Goal: Transaction & Acquisition: Purchase product/service

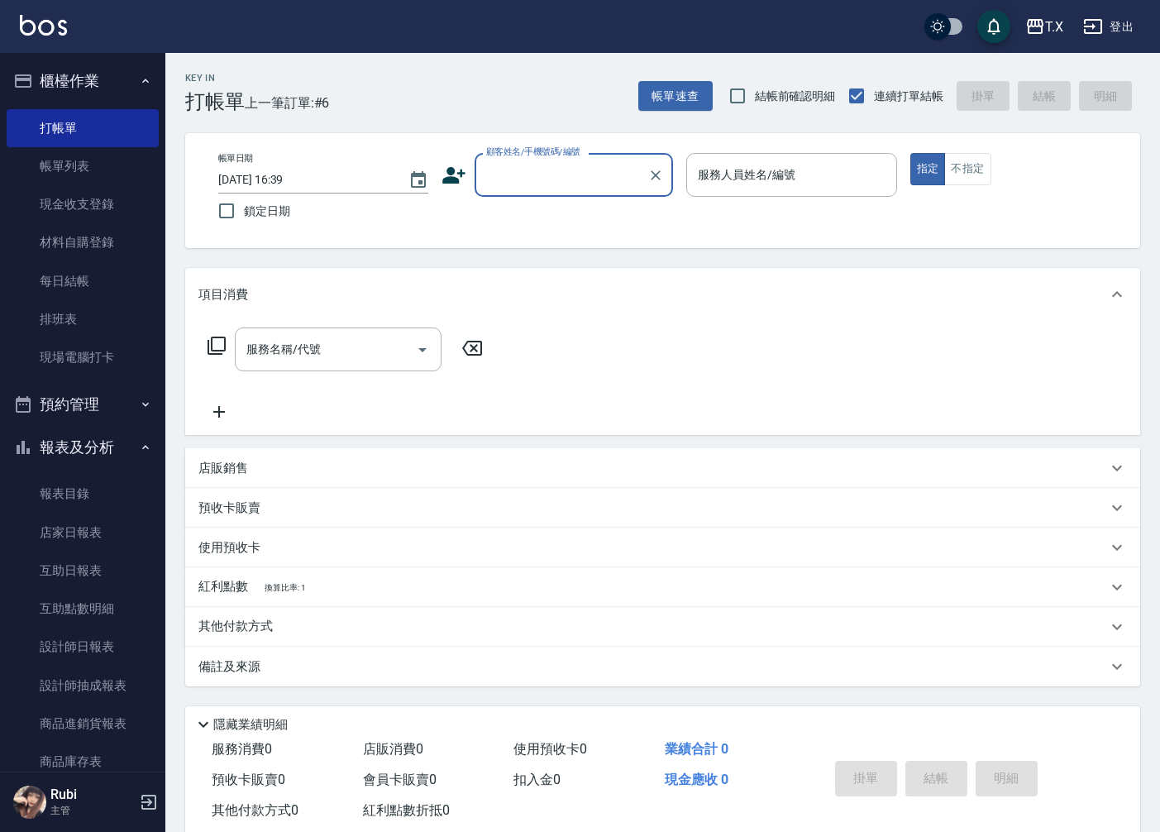
scroll to position [38, 0]
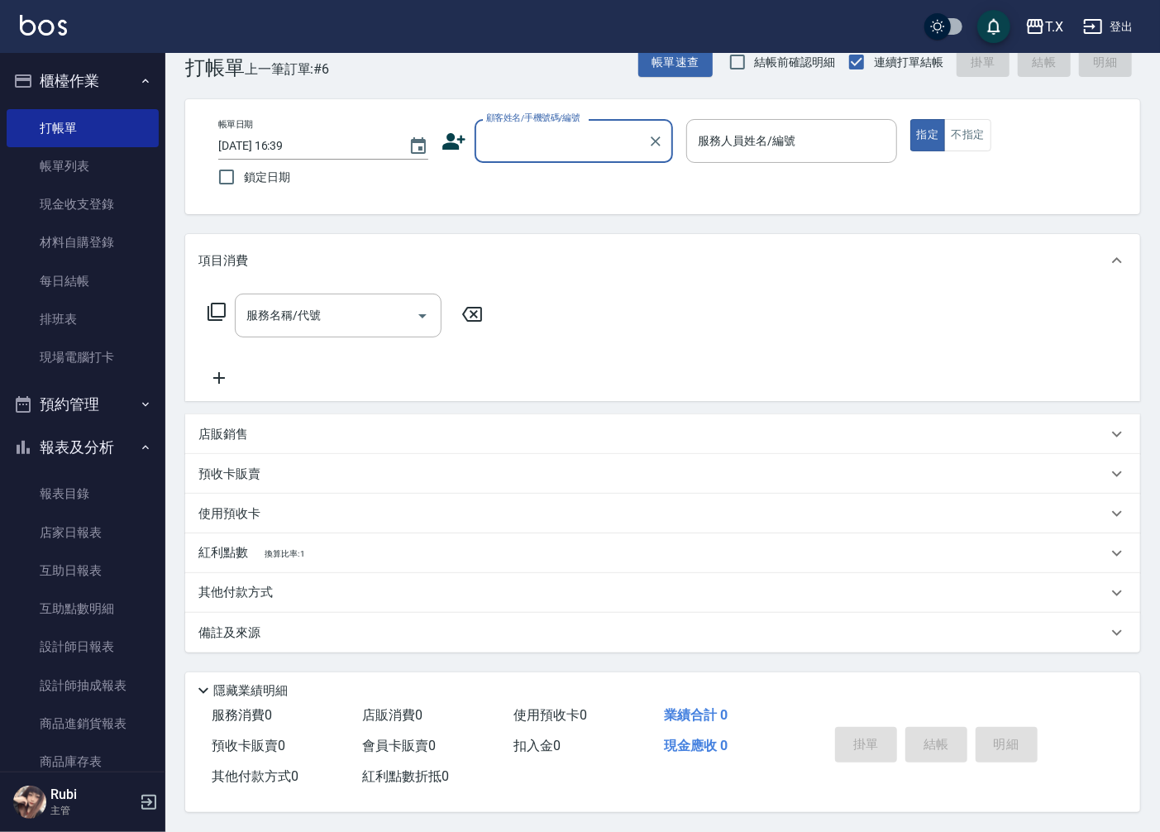
drag, startPoint x: 0, startPoint y: 0, endPoint x: 692, endPoint y: 830, distance: 1080.5
drag, startPoint x: 692, startPoint y: 830, endPoint x: 1140, endPoint y: 695, distance: 467.3
click at [1140, 695] on div "隱藏業績明細" at bounding box center [667, 691] width 947 height 20
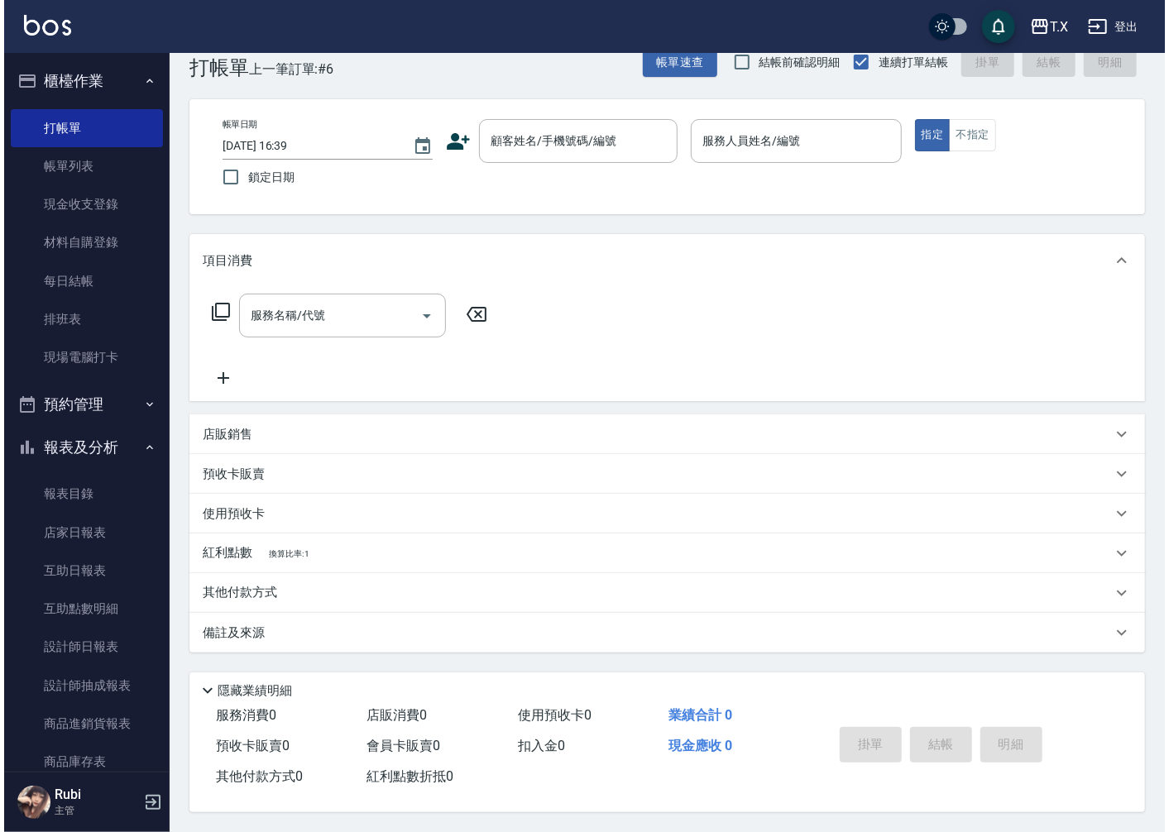
scroll to position [0, 0]
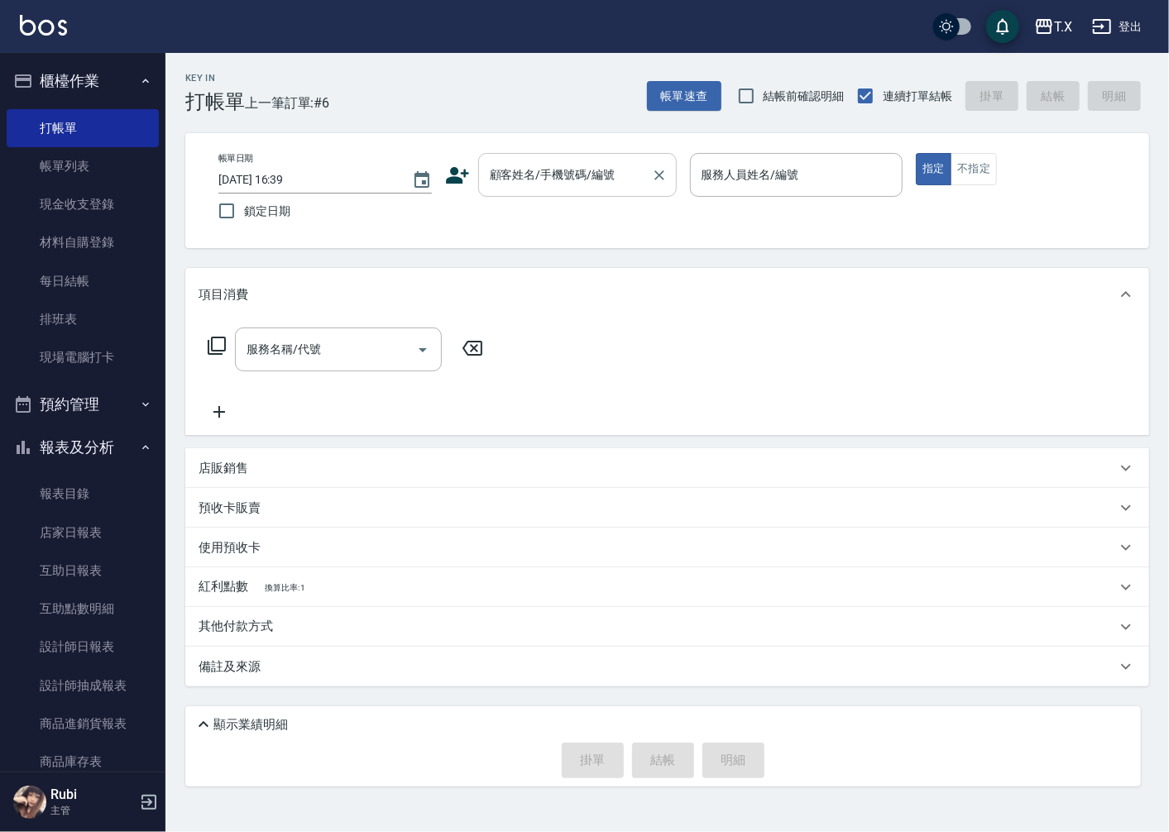
click at [600, 175] on input "顧客姓名/手機號碼/編號" at bounding box center [565, 174] width 159 height 29
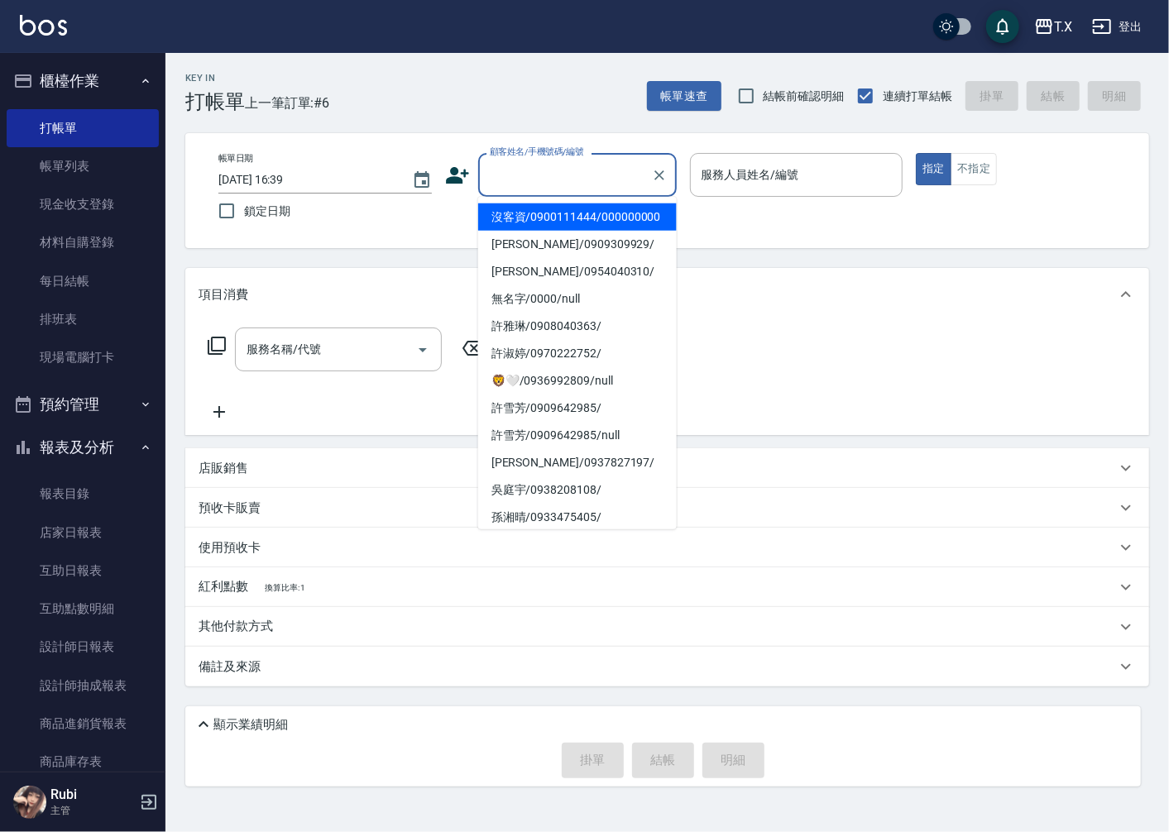
click at [589, 224] on li "沒客資/0900111444/000000000" at bounding box center [577, 216] width 199 height 27
type input "沒客資/0900111444/000000000"
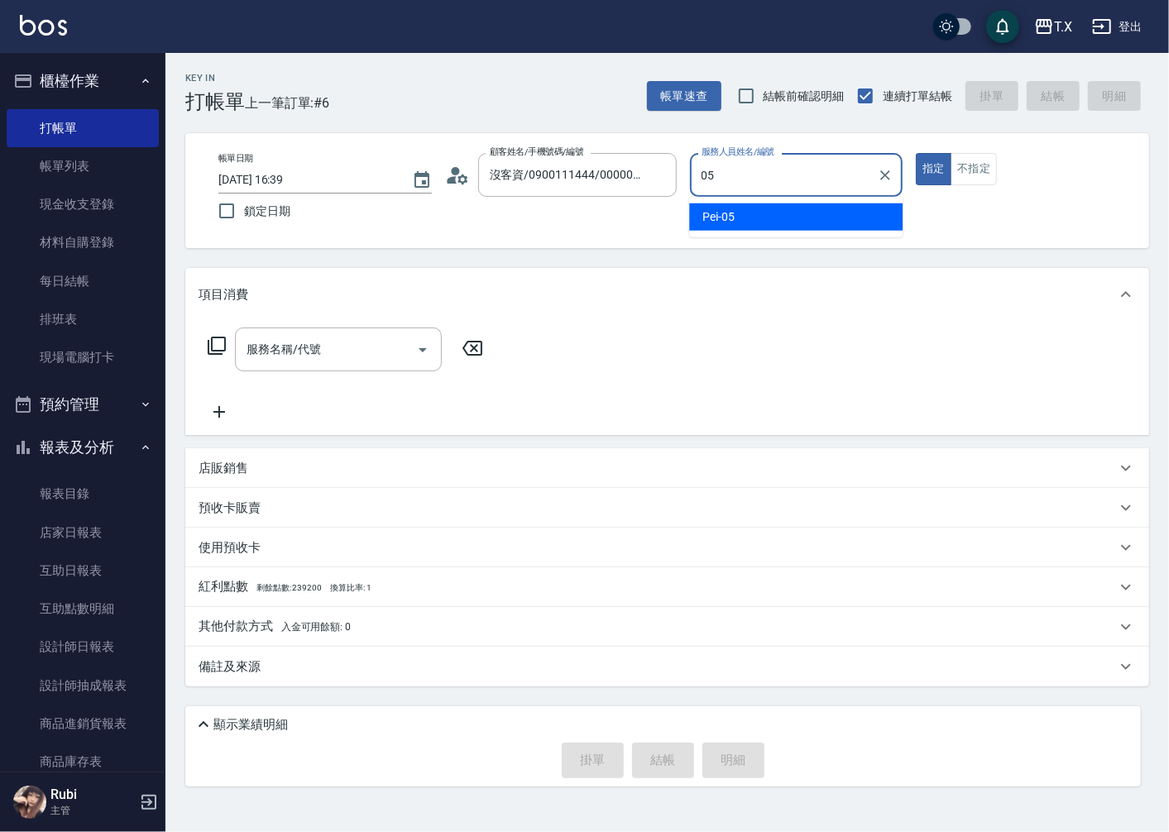
type input "Pei-05"
type button "true"
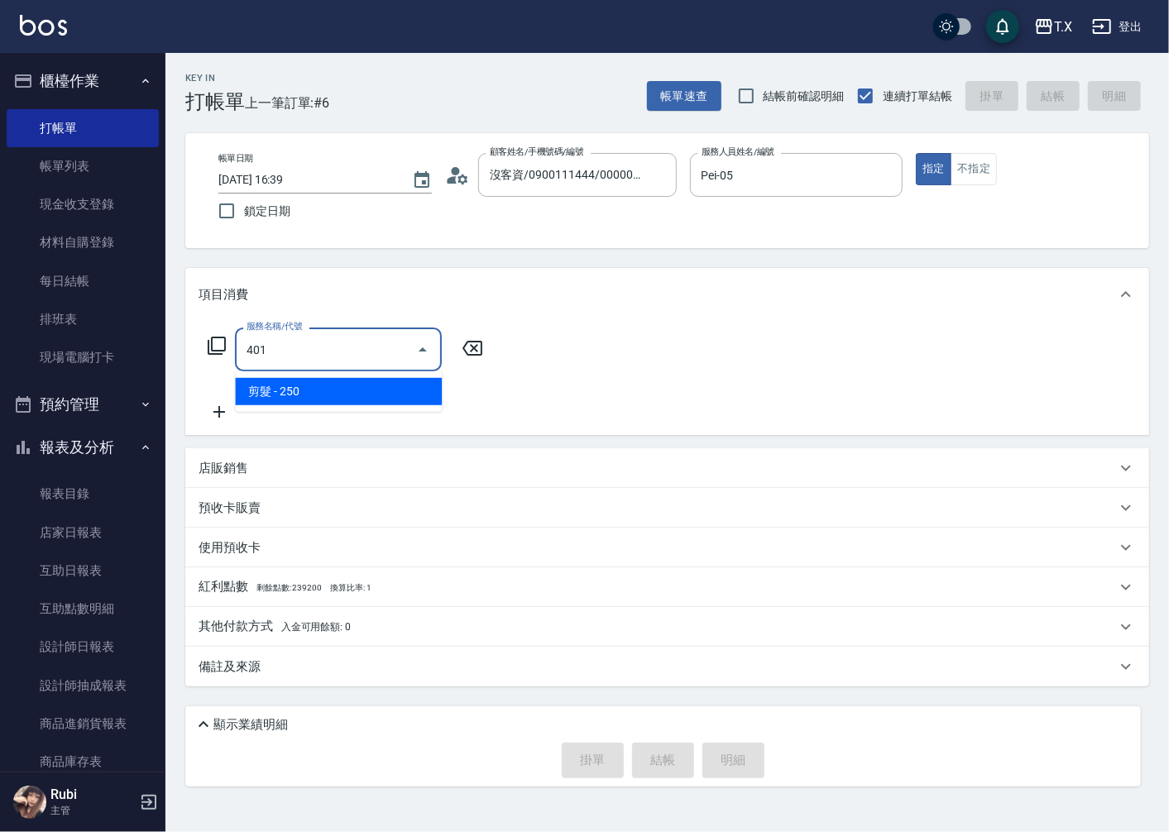
type input "剪髮(401)"
type input "20"
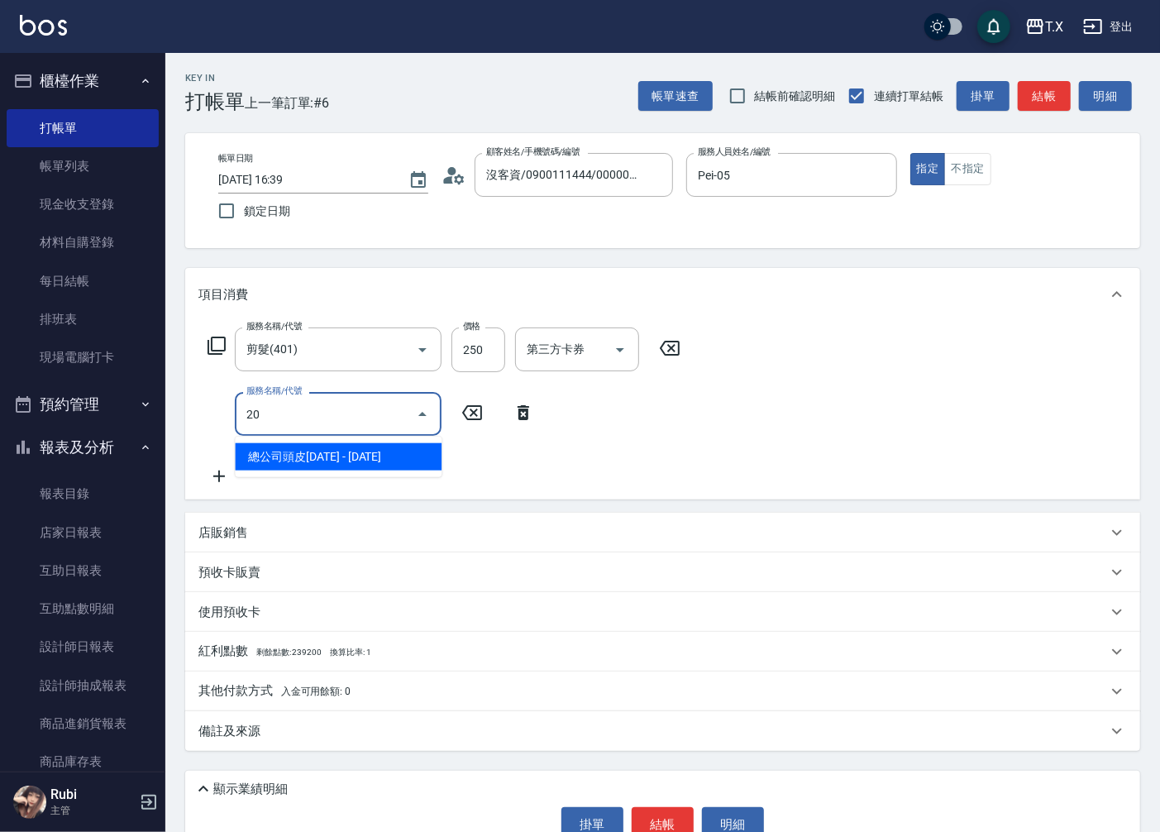
type input "201"
type input "40"
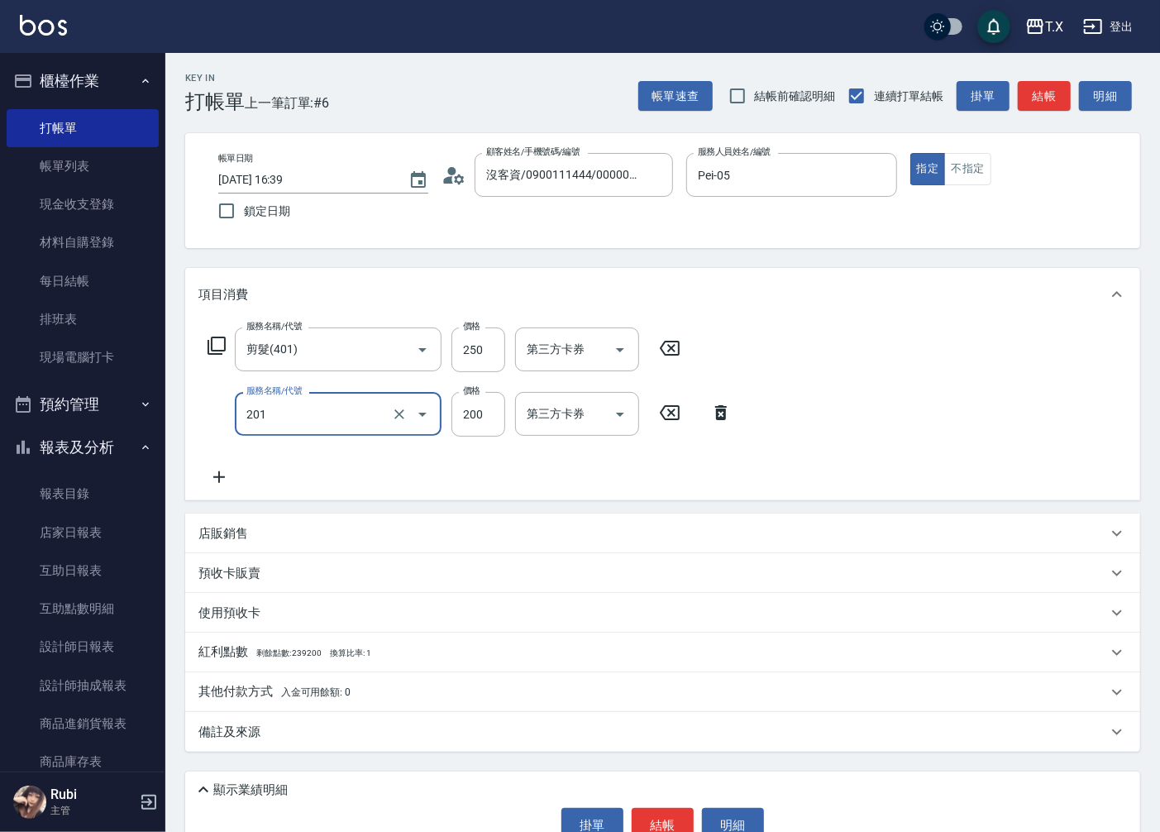
type input "洗髮(201)"
type input "2"
type input "20"
type input "250"
type input "50"
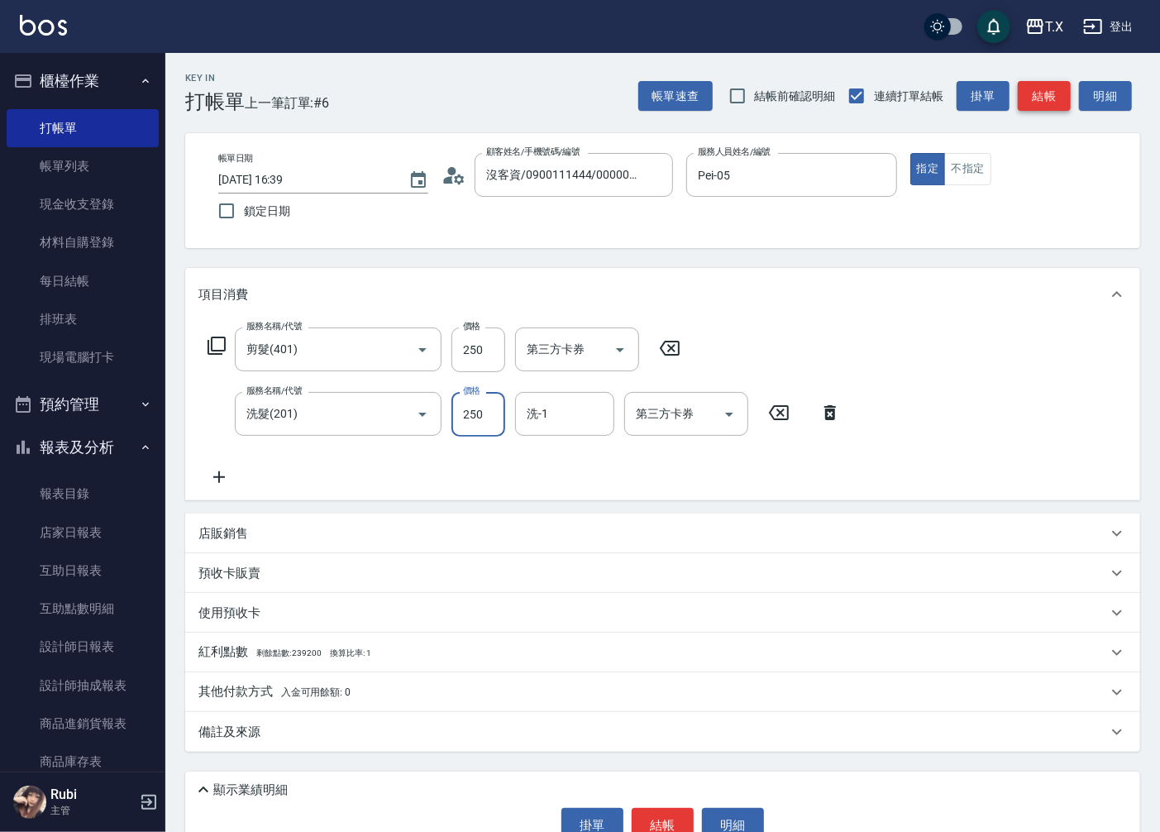
type input "250"
click at [1053, 102] on button "結帳" at bounding box center [1044, 96] width 53 height 31
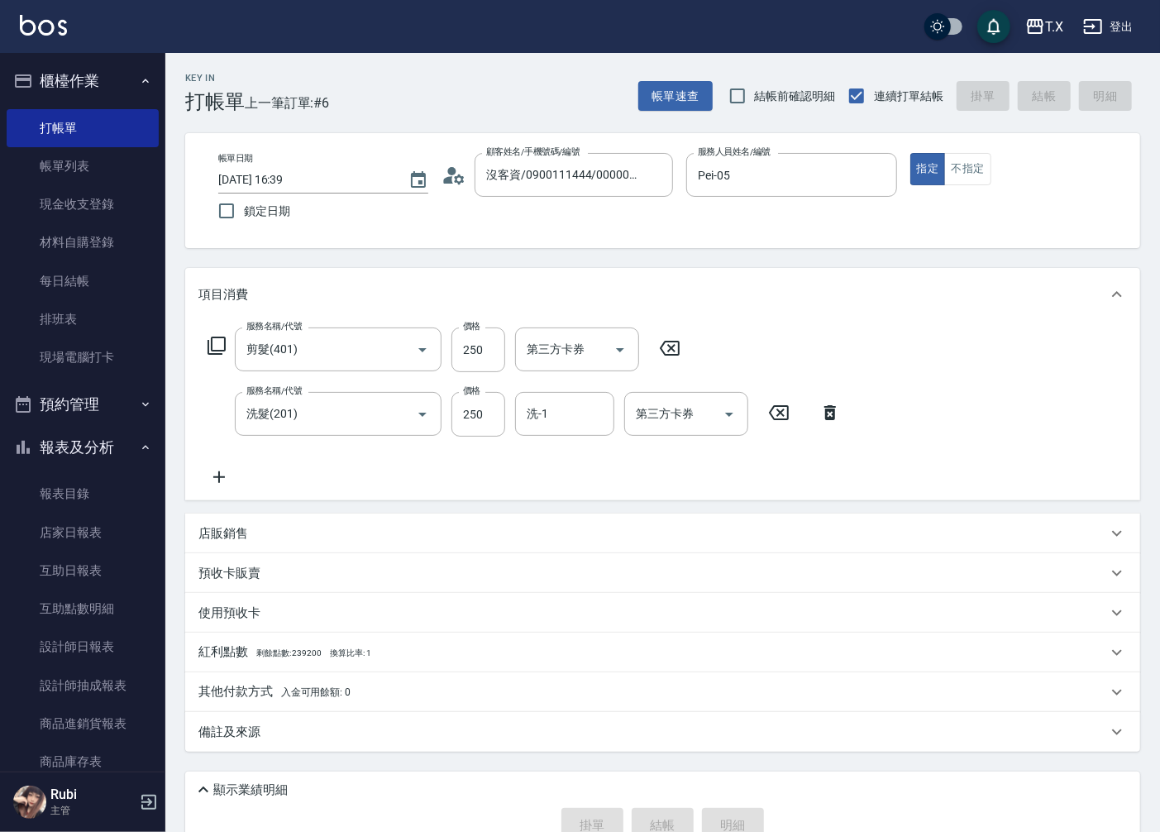
type input "[DATE] 17:18"
type input "0"
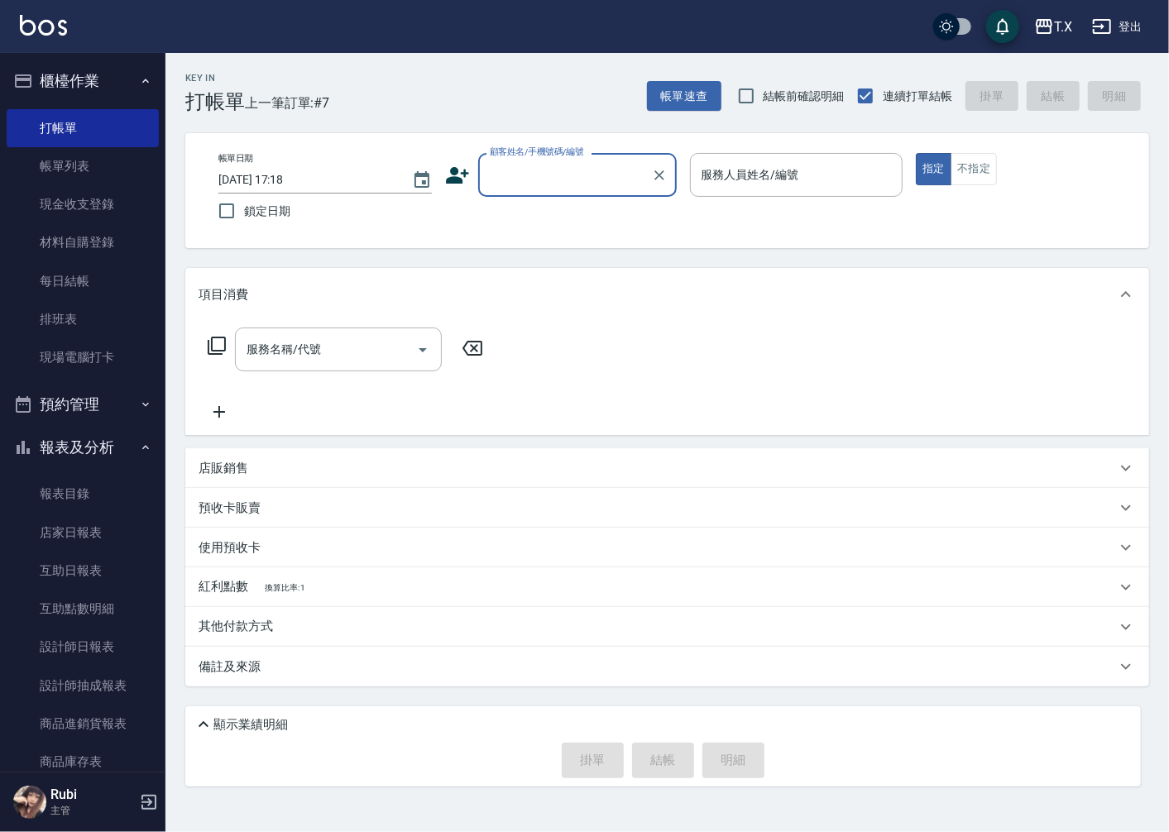
click at [950, 48] on div "[PERSON_NAME]出" at bounding box center [584, 26] width 1169 height 53
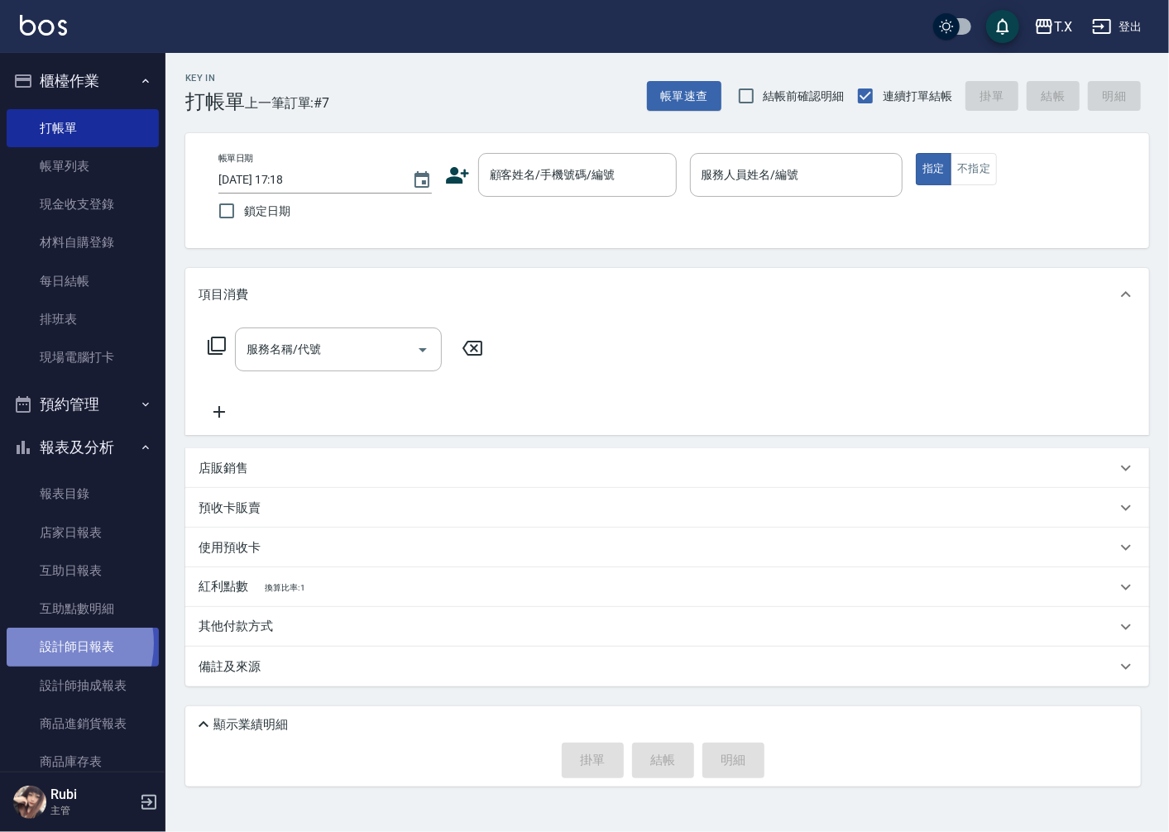
click at [47, 644] on link "設計師日報表" at bounding box center [83, 647] width 152 height 38
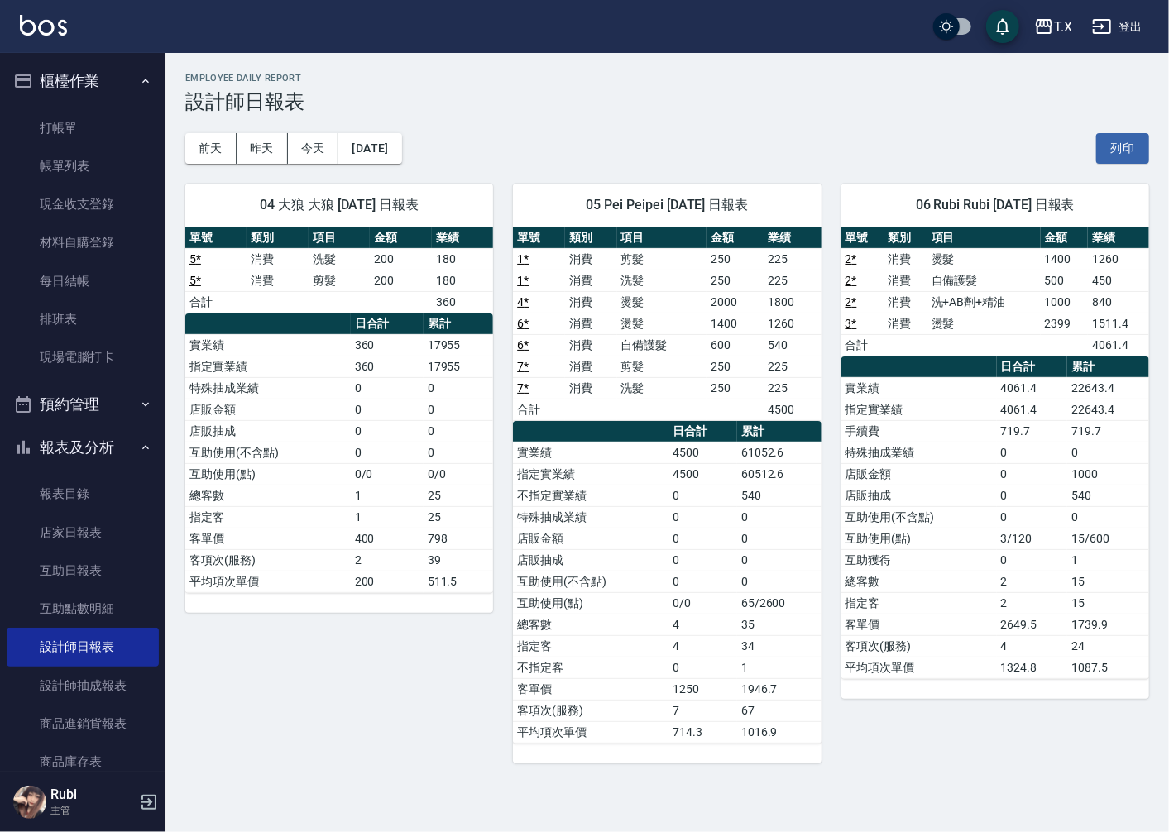
drag, startPoint x: 1026, startPoint y: 496, endPoint x: 1019, endPoint y: 510, distance: 15.9
click at [1021, 510] on tbody "實業績 4061.4 22643.4 指定實業績 4061.4 22643.4 手續費 719.7 719.7 特殊抽成業績 0 0 店販金額 0 1000 …" at bounding box center [995, 527] width 308 height 301
click at [1017, 385] on td "4061.4" at bounding box center [1032, 388] width 71 height 22
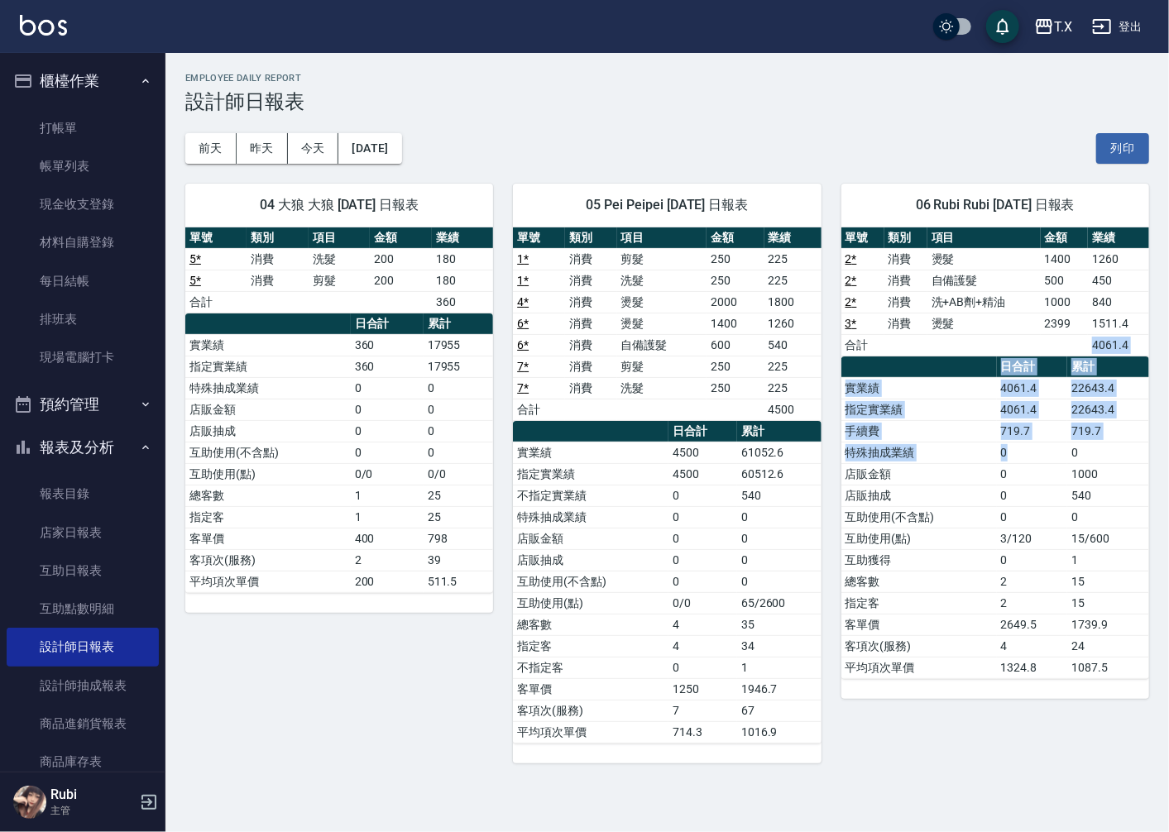
drag, startPoint x: 996, startPoint y: 353, endPoint x: 1026, endPoint y: 500, distance: 150.4
click at [1019, 461] on div "單號 類別 項目 金額 業績 2 * 消費 燙髮 1400 1260 2 * 消費 自備護髮 500 450 2 * 消費 洗+AB劑+精油 1000 840…" at bounding box center [995, 453] width 308 height 452
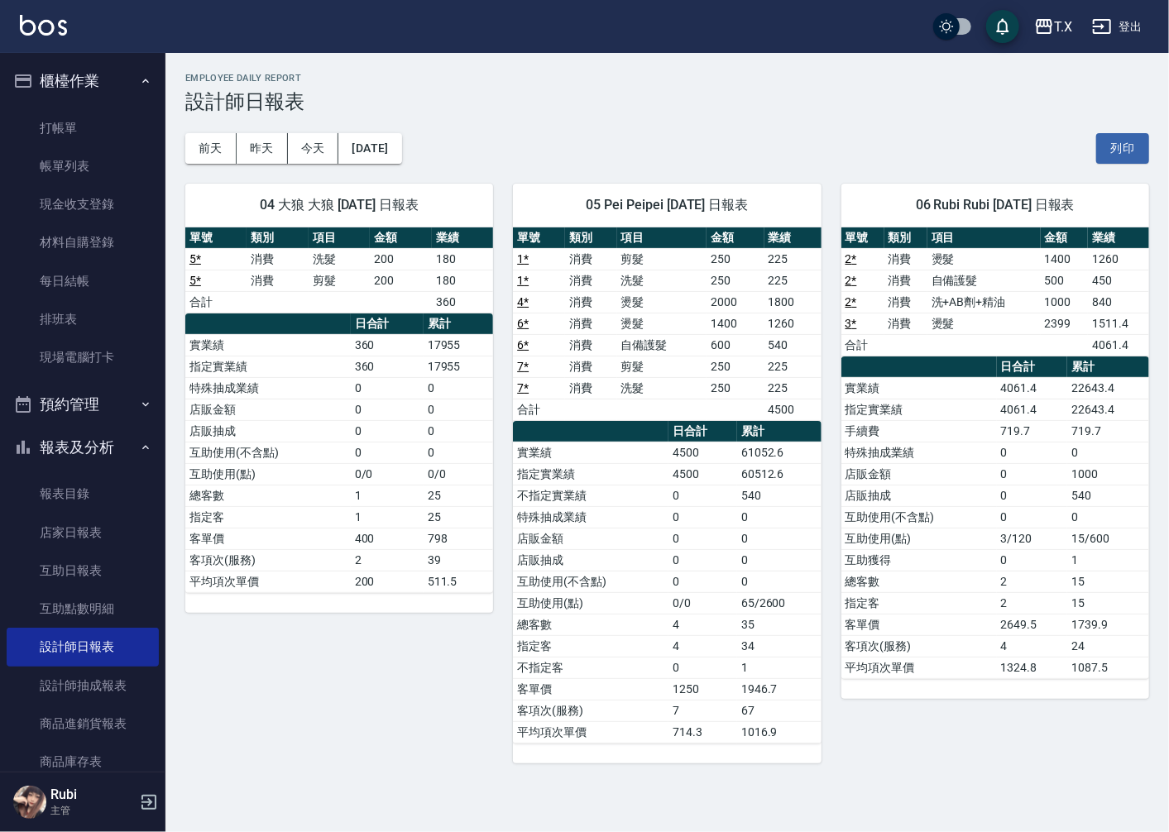
drag, startPoint x: 1036, startPoint y: 558, endPoint x: 1031, endPoint y: 544, distance: 15.2
click at [1035, 553] on td "0" at bounding box center [1032, 560] width 71 height 22
drag, startPoint x: 1020, startPoint y: 495, endPoint x: 1003, endPoint y: 431, distance: 65.8
click at [1016, 477] on tbody "實業績 4061.4 22643.4 指定實業績 4061.4 22643.4 手續費 719.7 719.7 特殊抽成業績 0 0 店販金額 0 1000 …" at bounding box center [995, 527] width 308 height 301
drag, startPoint x: 1007, startPoint y: 426, endPoint x: 1023, endPoint y: 526, distance: 101.4
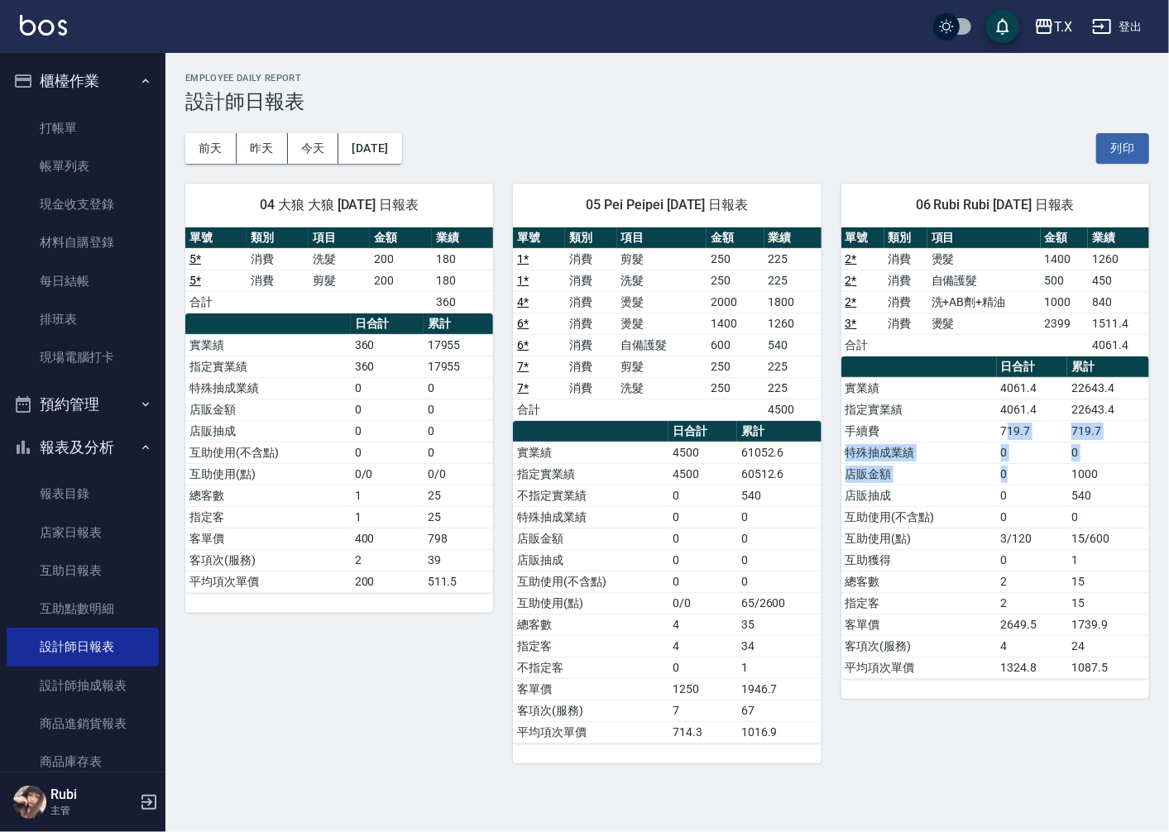
click at [1019, 490] on tbody "實業績 4061.4 22643.4 指定實業績 4061.4 22643.4 手續費 719.7 719.7 特殊抽成業績 0 0 店販金額 0 1000 …" at bounding box center [995, 527] width 308 height 301
click at [1014, 567] on td "0" at bounding box center [1032, 560] width 71 height 22
drag, startPoint x: 1012, startPoint y: 567, endPoint x: 1005, endPoint y: 547, distance: 21.2
click at [1007, 552] on td "0" at bounding box center [1032, 560] width 71 height 22
drag, startPoint x: 989, startPoint y: 517, endPoint x: 993, endPoint y: 451, distance: 66.3
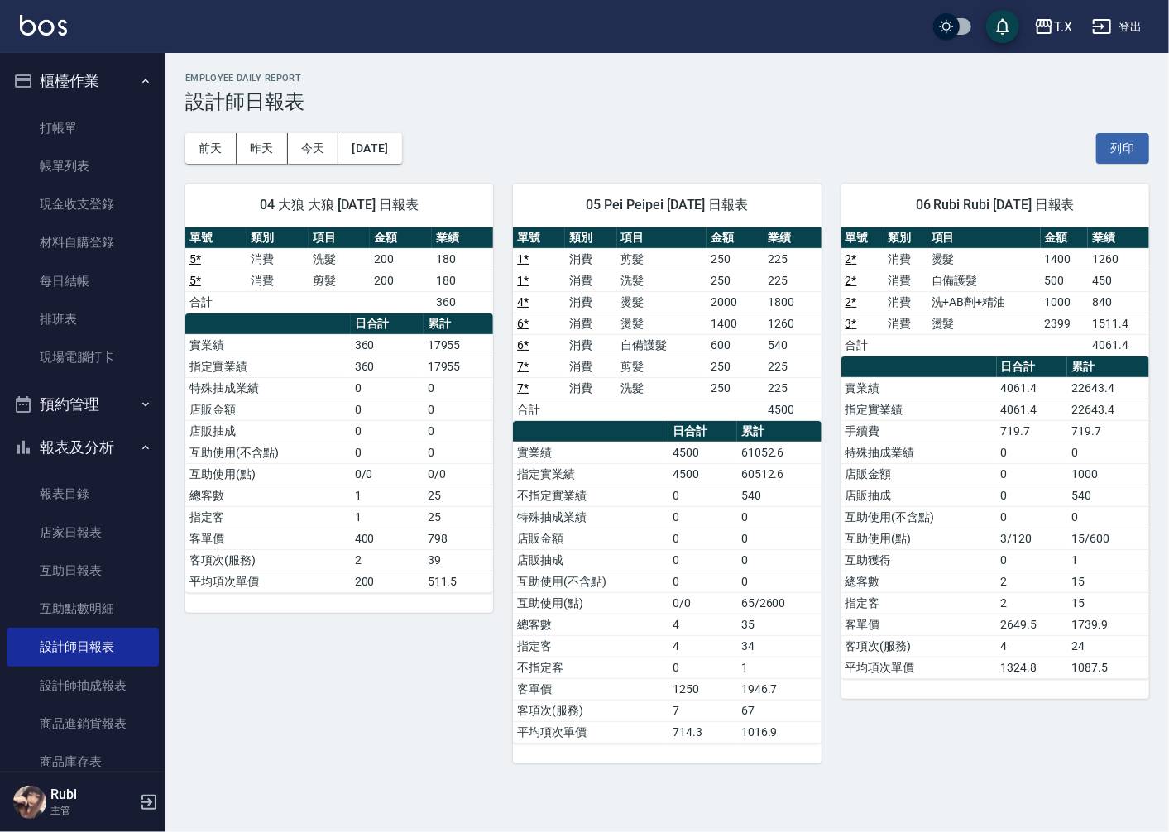
click at [993, 510] on td "互助使用(不含點)" at bounding box center [918, 517] width 155 height 22
drag, startPoint x: 995, startPoint y: 447, endPoint x: 1030, endPoint y: 542, distance: 101.3
click at [1014, 502] on tbody "實業績 4061.4 22643.4 指定實業績 4061.4 22643.4 手續費 719.7 719.7 特殊抽成業績 0 0 店販金額 0 1000 …" at bounding box center [995, 527] width 308 height 301
click at [1037, 576] on td "2" at bounding box center [1032, 582] width 71 height 22
drag, startPoint x: 1032, startPoint y: 565, endPoint x: 1003, endPoint y: 444, distance: 124.2
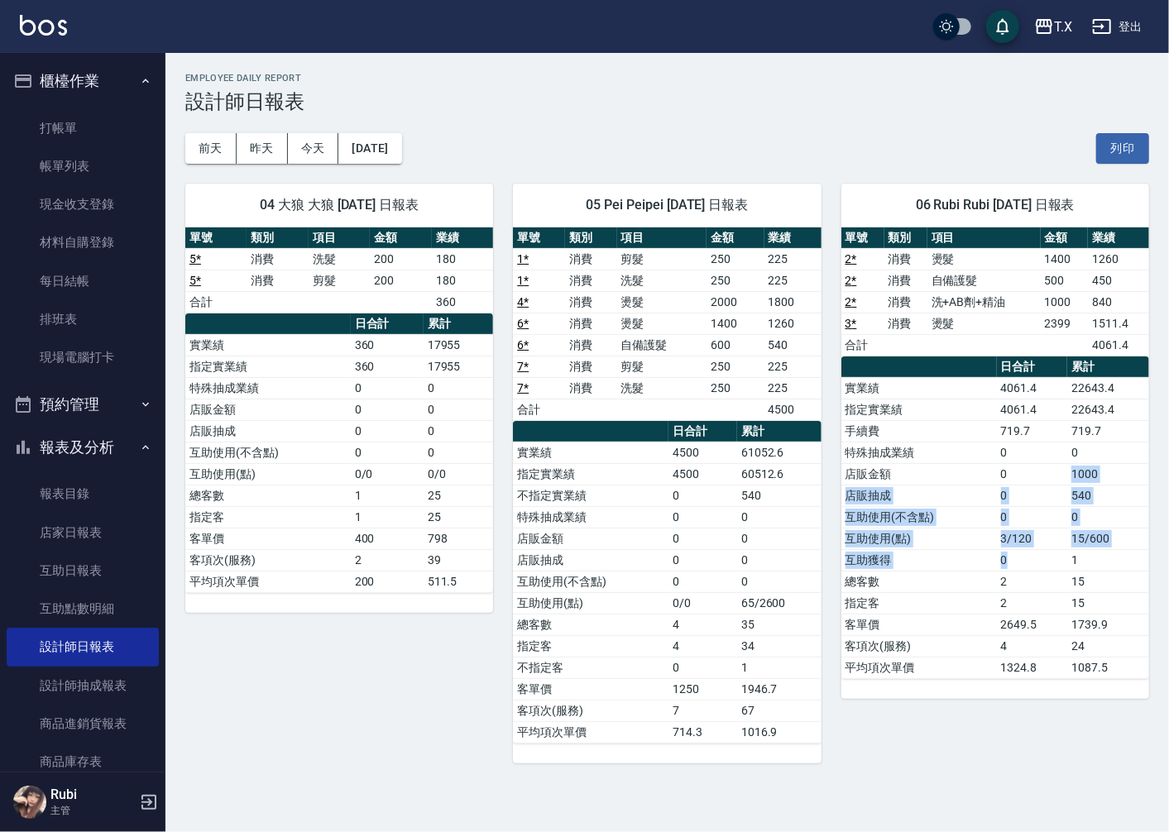
click at [1006, 476] on tbody "實業績 4061.4 22643.4 指定實業績 4061.4 22643.4 手續費 719.7 719.7 特殊抽成業績 0 0 店販金額 0 1000 …" at bounding box center [995, 527] width 308 height 301
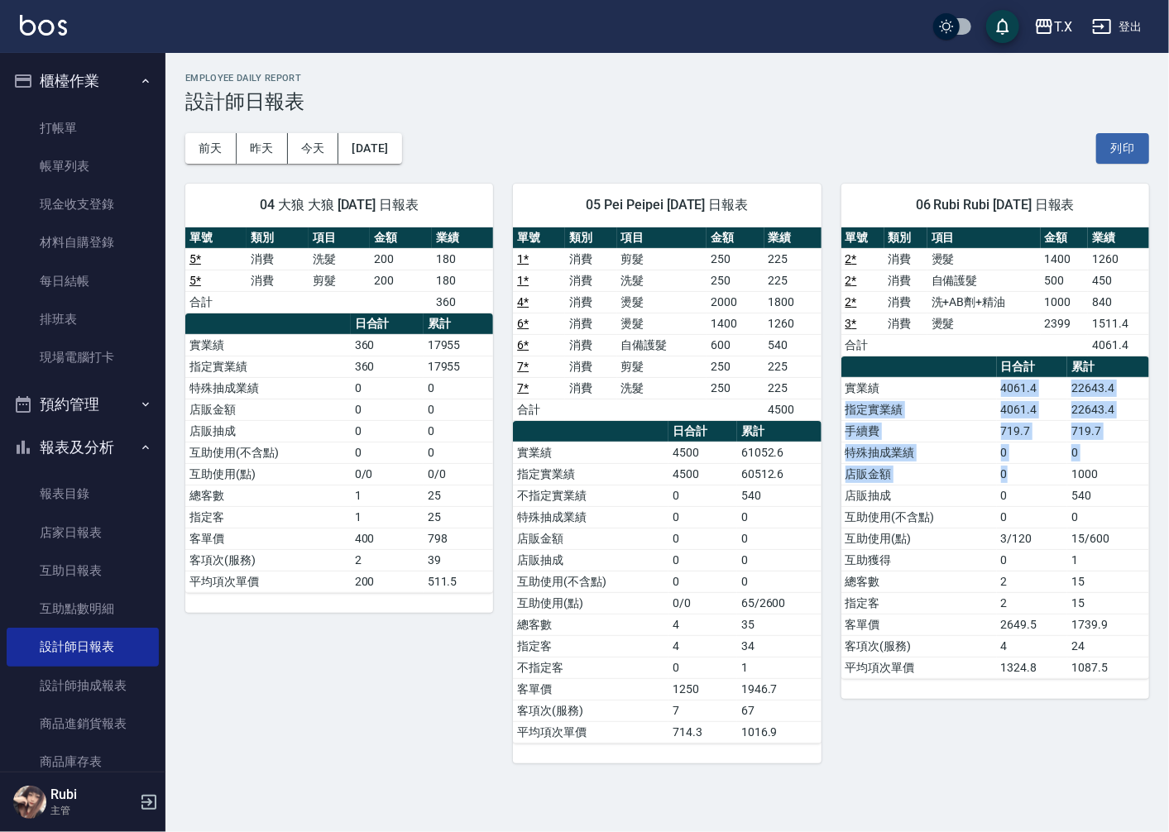
drag, startPoint x: 987, startPoint y: 390, endPoint x: 1010, endPoint y: 515, distance: 127.0
click at [1010, 508] on tbody "實業績 4061.4 22643.4 指定實業績 4061.4 22643.4 手續費 719.7 719.7 特殊抽成業績 0 0 店販金額 0 1000 …" at bounding box center [995, 527] width 308 height 301
drag, startPoint x: 1007, startPoint y: 596, endPoint x: 998, endPoint y: 573, distance: 24.4
click at [1004, 591] on tbody "實業績 4061.4 22643.4 指定實業績 4061.4 22643.4 手續費 719.7 719.7 特殊抽成業績 0 0 店販金額 0 1000 …" at bounding box center [995, 527] width 308 height 301
drag, startPoint x: 998, startPoint y: 568, endPoint x: 1005, endPoint y: 533, distance: 35.5
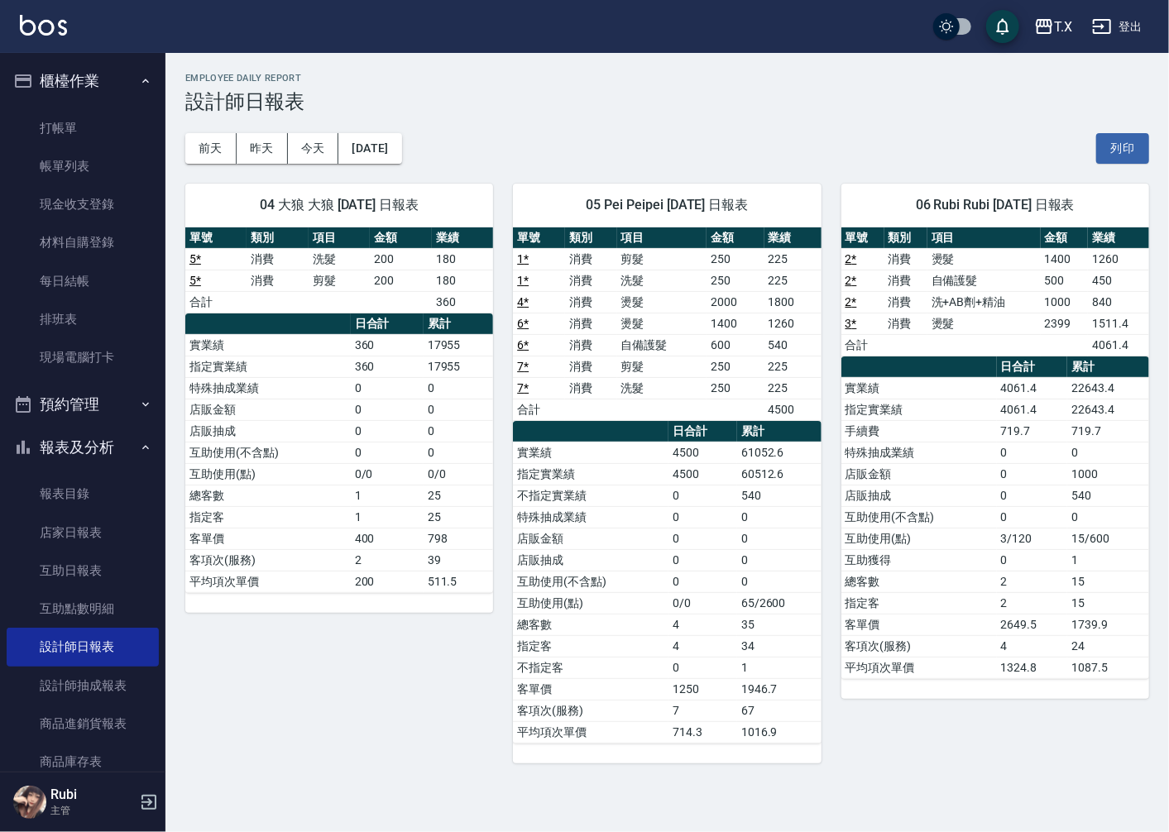
click at [1004, 539] on tbody "實業績 4061.4 22643.4 指定實業績 4061.4 22643.4 手續費 719.7 719.7 特殊抽成業績 0 0 店販金額 0 1000 …" at bounding box center [995, 527] width 308 height 301
drag, startPoint x: 1011, startPoint y: 502, endPoint x: 993, endPoint y: 599, distance: 98.5
click at [1003, 562] on tbody "實業績 4061.4 22643.4 指定實業績 4061.4 22643.4 手續費 719.7 719.7 特殊抽成業績 0 0 店販金額 0 1000 …" at bounding box center [995, 527] width 308 height 301
click at [993, 606] on td "指定客" at bounding box center [918, 603] width 155 height 22
drag, startPoint x: 991, startPoint y: 606, endPoint x: 976, endPoint y: 420, distance: 186.7
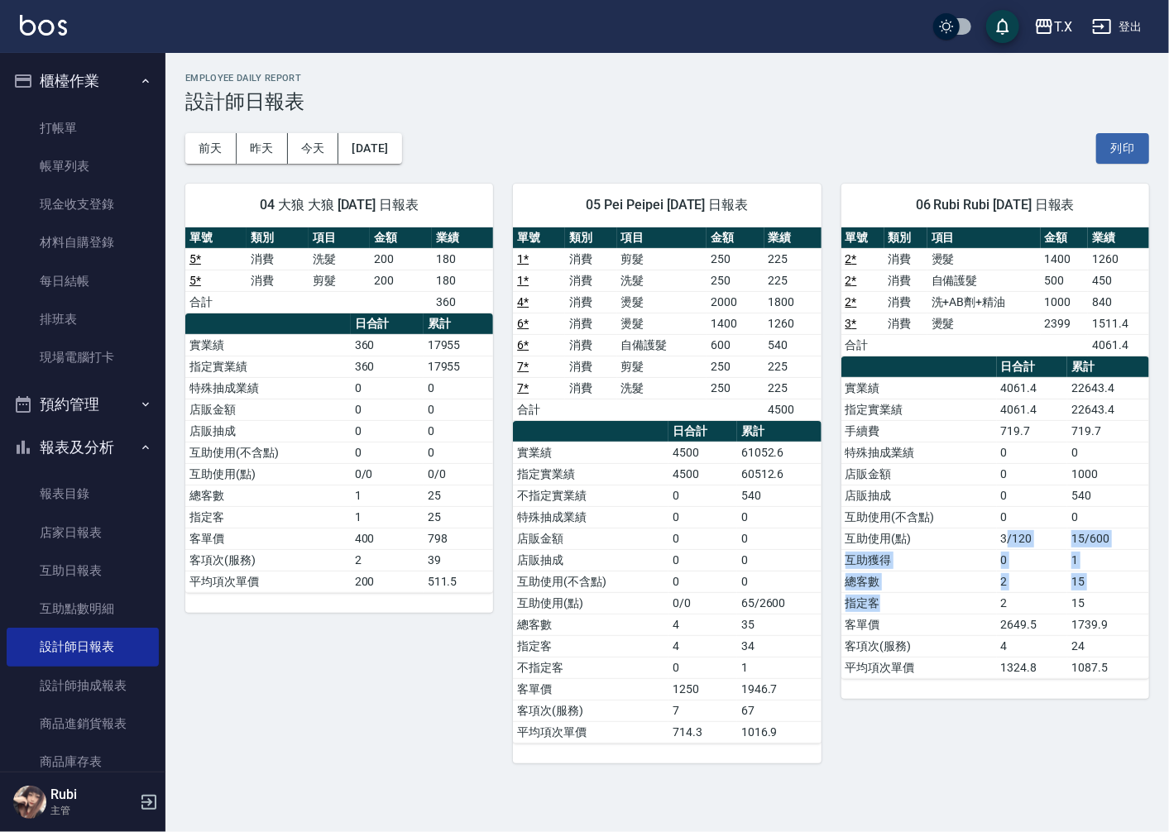
click at [1012, 519] on tbody "實業績 4061.4 22643.4 指定實業績 4061.4 22643.4 手續費 719.7 719.7 特殊抽成業績 0 0 店販金額 0 1000 …" at bounding box center [995, 527] width 308 height 301
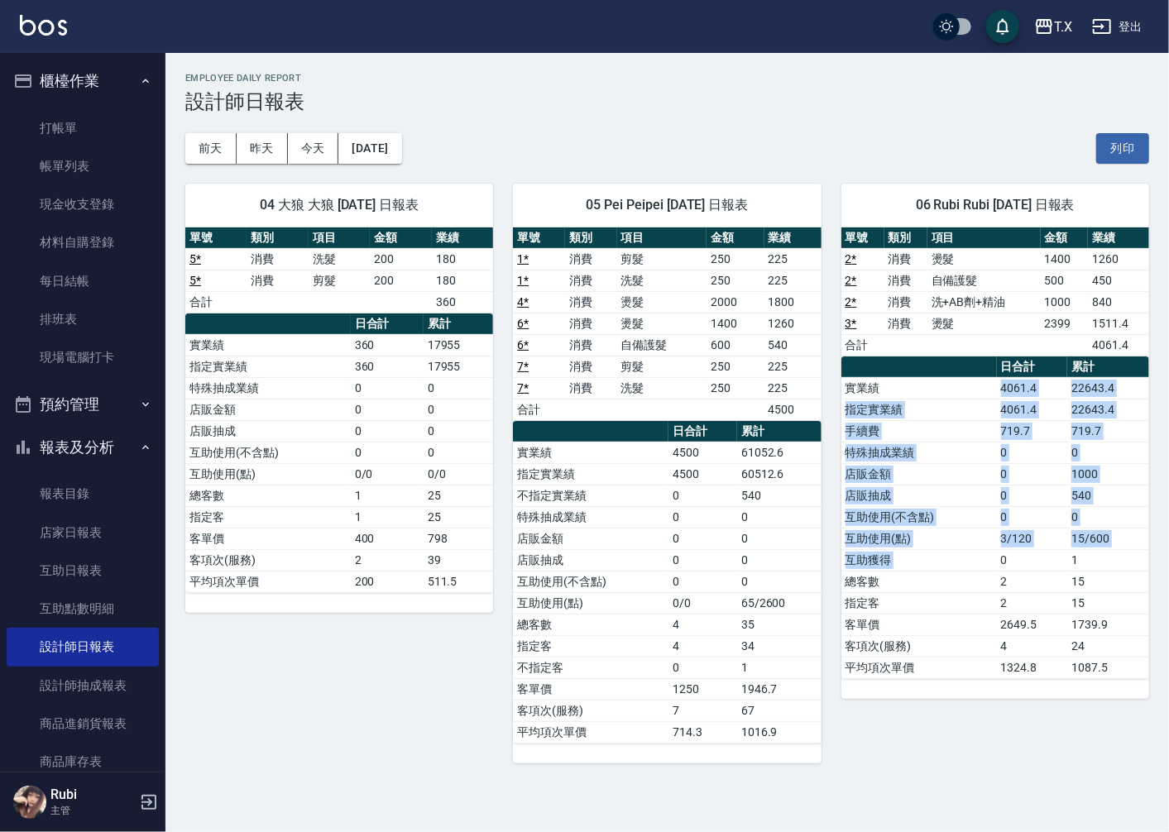
drag, startPoint x: 955, startPoint y: 377, endPoint x: 1015, endPoint y: 655, distance: 284.4
click at [998, 571] on tbody "實業績 4061.4 22643.4 指定實業績 4061.4 22643.4 手續費 719.7 719.7 特殊抽成業績 0 0 店販金額 0 1000 …" at bounding box center [995, 527] width 308 height 301
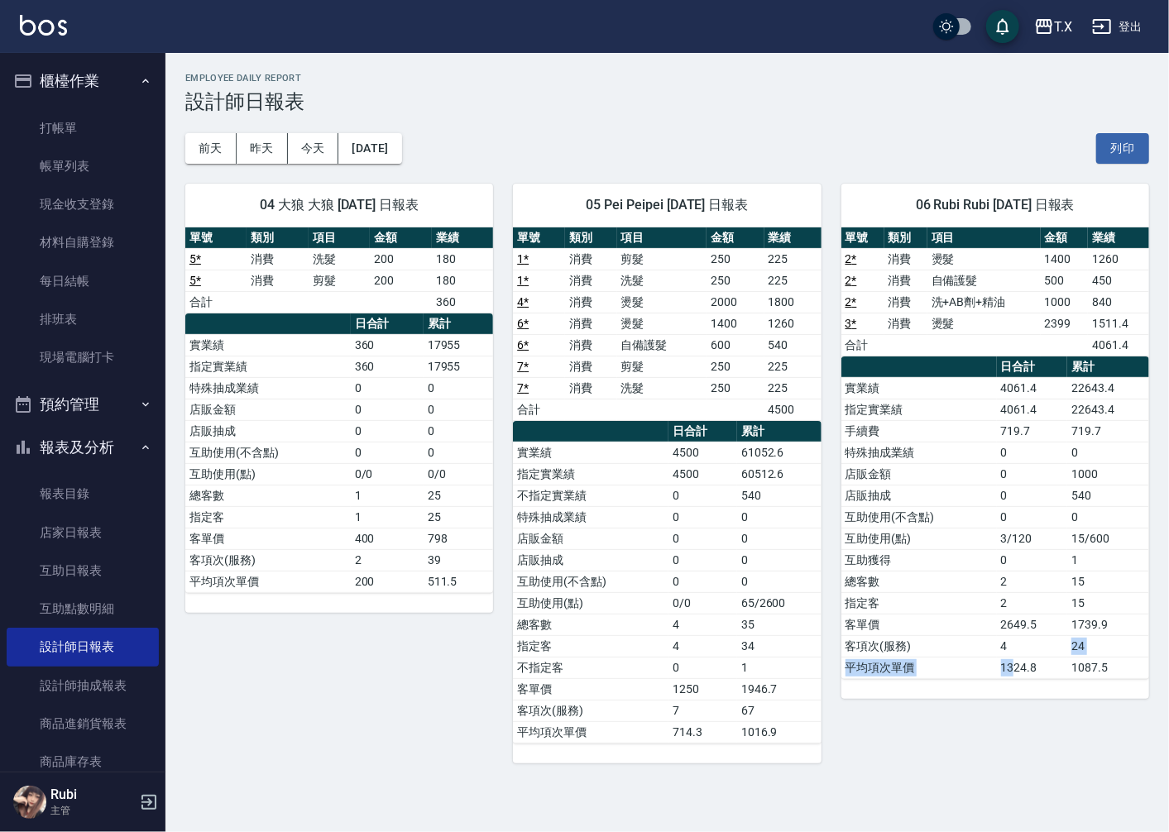
drag, startPoint x: 1015, startPoint y: 658, endPoint x: 1011, endPoint y: 614, distance: 44.0
click at [1012, 634] on tbody "實業績 4061.4 22643.4 指定實業績 4061.4 22643.4 手續費 719.7 719.7 特殊抽成業績 0 0 店販金額 0 1000 …" at bounding box center [995, 527] width 308 height 301
drag, startPoint x: 1011, startPoint y: 605, endPoint x: 1013, endPoint y: 543, distance: 62.1
click at [1014, 556] on tbody "實業績 4061.4 22643.4 指定實業績 4061.4 22643.4 手續費 719.7 719.7 特殊抽成業績 0 0 店販金額 0 1000 …" at bounding box center [995, 527] width 308 height 301
drag, startPoint x: 995, startPoint y: 478, endPoint x: 994, endPoint y: 577, distance: 98.4
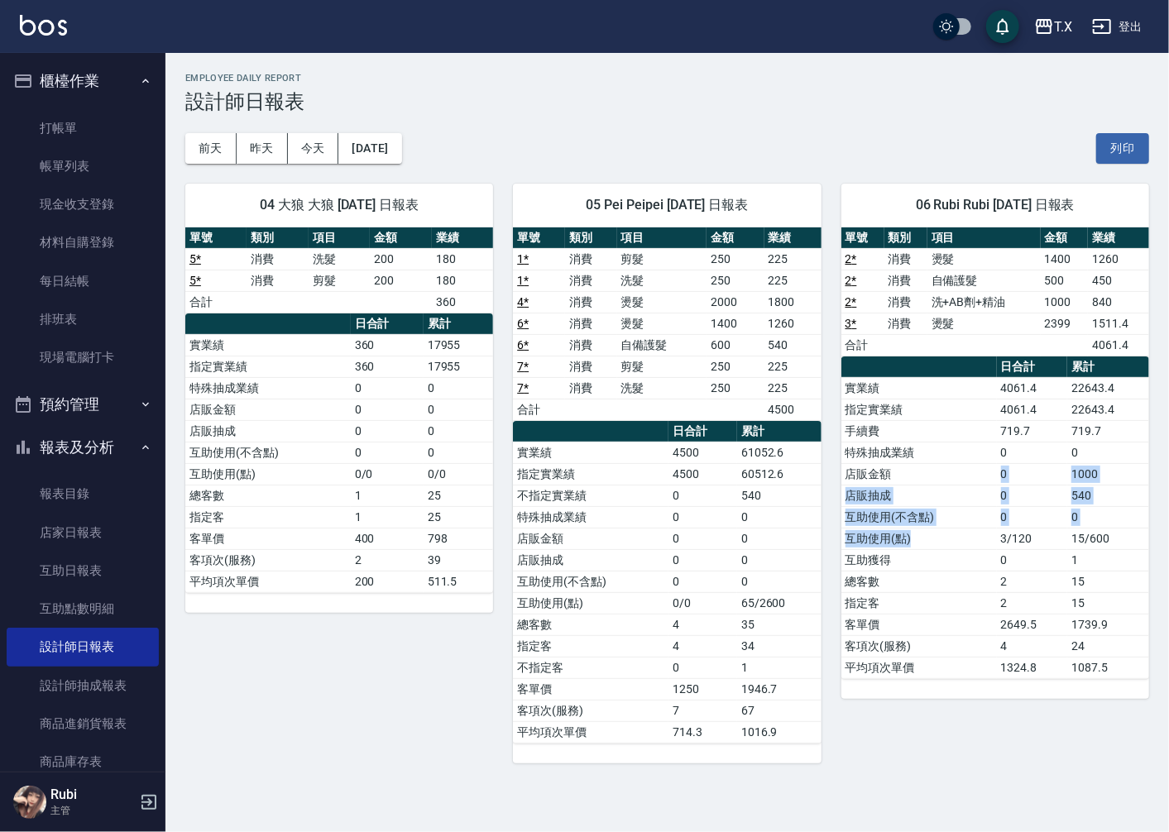
click at [994, 577] on tbody "實業績 4061.4 22643.4 指定實業績 4061.4 22643.4 手續費 719.7 719.7 特殊抽成業績 0 0 店販金額 0 1000 …" at bounding box center [995, 527] width 308 height 301
click at [986, 607] on td "指定客" at bounding box center [918, 603] width 155 height 22
drag, startPoint x: 1014, startPoint y: 587, endPoint x: 979, endPoint y: 433, distance: 158.5
click at [987, 468] on tbody "實業績 4061.4 22643.4 指定實業績 4061.4 22643.4 手續費 719.7 719.7 特殊抽成業績 0 0 店販金額 0 1000 …" at bounding box center [995, 527] width 308 height 301
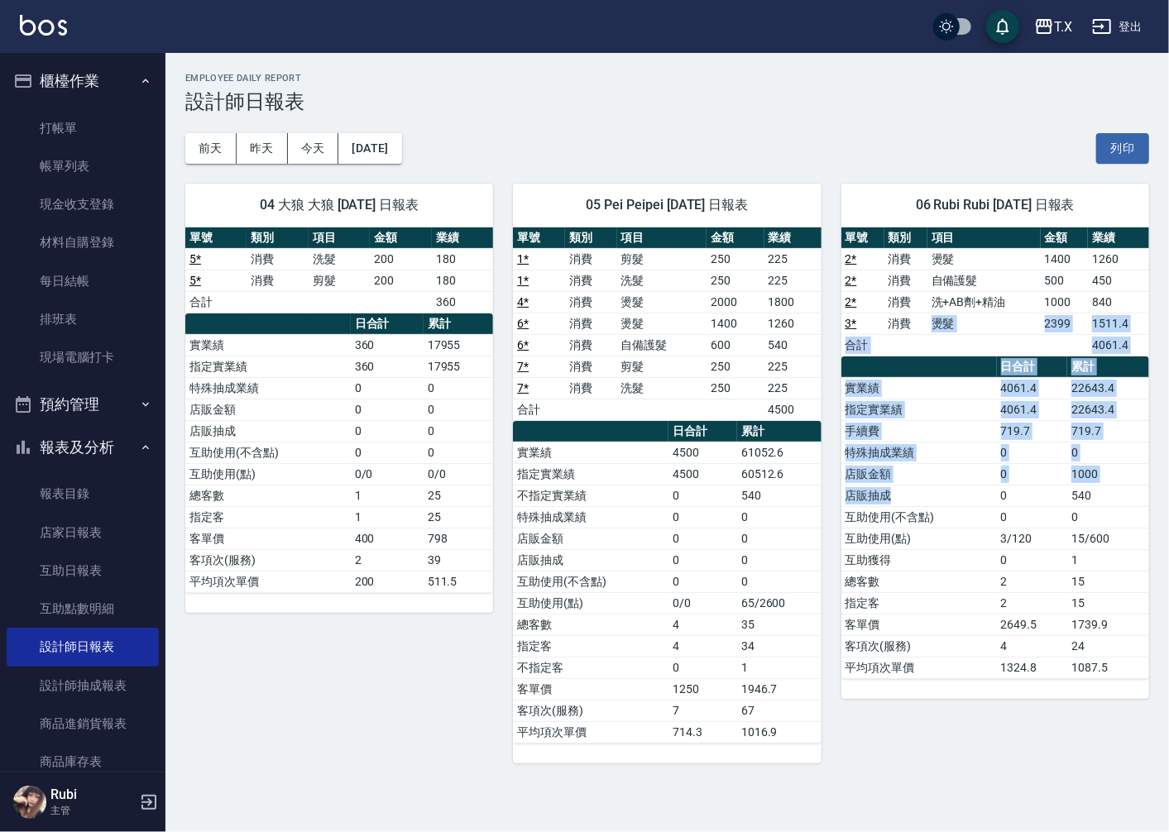
drag, startPoint x: 920, startPoint y: 325, endPoint x: 982, endPoint y: 517, distance: 201.7
click at [982, 516] on div "單號 類別 項目 金額 業績 2 * 消費 燙髮 1400 1260 2 * 消費 自備護髮 500 450 2 * 消費 洗+AB劑+精油 1000 840…" at bounding box center [995, 453] width 308 height 452
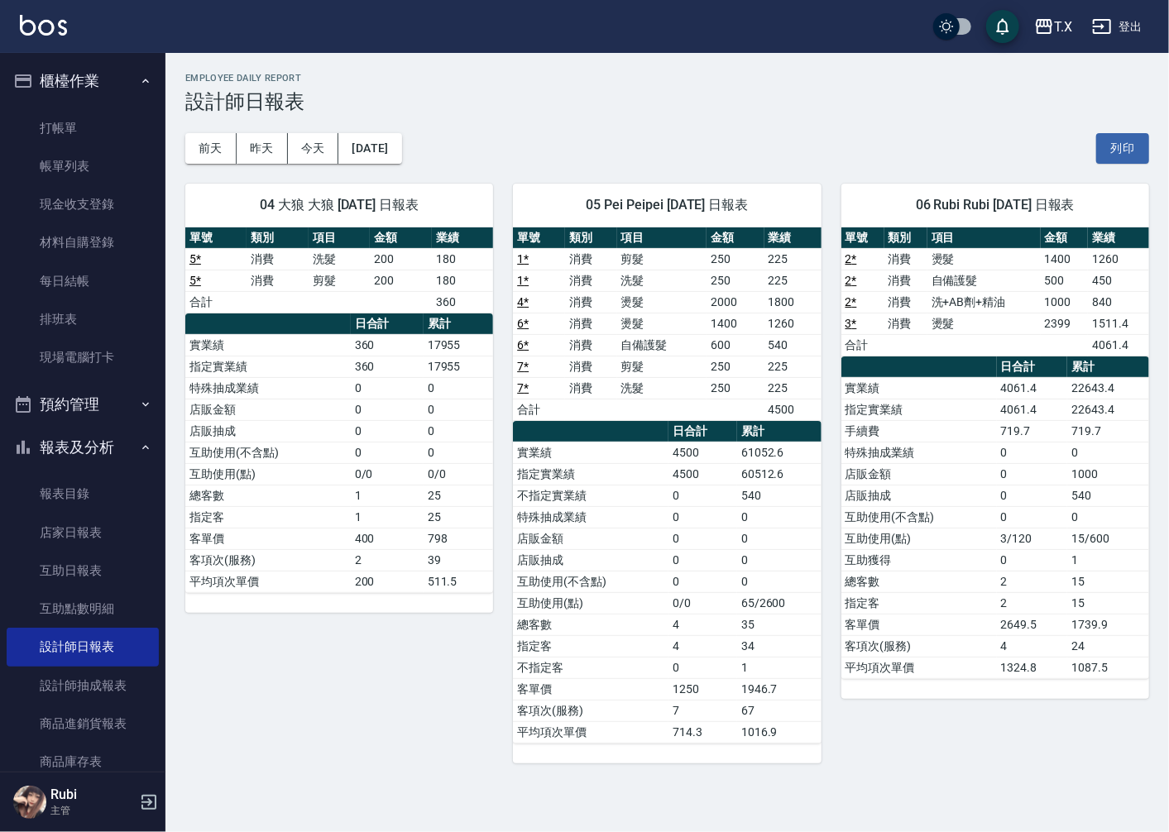
drag, startPoint x: 988, startPoint y: 602, endPoint x: 978, endPoint y: 569, distance: 34.5
click at [981, 585] on tbody "實業績 4061.4 22643.4 指定實業績 4061.4 22643.4 手續費 719.7 719.7 特殊抽成業績 0 0 店販金額 0 1000 …" at bounding box center [995, 527] width 308 height 301
drag, startPoint x: 974, startPoint y: 486, endPoint x: 952, endPoint y: 394, distance: 94.5
click at [954, 401] on tbody "實業績 4061.4 22643.4 指定實業績 4061.4 22643.4 手續費 719.7 719.7 特殊抽成業績 0 0 店販金額 0 1000 …" at bounding box center [995, 527] width 308 height 301
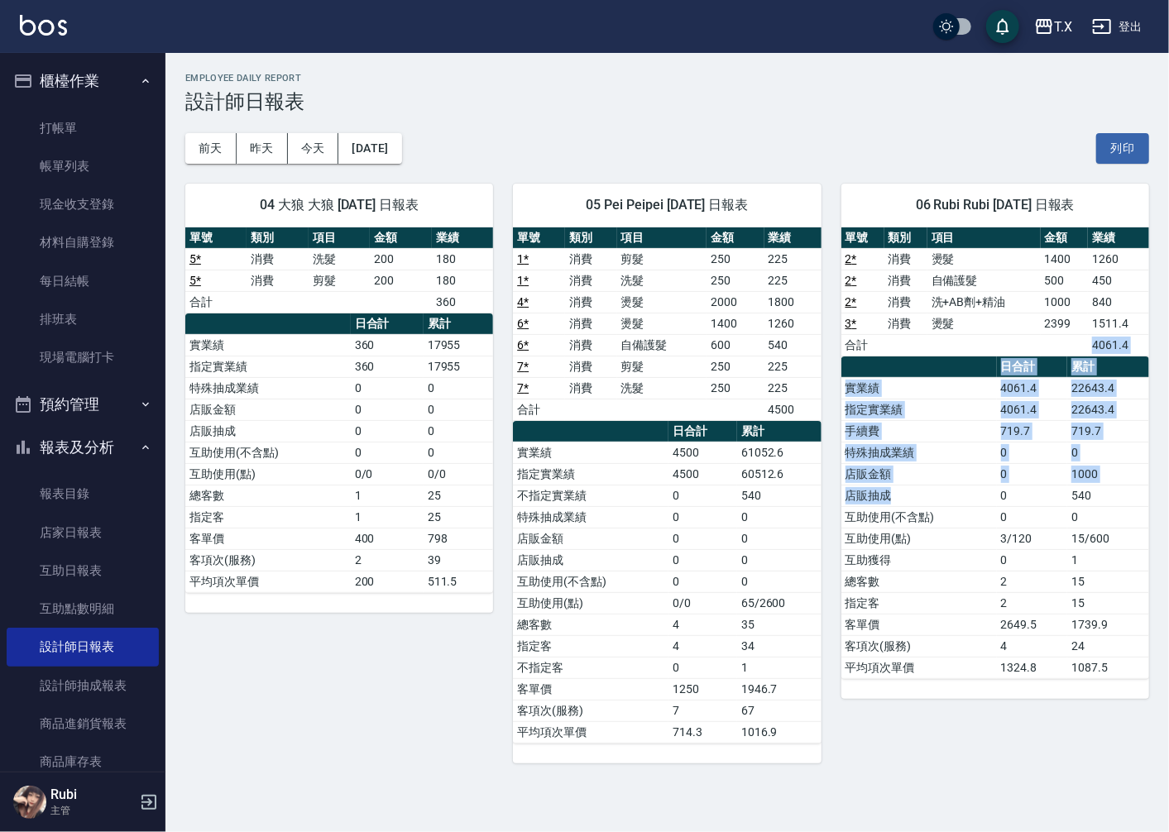
drag, startPoint x: 945, startPoint y: 352, endPoint x: 1009, endPoint y: 567, distance: 225.1
click at [1005, 526] on div "單號 類別 項目 金額 業績 2 * 消費 燙髮 1400 1260 2 * 消費 自備護髮 500 450 2 * 消費 洗+AB劑+精油 1000 840…" at bounding box center [995, 453] width 308 height 452
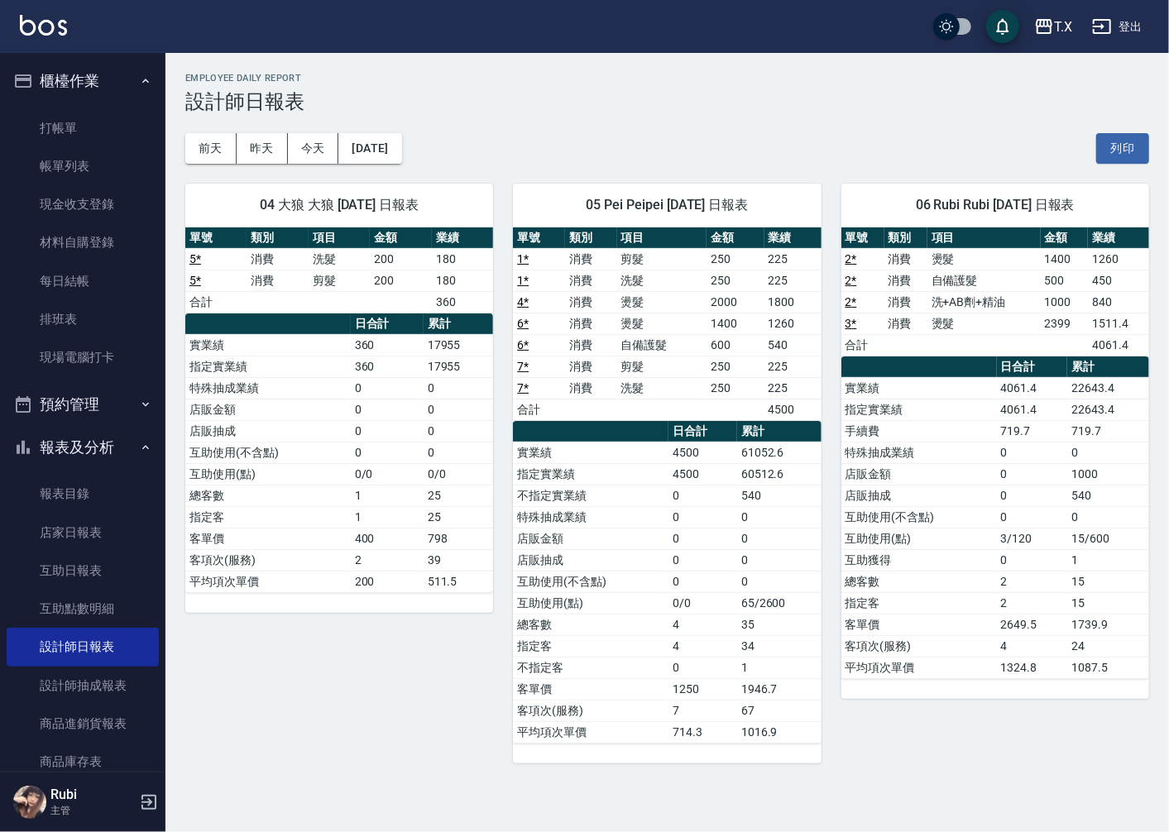
click at [1011, 584] on td "2" at bounding box center [1032, 582] width 71 height 22
drag, startPoint x: 980, startPoint y: 527, endPoint x: 950, endPoint y: 442, distance: 90.5
click at [977, 514] on tbody "實業績 4061.4 22643.4 指定實業績 4061.4 22643.4 手續費 719.7 719.7 特殊抽成業績 0 0 店販金額 0 1000 …" at bounding box center [995, 527] width 308 height 301
drag, startPoint x: 944, startPoint y: 416, endPoint x: 976, endPoint y: 548, distance: 136.2
click at [965, 524] on tbody "實業績 4061.4 22643.4 指定實業績 4061.4 22643.4 手續費 719.7 719.7 特殊抽成業績 0 0 店販金額 0 1000 …" at bounding box center [995, 527] width 308 height 301
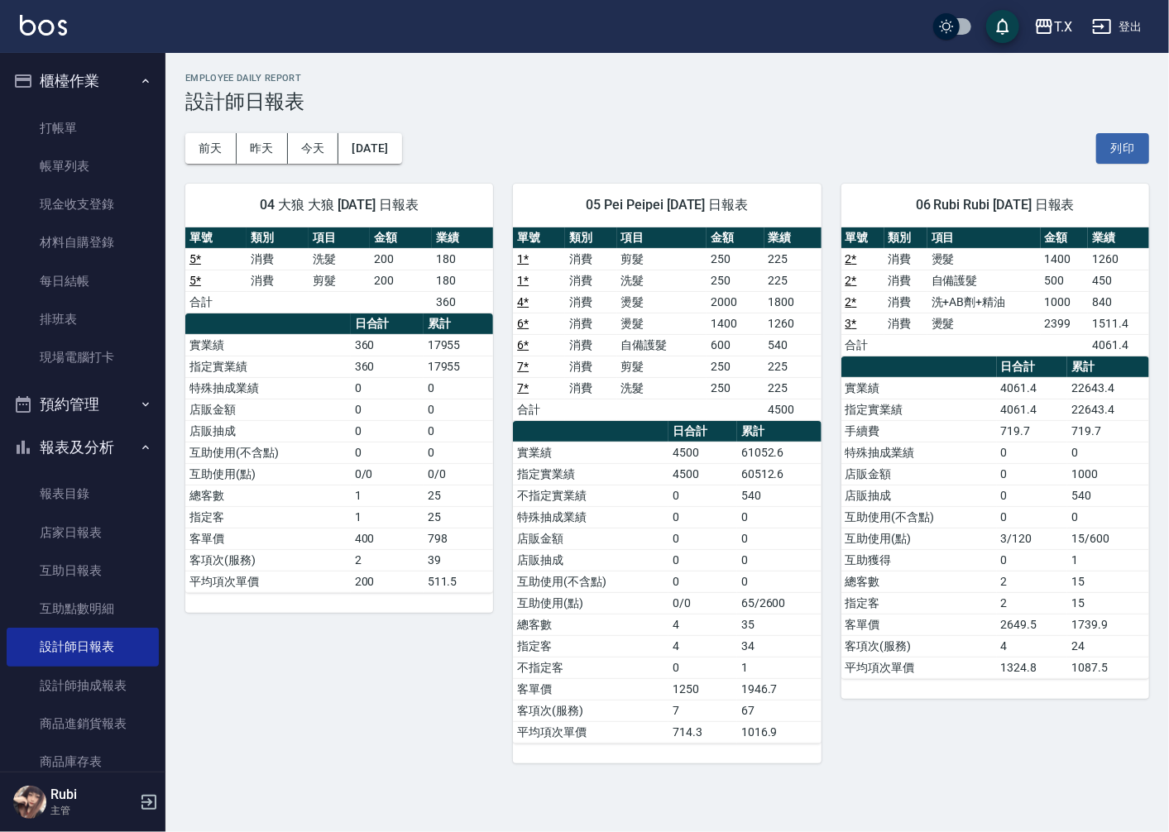
click at [979, 566] on td "互助獲得" at bounding box center [918, 560] width 155 height 22
drag, startPoint x: 981, startPoint y: 542, endPoint x: 964, endPoint y: 501, distance: 43.8
click at [966, 505] on tbody "實業績 4061.4 22643.4 指定實業績 4061.4 22643.4 手續費 719.7 719.7 特殊抽成業績 0 0 店販金額 0 1000 …" at bounding box center [995, 527] width 308 height 301
click at [935, 486] on tbody "實業績 4061.4 22643.4 指定實業績 4061.4 22643.4 手續費 719.7 719.7 特殊抽成業績 0 0 店販金額 0 1000 …" at bounding box center [995, 527] width 308 height 301
click at [940, 525] on td "互助使用(不含點)" at bounding box center [918, 517] width 155 height 22
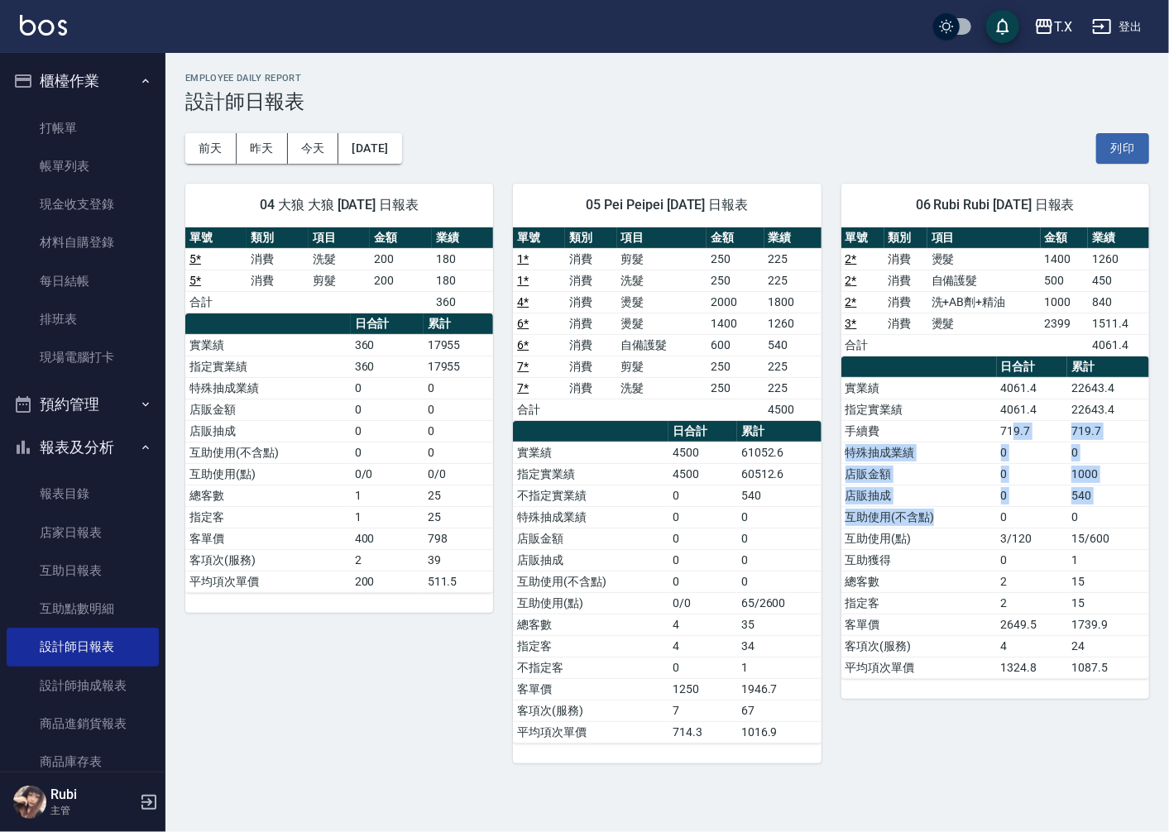
drag, startPoint x: 1017, startPoint y: 431, endPoint x: 988, endPoint y: 524, distance: 97.8
click at [989, 523] on tbody "實業績 4061.4 22643.4 指定實業績 4061.4 22643.4 手續費 719.7 719.7 特殊抽成業績 0 0 店販金額 0 1000 …" at bounding box center [995, 527] width 308 height 301
drag, startPoint x: 986, startPoint y: 591, endPoint x: 970, endPoint y: 565, distance: 30.1
click at [974, 574] on td "總客數" at bounding box center [918, 582] width 155 height 22
drag, startPoint x: 954, startPoint y: 546, endPoint x: 935, endPoint y: 496, distance: 52.9
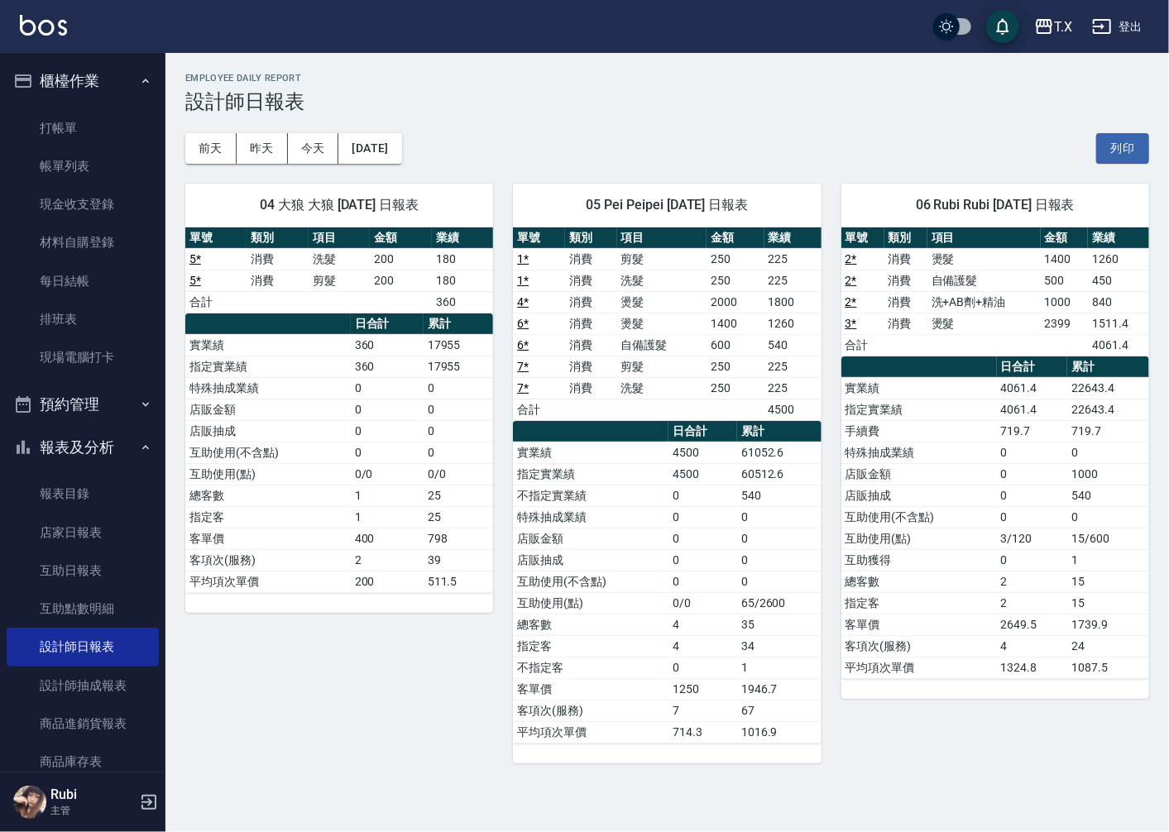
click at [946, 519] on tbody "實業績 4061.4 22643.4 指定實業績 4061.4 22643.4 手續費 719.7 719.7 特殊抽成業績 0 0 店販金額 0 1000 …" at bounding box center [995, 527] width 308 height 301
drag, startPoint x: 931, startPoint y: 477, endPoint x: 951, endPoint y: 519, distance: 47.0
click at [945, 510] on tbody "實業績 4061.4 22643.4 指定實業績 4061.4 22643.4 手續費 719.7 719.7 特殊抽成業績 0 0 店販金額 0 1000 …" at bounding box center [995, 527] width 308 height 301
drag
click at [976, 567] on tbody "實業績 4061.4 22643.4 指定實業績 4061.4 22643.4 手續費 719.7 719.7 特殊抽成業績 0 0 店販金額 0 1000 …" at bounding box center [995, 527] width 308 height 301
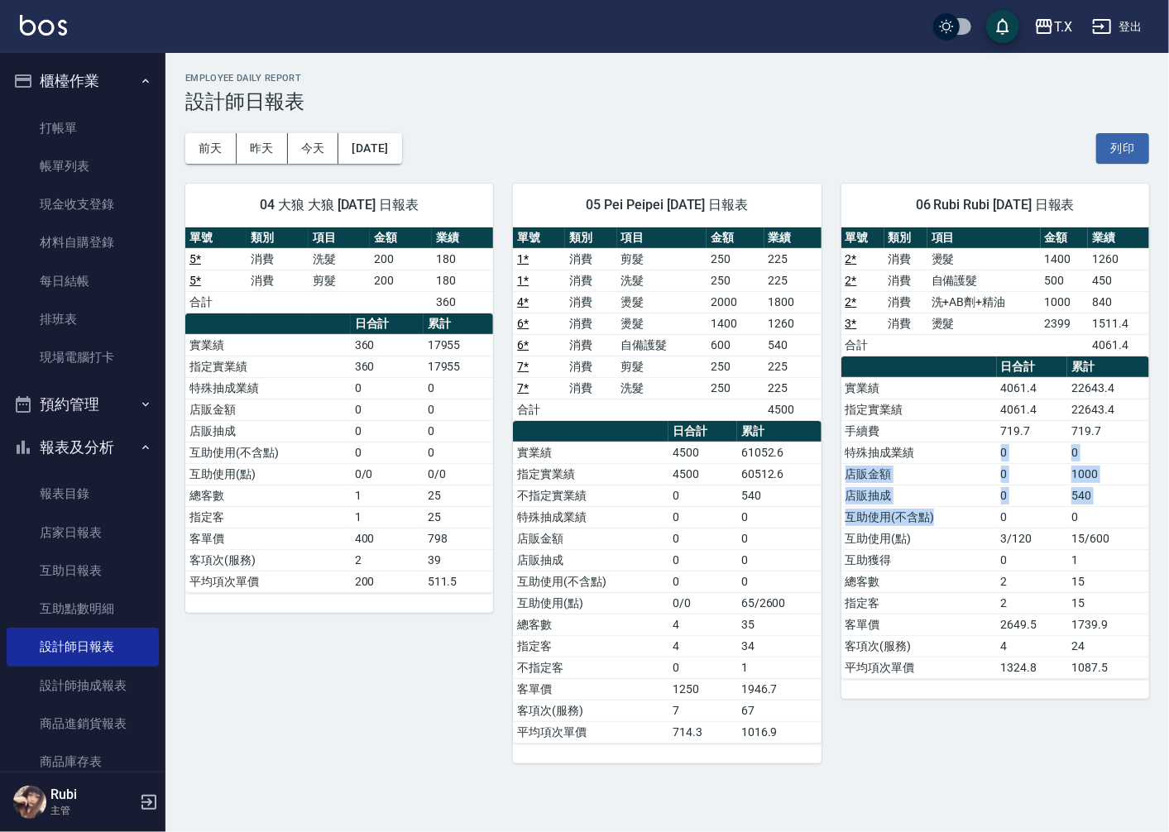
click at [956, 534] on tbody "實業績 4061.4 22643.4 指定實業績 4061.4 22643.4 手續費 719.7 719.7 特殊抽成業績 0 0 店販金額 0 1000 …" at bounding box center [995, 527] width 308 height 301
click at [968, 586] on td "總客數" at bounding box center [918, 582] width 155 height 22
click at [958, 516] on tbody "實業績 4061.4 22643.4 指定實業績 4061.4 22643.4 手續費 719.7 719.7 特殊抽成業績 0 0 店販金額 0 1000 …" at bounding box center [995, 527] width 308 height 301
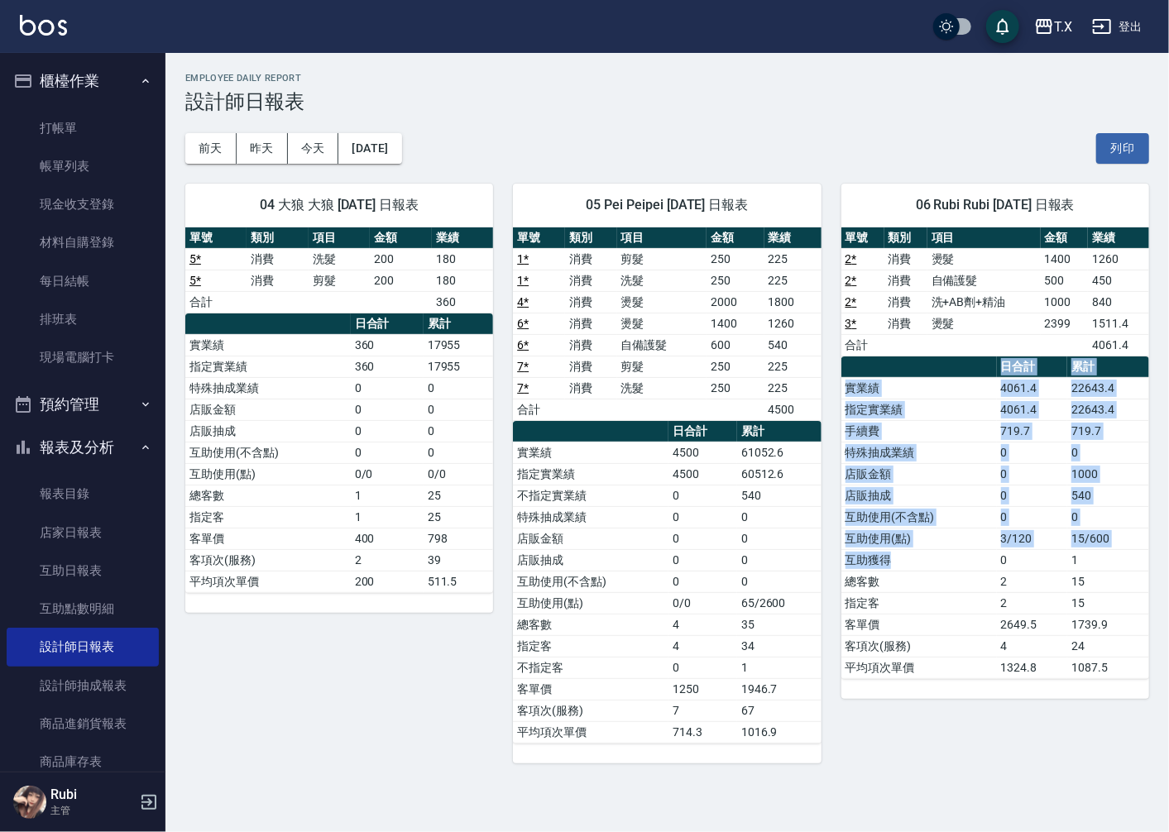
click at [961, 563] on table "日合計 累計 實業績 4061.4 22643.4 指定實業績 4061.4 22643.4 手續費 719.7 719.7 特殊抽成業績 0 0 店販金額 …" at bounding box center [995, 517] width 308 height 323
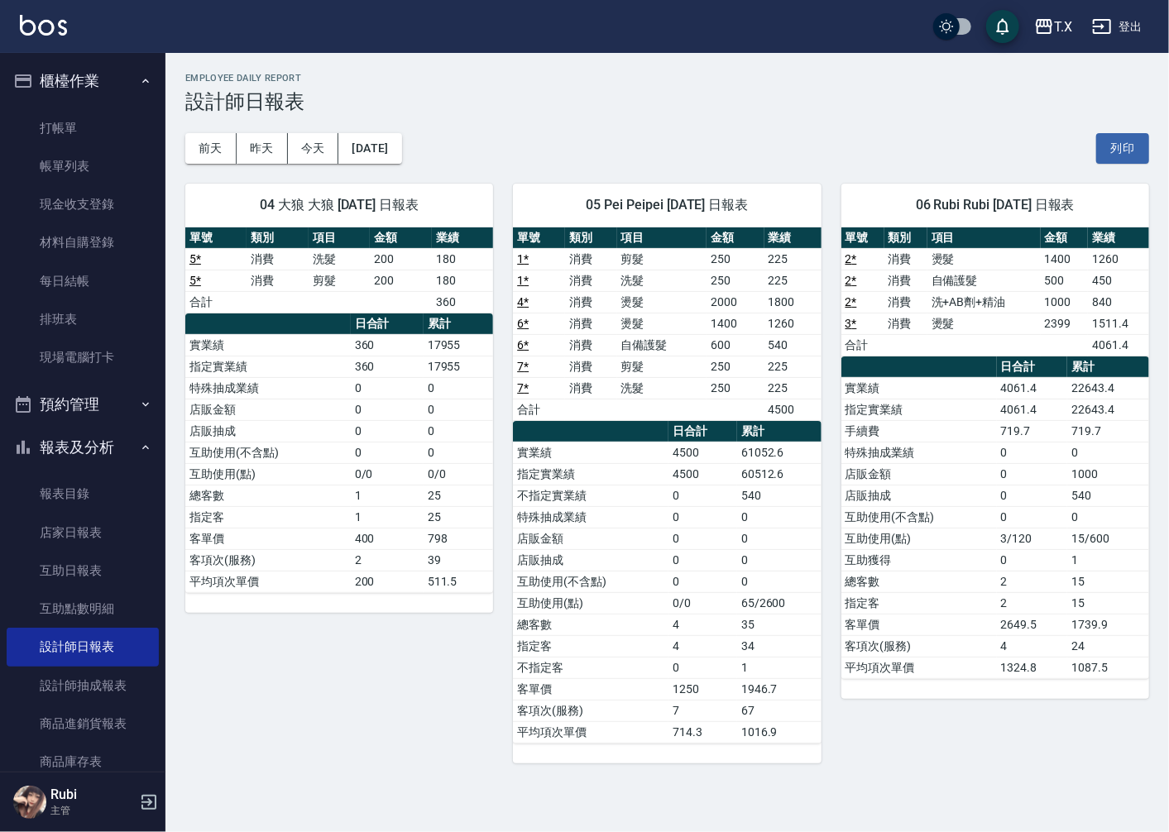
click at [966, 600] on td "指定客" at bounding box center [918, 603] width 155 height 22
click at [931, 457] on tbody "實業績 4061.4 22643.4 指定實業績 4061.4 22643.4 手續費 719.7 719.7 特殊抽成業績 0 0 店販金額 0 1000 …" at bounding box center [995, 527] width 308 height 301
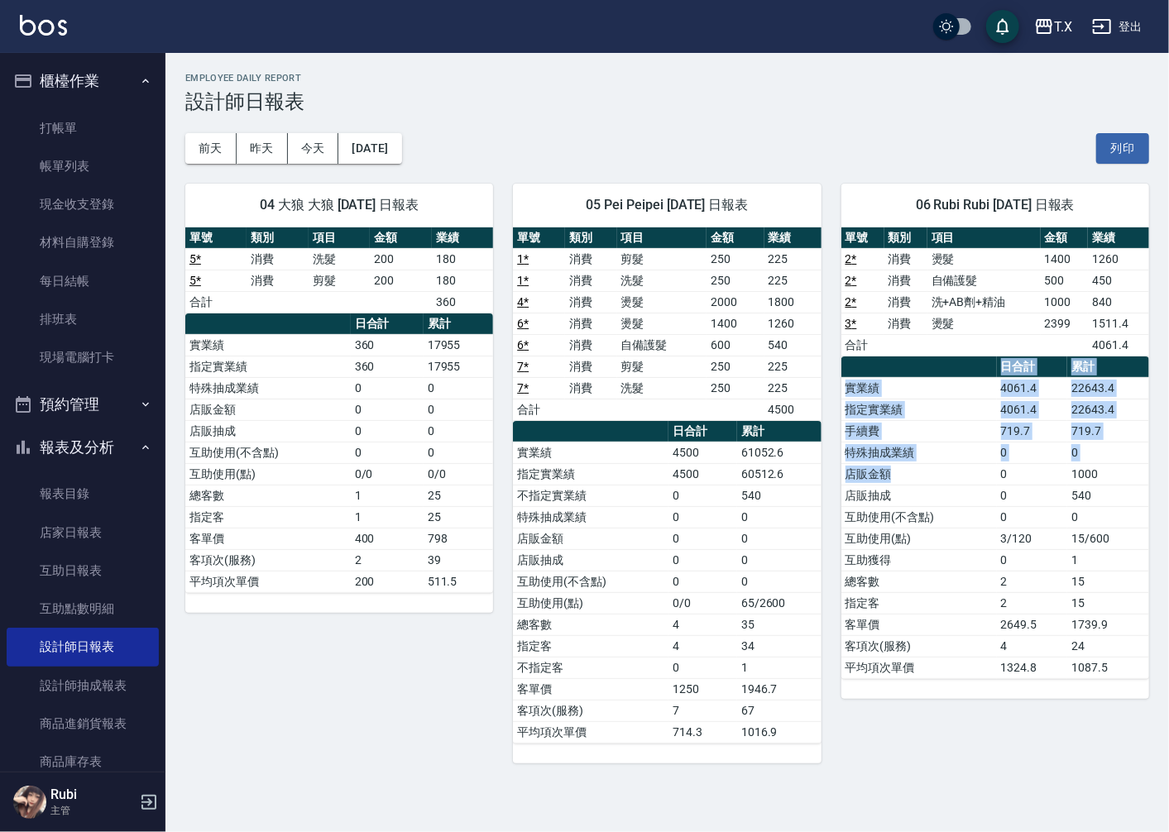
click at [962, 526] on table "日合計 累計 實業績 4061.4 22643.4 指定實業績 4061.4 22643.4 手續費 719.7 719.7 特殊抽成業績 0 0 店販金額 …" at bounding box center [995, 517] width 308 height 323
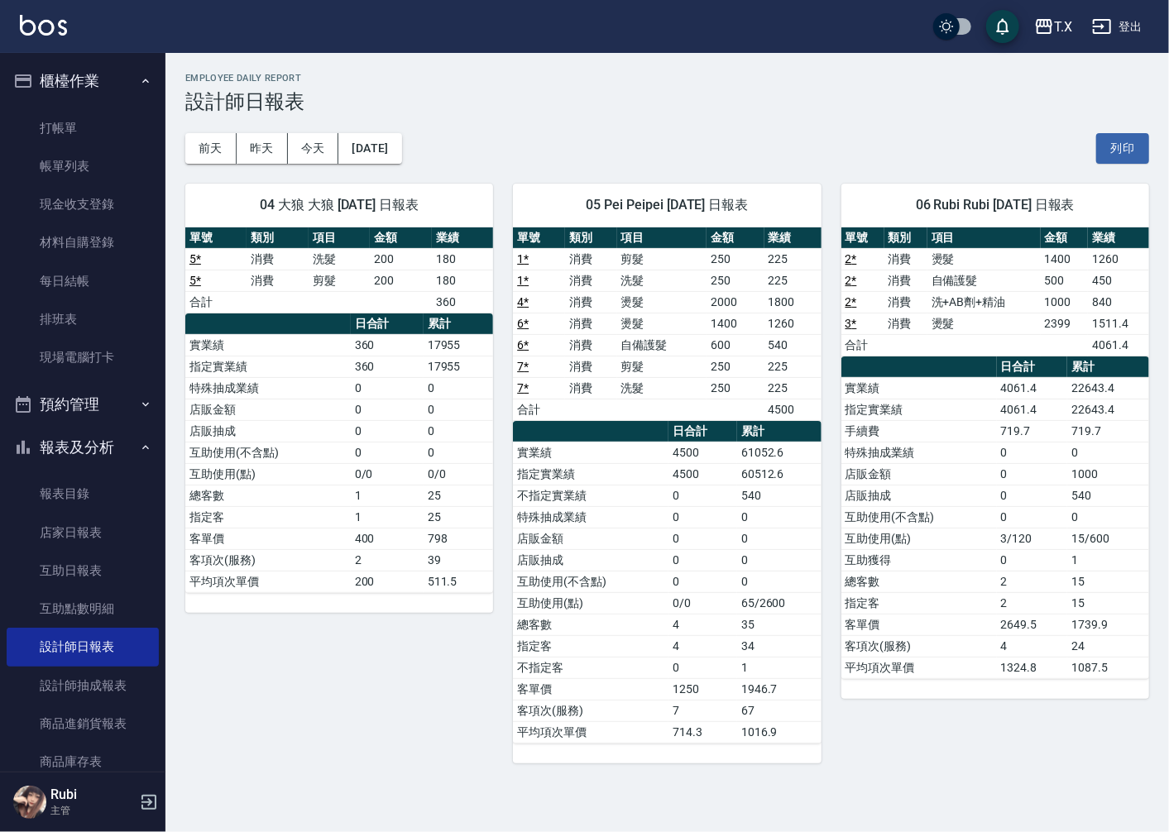
click at [968, 563] on td "互助獲得" at bounding box center [918, 560] width 155 height 22
click at [240, 146] on button "昨天" at bounding box center [262, 148] width 51 height 31
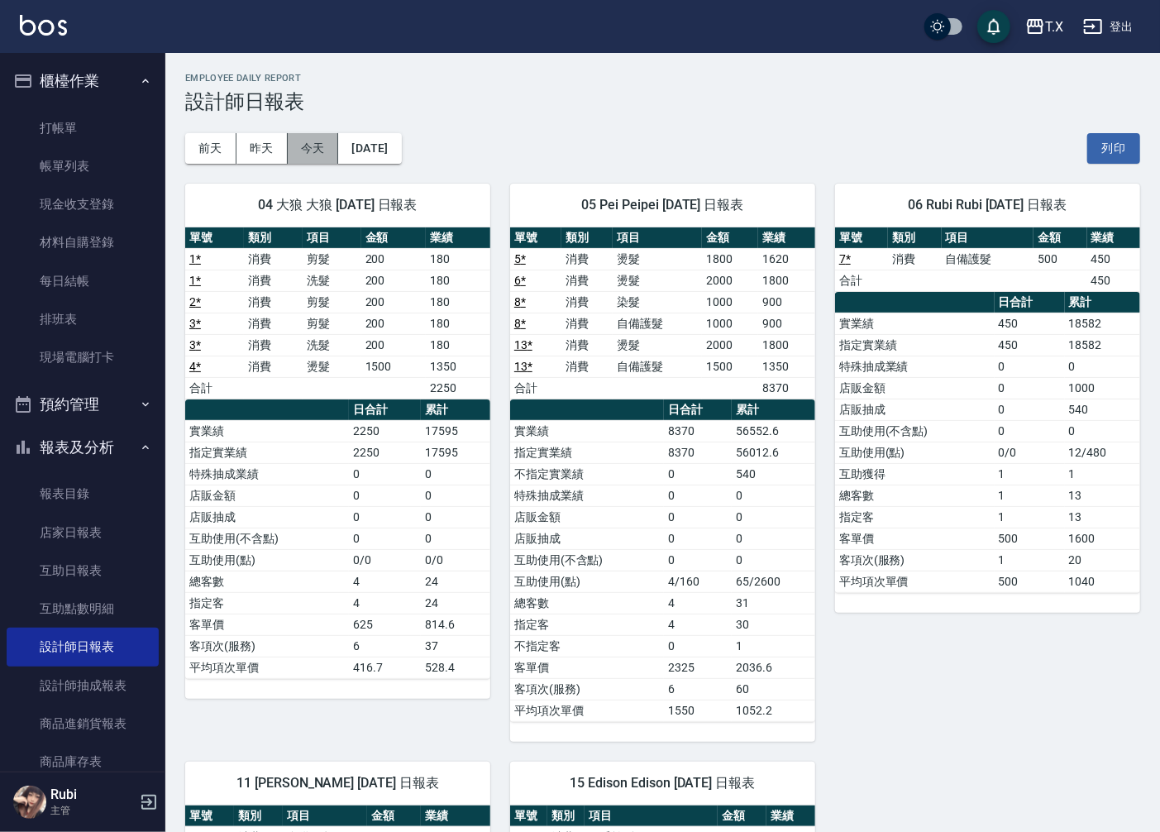
click at [329, 160] on button "今天" at bounding box center [313, 148] width 51 height 31
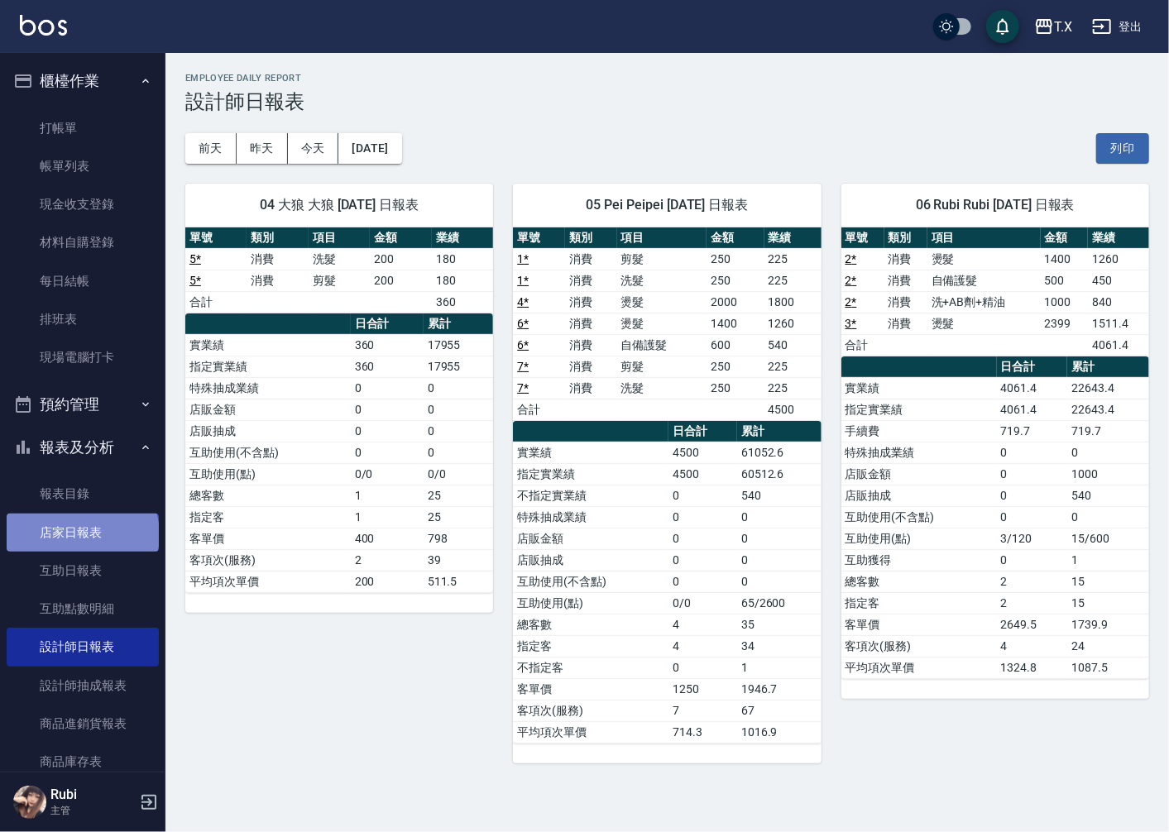
click at [81, 534] on link "店家日報表" at bounding box center [83, 533] width 152 height 38
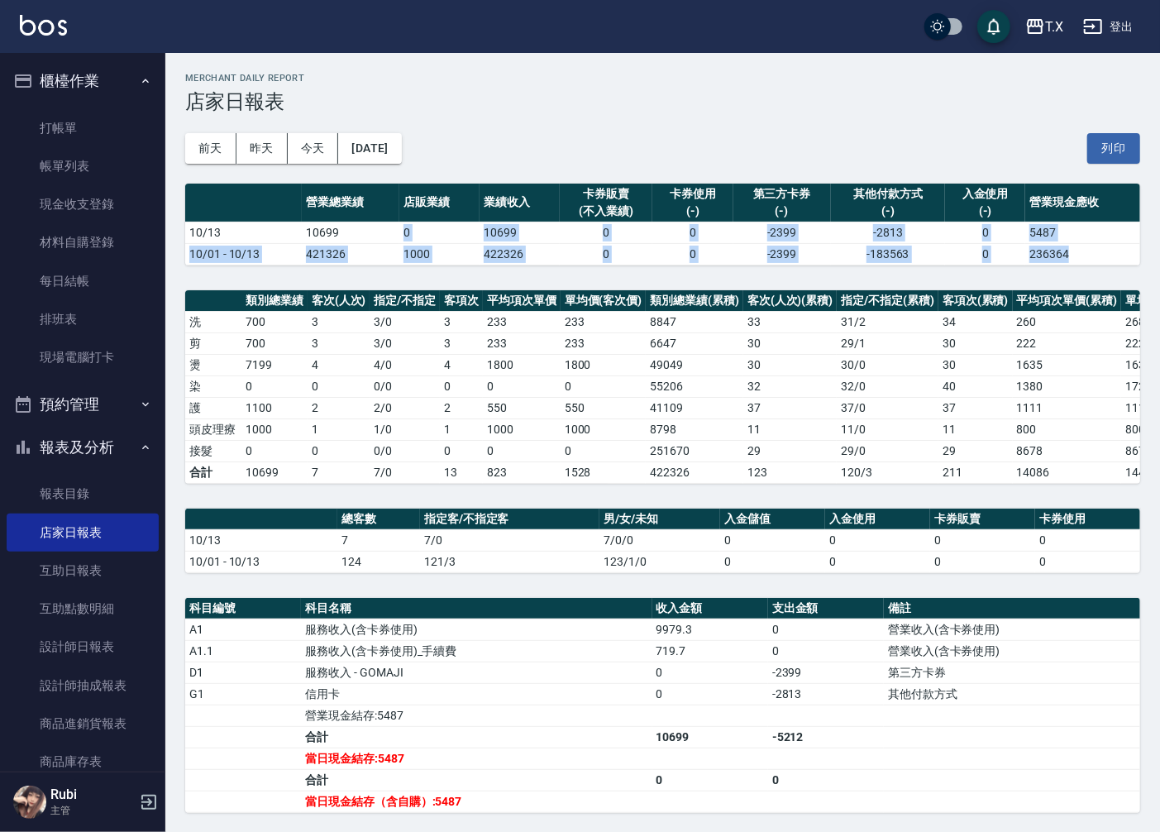
click at [414, 266] on div "T.X [DATE] 店家日報表 列印時間： [DATE][PHONE_NUMBER]:34 Merchant Daily Report 店家日報表 [DAT…" at bounding box center [662, 562] width 995 height 1019
click at [418, 276] on div "T.X [DATE] 店家日報表 列印時間： [DATE][PHONE_NUMBER]:34 Merchant Daily Report 店家日報表 [DAT…" at bounding box center [662, 562] width 995 height 1019
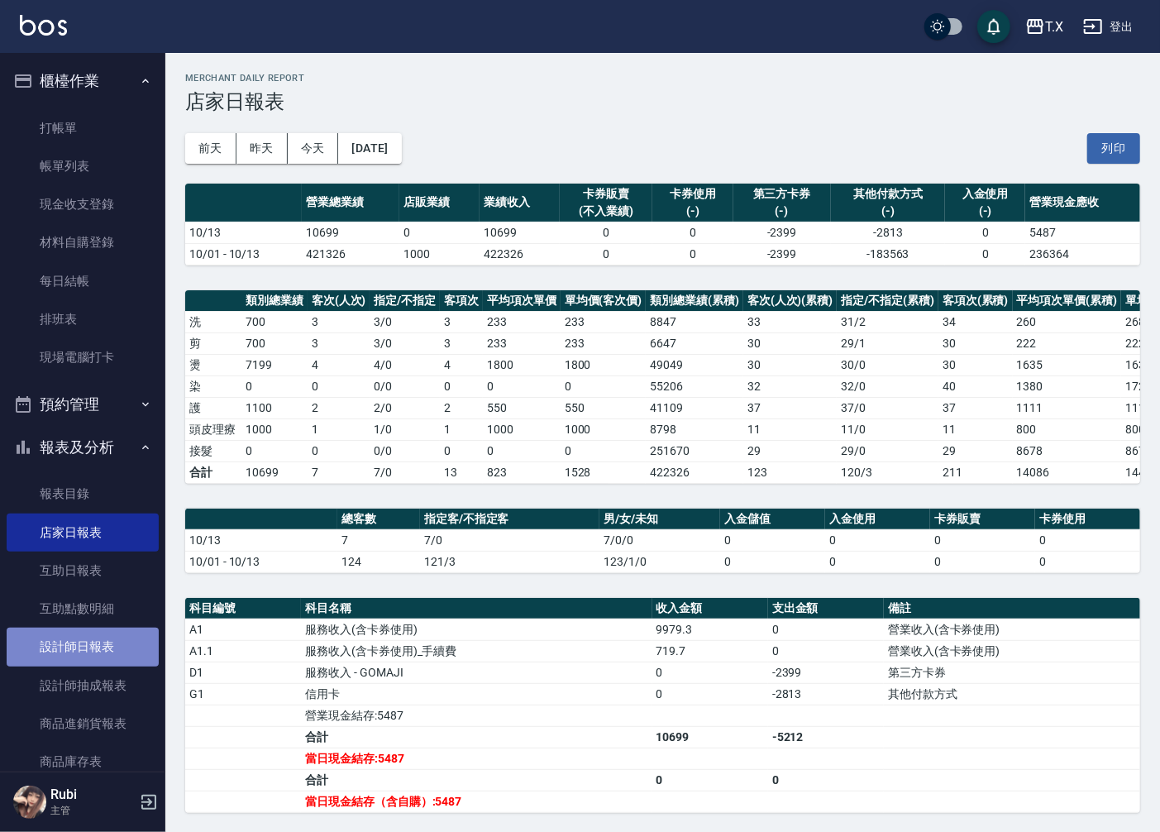
click at [91, 658] on link "設計師日報表" at bounding box center [83, 647] width 152 height 38
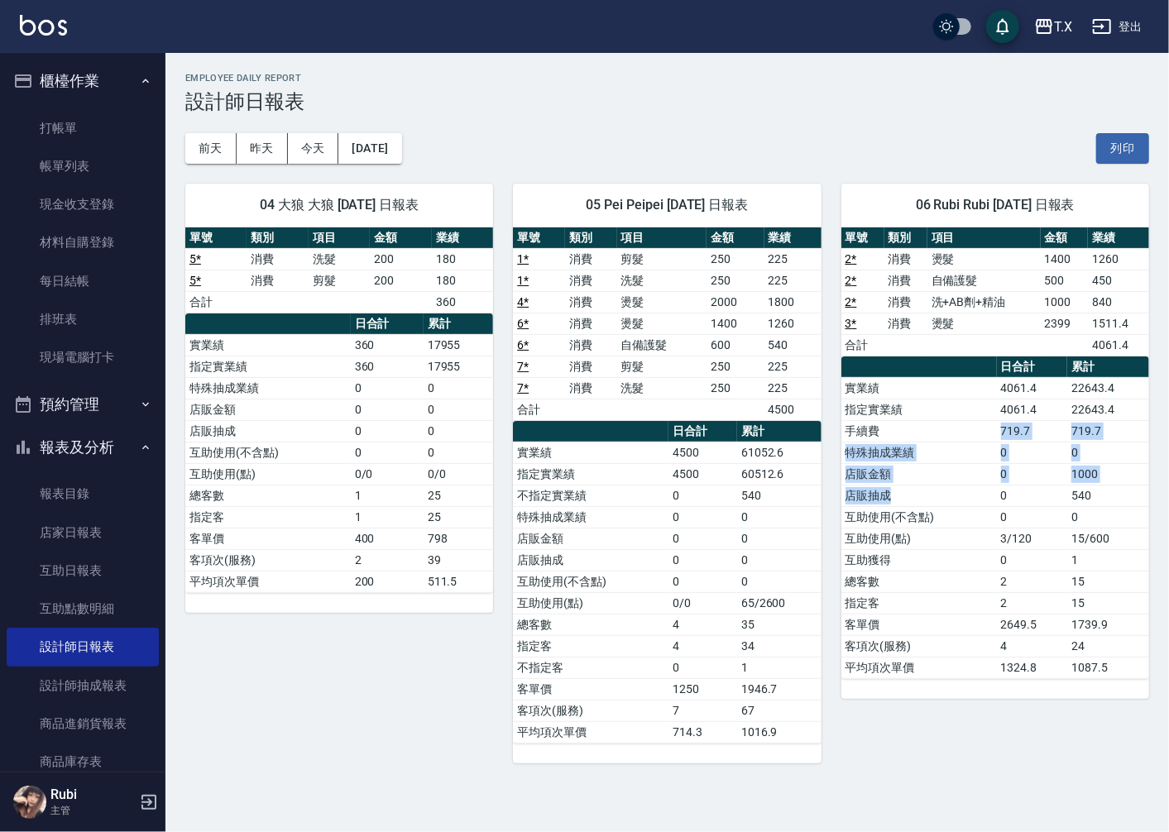
click at [907, 434] on tbody "實業績 4061.4 22643.4 指定實業績 4061.4 22643.4 手續費 719.7 719.7 特殊抽成業績 0 0 店販金額 0 1000 …" at bounding box center [995, 527] width 308 height 301
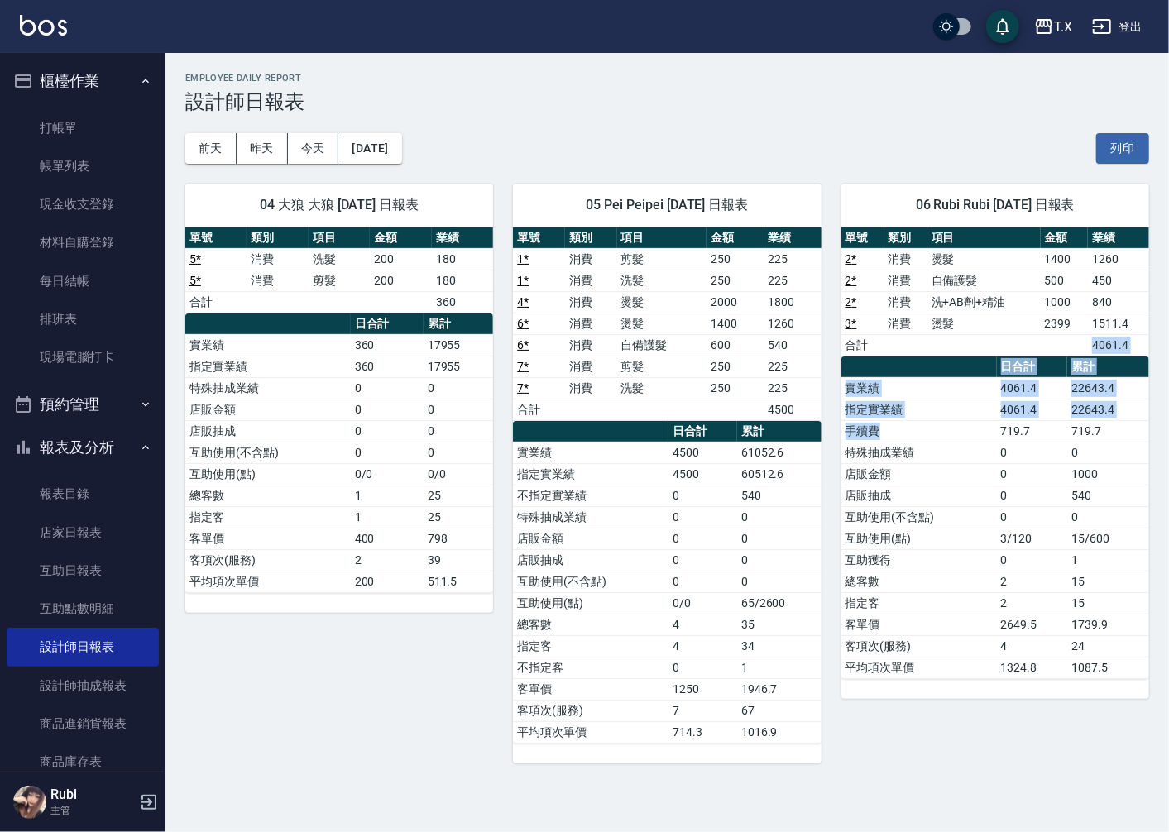
click at [926, 481] on div "單號 類別 項目 金額 業績 2 * 消費 燙髮 1400 1260 2 * 消費 自備護髮 500 450 2 * 消費 洗+AB劑+精油 1000 840…" at bounding box center [995, 453] width 308 height 452
click at [945, 510] on td "互助使用(不含點)" at bounding box center [918, 517] width 155 height 22
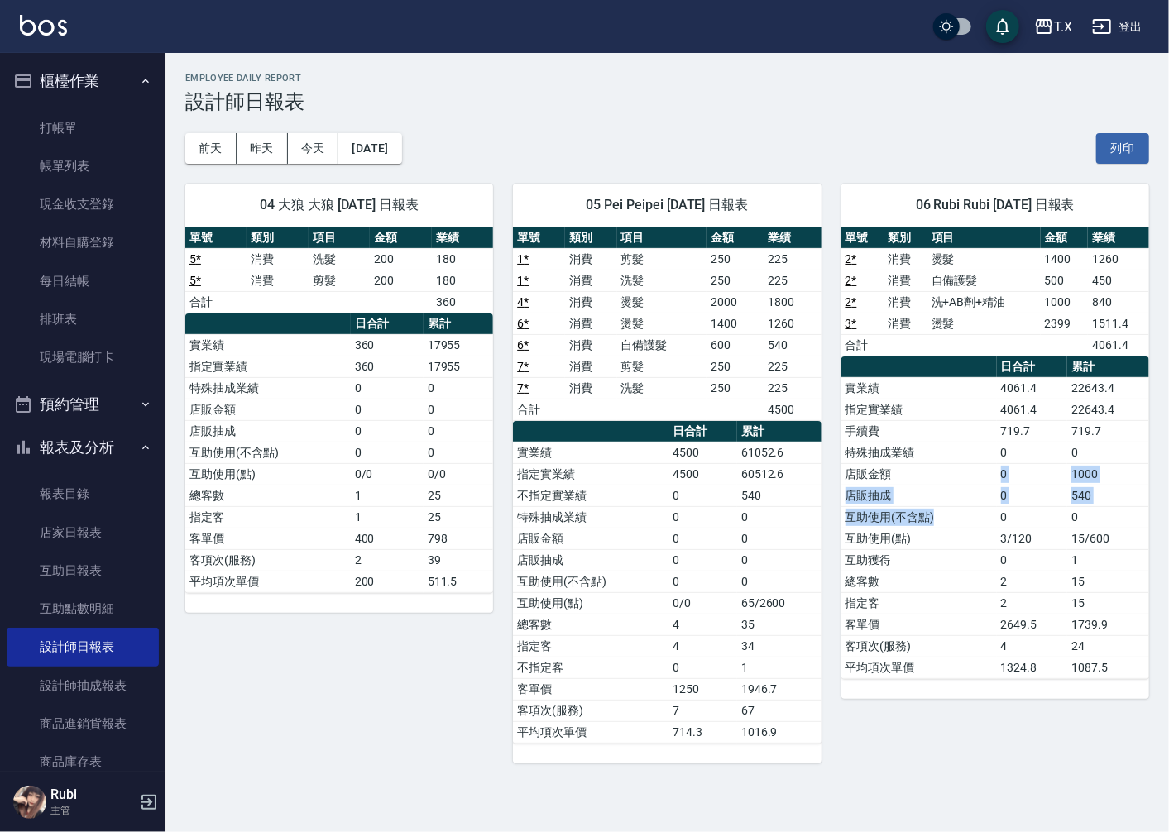
click at [921, 467] on tbody "實業績 4061.4 22643.4 指定實業績 4061.4 22643.4 手續費 719.7 719.7 特殊抽成業績 0 0 店販金額 0 1000 …" at bounding box center [995, 527] width 308 height 301
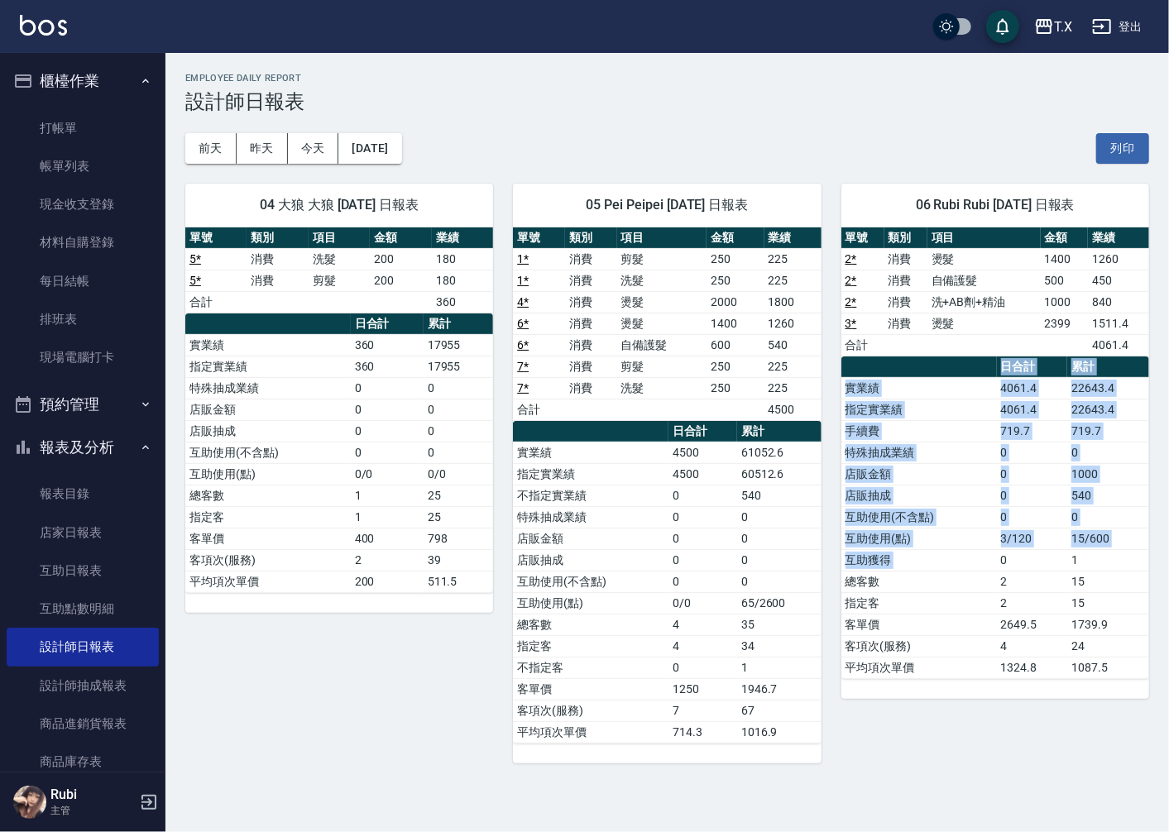
click at [1001, 562] on table "日合計 累計 實業績 4061.4 22643.4 指定實業績 4061.4 22643.4 手續費 719.7 719.7 特殊抽成業績 0 0 店販金額 …" at bounding box center [995, 517] width 308 height 323
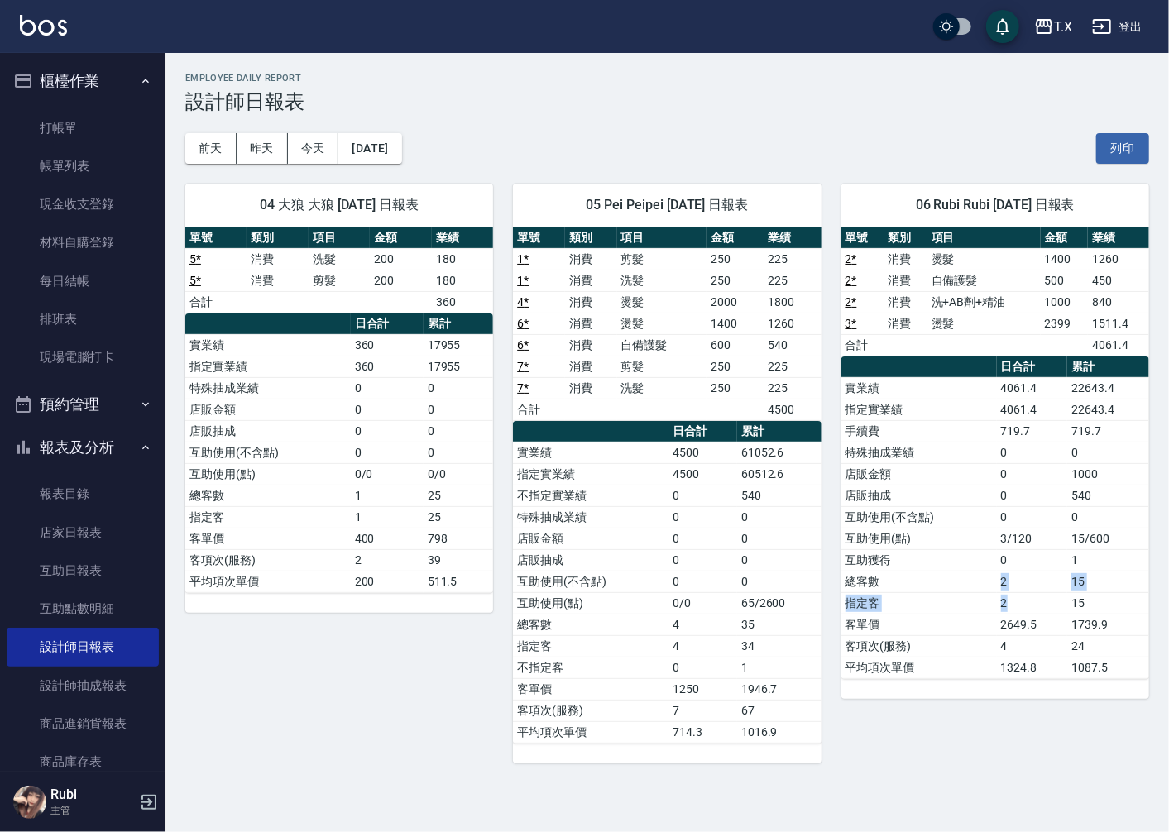
click at [998, 580] on tbody "實業績 4061.4 22643.4 指定實業績 4061.4 22643.4 手續費 719.7 719.7 特殊抽成業績 0 0 店販金額 0 1000 …" at bounding box center [995, 527] width 308 height 301
click at [961, 474] on tbody "實業績 4061.4 22643.4 指定實業績 4061.4 22643.4 手續費 719.7 719.7 特殊抽成業績 0 0 店販金額 0 1000 …" at bounding box center [995, 527] width 308 height 301
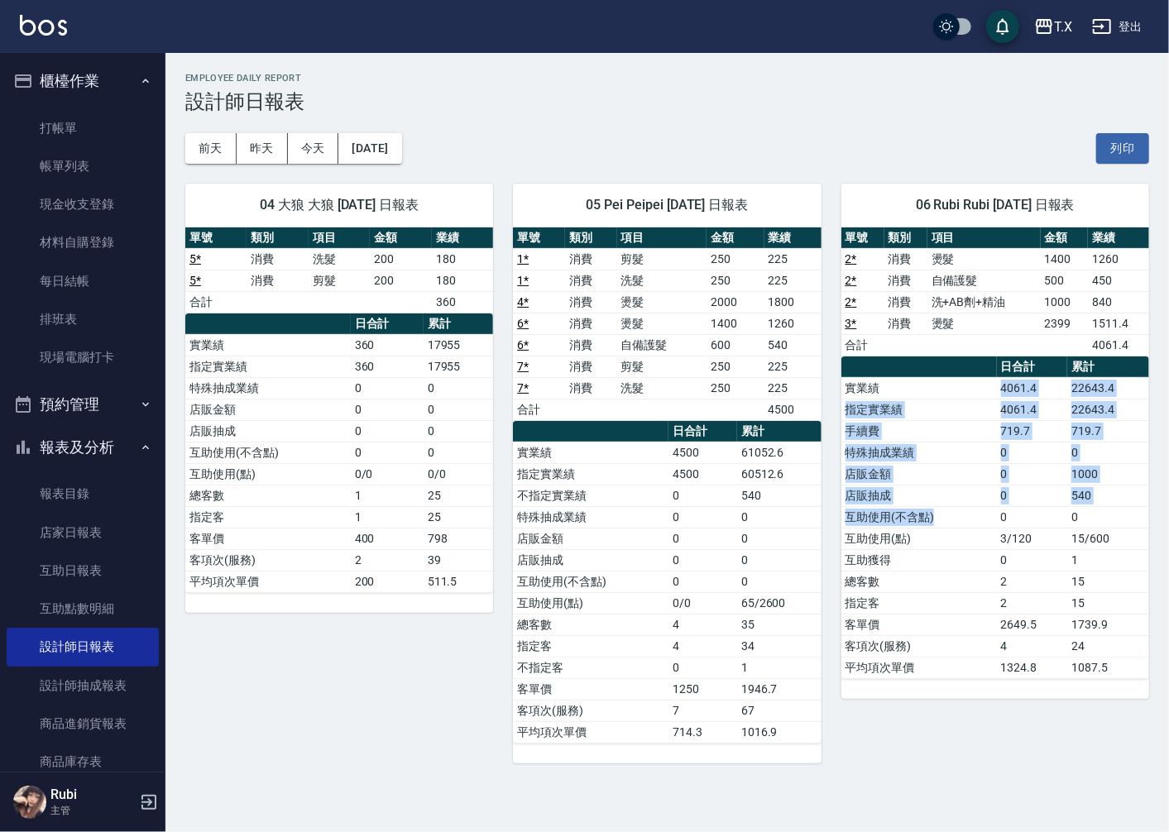
click at [987, 530] on tbody "實業績 4061.4 22643.4 指定實業績 4061.4 22643.4 手續費 719.7 719.7 特殊抽成業績 0 0 店販金額 0 1000 …" at bounding box center [995, 527] width 308 height 301
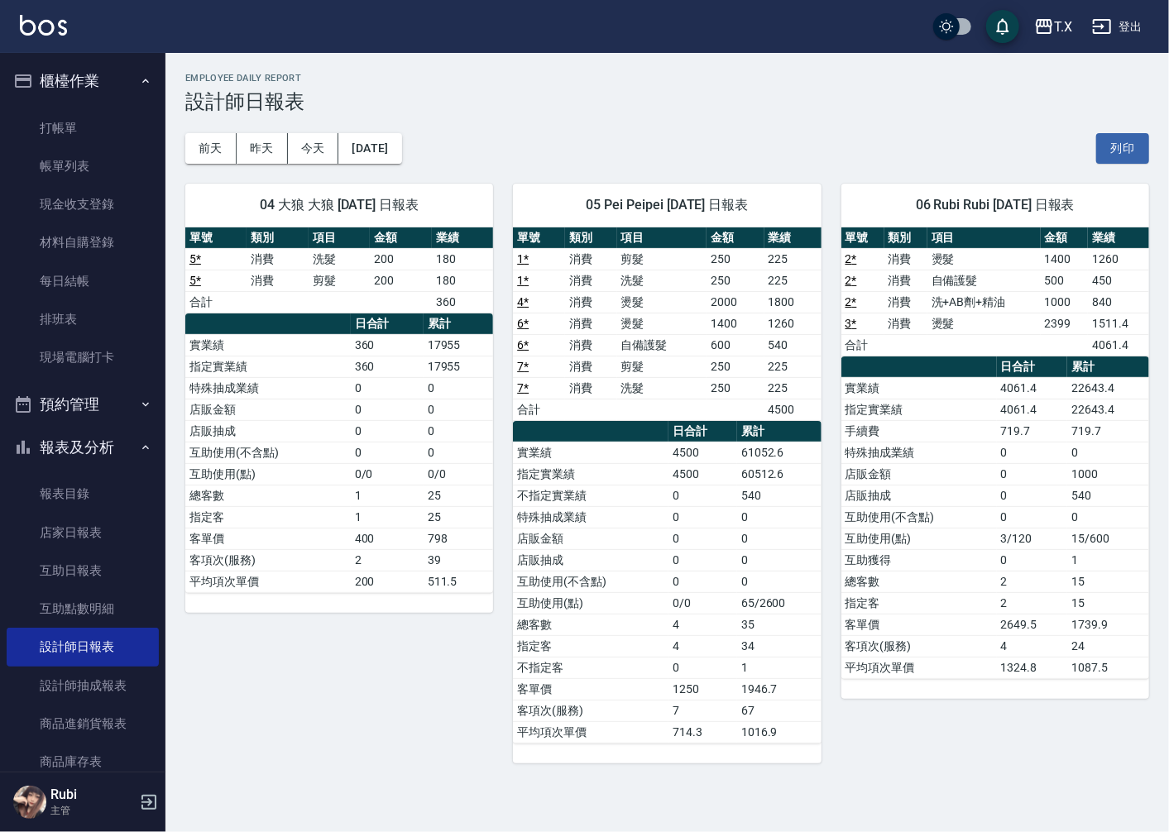
click at [989, 571] on tbody "實業績 4061.4 22643.4 指定實業績 4061.4 22643.4 手續費 719.7 719.7 特殊抽成業績 0 0 店販金額 0 1000 …" at bounding box center [995, 527] width 308 height 301
click at [963, 458] on tbody "實業績 4061.4 22643.4 指定實業績 4061.4 22643.4 手續費 719.7 719.7 特殊抽成業績 0 0 店販金額 0 1000 …" at bounding box center [995, 527] width 308 height 301
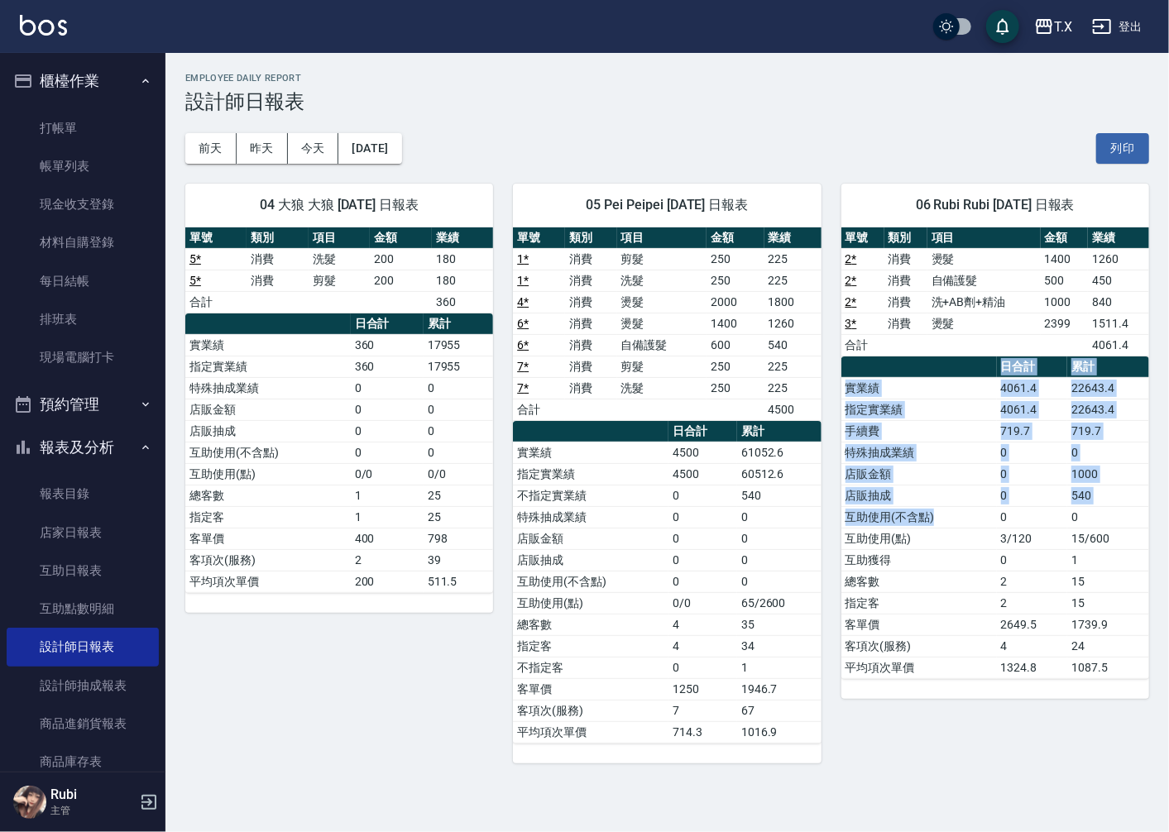
click at [986, 524] on table "日合計 累計 實業績 4061.4 22643.4 指定實業績 4061.4 22643.4 手續費 719.7 719.7 特殊抽成業績 0 0 店販金額 …" at bounding box center [995, 517] width 308 height 323
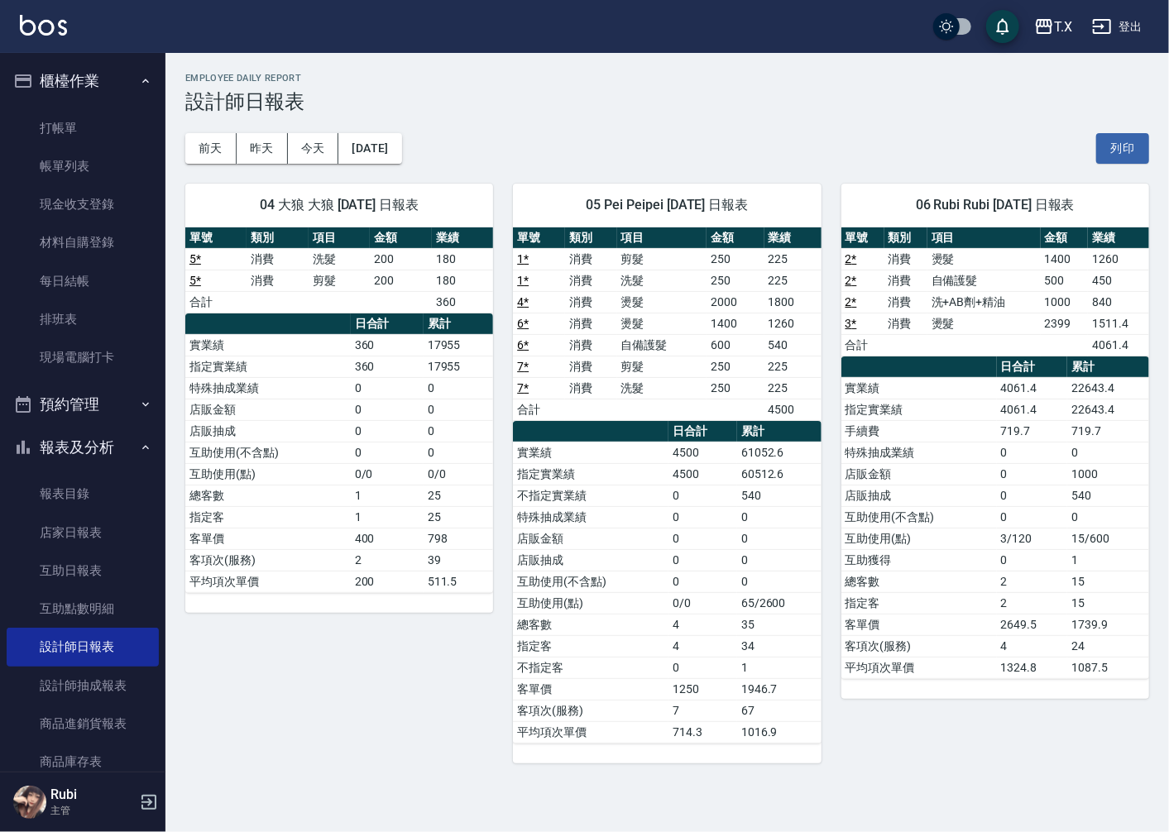
click at [979, 576] on td "總客數" at bounding box center [918, 582] width 155 height 22
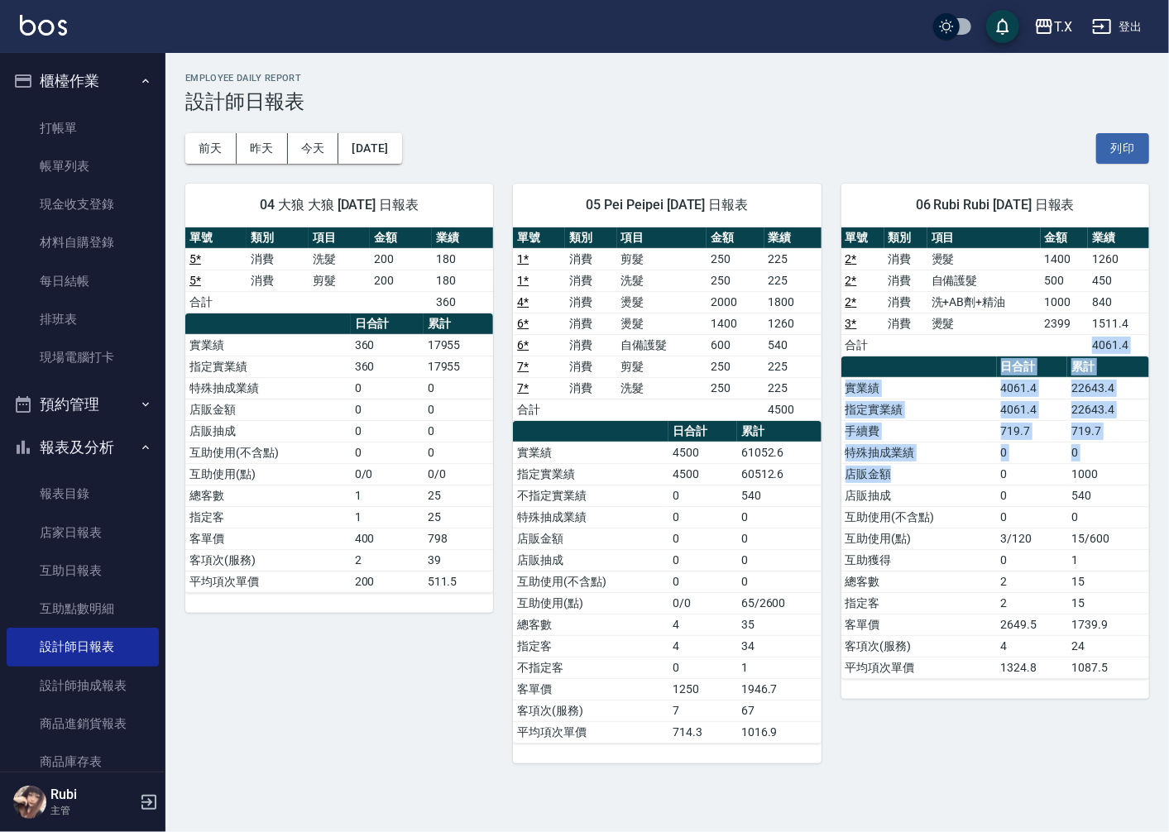
drag, startPoint x: 954, startPoint y: 337, endPoint x: 962, endPoint y: 567, distance: 230.1
click at [974, 511] on div "單號 類別 項目 金額 業績 2 * 消費 燙髮 1400 1260 2 * 消費 自備護髮 500 450 2 * 消費 洗+AB劑+精油 1000 840…" at bounding box center [995, 453] width 308 height 452
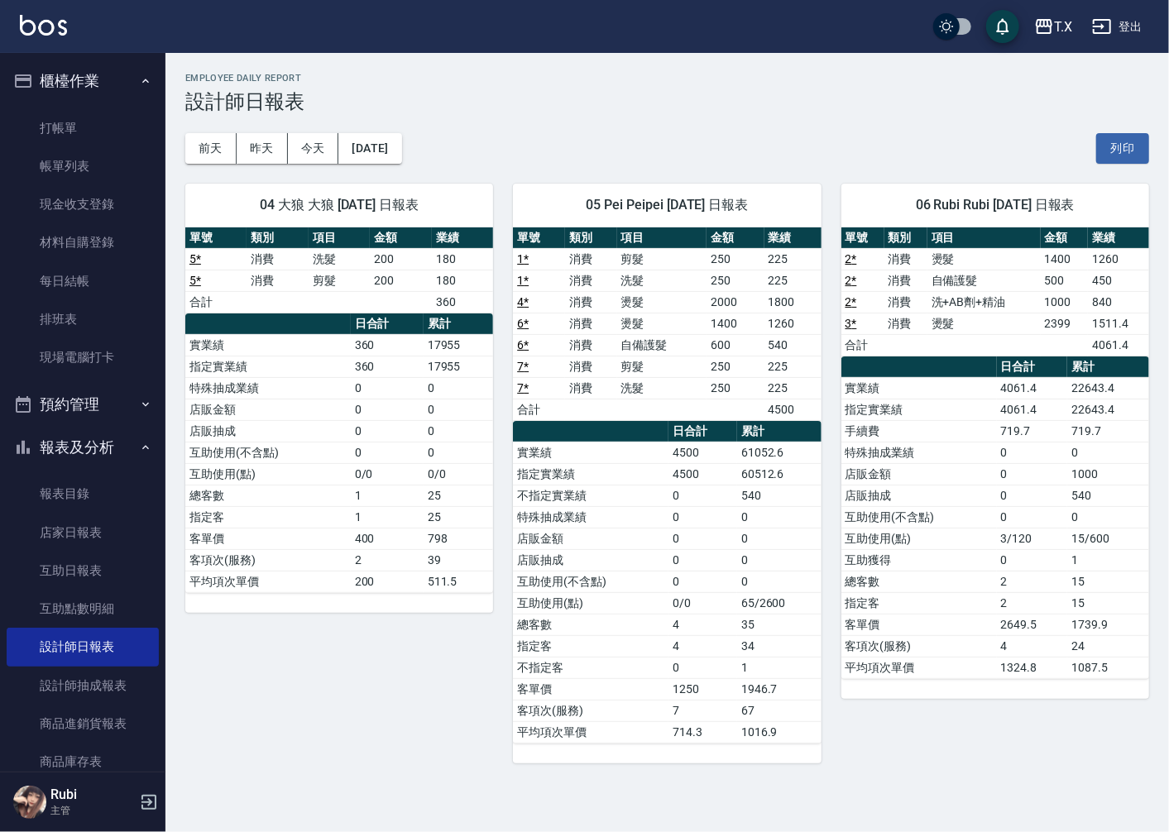
drag, startPoint x: 972, startPoint y: 594, endPoint x: 986, endPoint y: 530, distance: 65.2
click at [969, 588] on tbody "實業績 4061.4 22643.4 指定實業績 4061.4 22643.4 手續費 719.7 719.7 特殊抽成業績 0 0 店販金額 0 1000 …" at bounding box center [995, 527] width 308 height 301
drag, startPoint x: 993, startPoint y: 500, endPoint x: 991, endPoint y: 400, distance: 100.1
click at [982, 442] on tbody "實業績 4061.4 22643.4 指定實業績 4061.4 22643.4 手續費 719.7 719.7 特殊抽成業績 0 0 店販金額 0 1000 …" at bounding box center [995, 527] width 308 height 301
drag, startPoint x: 995, startPoint y: 380, endPoint x: 1011, endPoint y: 480, distance: 100.5
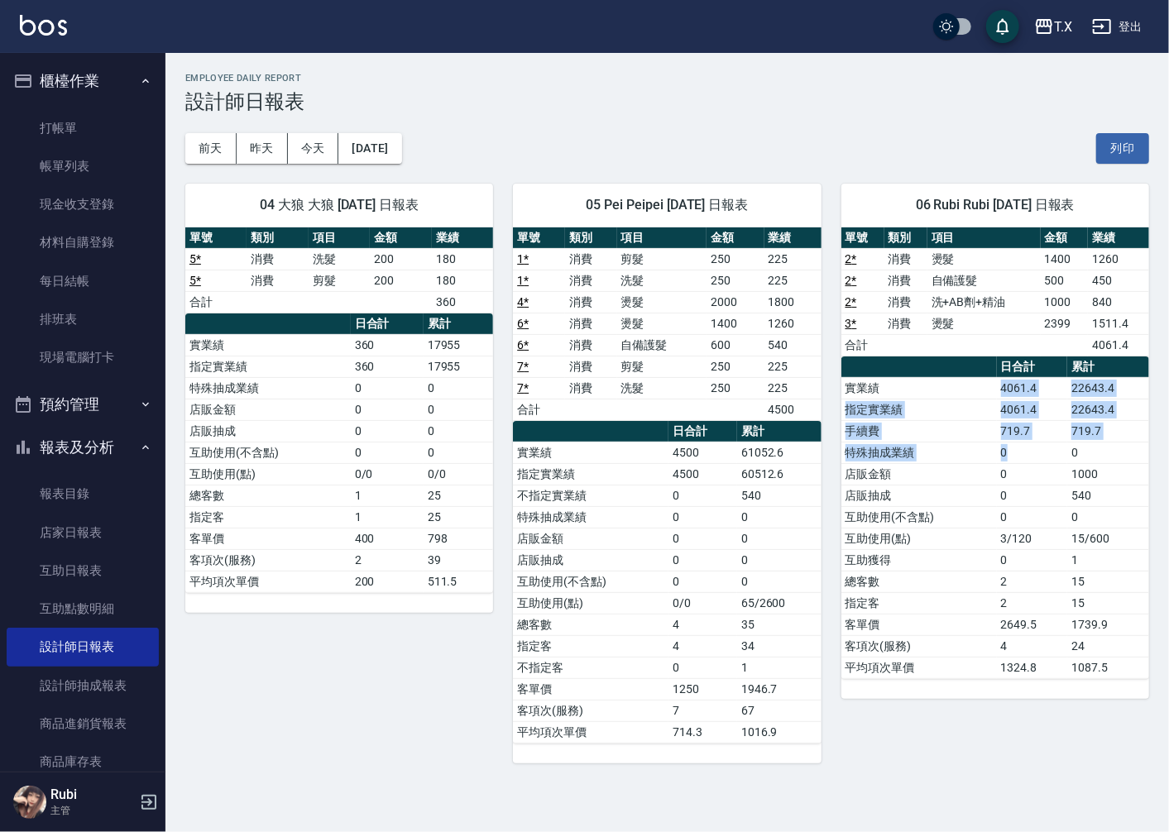
click at [1015, 467] on tbody "實業績 4061.4 22643.4 指定實業績 4061.4 22643.4 手續費 719.7 719.7 特殊抽成業績 0 0 店販金額 0 1000 …" at bounding box center [995, 527] width 308 height 301
drag, startPoint x: 1021, startPoint y: 531, endPoint x: 996, endPoint y: 503, distance: 37.5
click at [1005, 514] on tbody "實業績 4061.4 22643.4 指定實業績 4061.4 22643.4 手續費 719.7 719.7 特殊抽成業績 0 0 店販金額 0 1000 …" at bounding box center [995, 527] width 308 height 301
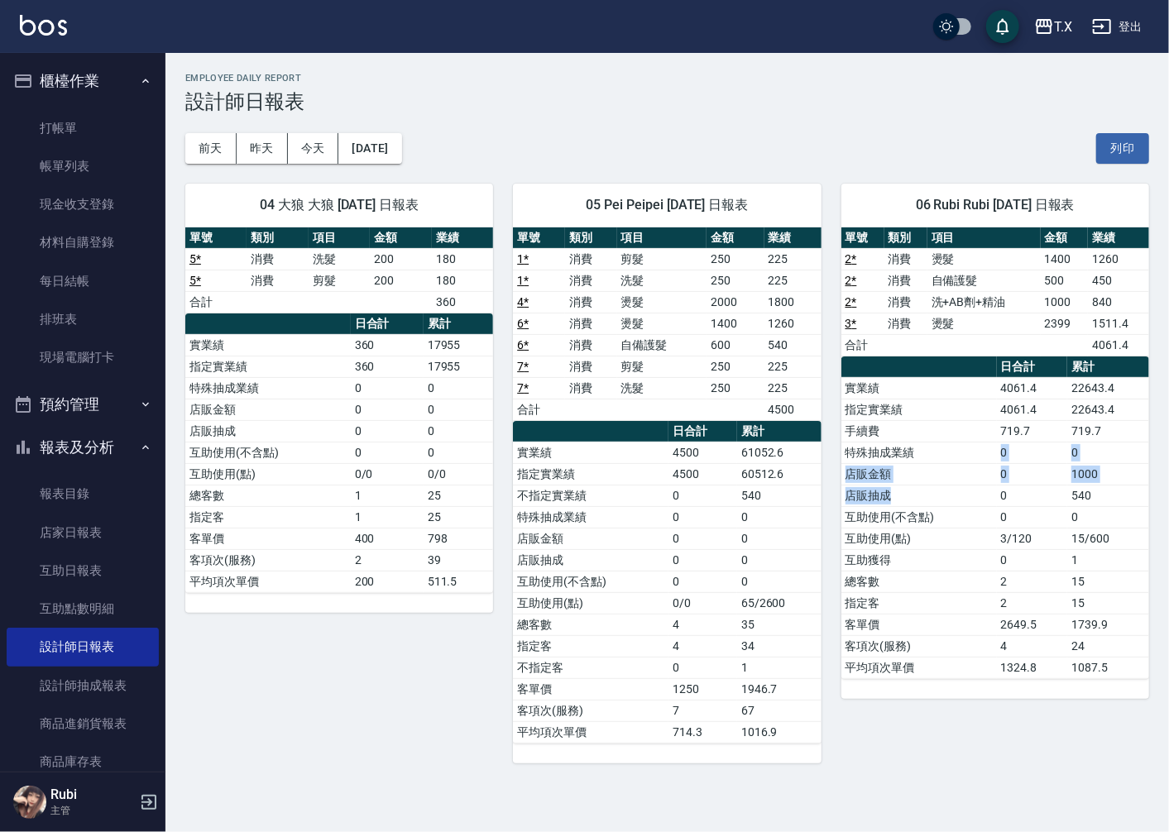
drag, startPoint x: 988, startPoint y: 483, endPoint x: 968, endPoint y: 404, distance: 81.8
click at [972, 424] on tbody "實業績 4061.4 22643.4 指定實業績 4061.4 22643.4 手續費 719.7 719.7 特殊抽成業績 0 0 店販金額 0 1000 …" at bounding box center [995, 527] width 308 height 301
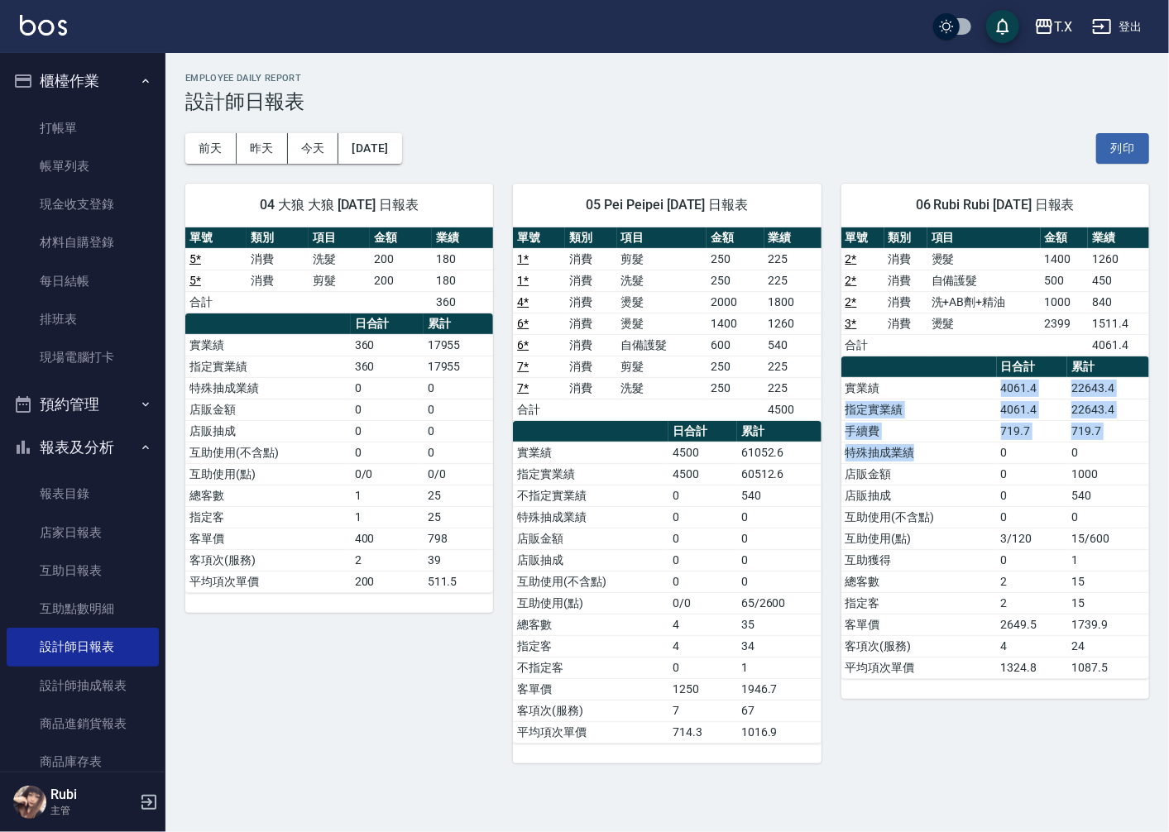
drag, startPoint x: 953, startPoint y: 377, endPoint x: 993, endPoint y: 507, distance: 135.8
click at [972, 469] on tbody "實業績 4061.4 22643.4 指定實業績 4061.4 22643.4 手續費 719.7 719.7 特殊抽成業績 0 0 店販金額 0 1000 …" at bounding box center [995, 527] width 308 height 301
drag, startPoint x: 996, startPoint y: 514, endPoint x: 980, endPoint y: 482, distance: 35.1
click at [983, 488] on tbody "實業績 4061.4 22643.4 指定實業績 4061.4 22643.4 手續費 719.7 719.7 特殊抽成業績 0 0 店販金額 0 1000 …" at bounding box center [995, 527] width 308 height 301
drag, startPoint x: 972, startPoint y: 459, endPoint x: 970, endPoint y: 428, distance: 30.6
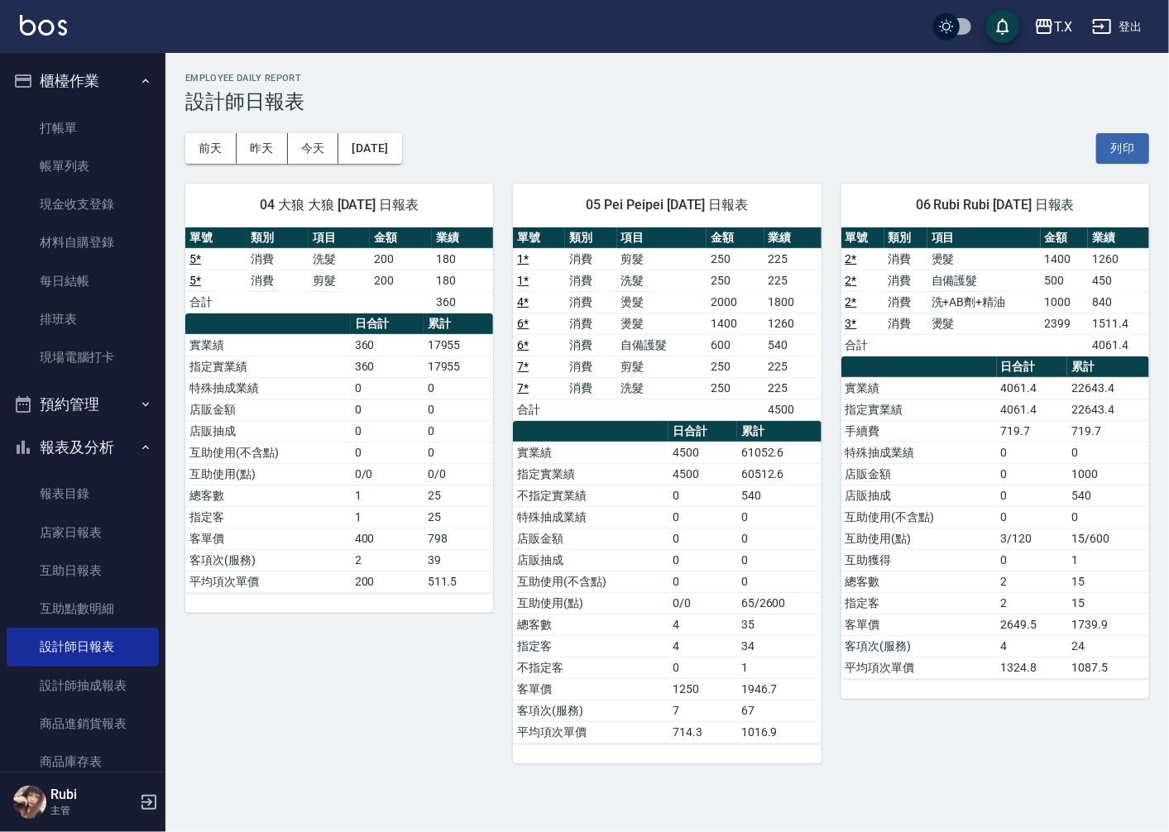
click at [970, 431] on tbody "實業績 4061.4 22643.4 指定實業績 4061.4 22643.4 手續費 719.7 719.7 特殊抽成業績 0 0 店販金額 0 1000 …" at bounding box center [995, 527] width 308 height 301
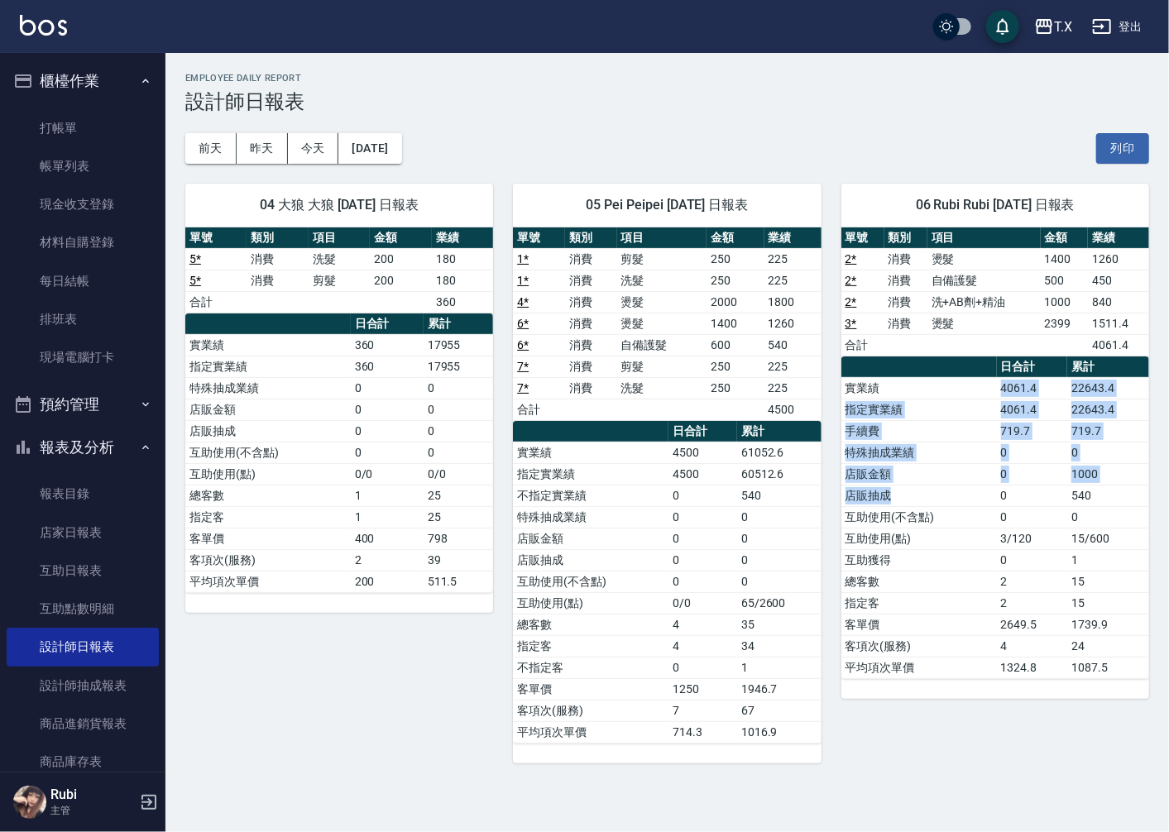
drag, startPoint x: 955, startPoint y: 419, endPoint x: 963, endPoint y: 494, distance: 75.7
click at [962, 490] on tbody "實業績 4061.4 22643.4 指定實業績 4061.4 22643.4 手續費 719.7 719.7 特殊抽成業績 0 0 店販金額 0 1000 …" at bounding box center [995, 527] width 308 height 301
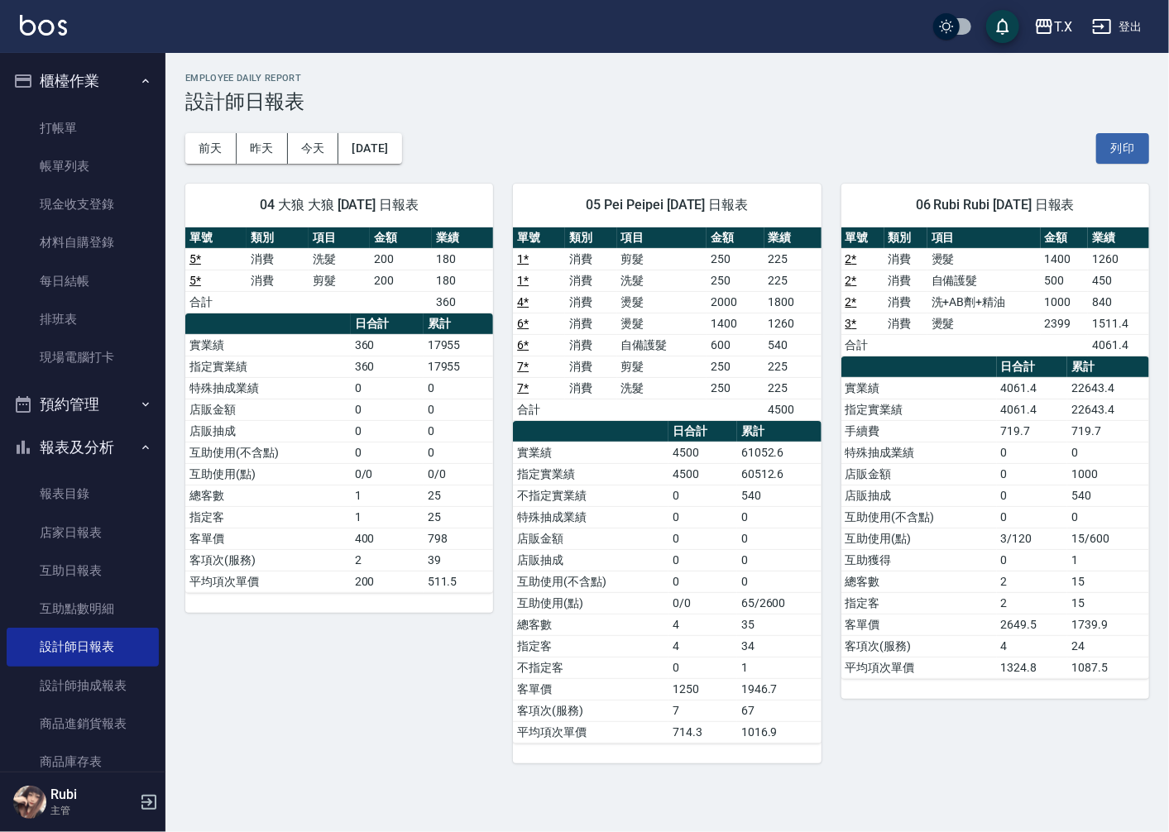
drag, startPoint x: 964, startPoint y: 551, endPoint x: 956, endPoint y: 543, distance: 10.5
click at [958, 544] on tbody "實業績 4061.4 22643.4 指定實業績 4061.4 22643.4 手續費 719.7 719.7 特殊抽成業績 0 0 店販金額 0 1000 …" at bounding box center [995, 527] width 308 height 301
drag, startPoint x: 945, startPoint y: 508, endPoint x: 938, endPoint y: 493, distance: 16.6
click at [945, 501] on tbody "實業績 4061.4 22643.4 指定實業績 4061.4 22643.4 手續費 719.7 719.7 特殊抽成業績 0 0 店販金額 0 1000 …" at bounding box center [995, 527] width 308 height 301
drag, startPoint x: 932, startPoint y: 474, endPoint x: 956, endPoint y: 532, distance: 62.7
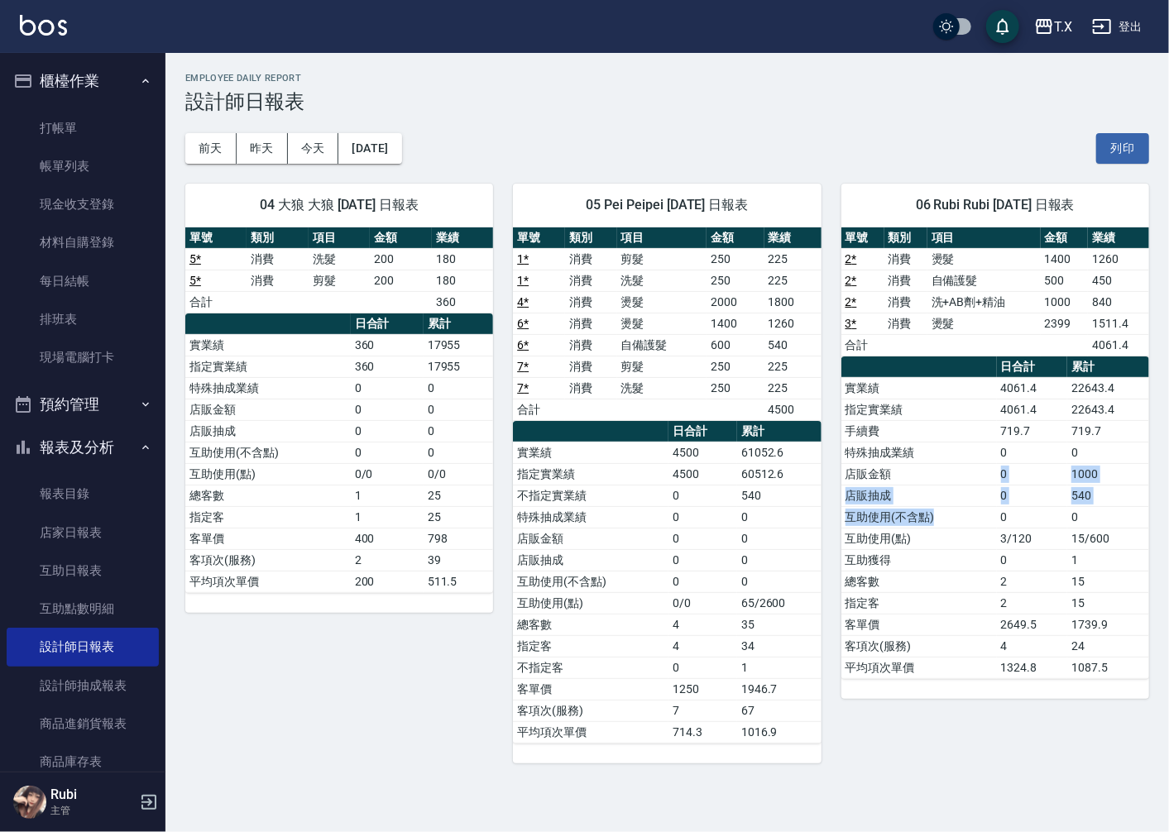
click at [956, 530] on tbody "實業績 4061.4 22643.4 指定實業績 4061.4 22643.4 手續費 719.7 719.7 特殊抽成業績 0 0 店販金額 0 1000 …" at bounding box center [995, 527] width 308 height 301
drag, startPoint x: 950, startPoint y: 566, endPoint x: 928, endPoint y: 491, distance: 77.5
click at [937, 511] on tbody "實業績 4061.4 22643.4 指定實業績 4061.4 22643.4 手續費 719.7 719.7 特殊抽成業績 0 0 店販金額 0 1000 …" at bounding box center [995, 527] width 308 height 301
drag, startPoint x: 919, startPoint y: 473, endPoint x: 930, endPoint y: 514, distance: 42.7
click at [930, 514] on tbody "實業績 4061.4 22643.4 指定實業績 4061.4 22643.4 手續費 719.7 719.7 特殊抽成業績 0 0 店販金額 0 1000 …" at bounding box center [995, 527] width 308 height 301
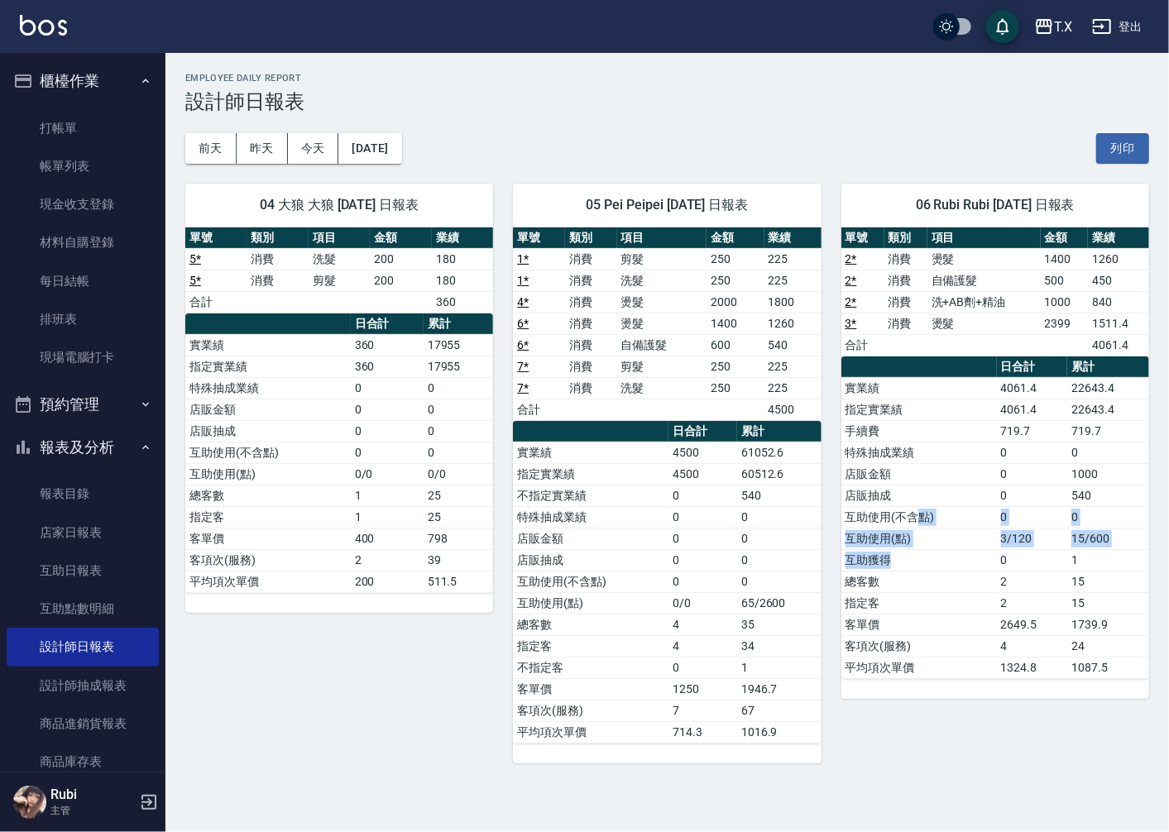
drag, startPoint x: 936, startPoint y: 553, endPoint x: 914, endPoint y: 519, distance: 40.6
click at [915, 521] on tbody "實業績 4061.4 22643.4 指定實業績 4061.4 22643.4 手續費 719.7 719.7 特殊抽成業績 0 0 店販金額 0 1000 …" at bounding box center [995, 527] width 308 height 301
drag, startPoint x: 902, startPoint y: 508, endPoint x: 920, endPoint y: 543, distance: 38.8
click at [920, 543] on tbody "實業績 4061.4 22643.4 指定實業績 4061.4 22643.4 手續費 719.7 719.7 特殊抽成業績 0 0 店販金額 0 1000 …" at bounding box center [995, 527] width 308 height 301
click at [927, 566] on td "互助獲得" at bounding box center [918, 560] width 155 height 22
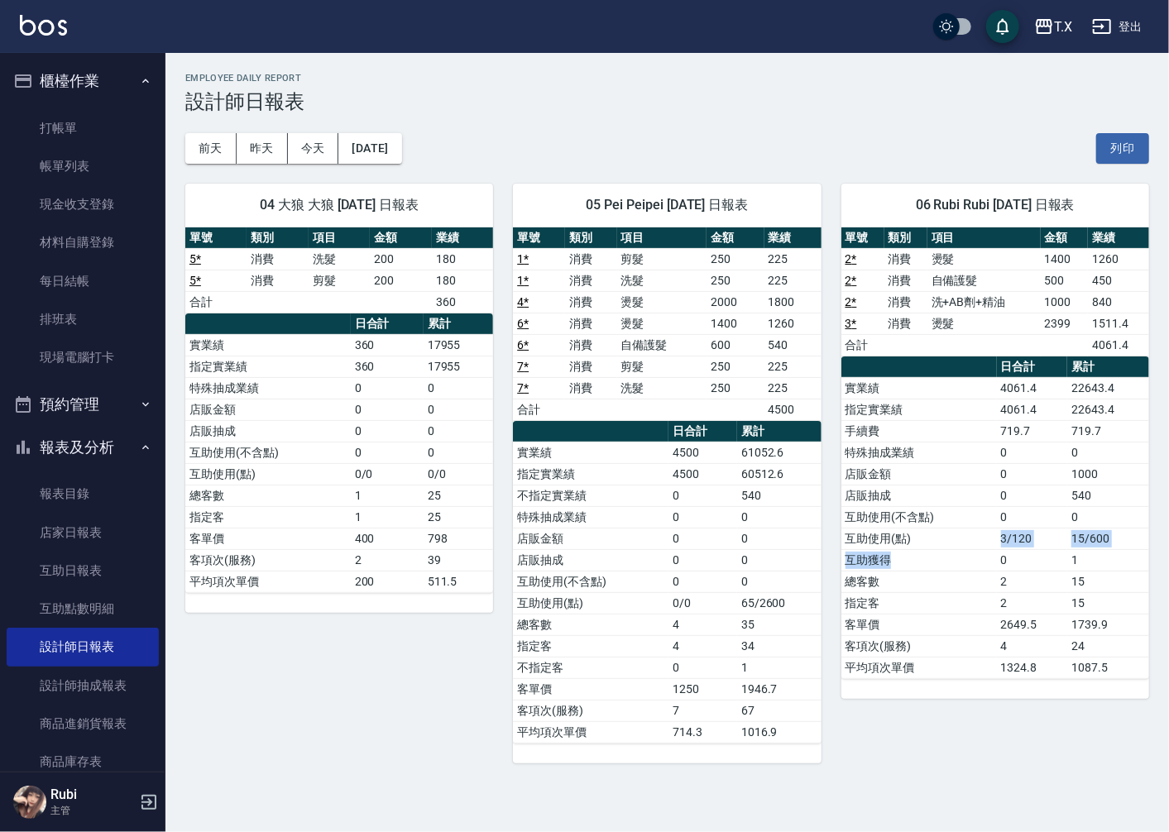
drag, startPoint x: 918, startPoint y: 553, endPoint x: 908, endPoint y: 521, distance: 33.0
click at [911, 522] on tbody "實業績 4061.4 22643.4 指定實業績 4061.4 22643.4 手續費 719.7 719.7 特殊抽成業績 0 0 店販金額 0 1000 …" at bounding box center [995, 527] width 308 height 301
drag, startPoint x: 893, startPoint y: 501, endPoint x: 921, endPoint y: 546, distance: 52.8
click at [921, 542] on tbody "實業績 4061.4 22643.4 指定實業績 4061.4 22643.4 手續費 719.7 719.7 特殊抽成業績 0 0 店販金額 0 1000 …" at bounding box center [995, 527] width 308 height 301
drag, startPoint x: 921, startPoint y: 550, endPoint x: 916, endPoint y: 543, distance: 8.9
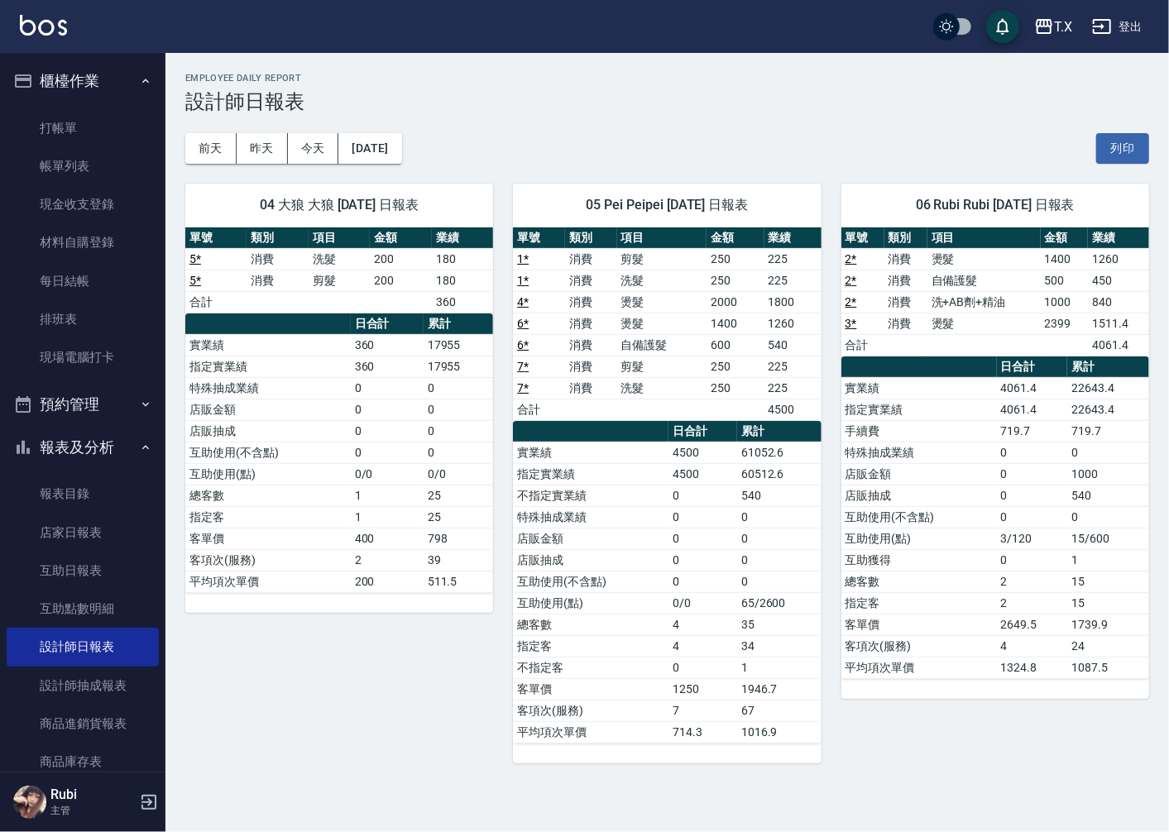
click at [921, 550] on td "互助獲得" at bounding box center [918, 560] width 155 height 22
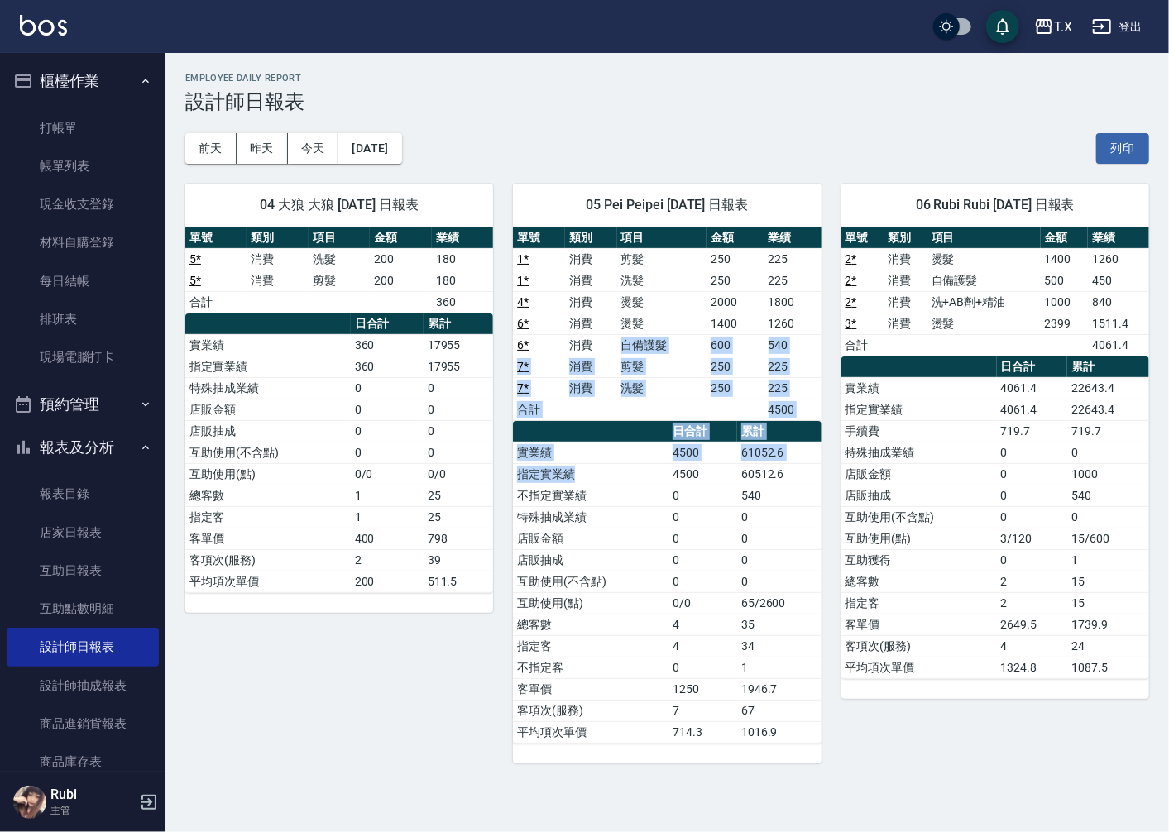
drag, startPoint x: 607, startPoint y: 351, endPoint x: 688, endPoint y: 518, distance: 185.7
click at [667, 481] on div "單號 類別 項目 金額 業績 1 * 消費 剪髮 250 225 1 * 消費 洗髮 250 225 4 * 消費 燙髮 2000 1800 6 * 消費 燙…" at bounding box center [667, 485] width 308 height 516
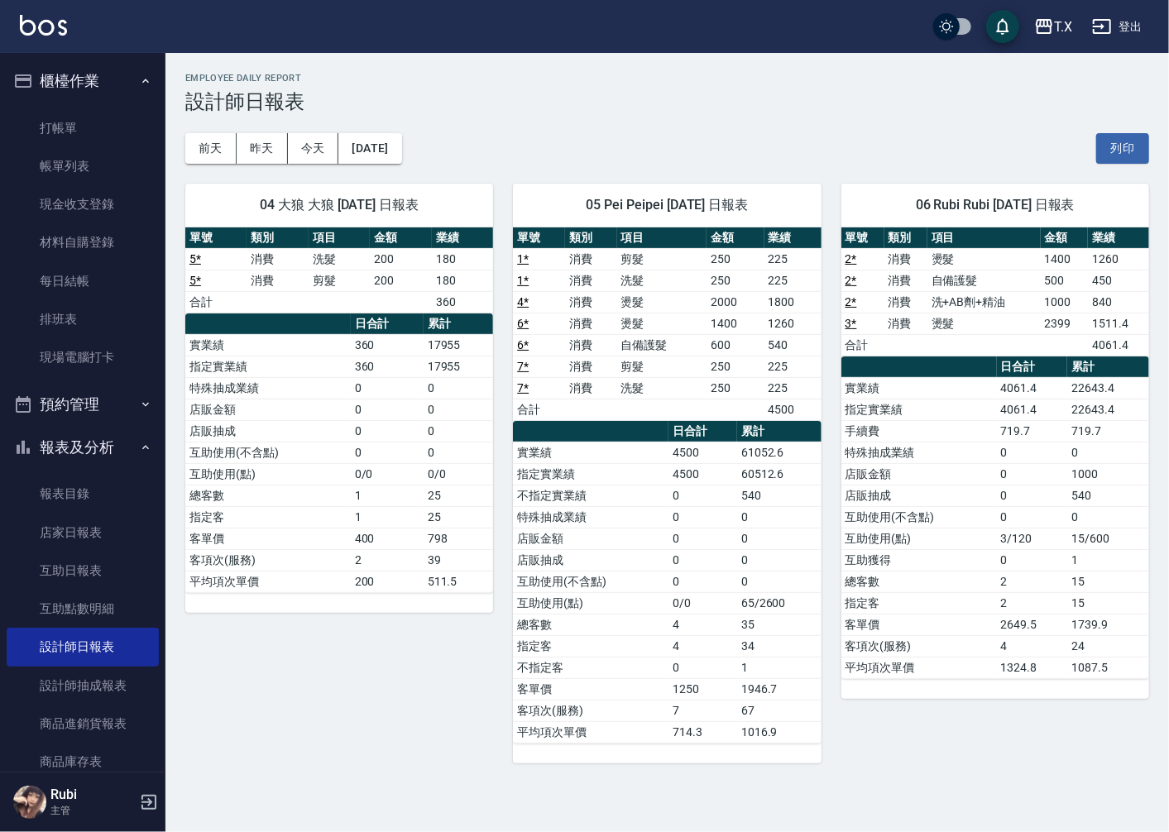
drag, startPoint x: 691, startPoint y: 558, endPoint x: 665, endPoint y: 524, distance: 43.7
click at [672, 532] on tbody "實業績 4500 61052.6 指定實業績 4500 60512.6 不指定實業績 0 540 特殊抽成業績 0 0 店販金額 0 0 店販抽成 0 0 互…" at bounding box center [667, 592] width 308 height 301
drag, startPoint x: 658, startPoint y: 500, endPoint x: 655, endPoint y: 447, distance: 53.0
click at [658, 465] on tbody "實業績 4500 61052.6 指定實業績 4500 60512.6 不指定實業績 0 540 特殊抽成業績 0 0 店販金額 0 0 店販抽成 0 0 互…" at bounding box center [667, 592] width 308 height 301
drag, startPoint x: 649, startPoint y: 407, endPoint x: 682, endPoint y: 535, distance: 132.4
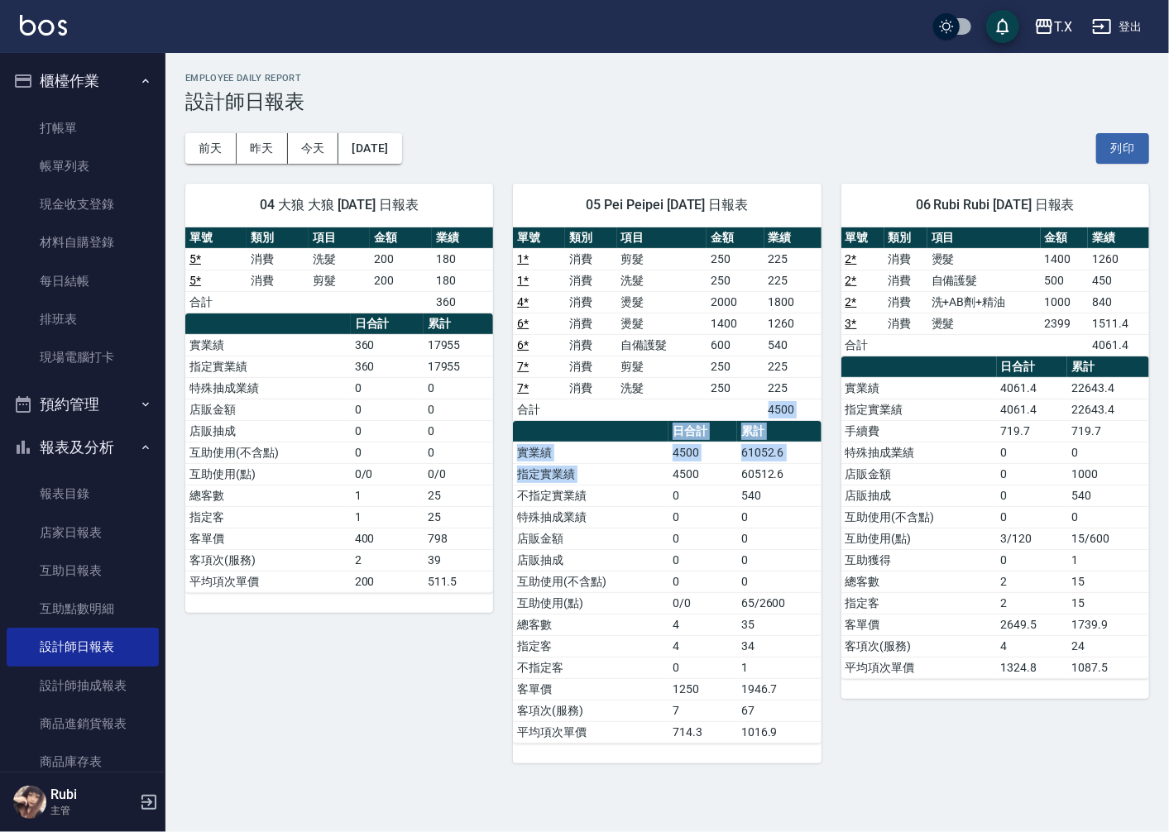
click at [680, 496] on div "單號 類別 項目 金額 業績 1 * 消費 剪髮 250 225 1 * 消費 洗髮 250 225 4 * 消費 燙髮 2000 1800 6 * 消費 燙…" at bounding box center [667, 485] width 308 height 516
drag, startPoint x: 682, startPoint y: 589, endPoint x: 673, endPoint y: 555, distance: 35.1
click at [678, 577] on td "0" at bounding box center [702, 582] width 69 height 22
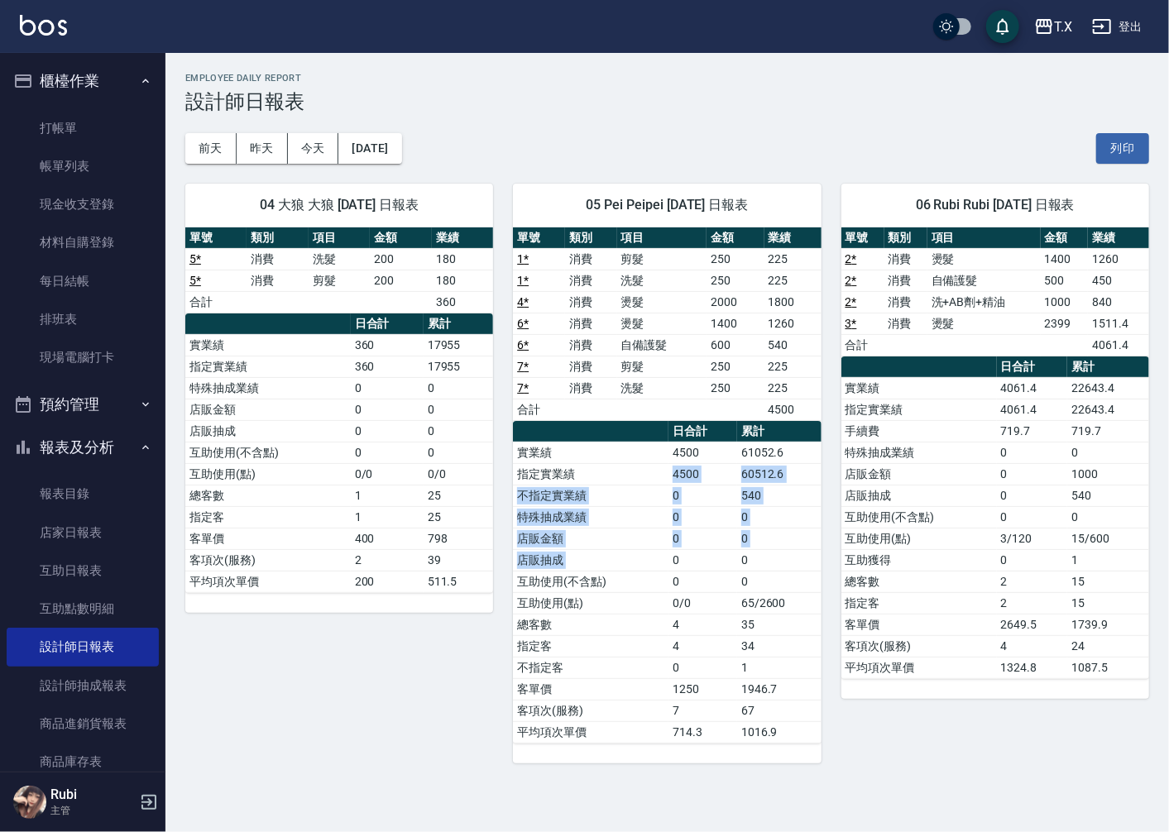
drag, startPoint x: 674, startPoint y: 534, endPoint x: 673, endPoint y: 483, distance: 51.3
click at [673, 483] on tbody "實業績 4500 61052.6 指定實業績 4500 60512.6 不指定實業績 0 540 特殊抽成業績 0 0 店販金額 0 0 店販抽成 0 0 互…" at bounding box center [667, 592] width 308 height 301
click at [680, 559] on td "0" at bounding box center [702, 560] width 69 height 22
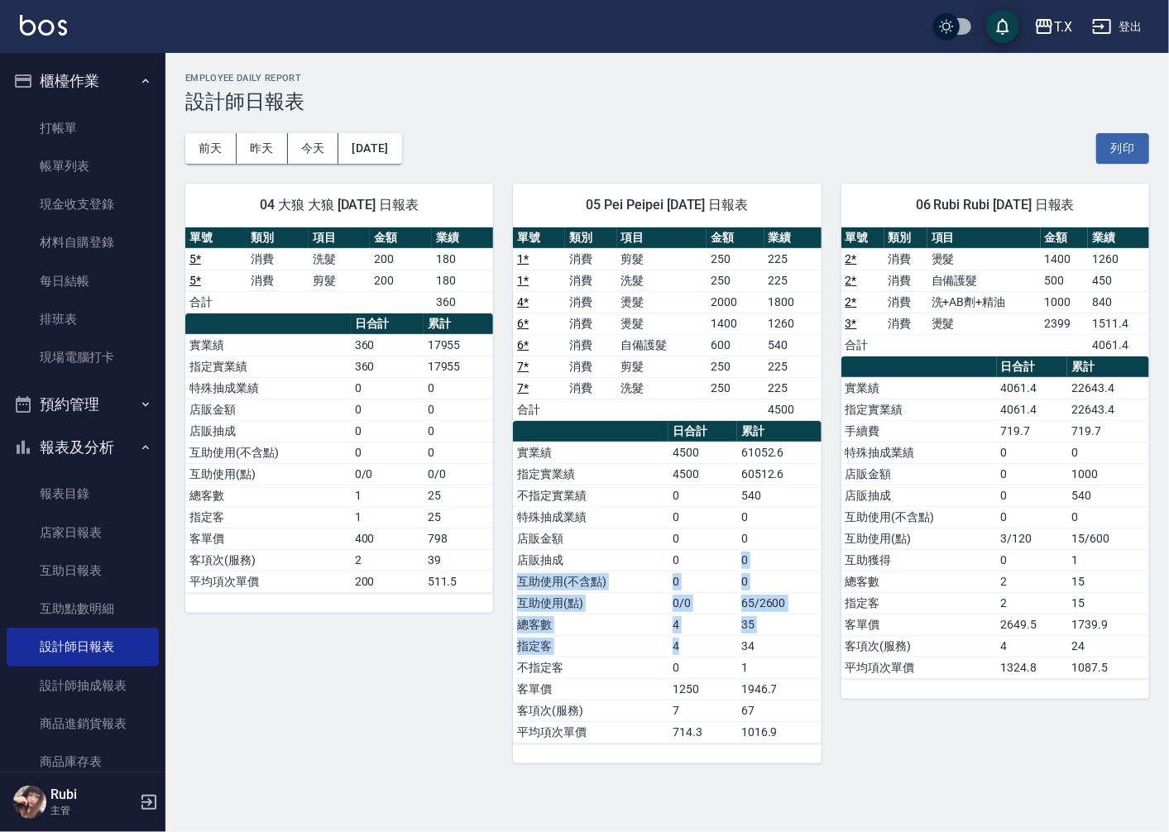
drag, startPoint x: 680, startPoint y: 559, endPoint x: 698, endPoint y: 659, distance: 101.7
click at [696, 657] on tbody "實業績 4500 61052.6 指定實業績 4500 60512.6 不指定實業績 0 540 特殊抽成業績 0 0 店販金額 0 0 店販抽成 0 0 互…" at bounding box center [667, 592] width 308 height 301
drag, startPoint x: 721, startPoint y: 692, endPoint x: 728, endPoint y: 658, distance: 35.4
click at [726, 659] on tbody "實業績 4500 61052.6 指定實業績 4500 60512.6 不指定實業績 0 540 特殊抽成業績 0 0 店販金額 0 0 店販抽成 0 0 互…" at bounding box center [667, 592] width 308 height 301
drag, startPoint x: 715, startPoint y: 602, endPoint x: 709, endPoint y: 589, distance: 14.4
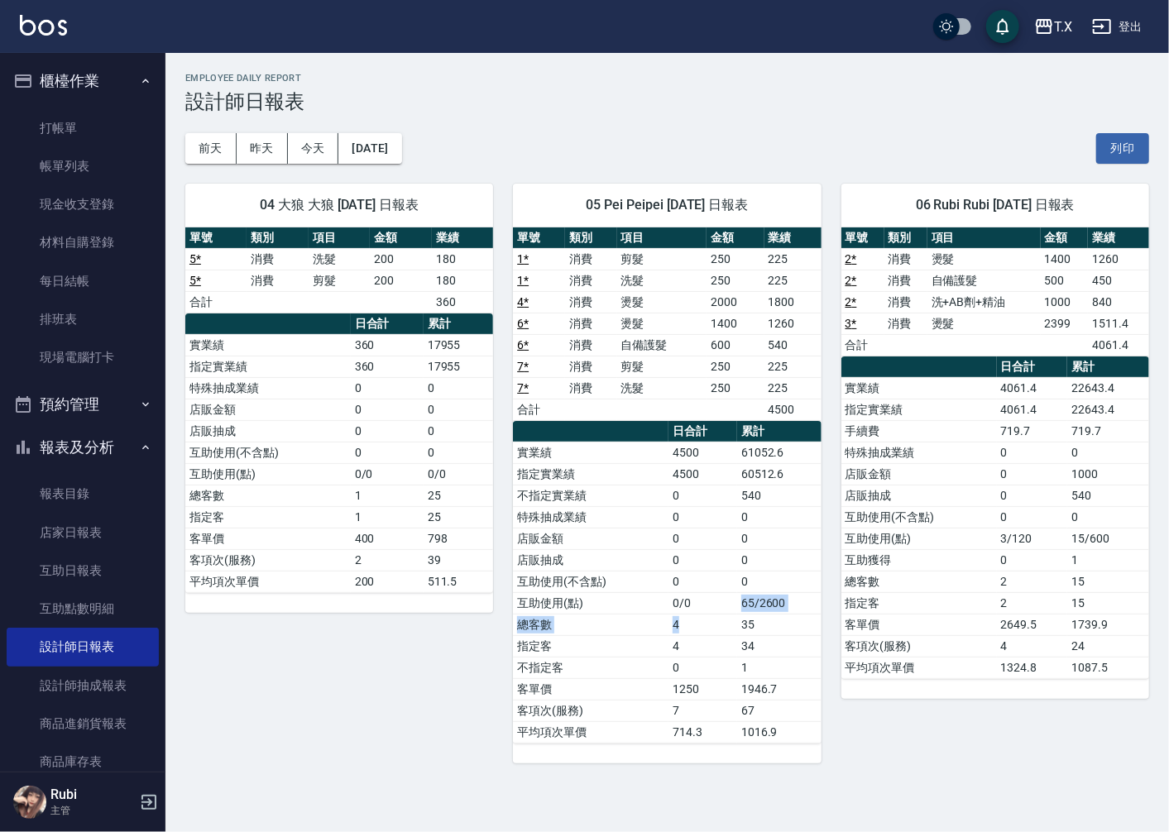
click at [712, 597] on tbody "實業績 4500 61052.6 指定實業績 4500 60512.6 不指定實業績 0 540 特殊抽成業績 0 0 店販金額 0 0 店販抽成 0 0 互…" at bounding box center [667, 592] width 308 height 301
drag, startPoint x: 706, startPoint y: 581, endPoint x: 707, endPoint y: 688, distance: 106.7
click at [709, 681] on tbody "實業績 4500 61052.6 指定實業績 4500 60512.6 不指定實業績 0 540 特殊抽成業績 0 0 店販金額 0 0 店販抽成 0 0 互…" at bounding box center [667, 592] width 308 height 301
click at [704, 696] on td "1250" at bounding box center [702, 689] width 69 height 22
click at [707, 665] on tbody "實業績 4500 61052.6 指定實業績 4500 60512.6 不指定實業績 0 540 特殊抽成業績 0 0 店販金額 0 0 店販抽成 0 0 互…" at bounding box center [667, 592] width 308 height 301
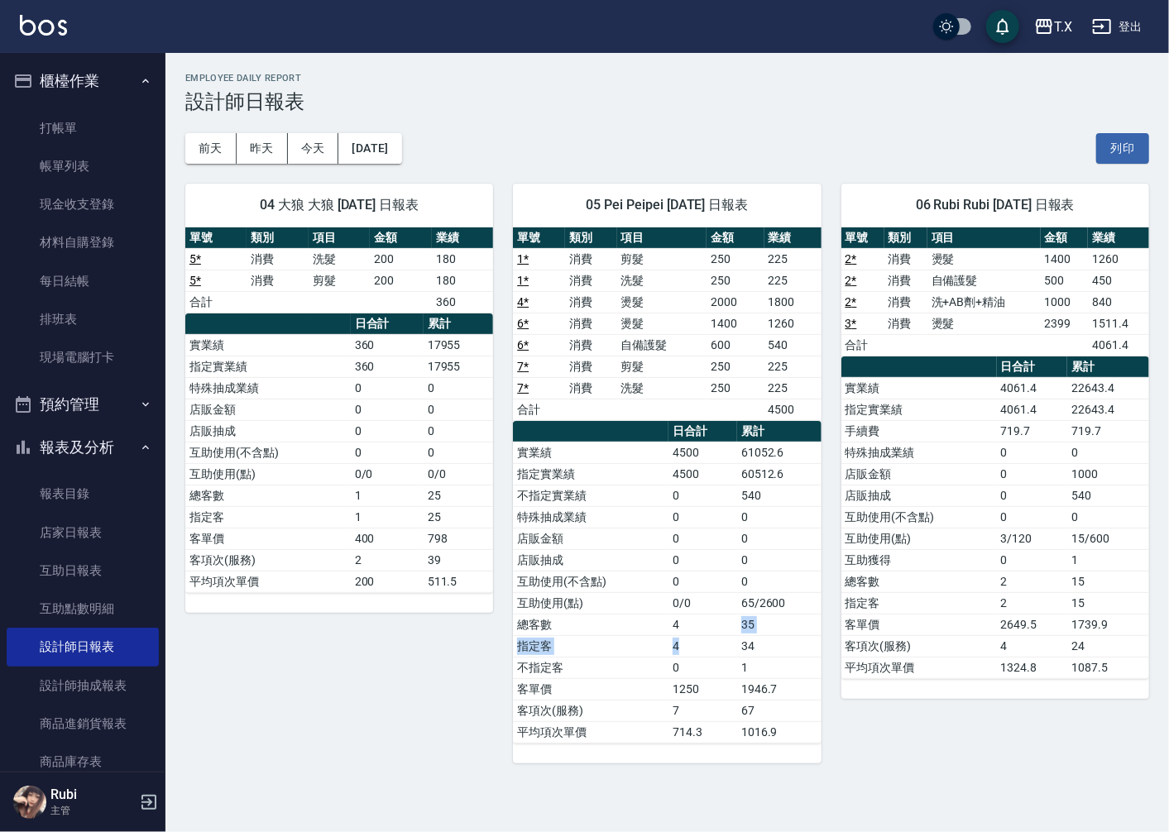
click at [696, 591] on tbody "實業績 4500 61052.6 指定實業績 4500 60512.6 不指定實業績 0 540 特殊抽成業績 0 0 店販金額 0 0 店販抽成 0 0 互…" at bounding box center [667, 592] width 308 height 301
click at [714, 648] on tbody "實業績 4500 61052.6 指定實業績 4500 60512.6 不指定實業績 0 540 特殊抽成業績 0 0 店販金額 0 0 店販抽成 0 0 互…" at bounding box center [667, 592] width 308 height 301
click at [713, 672] on td "0" at bounding box center [702, 668] width 69 height 22
click at [81, 177] on link "帳單列表" at bounding box center [83, 166] width 152 height 38
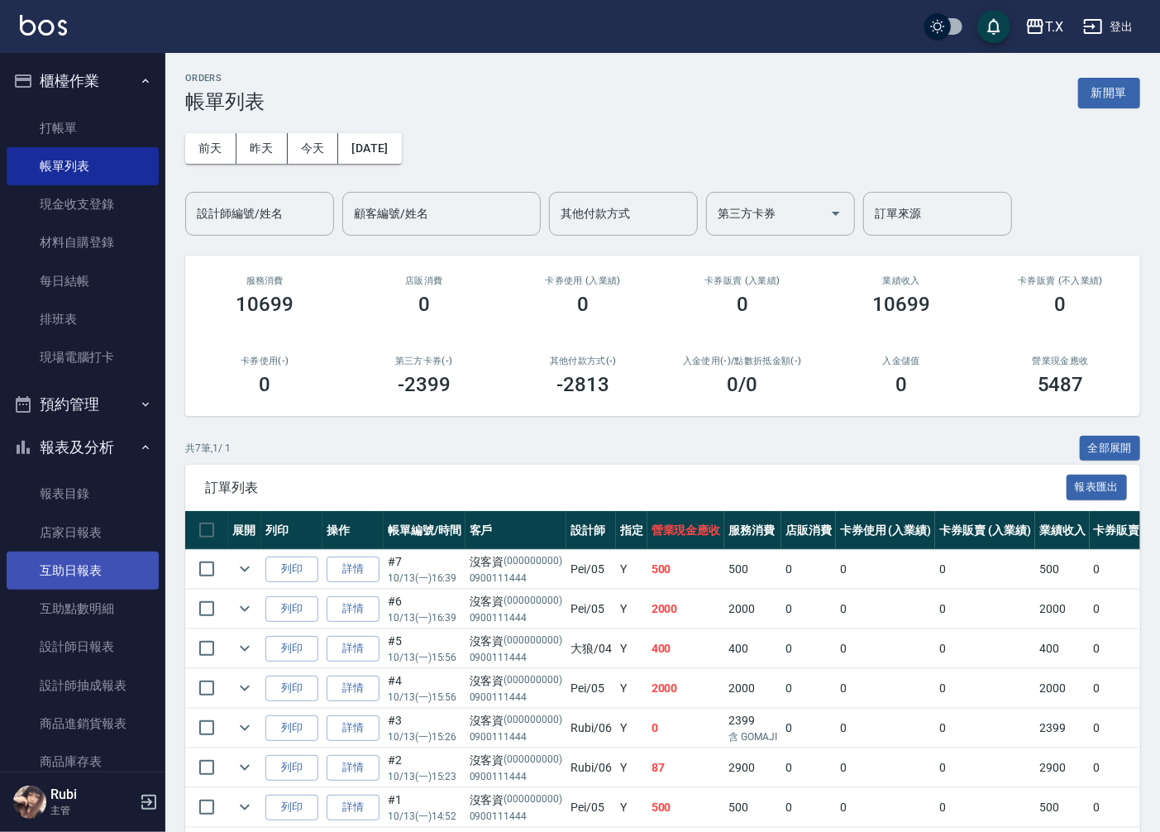
click at [116, 575] on link "互助日報表" at bounding box center [83, 571] width 152 height 38
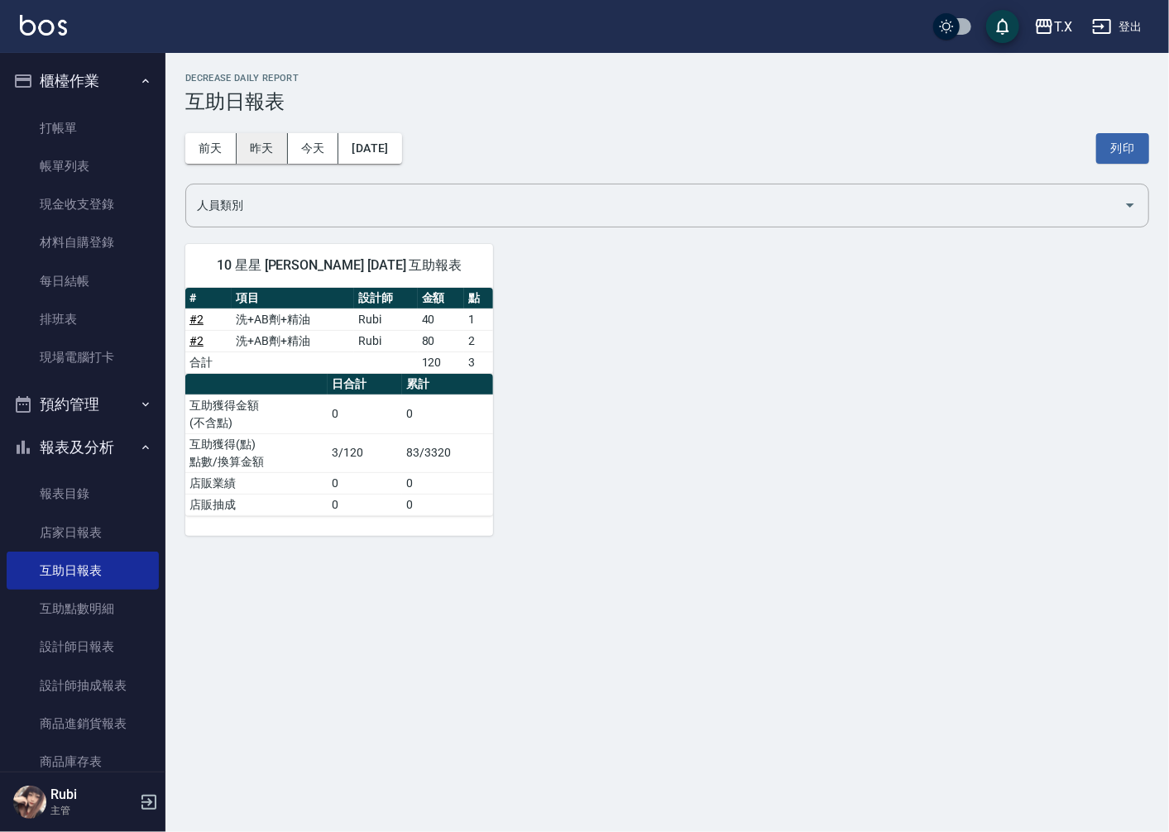
click at [257, 145] on button "昨天" at bounding box center [262, 148] width 51 height 31
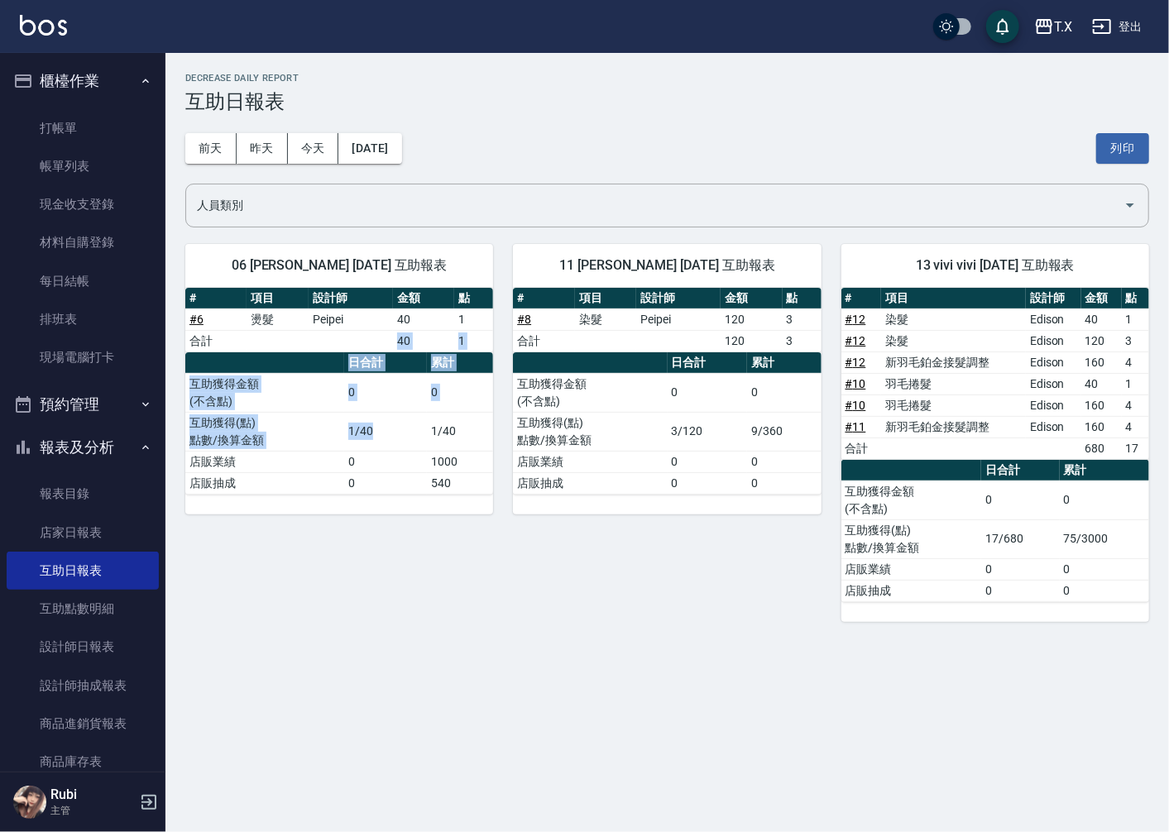
click at [371, 423] on div "# 項目 設計師 金額 點 # 6 燙髮 Peipei 40 1 合計 40 1 日合計 累計 互助獲得金額 (不含點) 0 0 互助獲得(點) 點數/換算金…" at bounding box center [339, 391] width 308 height 207
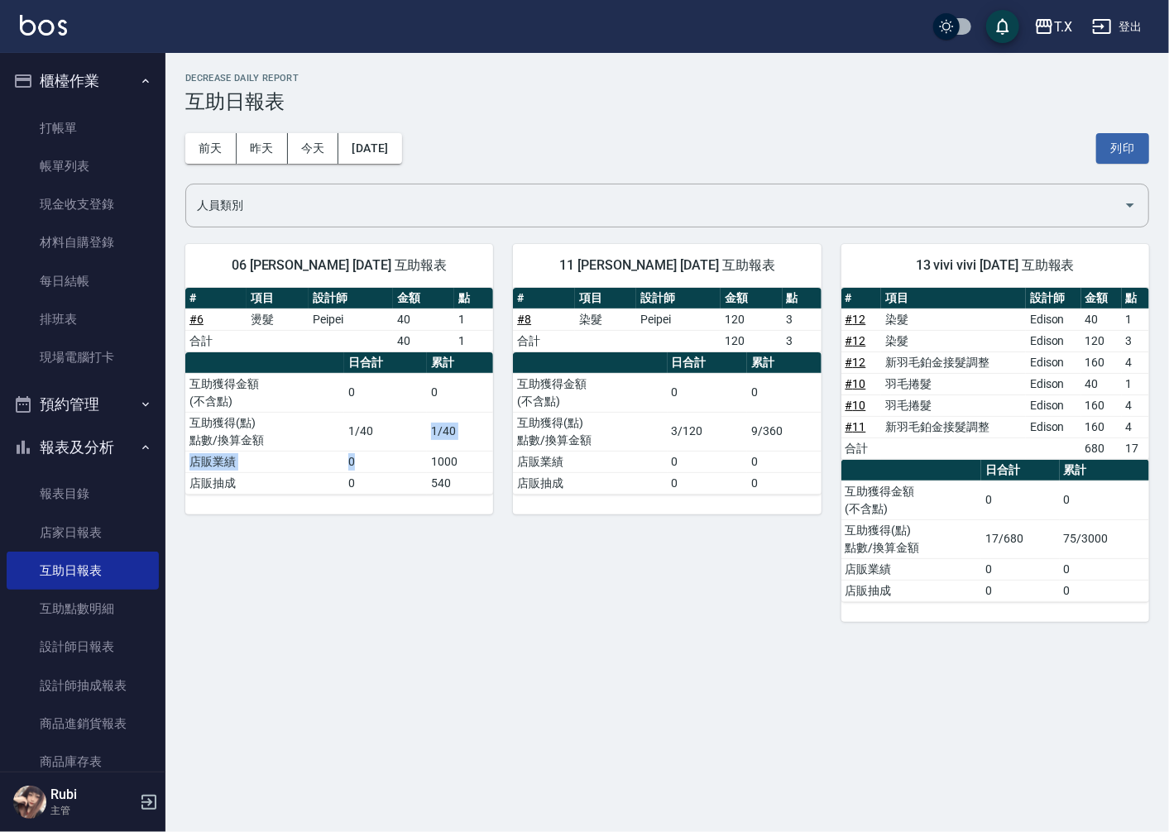
click at [395, 440] on tbody "互助獲得金額 (不含點) 0 0 互助獲得(點) 點數/換算金額 1/40 1/40 店販業績 0 1000 店販抽成 0 540" at bounding box center [339, 433] width 308 height 121
click at [414, 416] on div "# 項目 設計師 金額 點 # 6 燙髮 Peipei 40 1 合計 40 1 日合計 累計 互助獲得金額 (不含點) 0 0 互助獲得(點) 點數/換算金…" at bounding box center [339, 391] width 308 height 207
click at [435, 439] on td "1/40" at bounding box center [460, 431] width 67 height 39
click at [430, 440] on tbody "互助獲得金額 (不含點) 0 0 互助獲得(點) 點數/換算金額 1/40 1/40 店販業績 0 1000 店販抽成 0 540" at bounding box center [339, 433] width 308 height 121
click at [403, 376] on tbody "互助獲得金額 (不含點) 0 0 互助獲得(點) 點數/換算金額 1/40 1/40 店販業績 0 1000 店販抽成 0 540" at bounding box center [339, 433] width 308 height 121
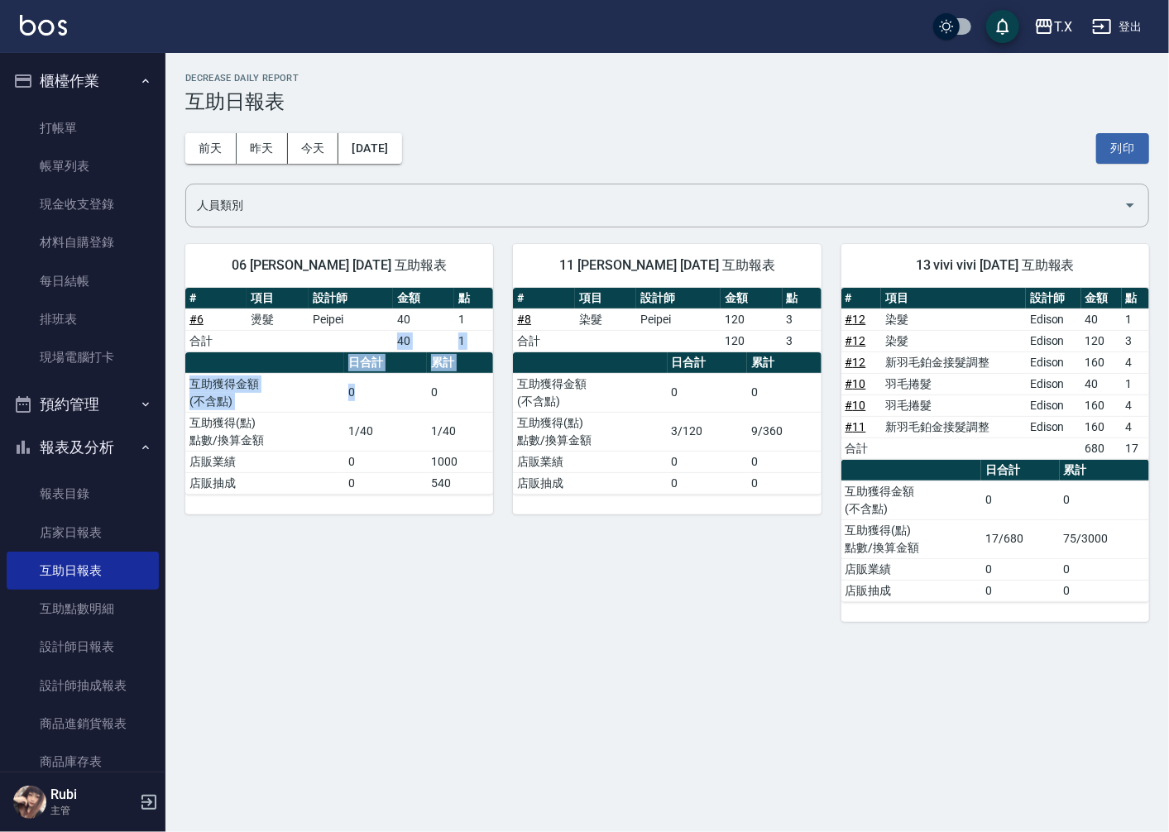
click at [428, 424] on div "# 項目 設計師 金額 點 # 6 燙髮 Peipei 40 1 合計 40 1 日合計 累計 互助獲得金額 (不含點) 0 0 互助獲得(點) 點數/換算金…" at bounding box center [339, 391] width 308 height 207
click at [432, 439] on td "1/40" at bounding box center [460, 431] width 67 height 39
click at [321, 152] on button "今天" at bounding box center [313, 148] width 51 height 31
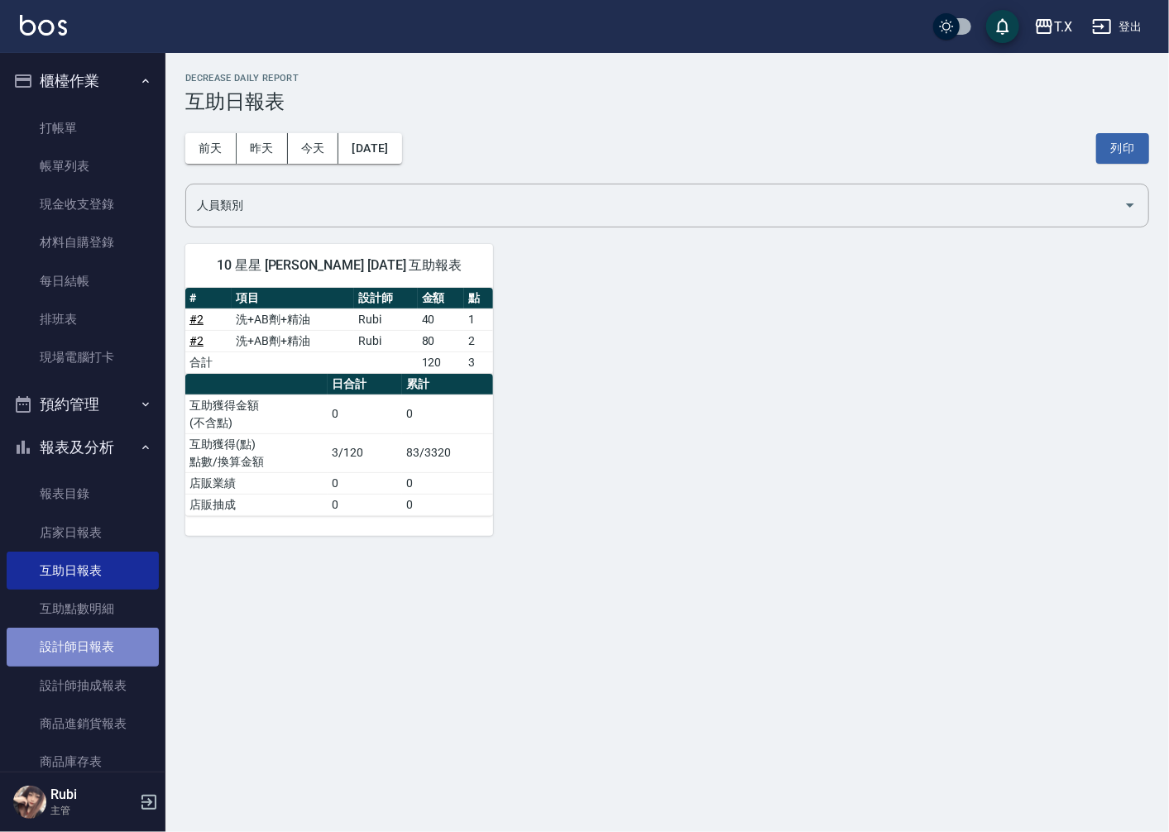
click at [117, 644] on link "設計師日報表" at bounding box center [83, 647] width 152 height 38
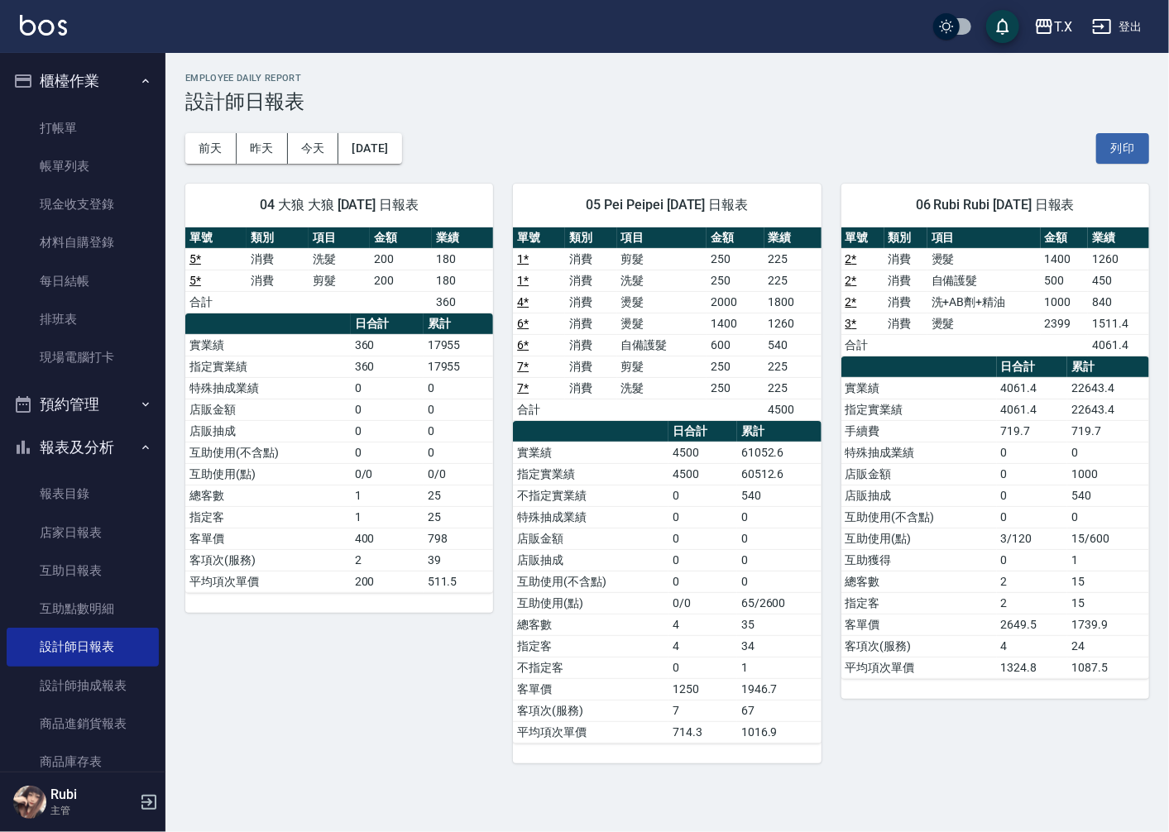
click at [565, 538] on td "店販金額" at bounding box center [590, 539] width 155 height 22
click at [72, 139] on link "打帳單" at bounding box center [83, 128] width 152 height 38
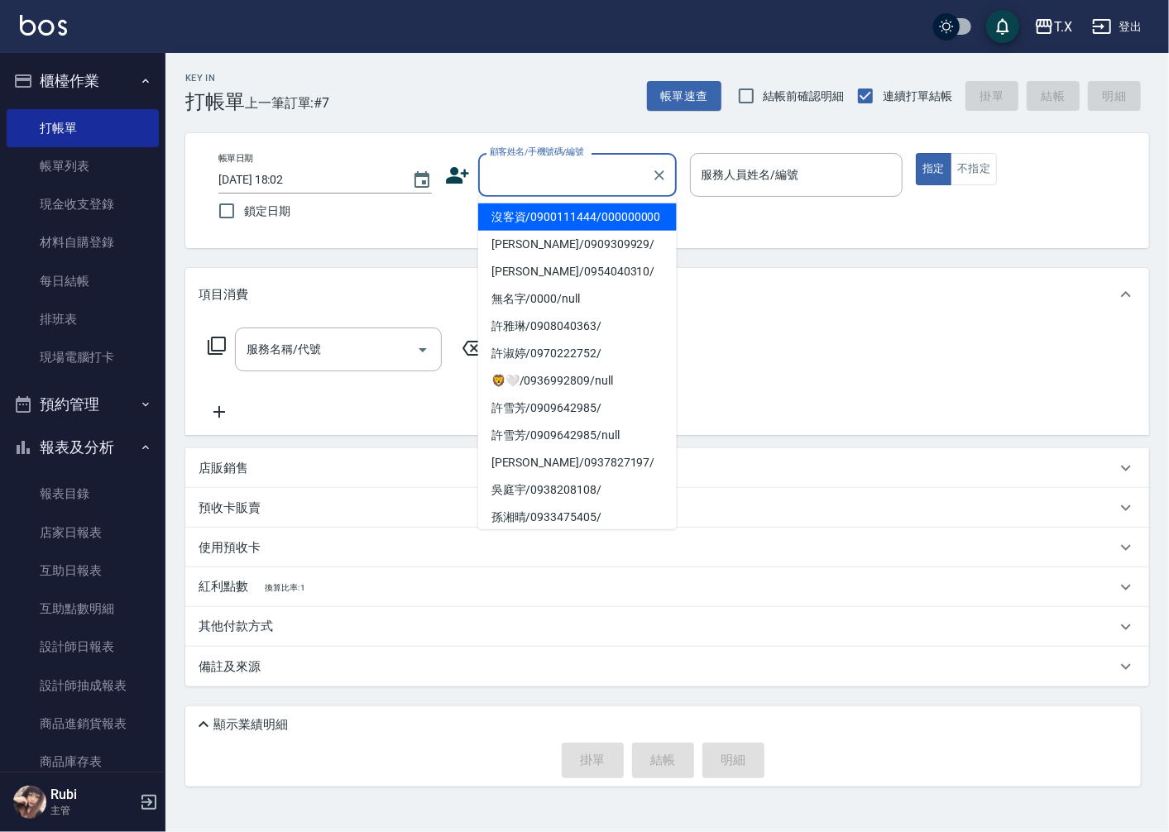
click at [510, 182] on input "顧客姓名/手機號碼/編號" at bounding box center [565, 174] width 159 height 29
click at [513, 221] on li "沒客資/0900111444/000000000" at bounding box center [577, 216] width 199 height 27
type input "沒客資/0900111444/000000000"
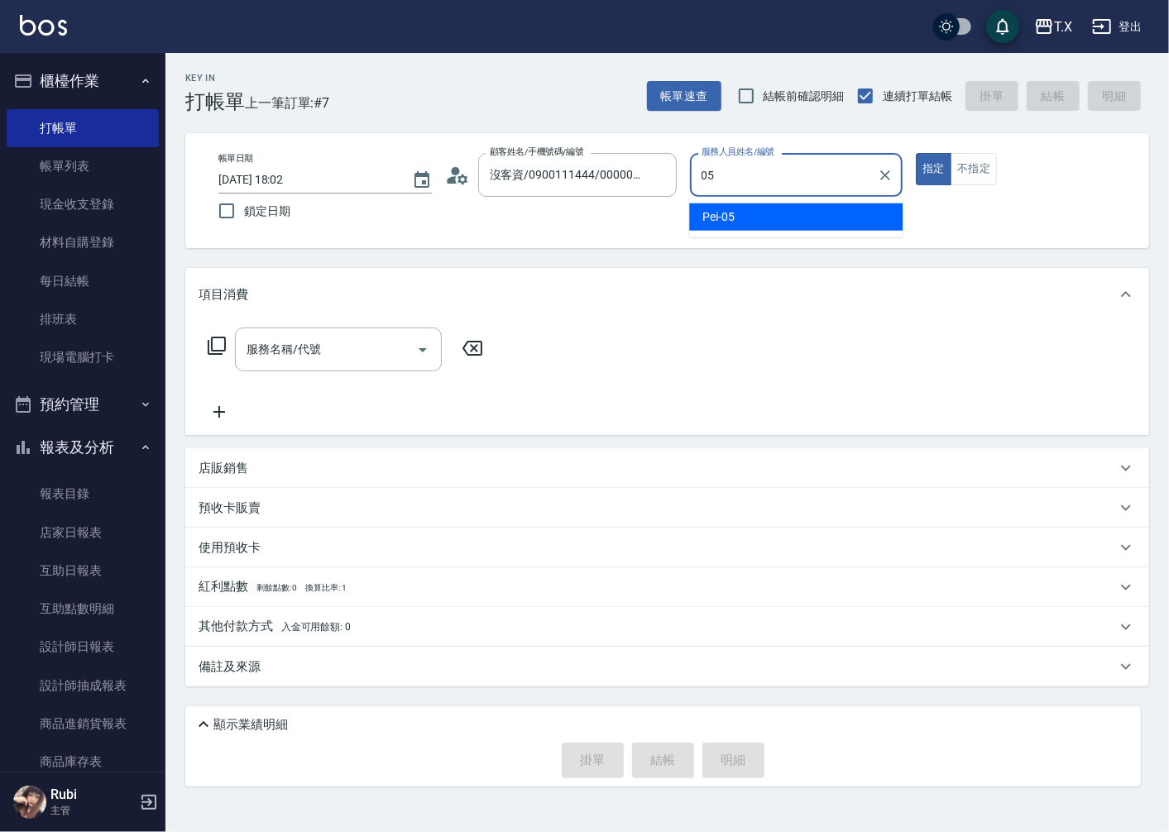
type input "05"
type button "true"
type input "Pei-05"
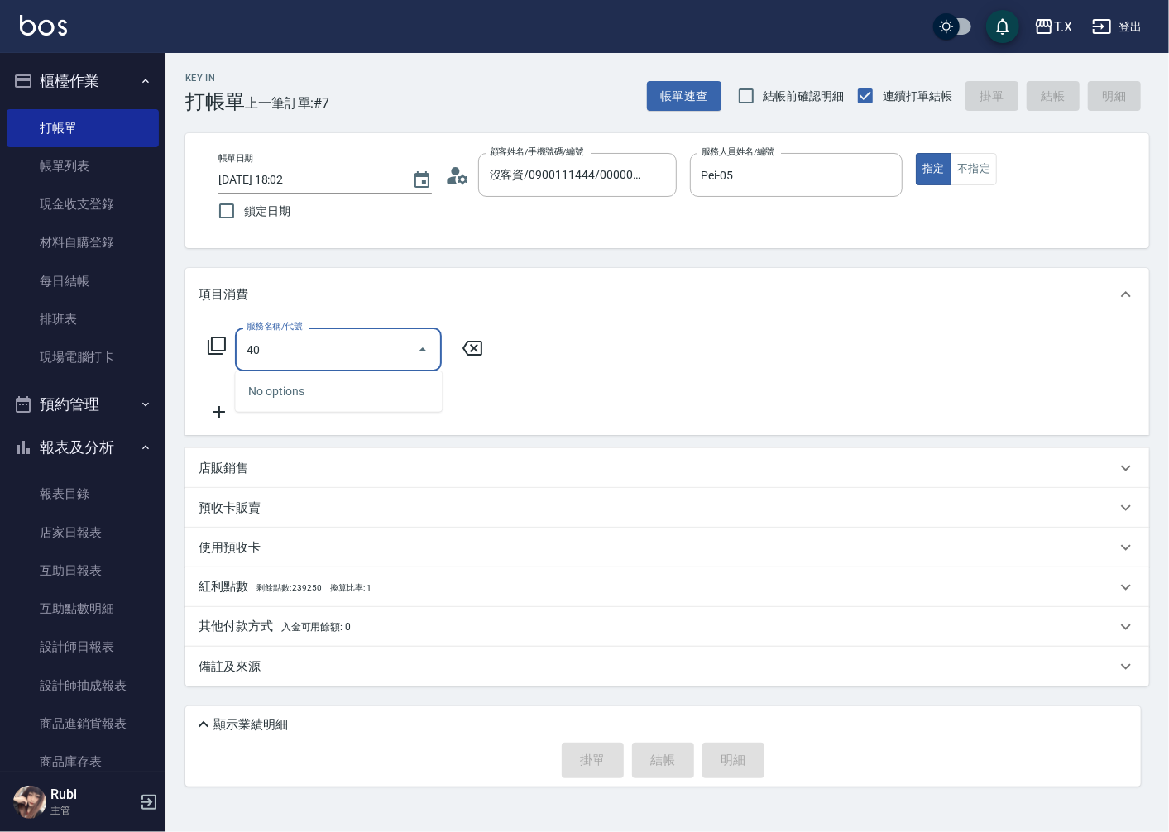
type input "401"
type input "20"
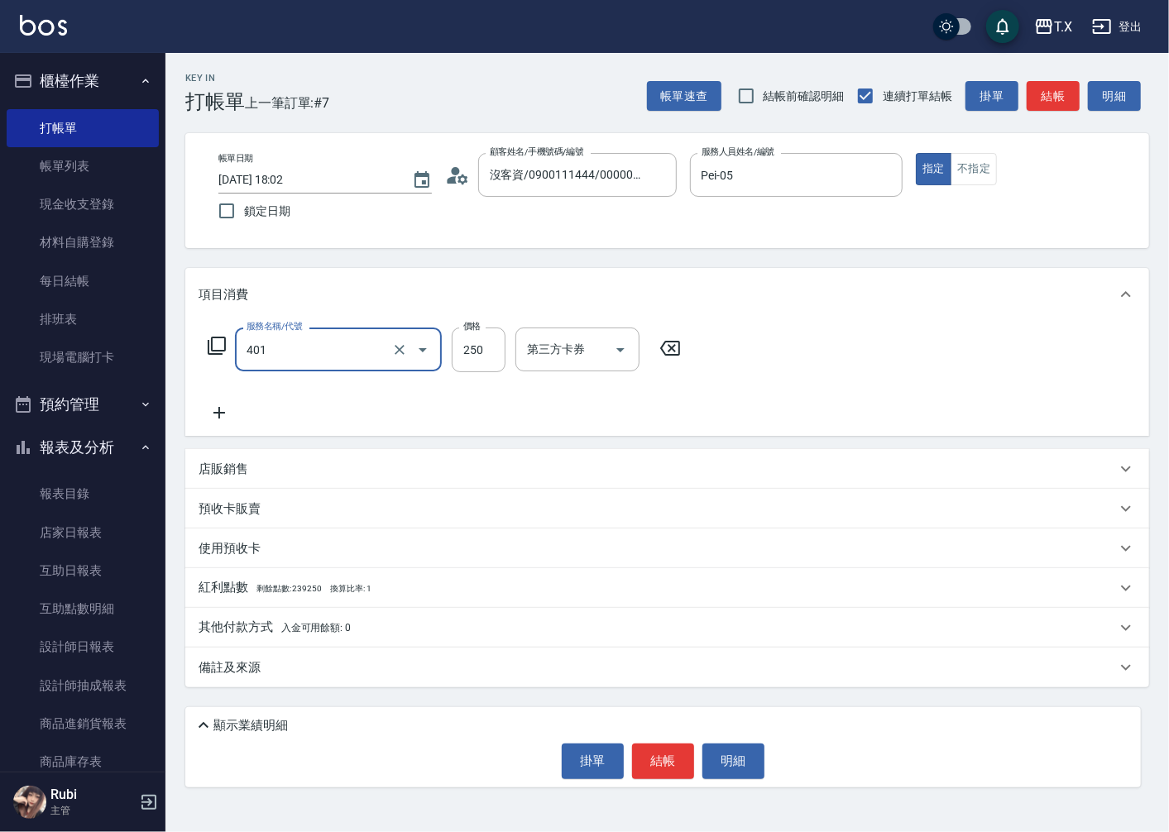
type input "剪髮(401)"
type input "4"
type input "0"
type input "40"
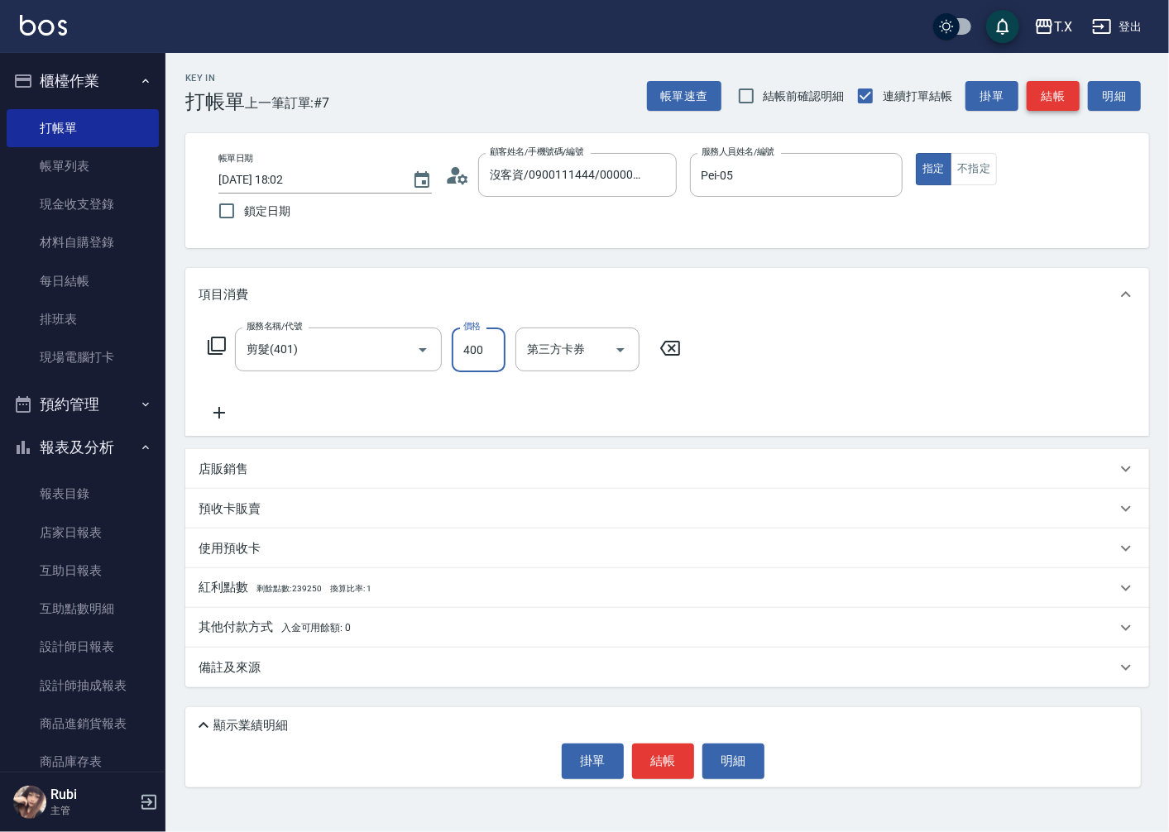
type input "400"
click at [1045, 104] on button "結帳" at bounding box center [1052, 96] width 53 height 31
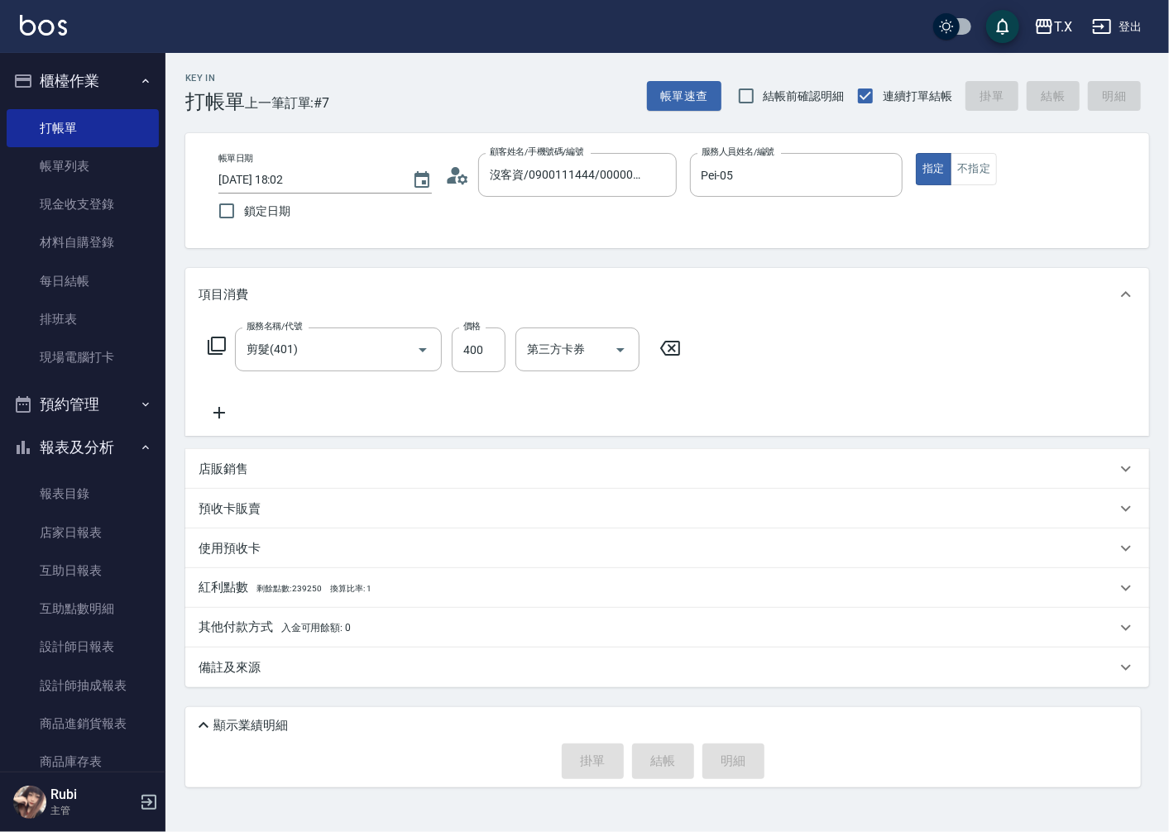
type input "[DATE] 18:03"
type input "0"
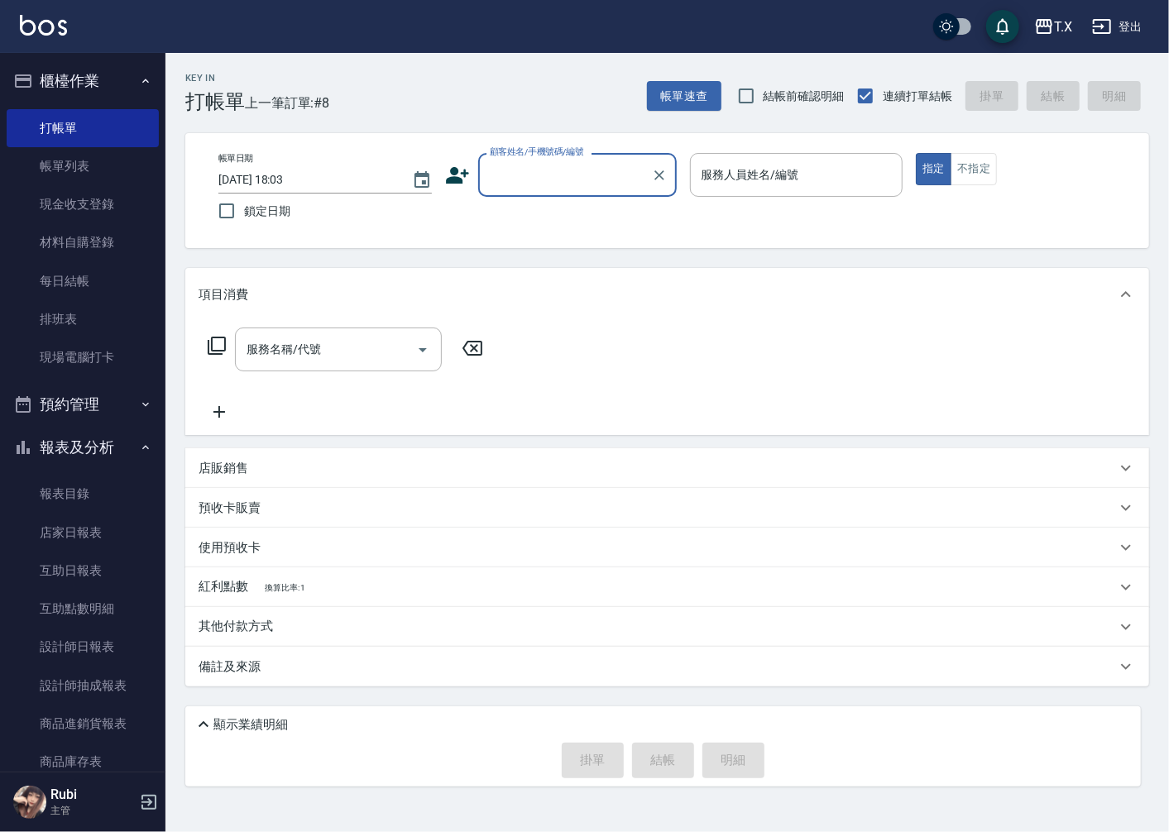
click at [587, 182] on input "顧客姓名/手機號碼/編號" at bounding box center [565, 174] width 159 height 29
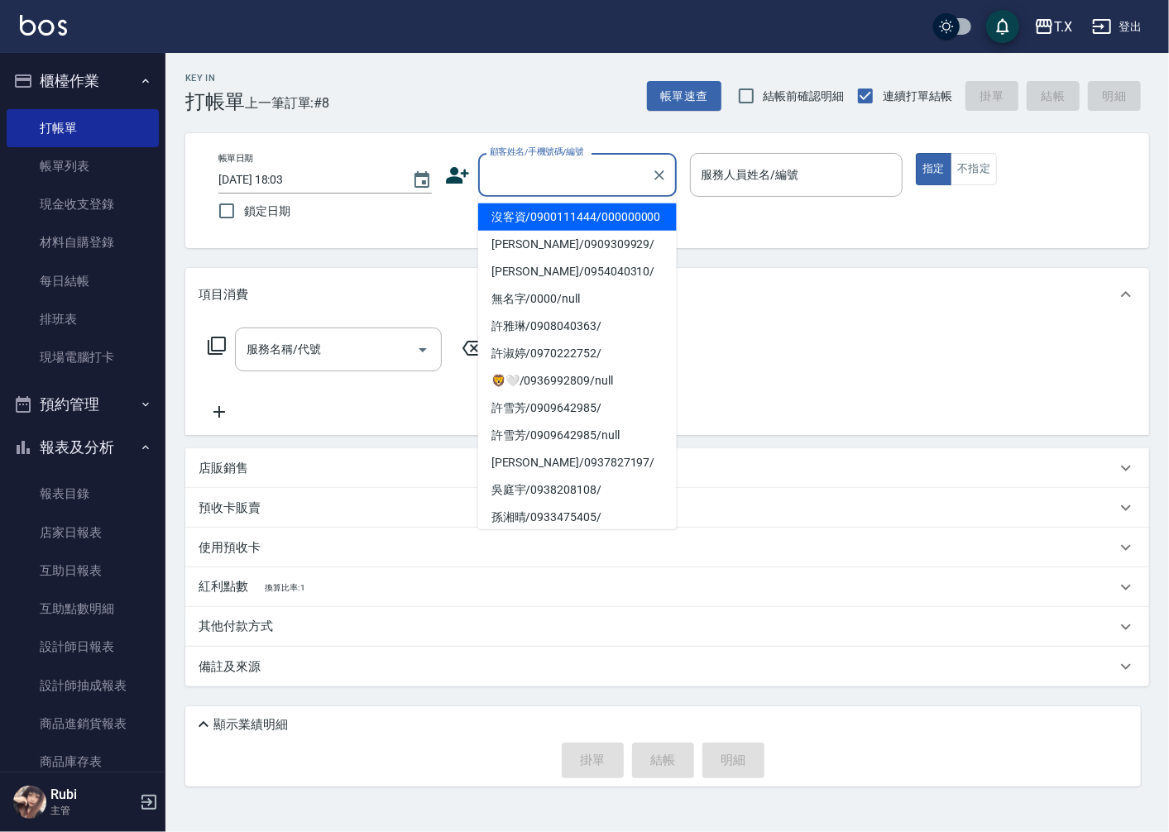
click at [590, 210] on li "沒客資/0900111444/000000000" at bounding box center [577, 216] width 199 height 27
type input "沒客資/0900111444/000000000"
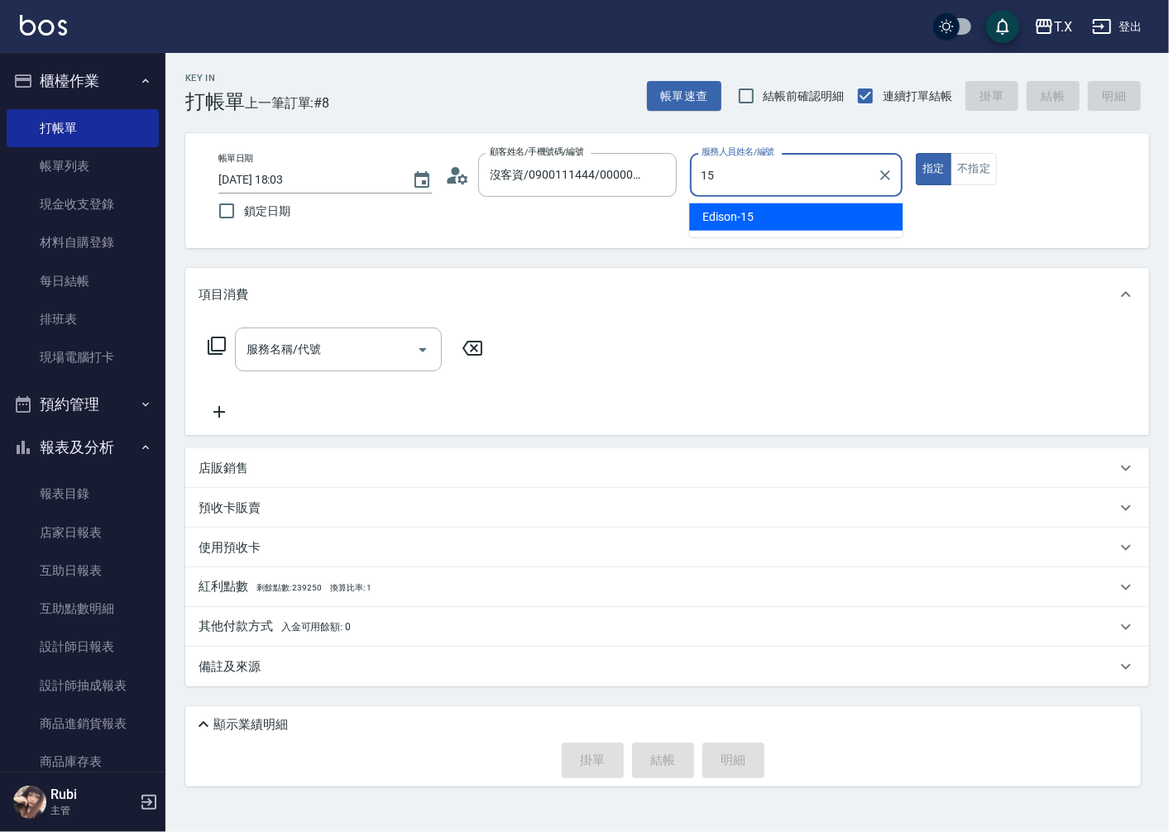
type input "Edison-15"
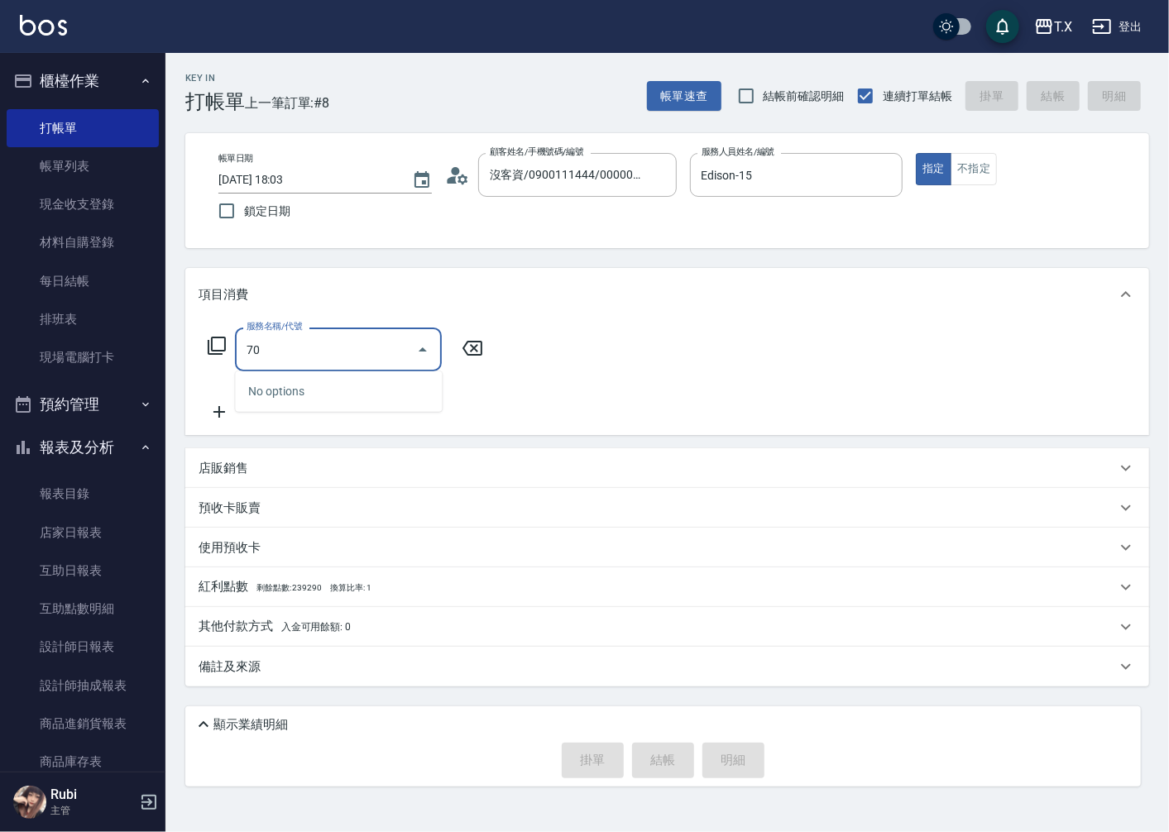
type input "704"
type input "500"
type input "新羽毛鉑金接髮調整(704)"
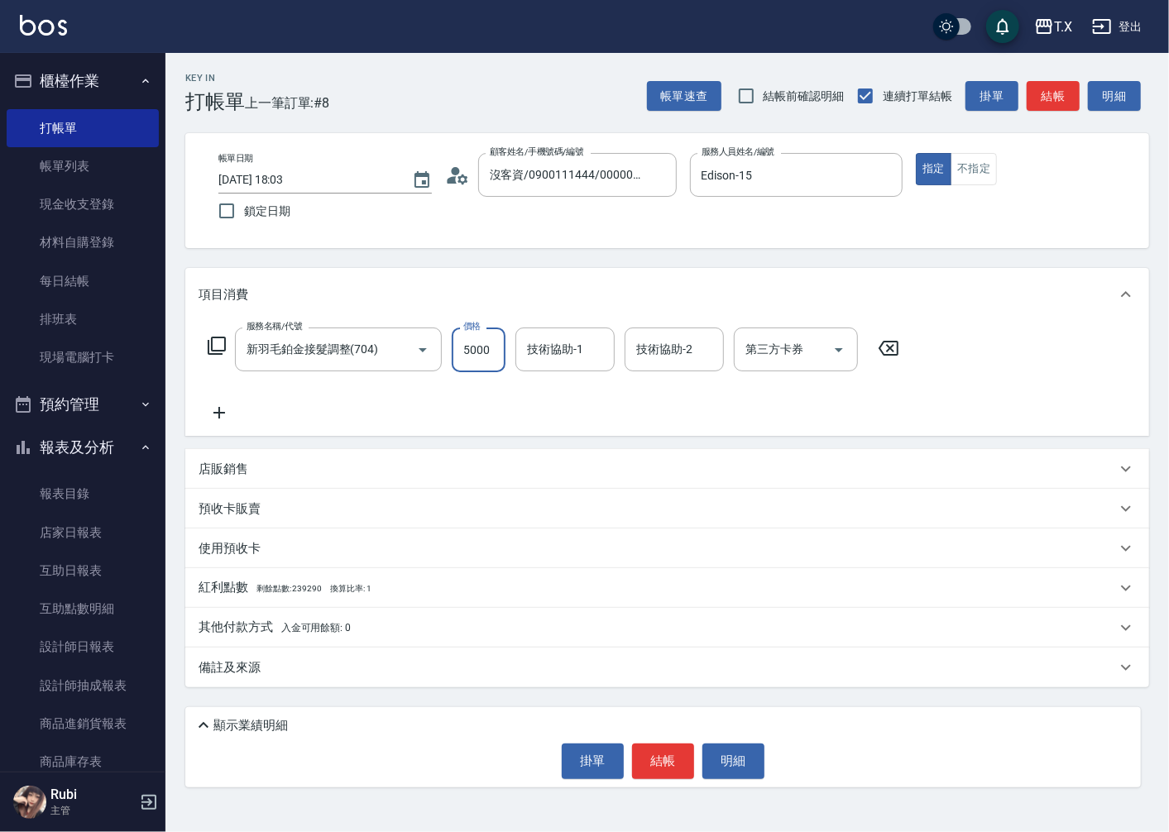
type input "7"
type input "0"
type input "700"
type input "7000"
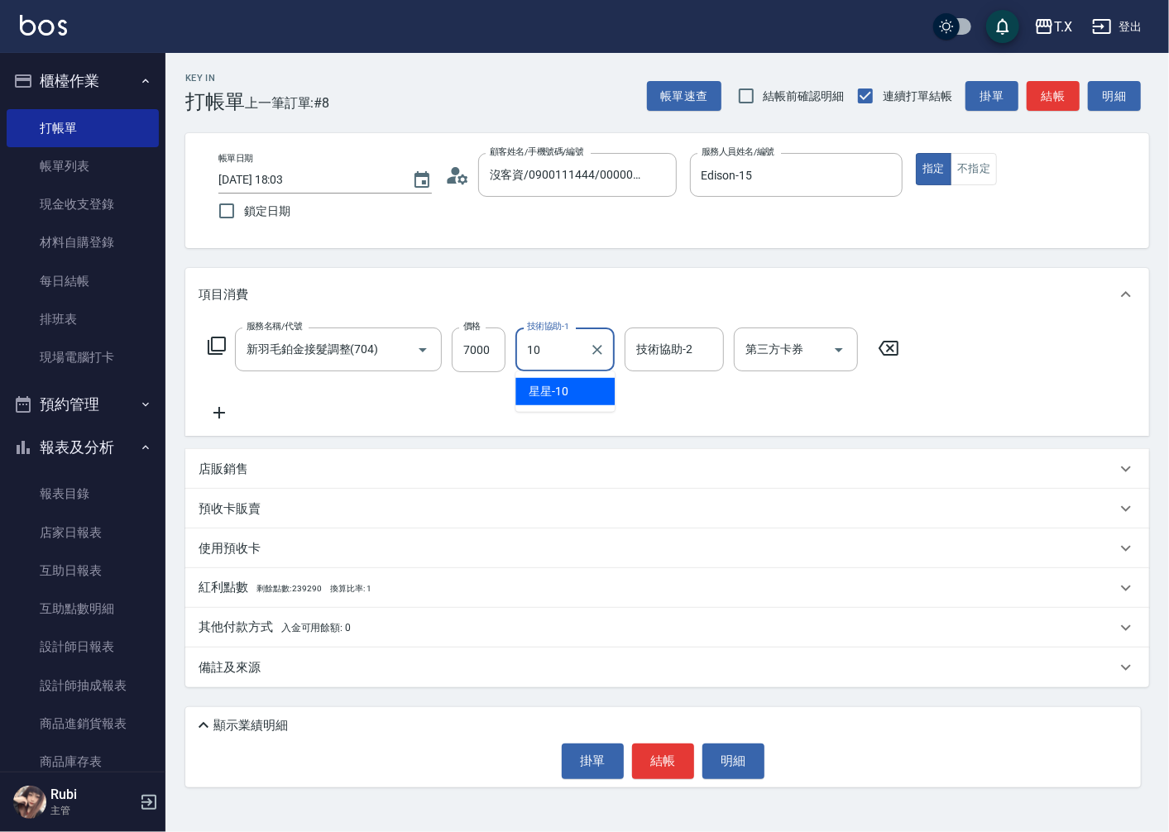
type input "星星-10"
click at [662, 751] on button "結帳" at bounding box center [663, 761] width 62 height 35
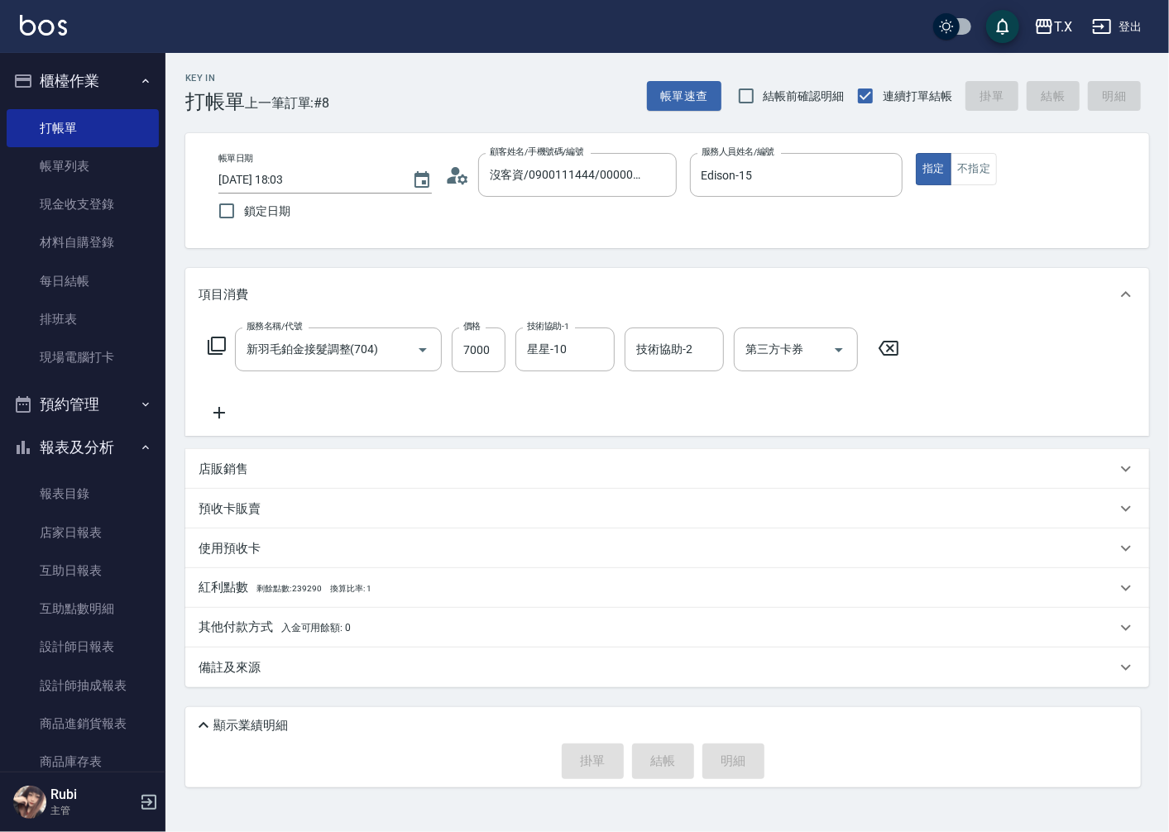
type input "[DATE] 18:04"
type input "0"
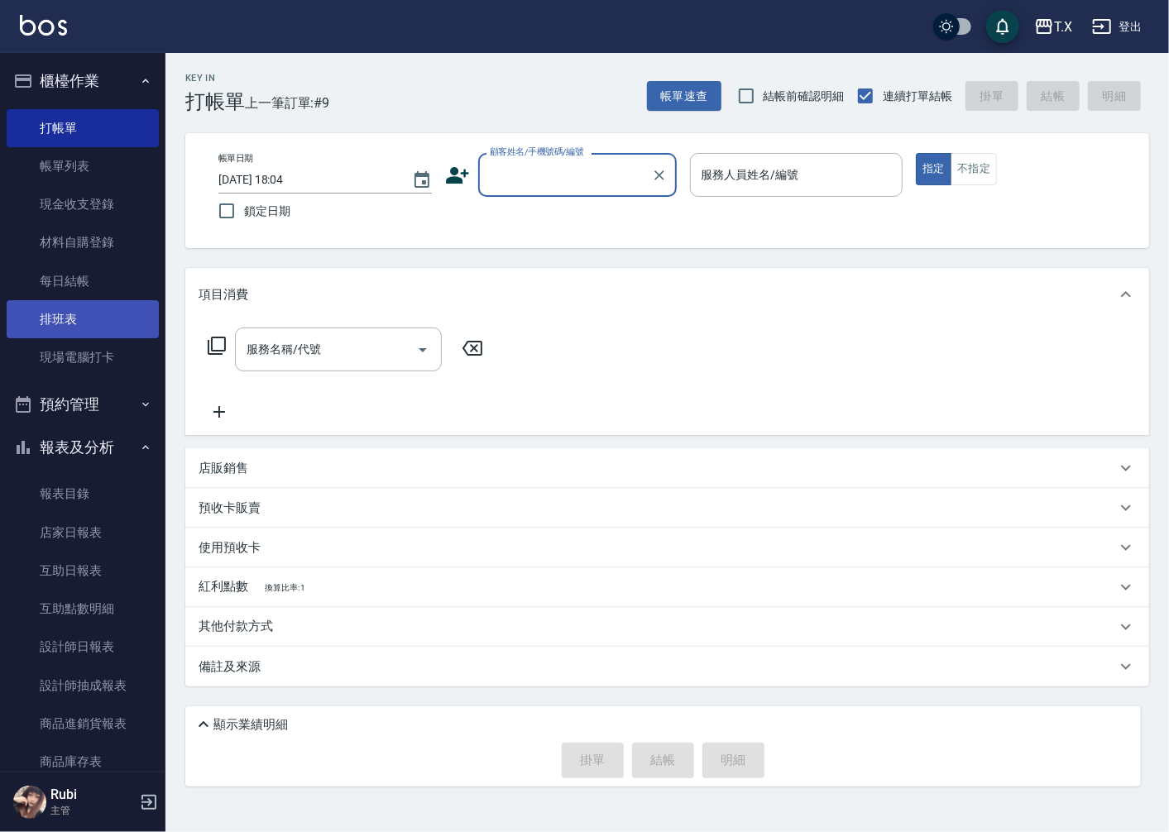
click at [62, 316] on link "排班表" at bounding box center [83, 319] width 152 height 38
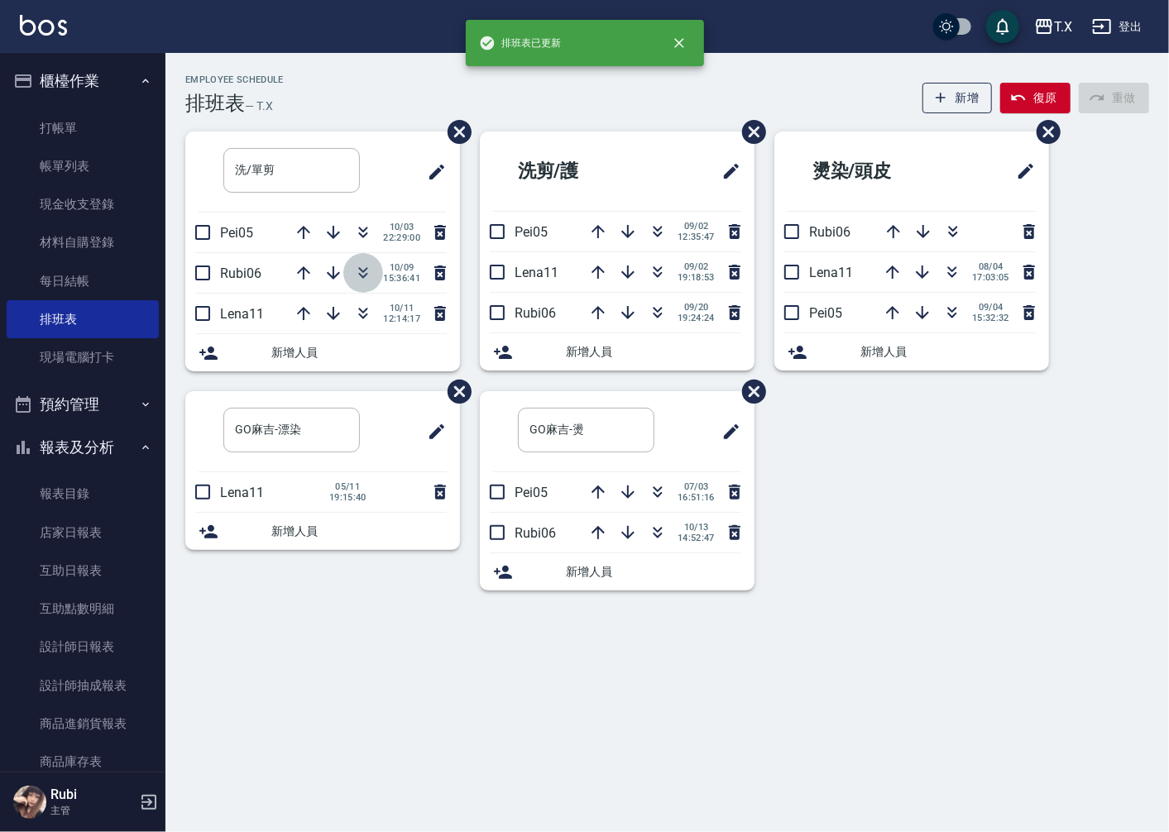
click at [354, 273] on icon "button" at bounding box center [363, 273] width 20 height 20
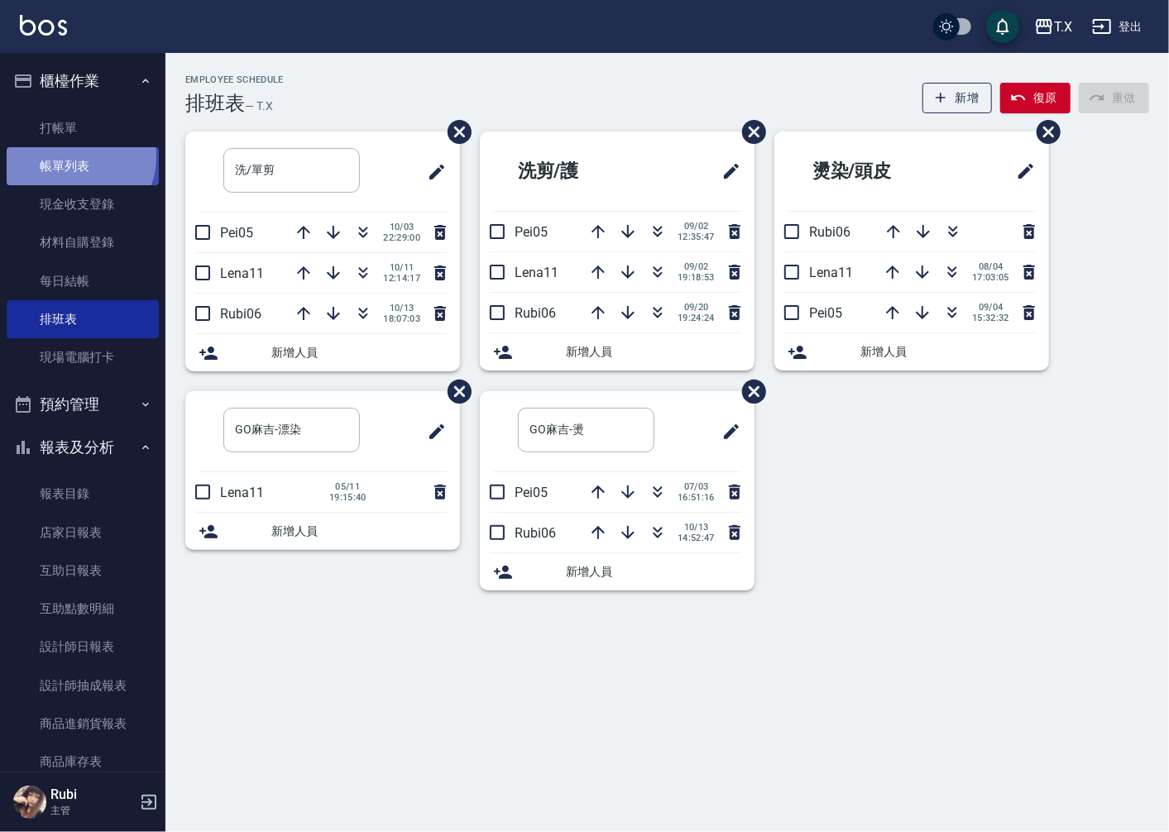
click at [75, 157] on link "帳單列表" at bounding box center [83, 166] width 152 height 38
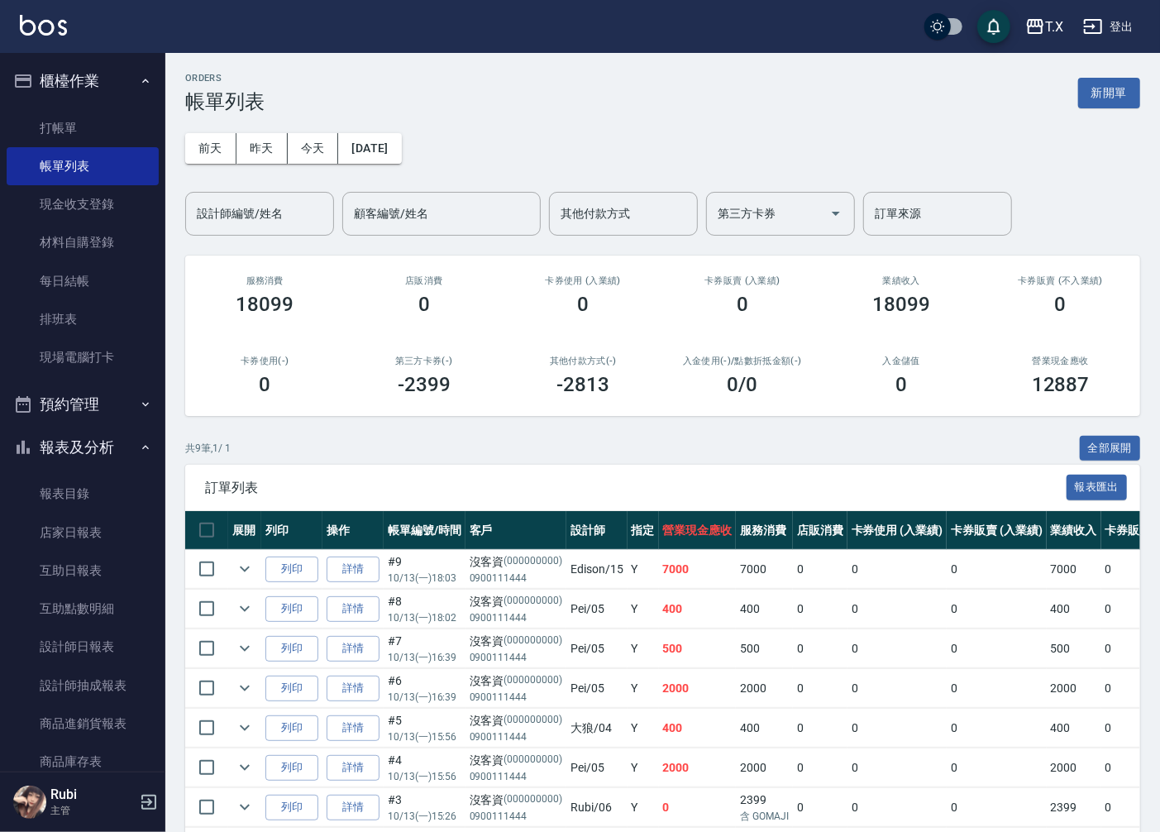
click at [348, 612] on link "詳情" at bounding box center [353, 609] width 53 height 26
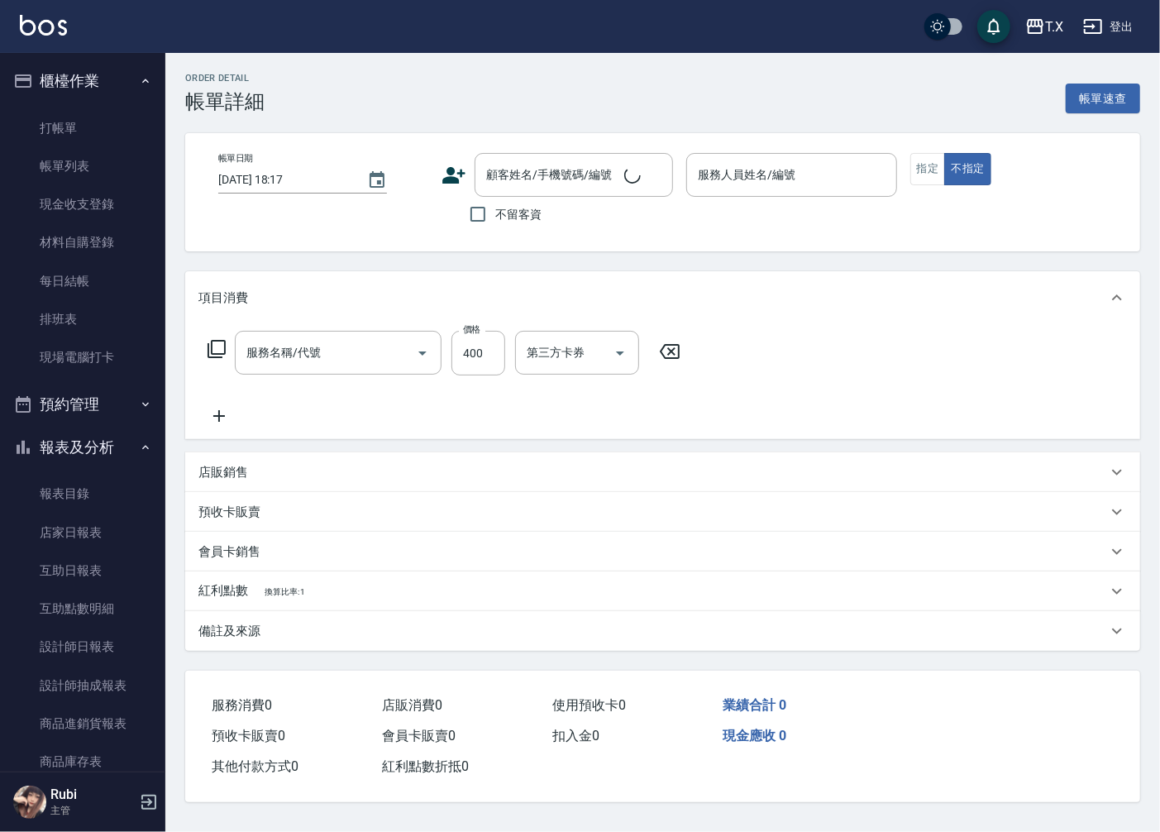
type input "[DATE] 18:02"
type input "Pei-05"
type input "40"
type input "剪髮(401)"
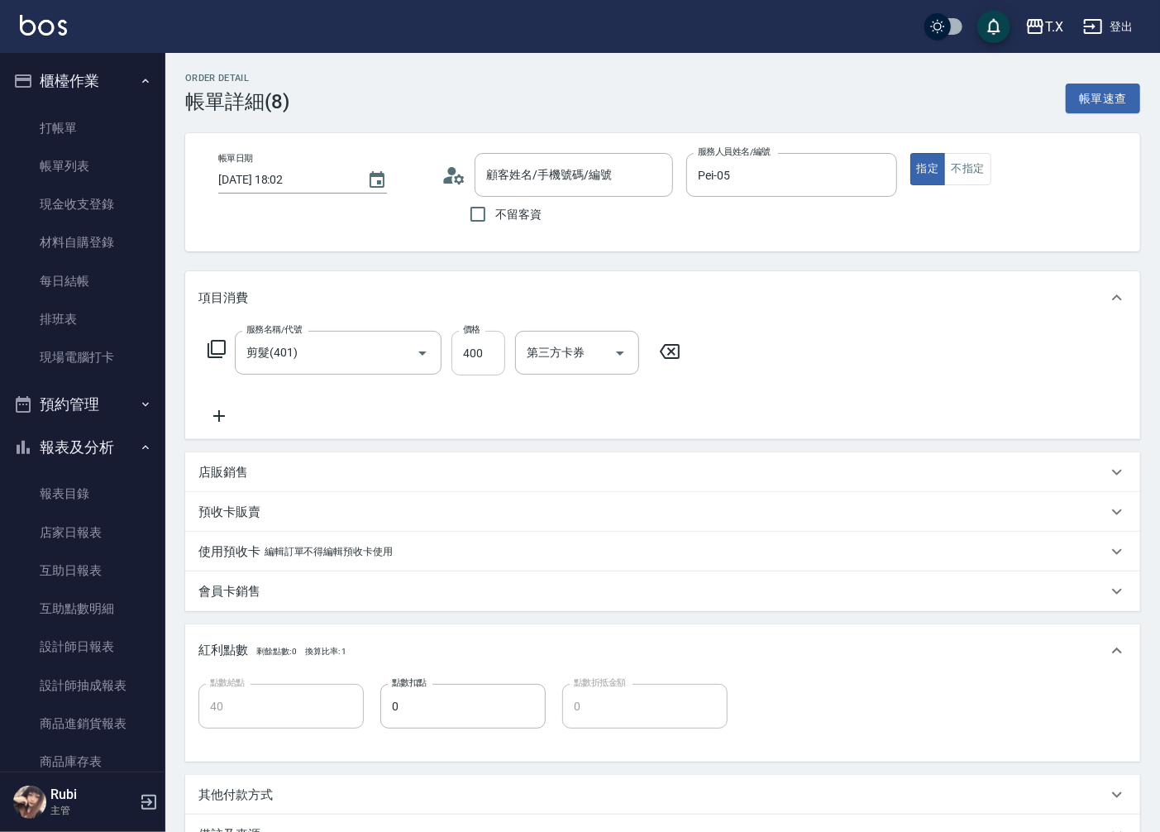
type input "沒客資/0900111444/000000000"
click at [486, 362] on input "400" at bounding box center [479, 353] width 54 height 45
type input "5"
type input "0"
type input "500"
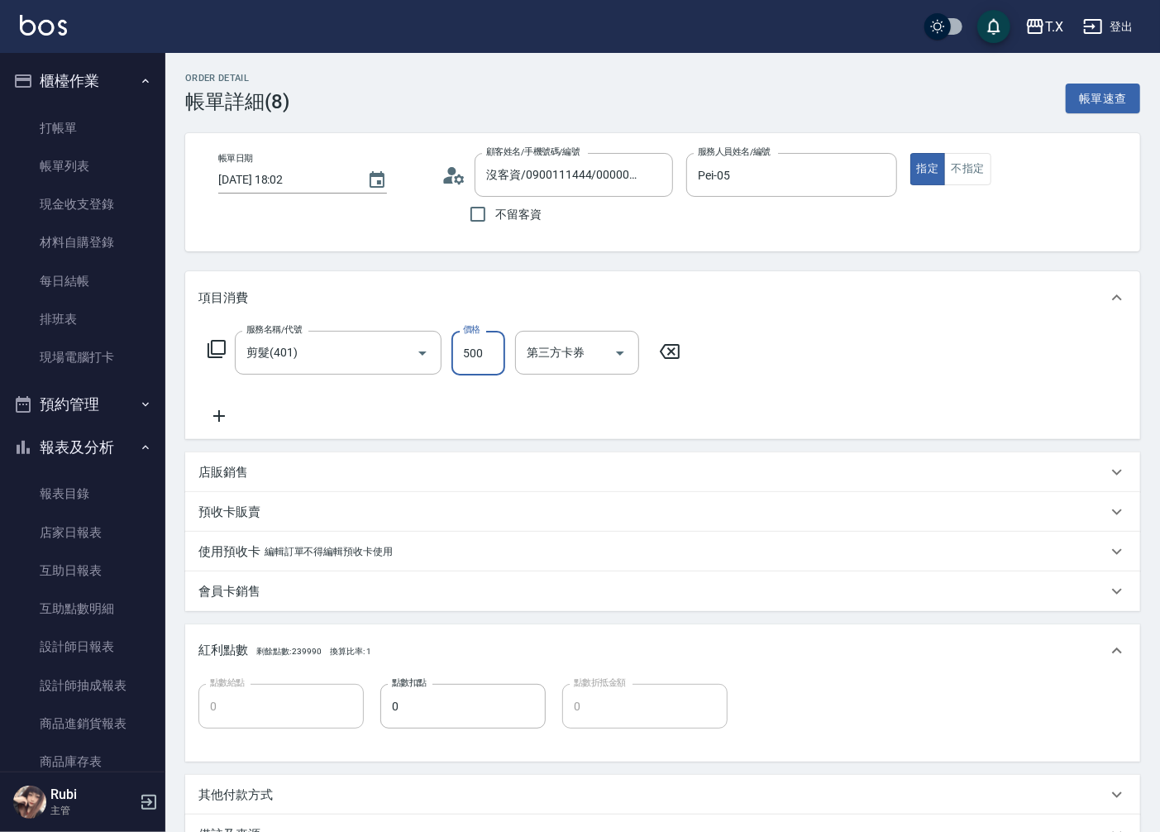
type input "50"
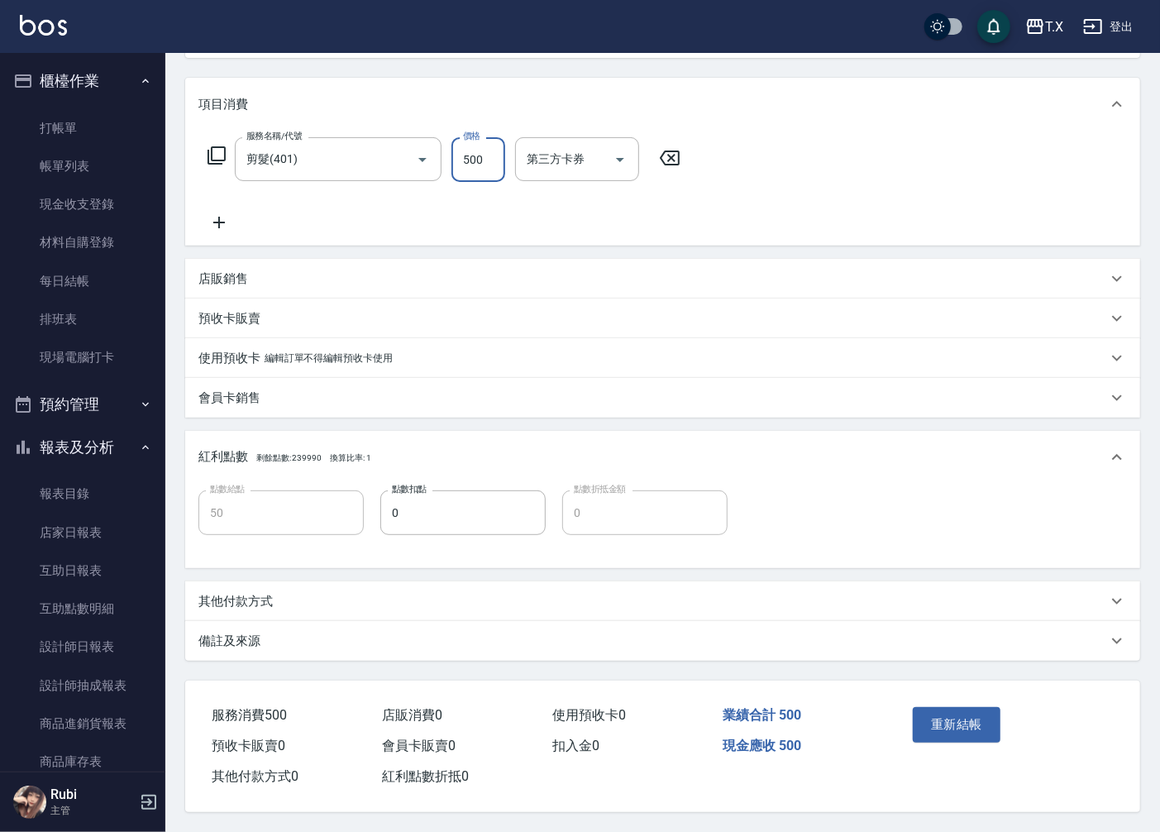
scroll to position [199, 0]
type input "500"
click at [924, 711] on button "重新結帳" at bounding box center [957, 724] width 88 height 35
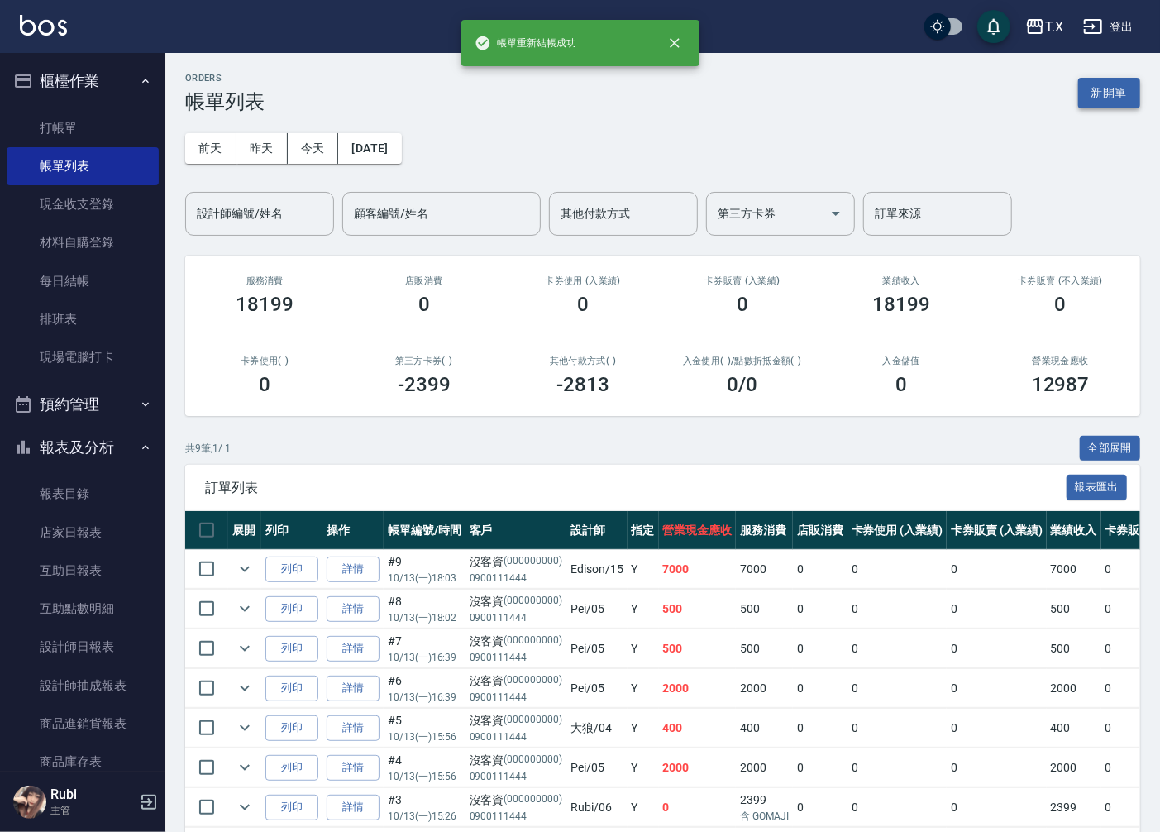
click at [1100, 88] on button "新開單" at bounding box center [1110, 93] width 62 height 31
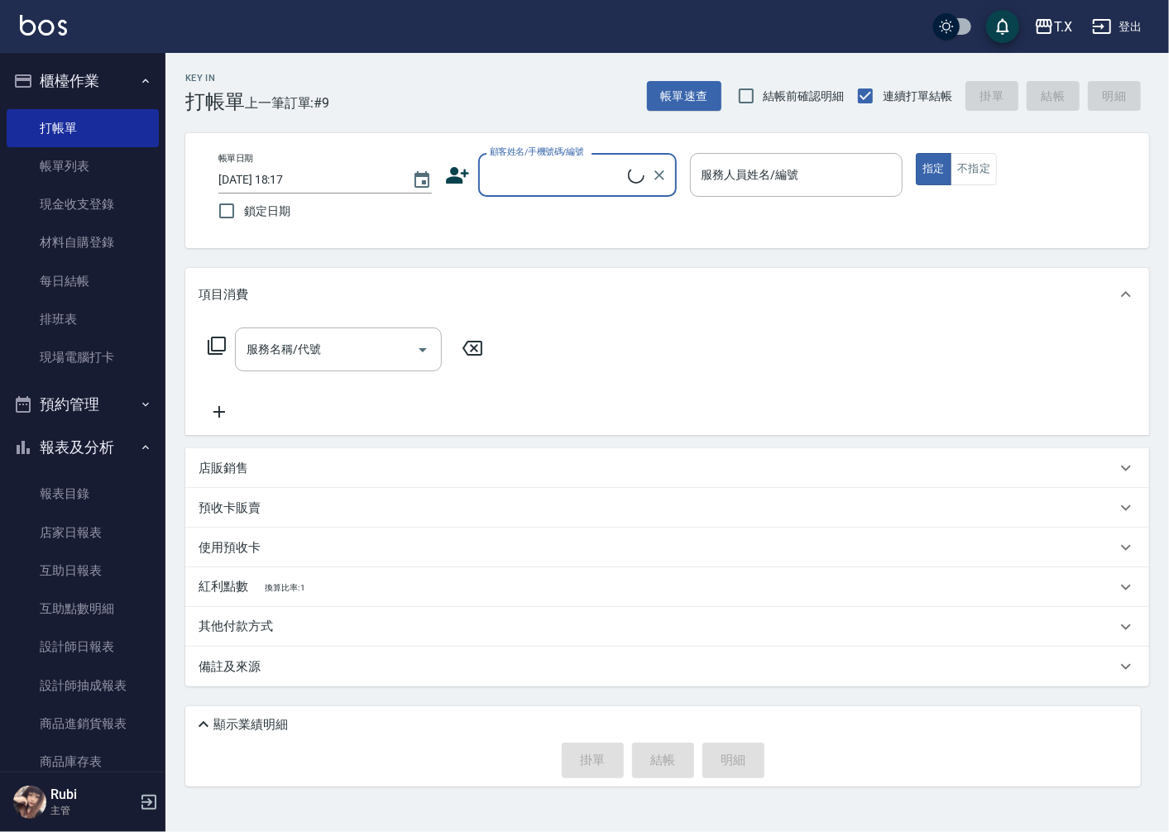
click at [610, 179] on input "顧客姓名/手機號碼/編號" at bounding box center [557, 174] width 142 height 29
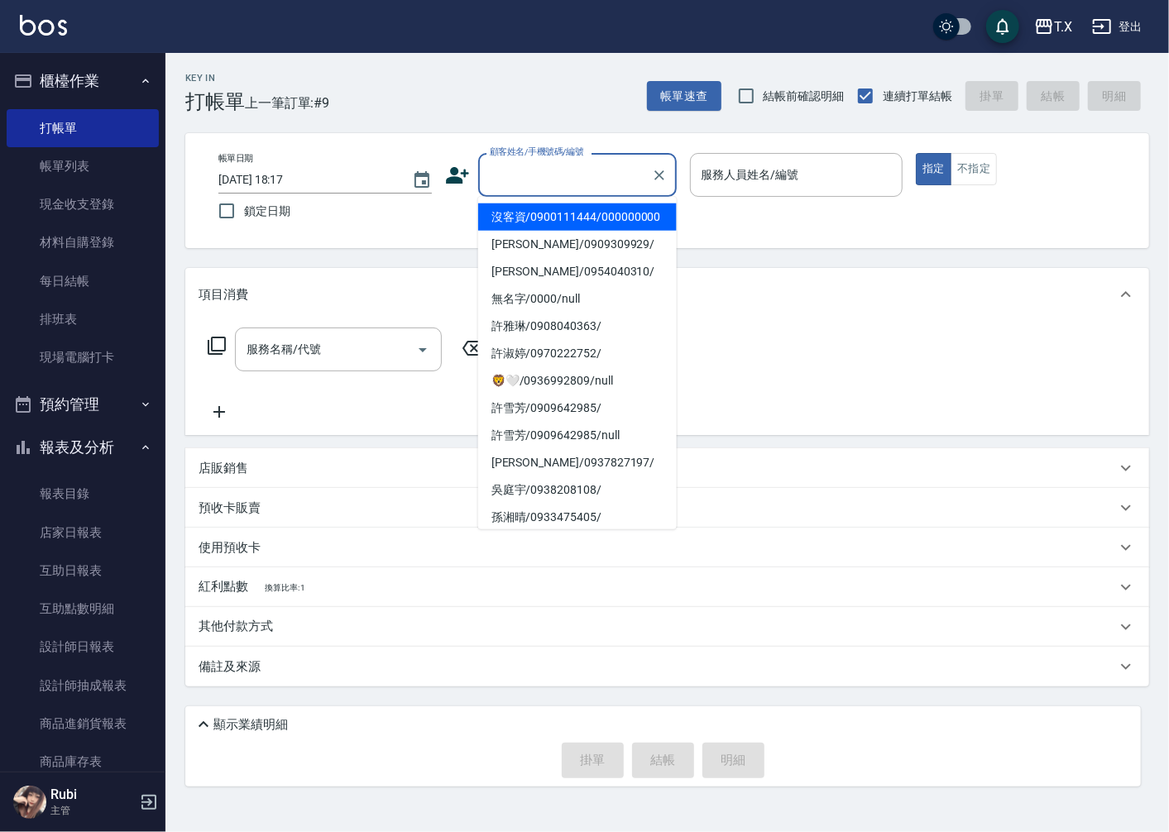
click at [593, 231] on li "沒客資/0900111444/000000000" at bounding box center [577, 216] width 199 height 27
type input "沒客資/0900111444/000000000"
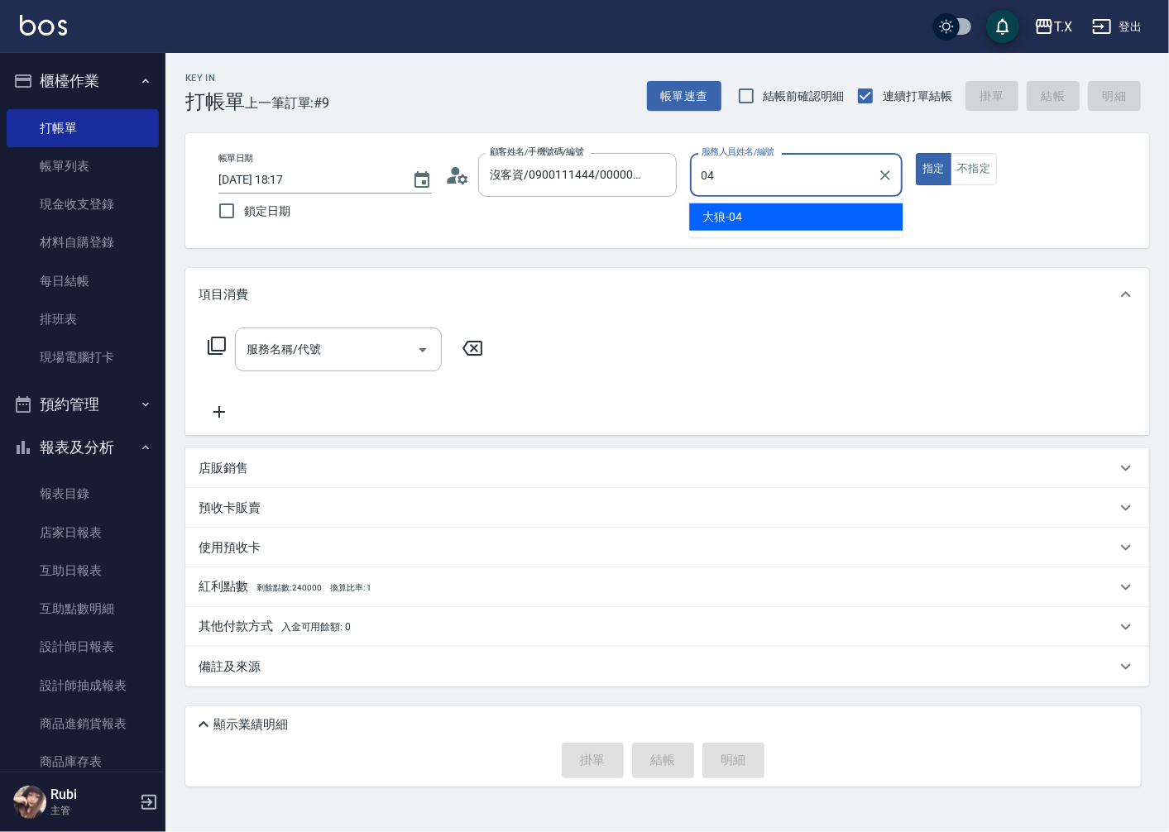
type input "大狼-04"
type button "true"
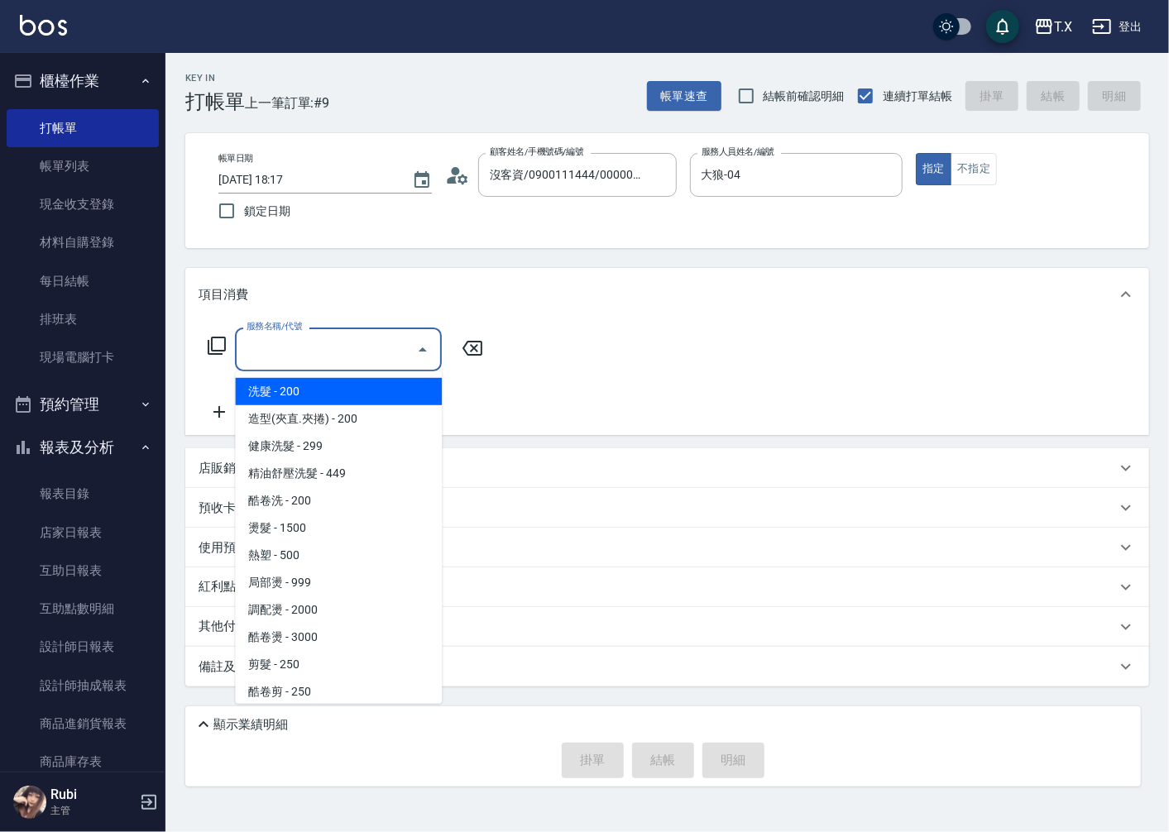
click at [357, 347] on input "服務名稱/代號" at bounding box center [325, 349] width 167 height 29
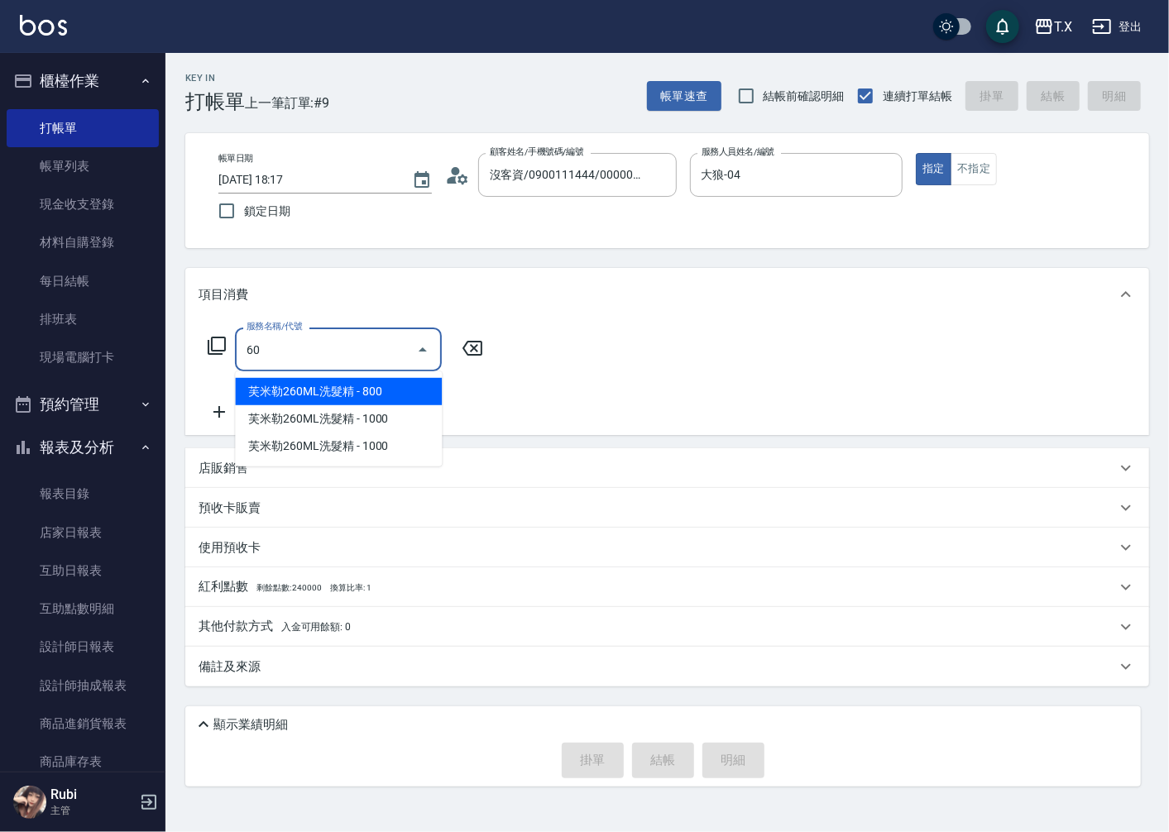
type input "601"
type input "30"
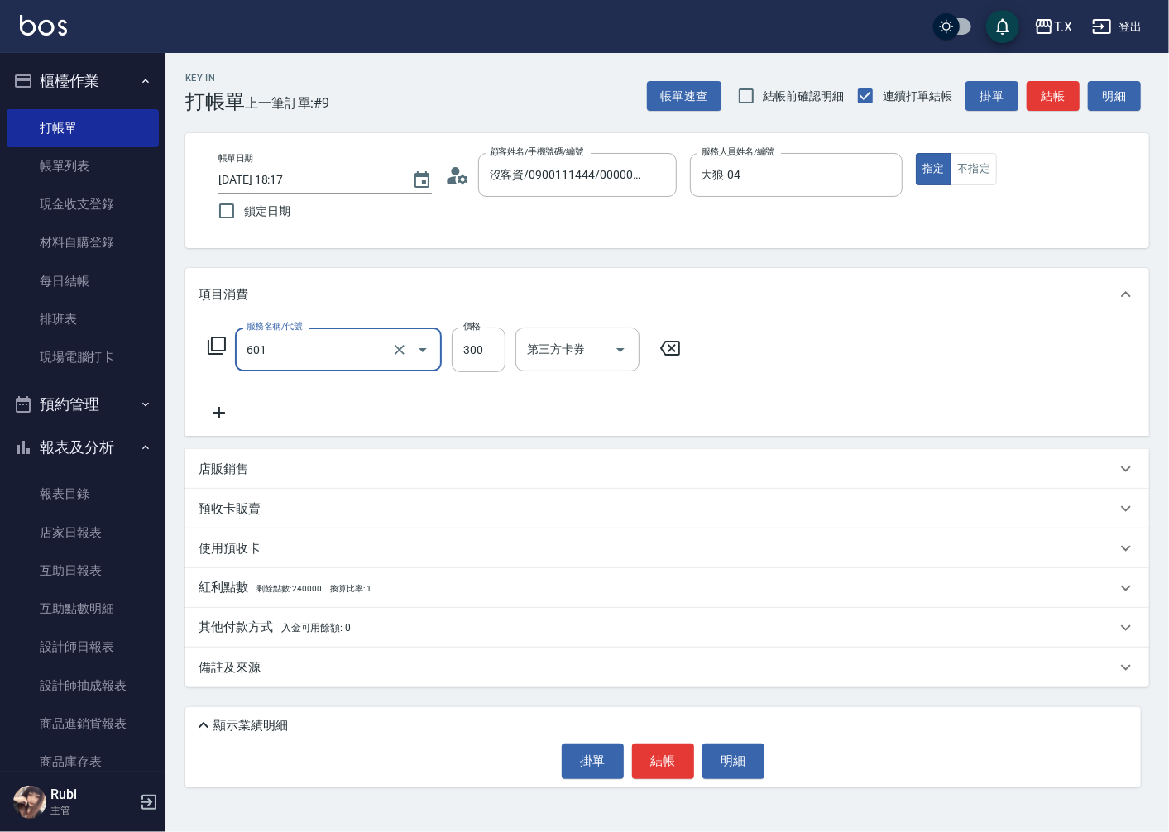
type input "自備護髮(601)"
type input "0"
type input "104"
type input "10"
type input "1046"
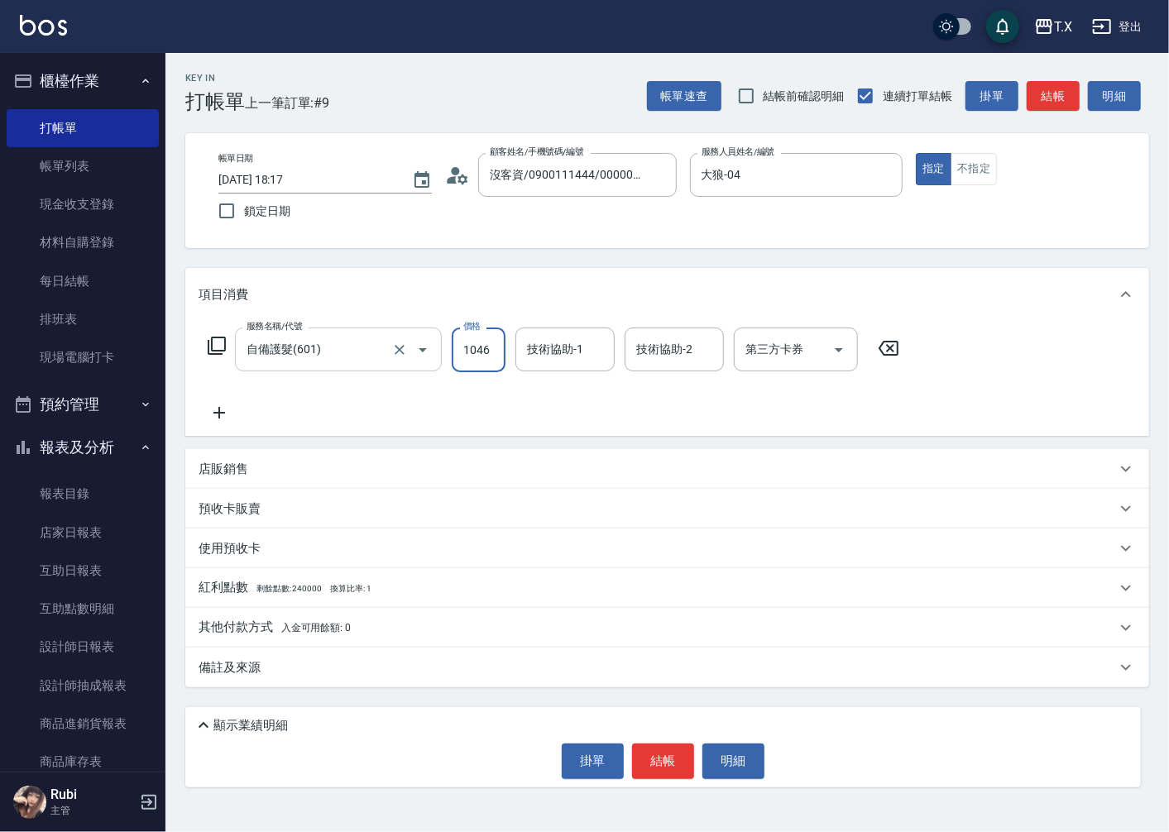
type input "100"
type input "1046"
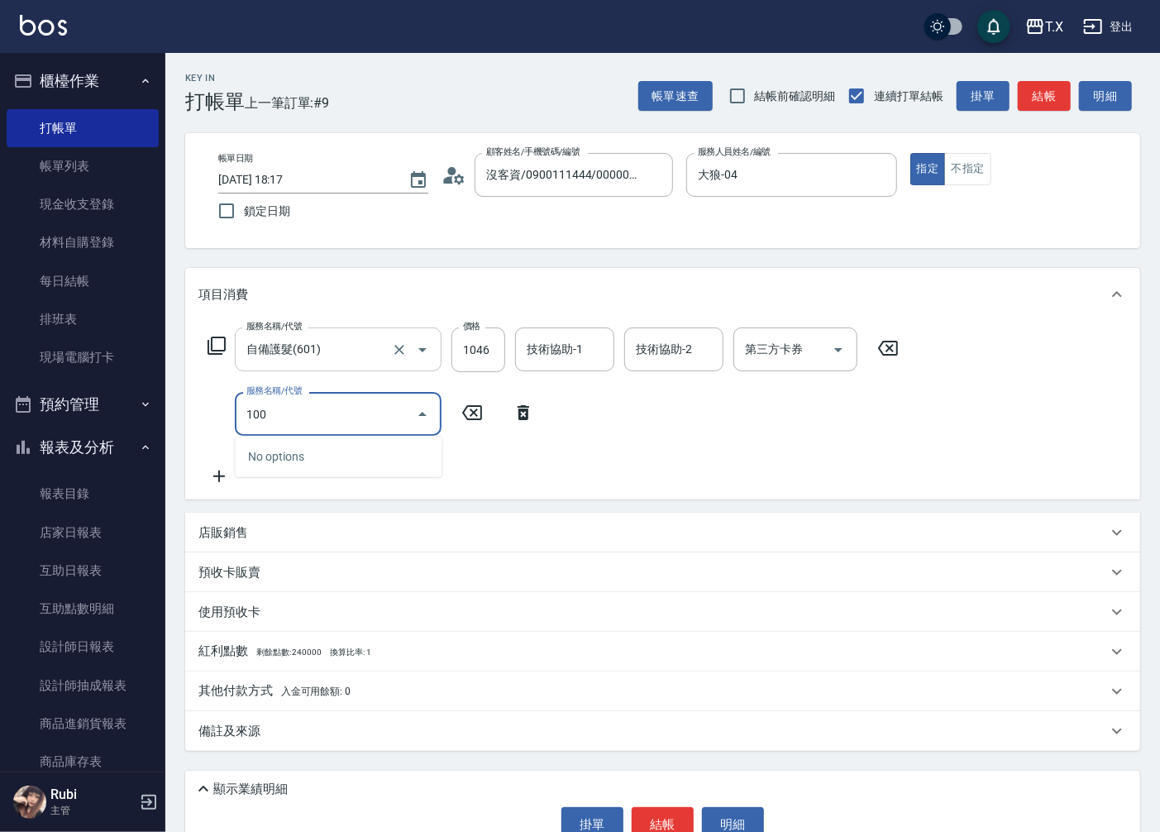
type input "1005"
type input "170"
type input "毛囊淨化洗髮(1005)"
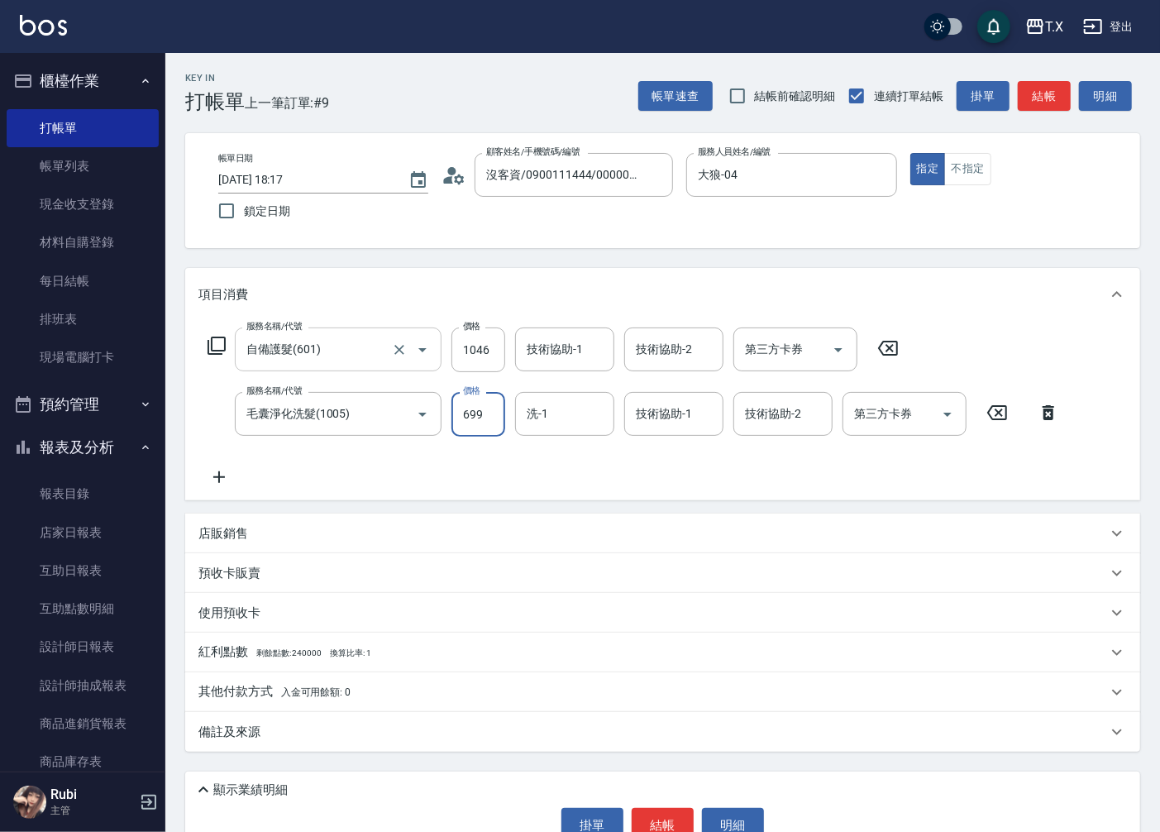
type input "7"
type input "100"
type input "70"
type input "110"
type input "700"
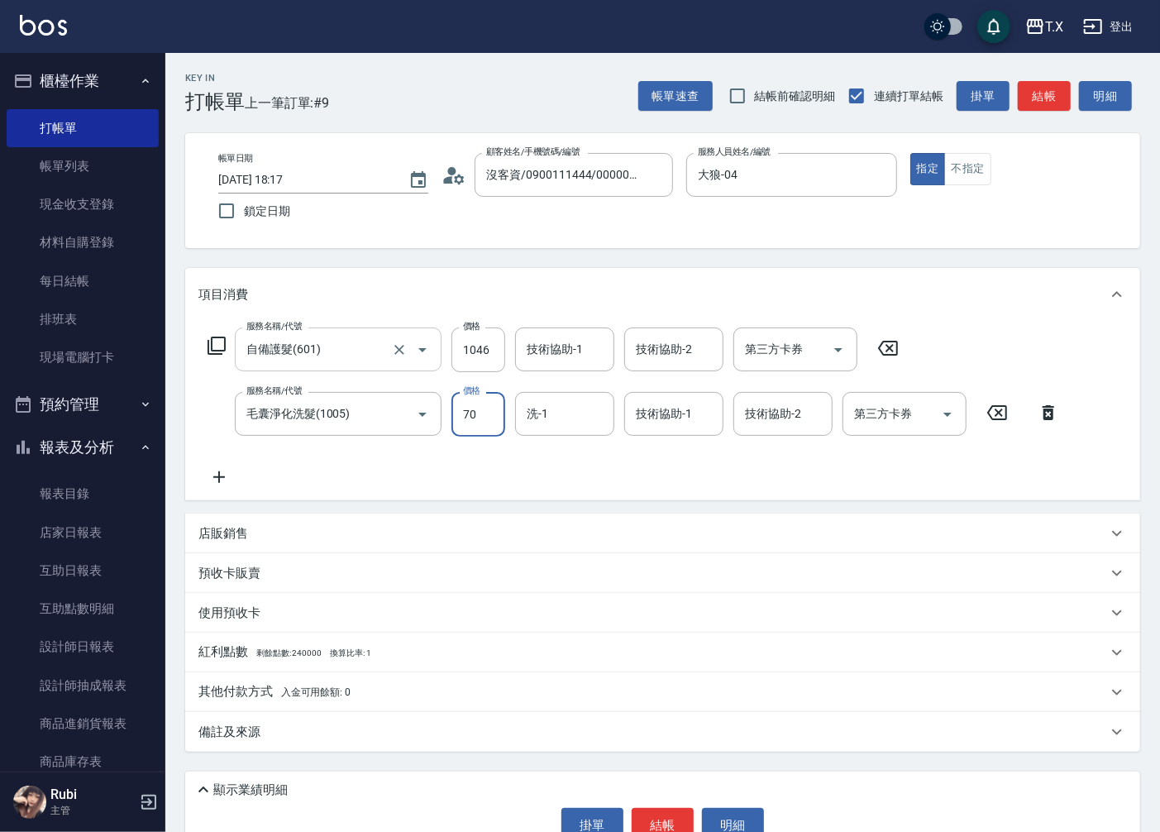
type input "170"
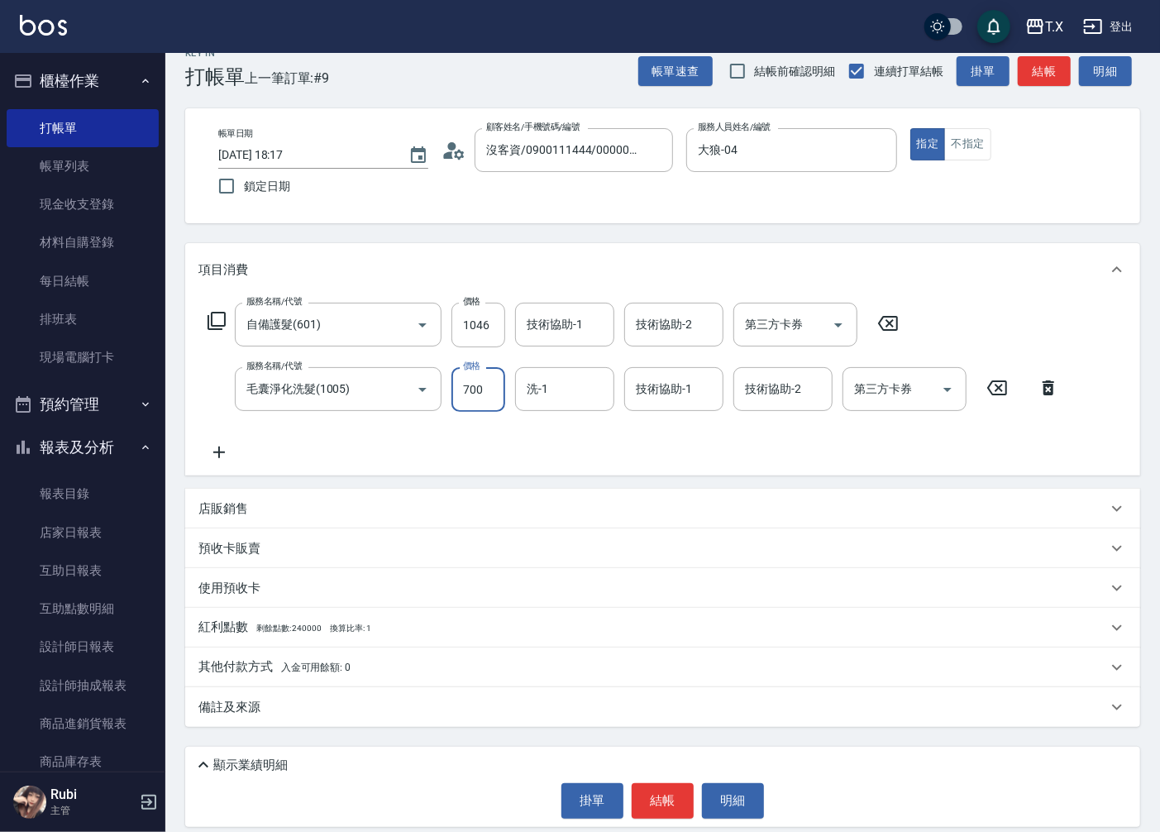
scroll to position [38, 0]
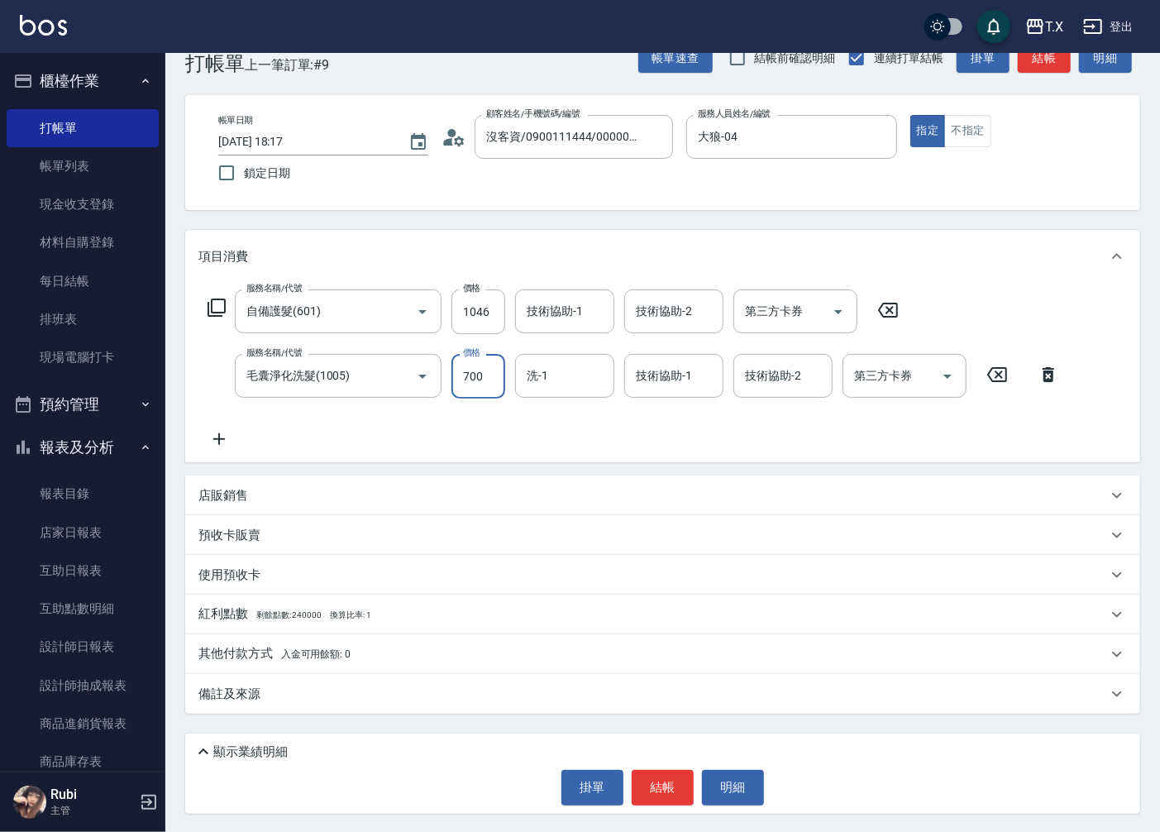
type input "700"
click at [773, 443] on div "服務名稱/代號 自備護髮(601) 服務名稱/代號 價格 1046 價格 技術協助-1 技術協助-1 技術協助-2 技術協助-2 第三方卡券 第三方卡券 服務…" at bounding box center [634, 369] width 871 height 160
click at [211, 750] on icon at bounding box center [204, 752] width 20 height 20
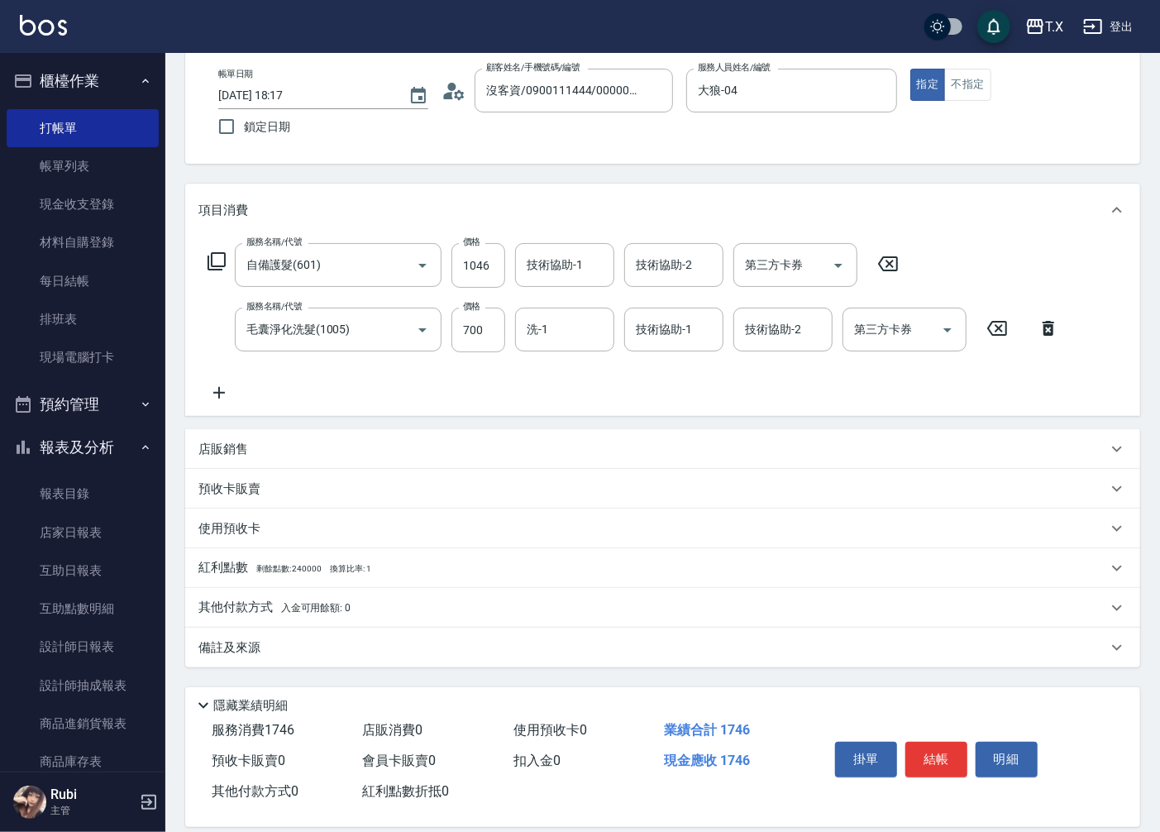
scroll to position [104, 0]
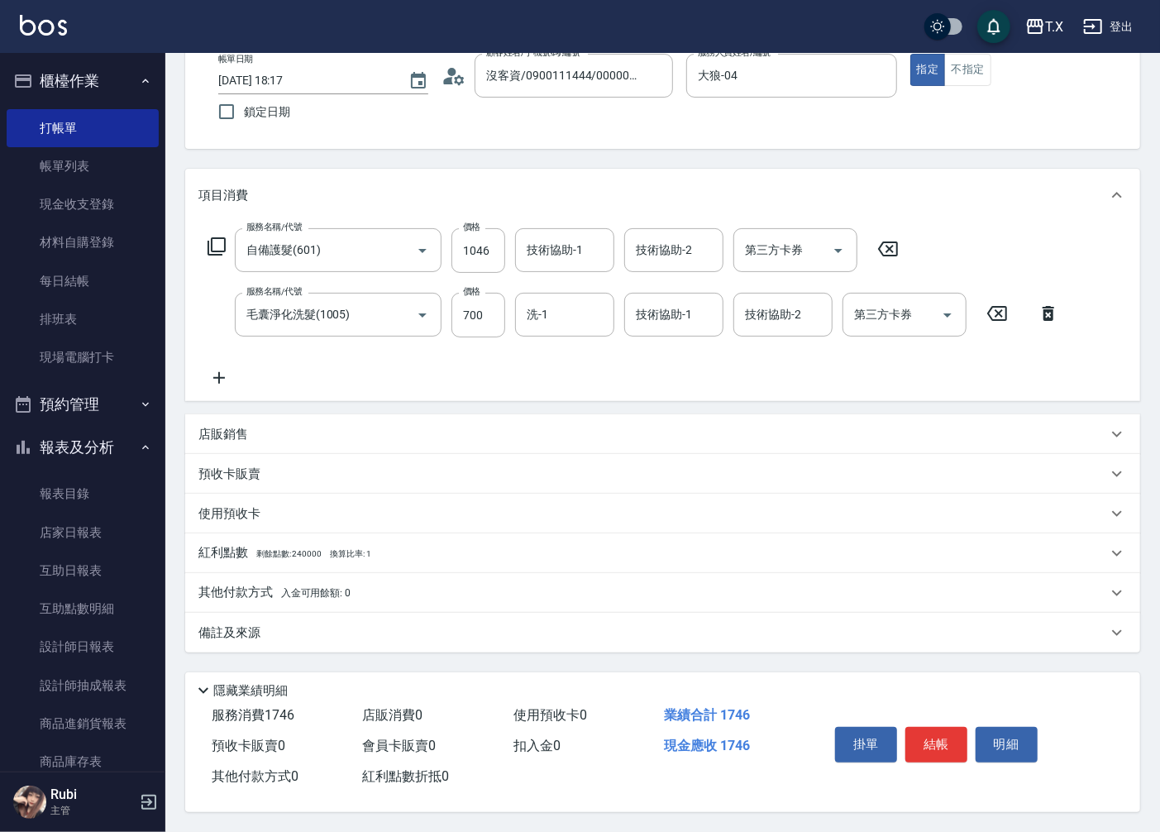
click at [268, 592] on p "其他付款方式 入金可用餘額: 0" at bounding box center [275, 593] width 152 height 18
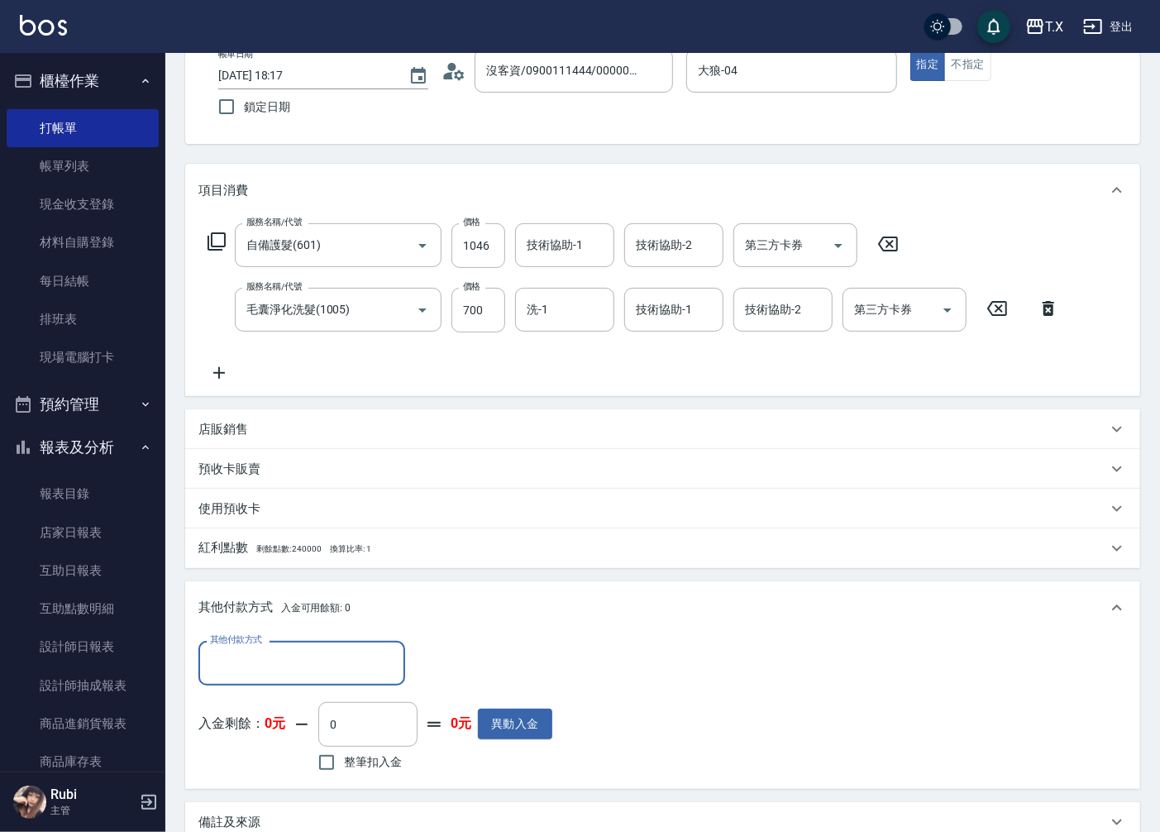
scroll to position [0, 0]
click at [237, 657] on input "其他付款方式" at bounding box center [302, 662] width 192 height 29
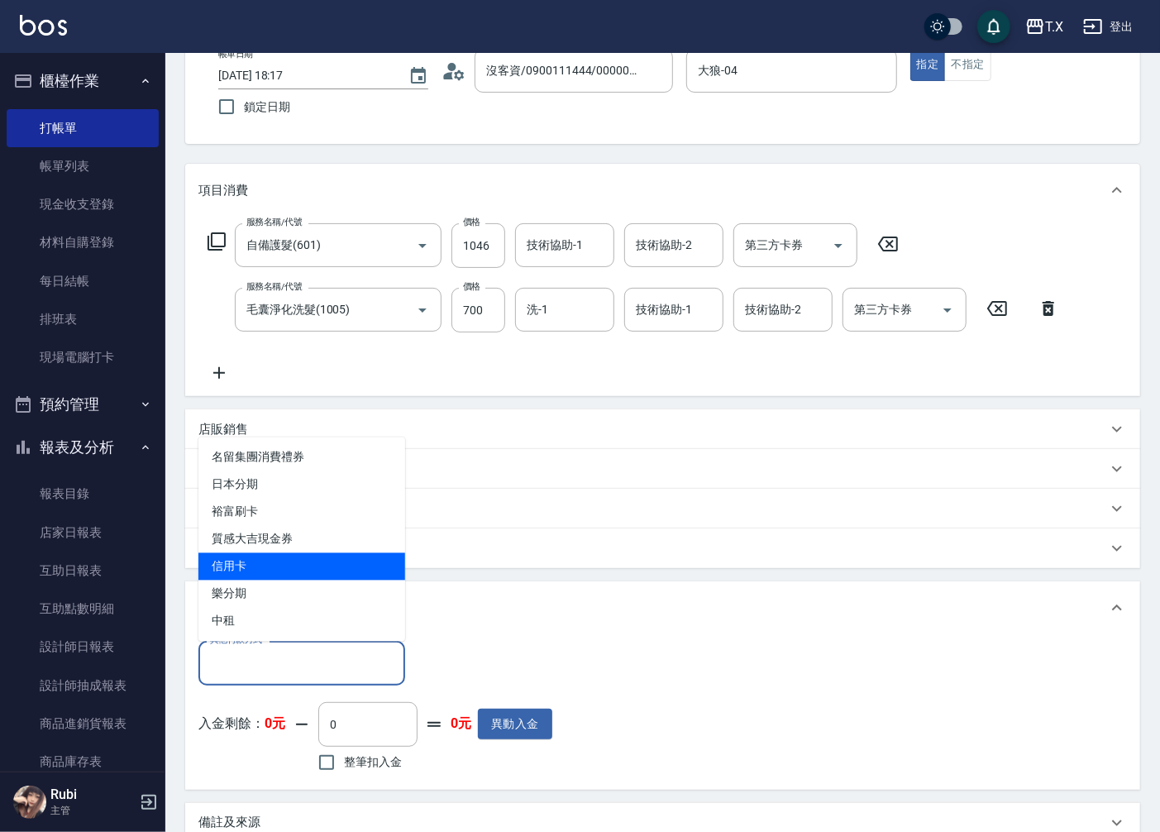
click at [236, 568] on span "信用卡" at bounding box center [302, 566] width 207 height 27
type input "信用卡"
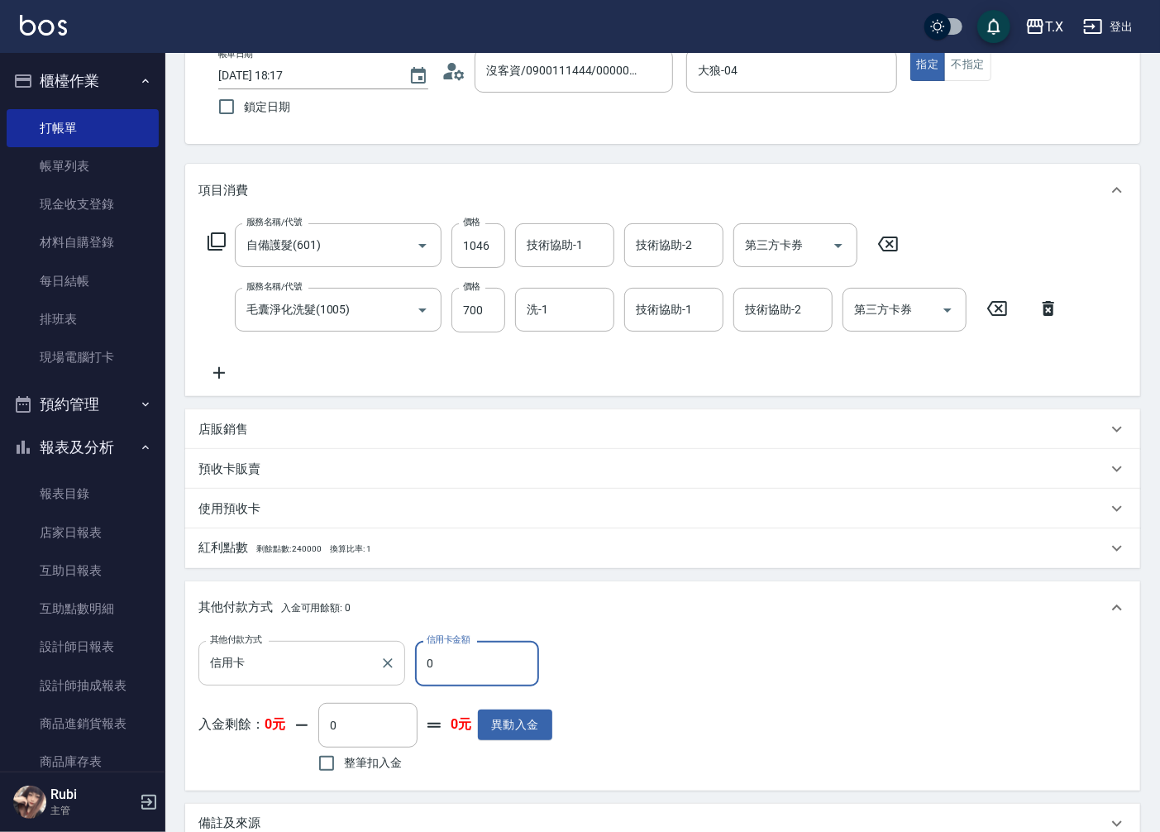
drag, startPoint x: 448, startPoint y: 665, endPoint x: 311, endPoint y: 656, distance: 137.6
click at [352, 685] on div "其他付款方式 信用卡 其他付款方式 信用卡金額 0 信用卡金額 入金剩餘： 0元 0 ​ 整筆扣入金 0元 異動入金" at bounding box center [376, 709] width 354 height 136
type input "176"
type input "150"
type input "17"
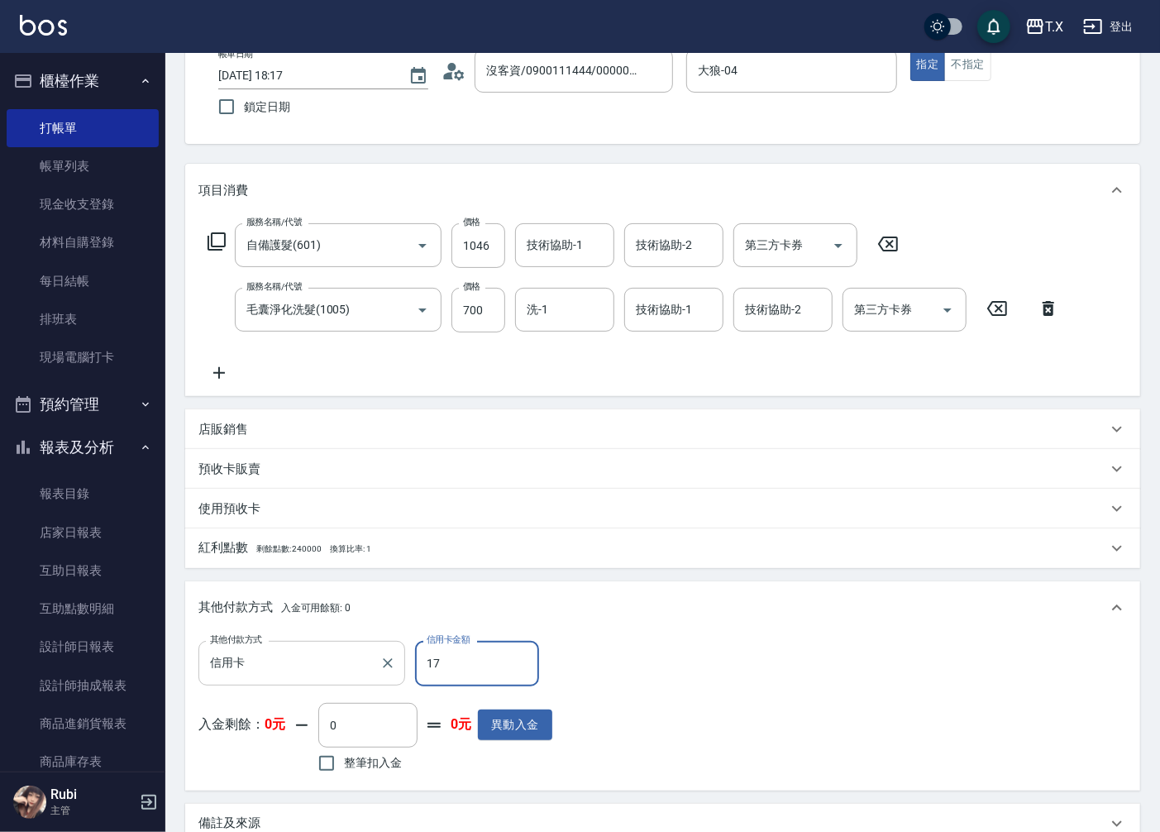
type input "150"
type input "1746"
type input "0"
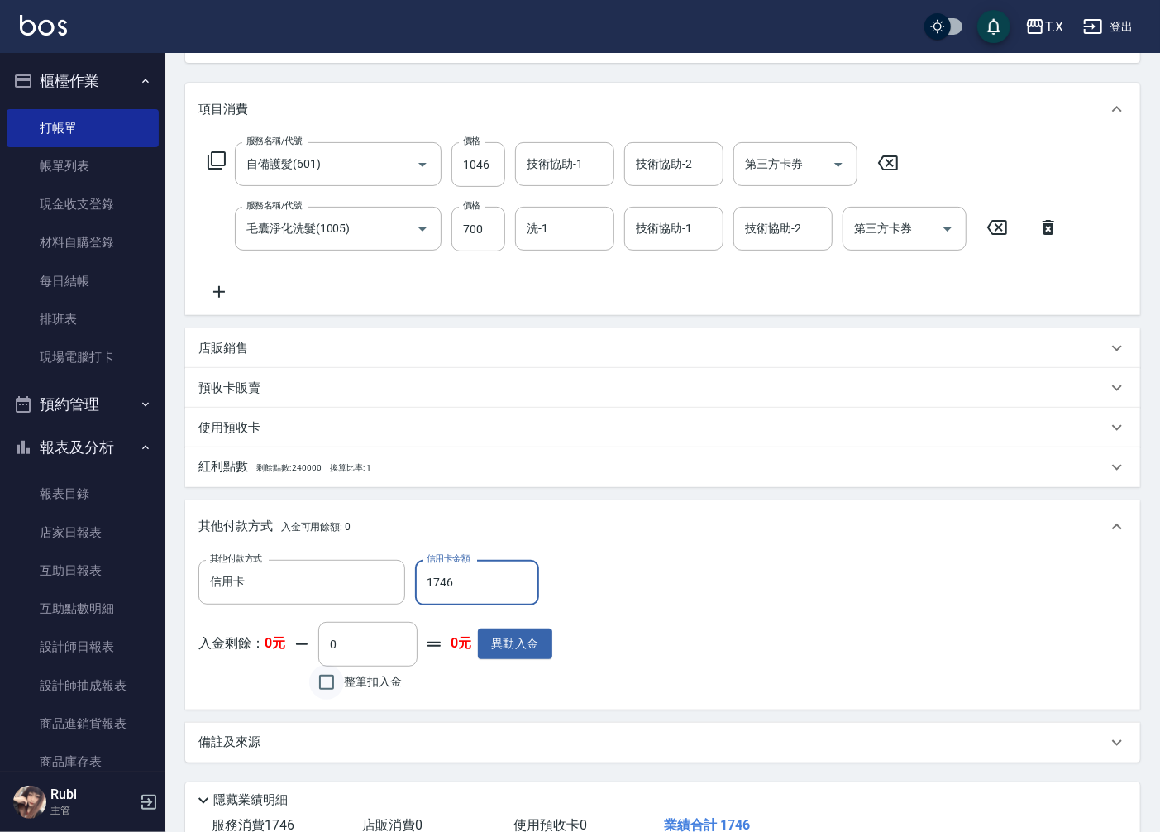
scroll to position [299, 0]
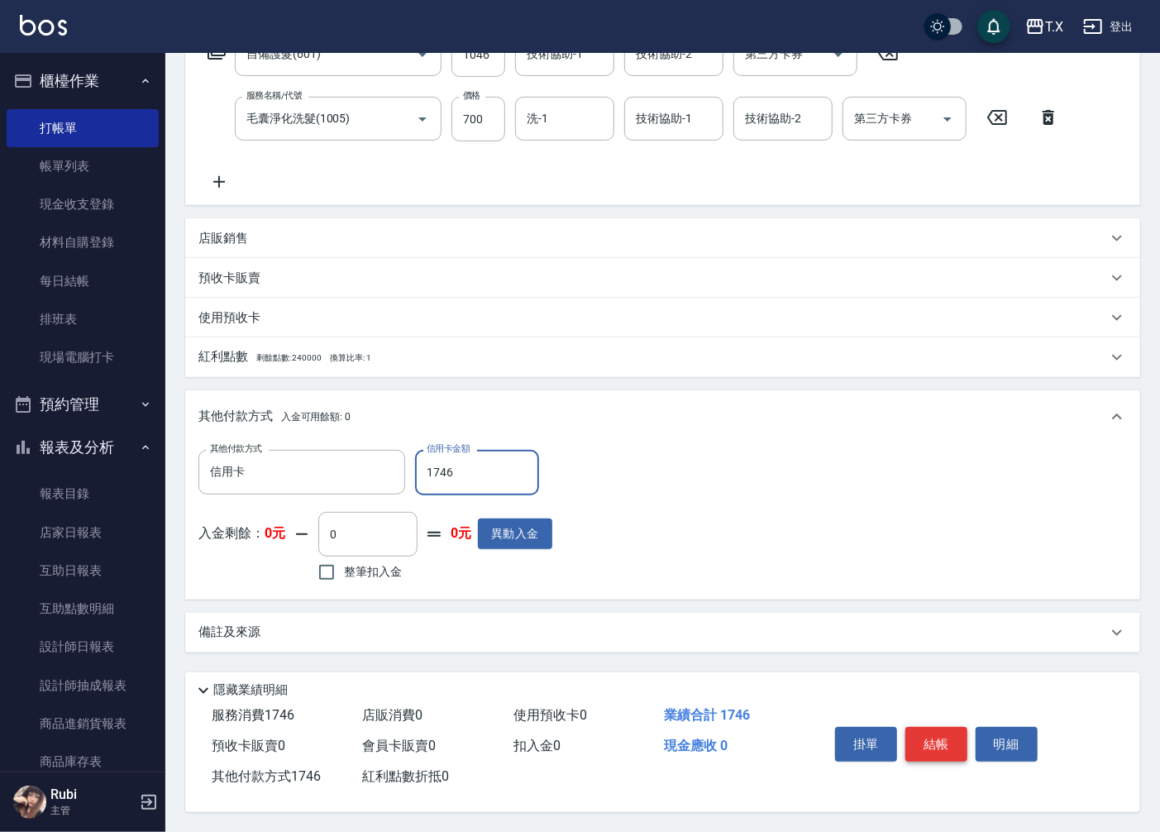
type input "1746"
click at [927, 743] on button "結帳" at bounding box center [937, 744] width 62 height 35
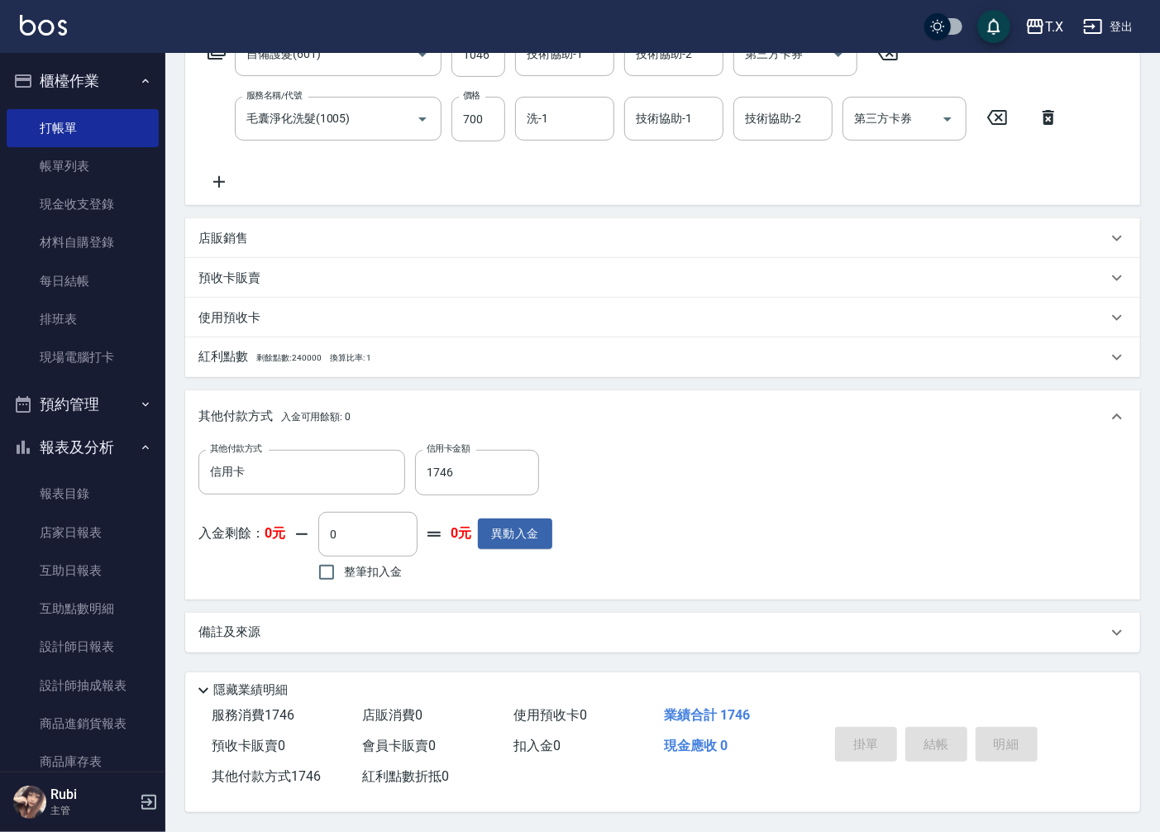
type input "[DATE] 18:18"
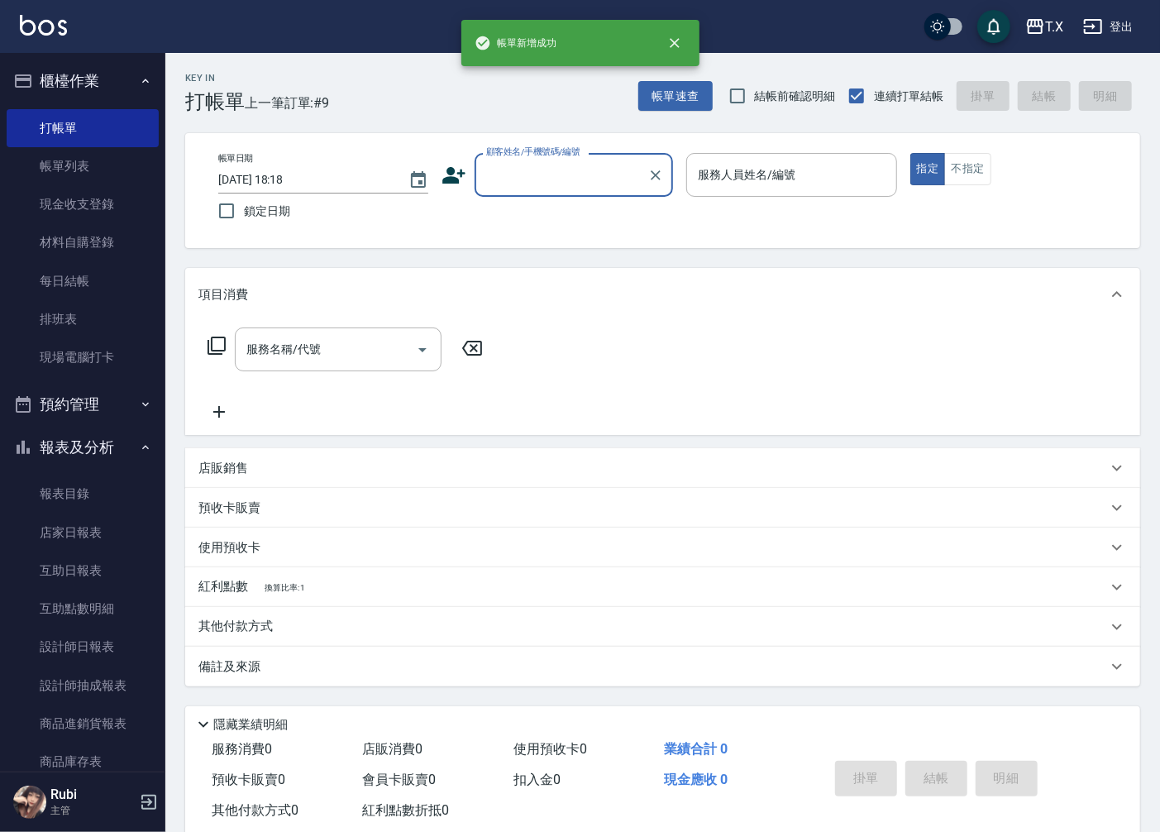
scroll to position [0, 0]
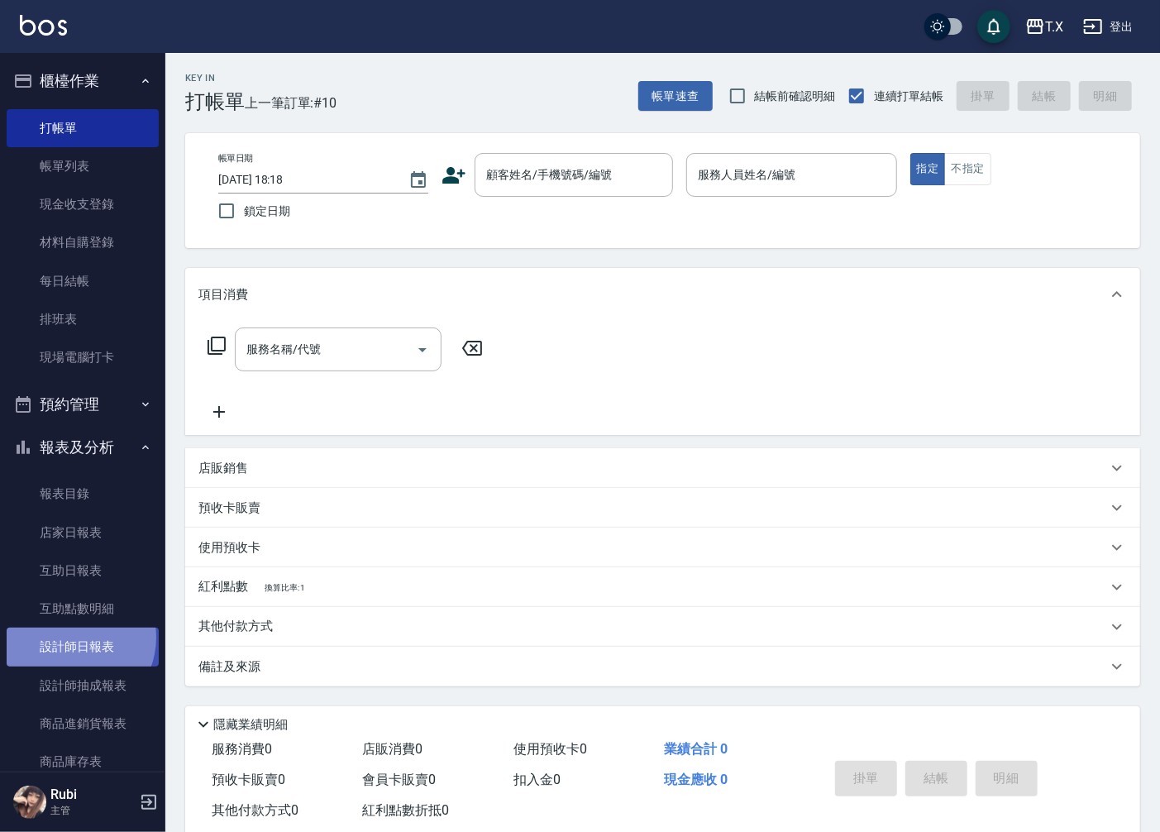
click at [71, 638] on link "設計師日報表" at bounding box center [83, 647] width 152 height 38
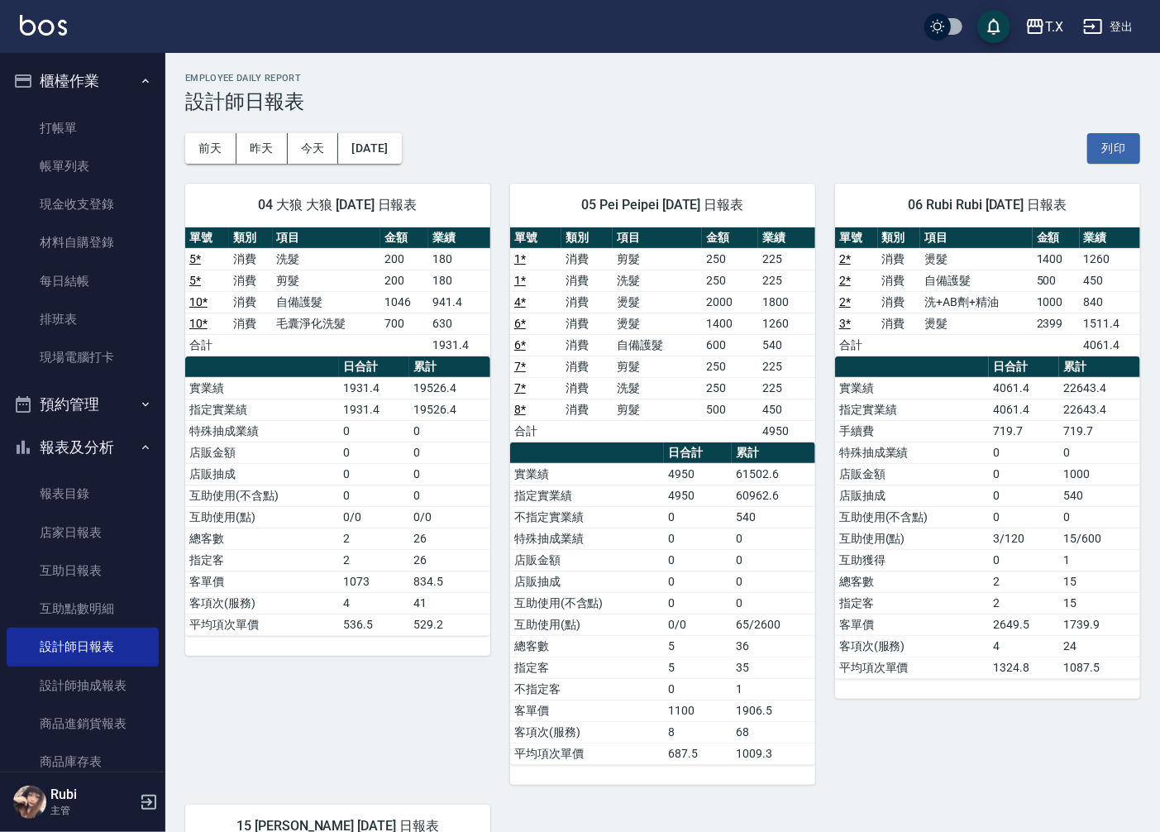
drag, startPoint x: 955, startPoint y: 811, endPoint x: 985, endPoint y: 825, distance: 34.0
click at [985, 825] on div "04 大狼 大狼 [DATE] 日報表 單號 類別 項目 金額 業績 5 * 消費 洗髮 200 180 5 * 消費 剪髮 200 180 10 * 消費 …" at bounding box center [652, 688] width 975 height 1049
click at [81, 122] on link "打帳單" at bounding box center [83, 128] width 152 height 38
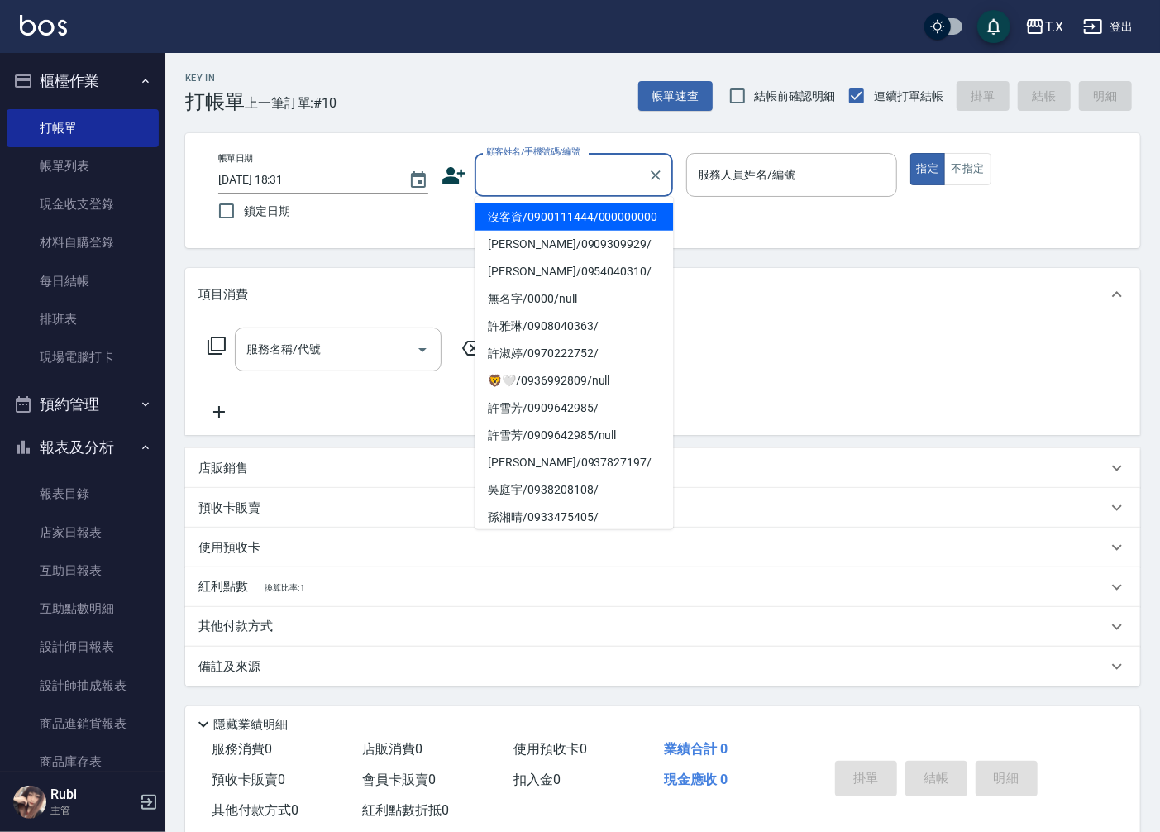
click at [599, 165] on input "顧客姓名/手機號碼/編號" at bounding box center [561, 174] width 159 height 29
click at [587, 229] on li "沒客資/0900111444/000000000" at bounding box center [574, 216] width 199 height 27
type input "沒客資/0900111444/000000000"
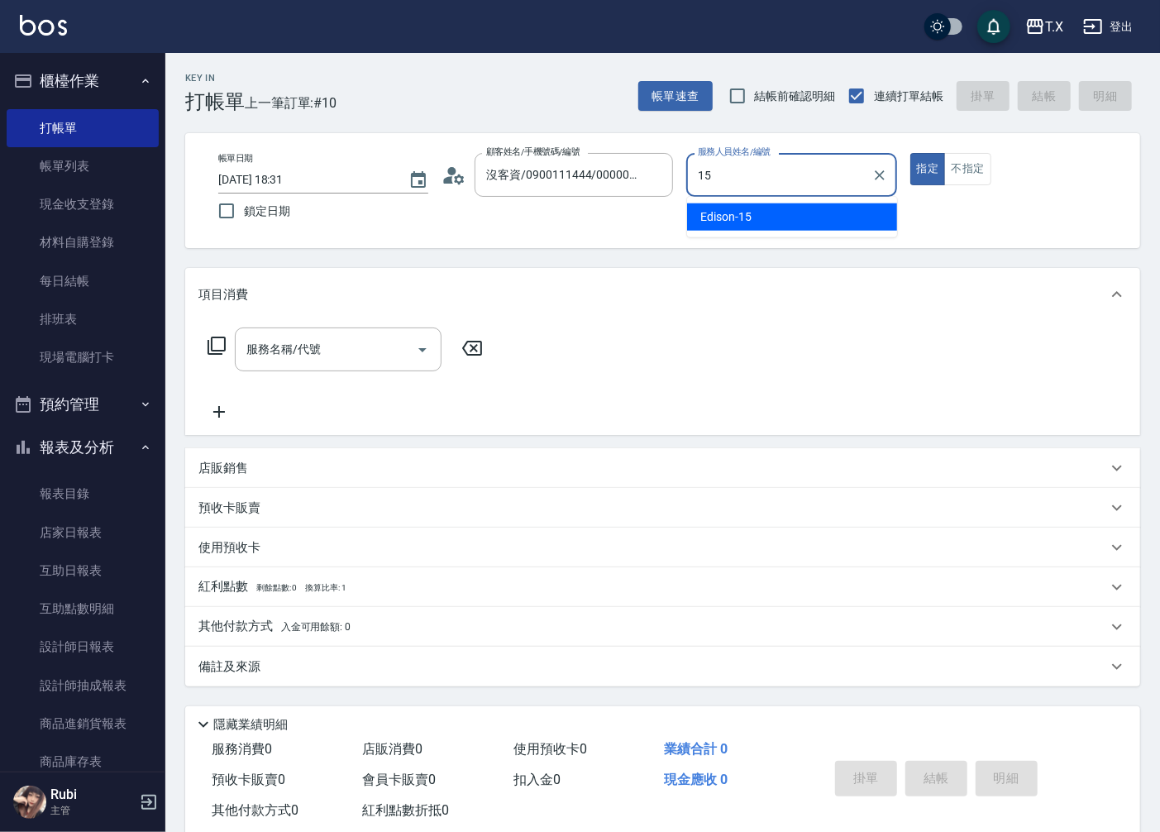
type input "Edison-15"
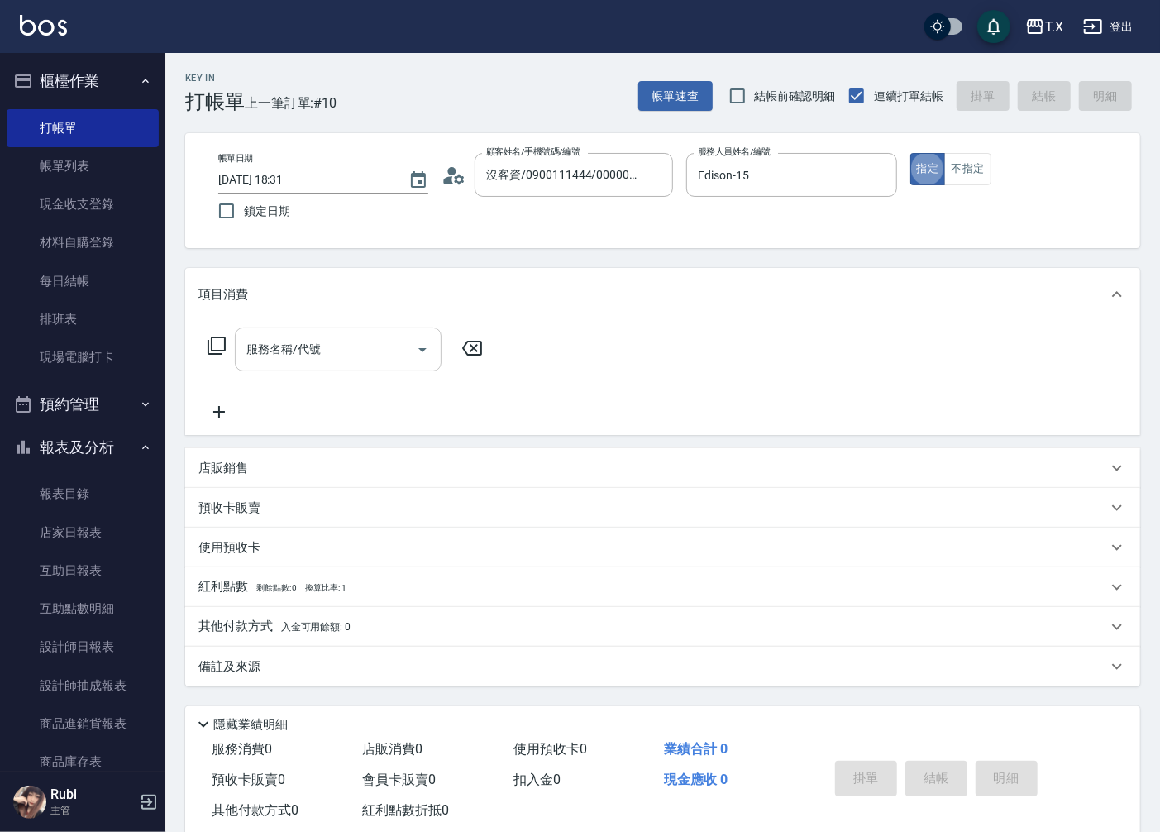
type button "true"
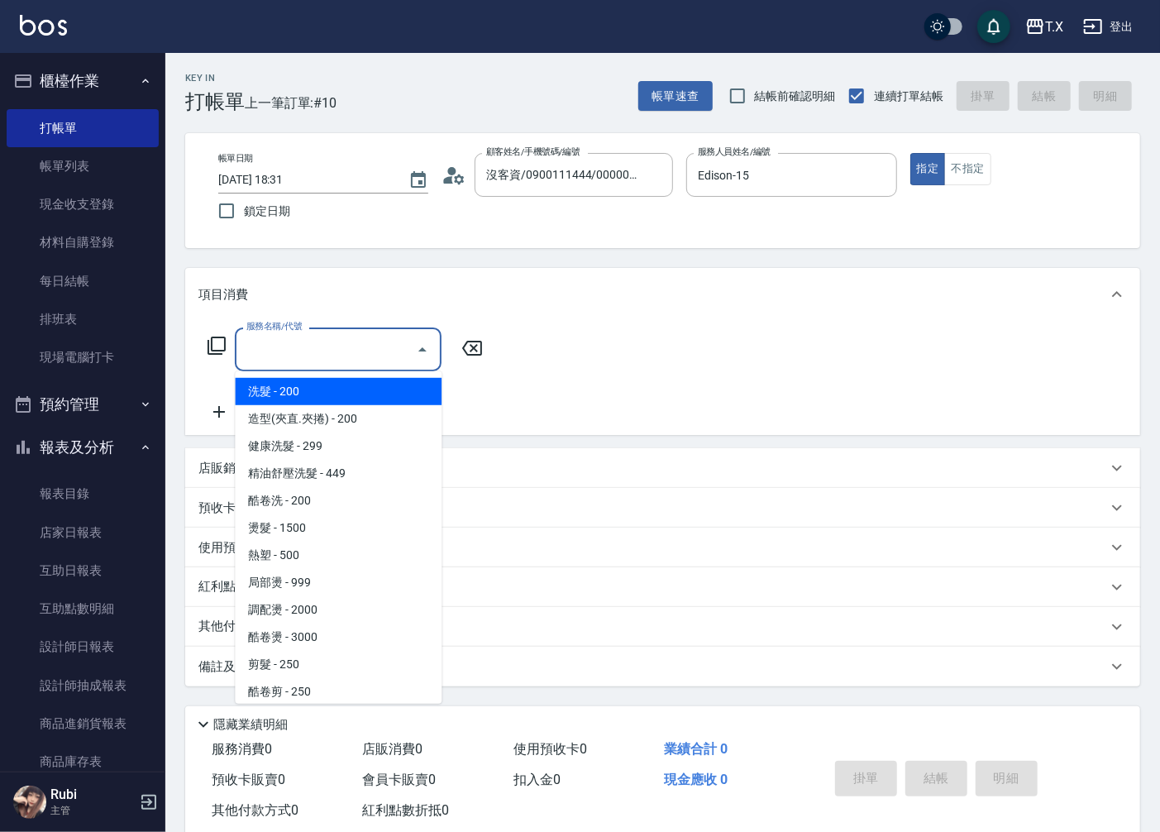
click at [354, 337] on input "服務名稱/代號" at bounding box center [325, 349] width 167 height 29
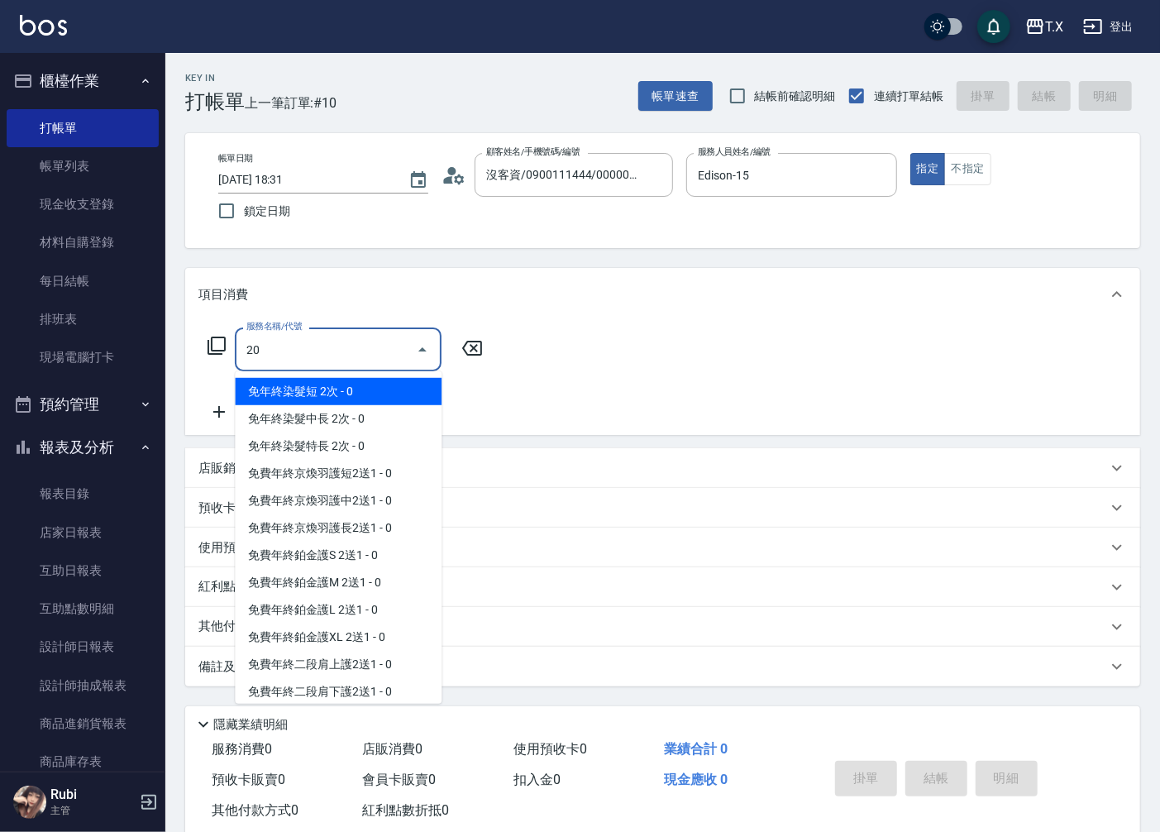
type input "201"
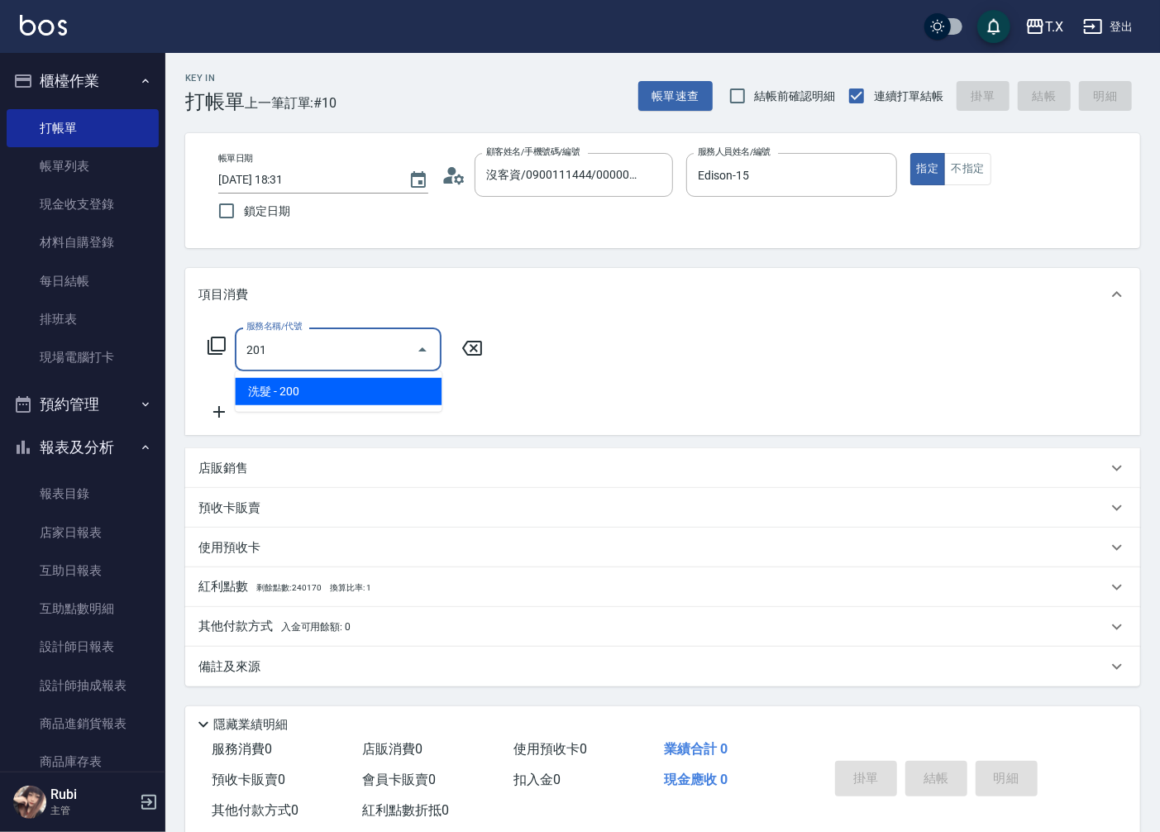
type input "20"
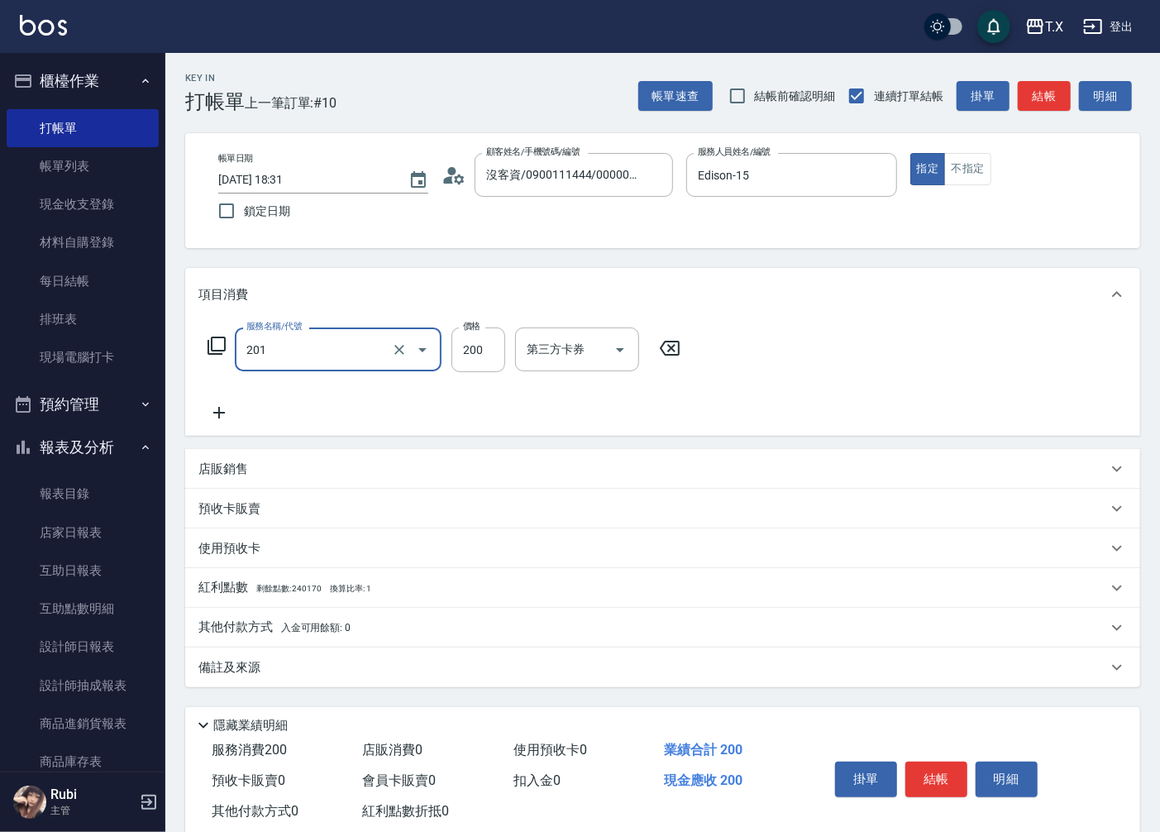
type input "洗髮(201)"
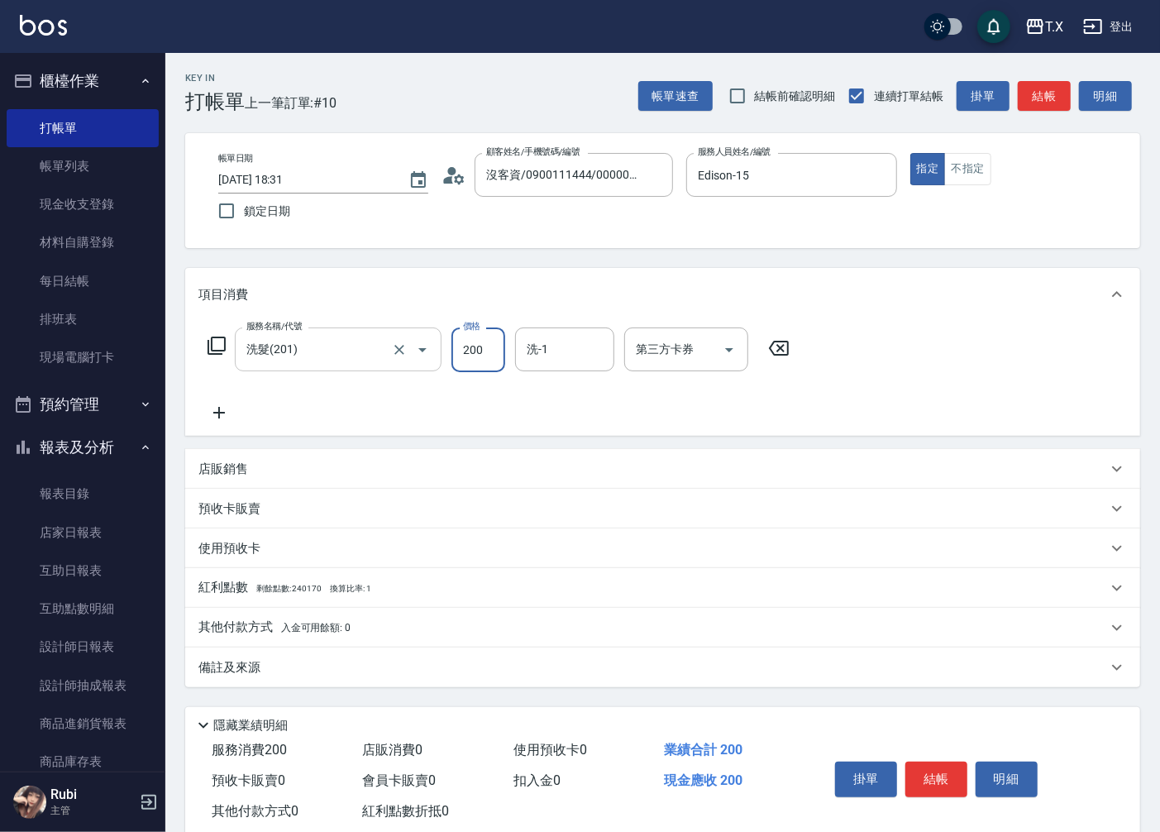
type input "2"
type input "0"
type input "25"
type input "20"
type input "250"
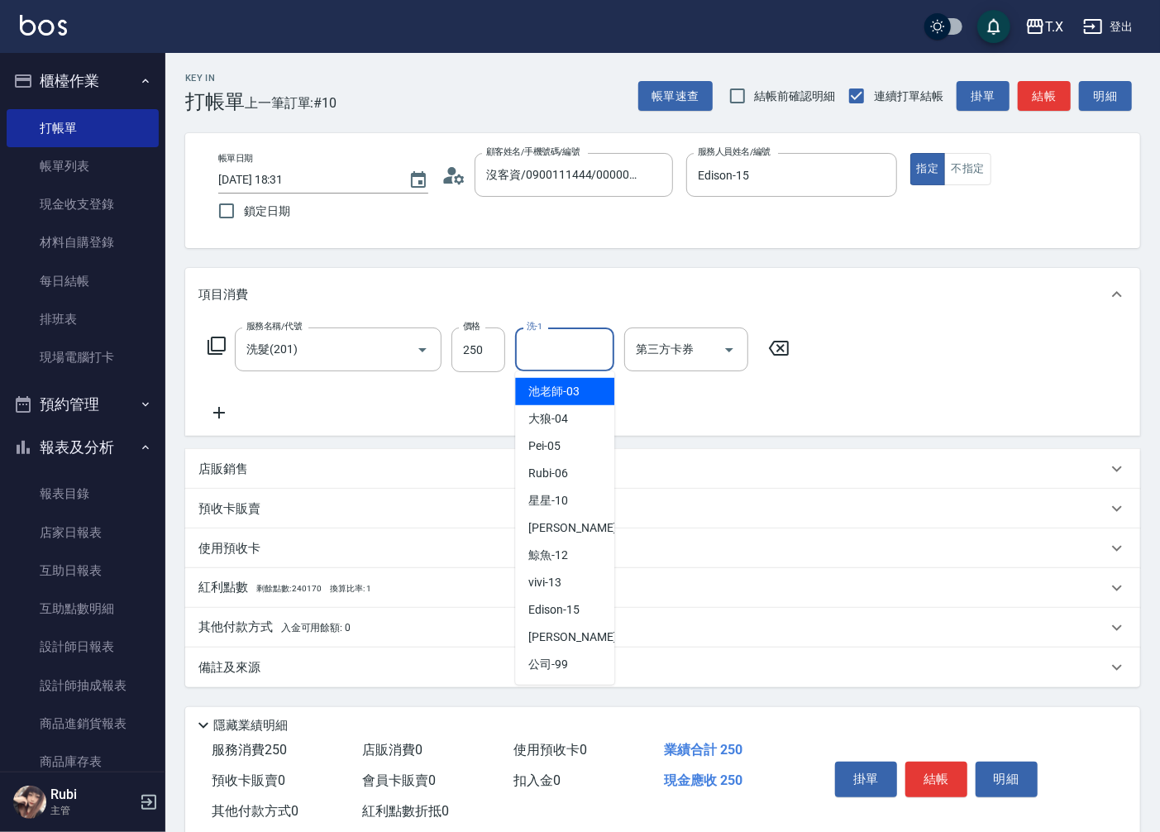
click at [534, 352] on input "洗-1" at bounding box center [565, 349] width 84 height 29
type input "vivi-13"
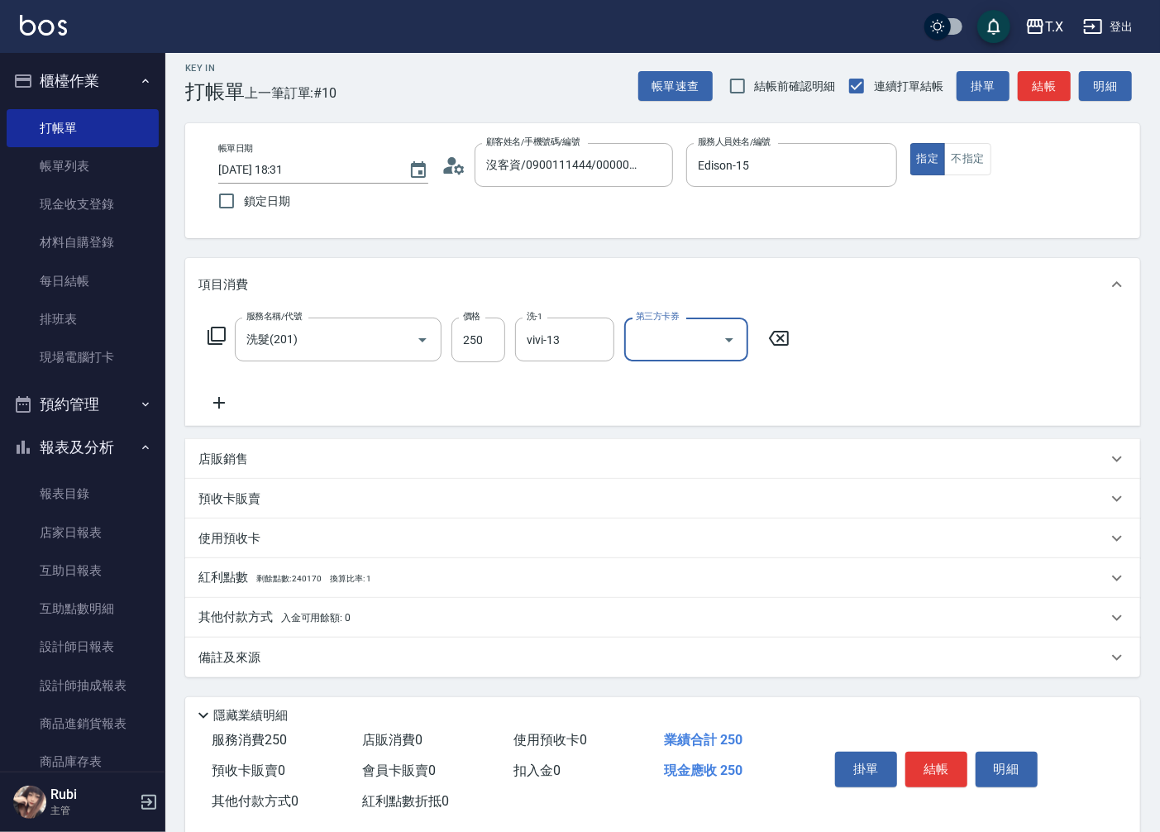
scroll to position [39, 0]
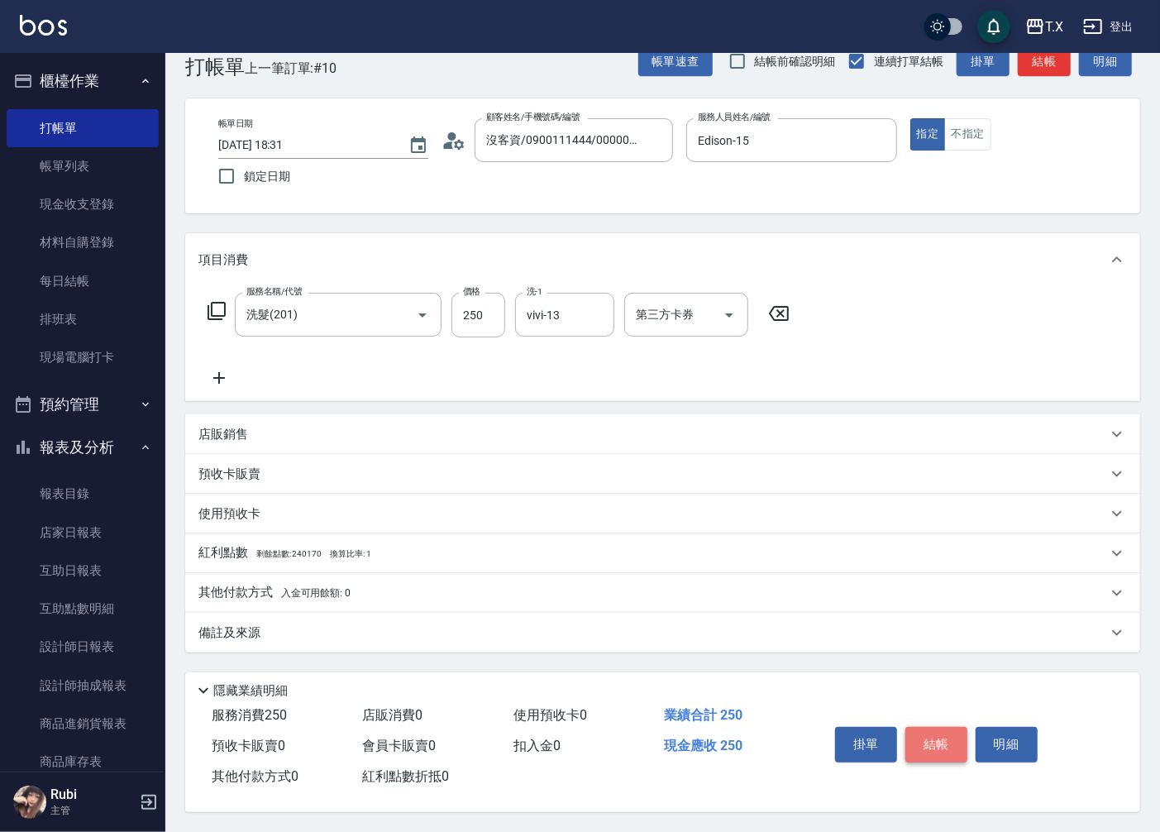
click at [927, 727] on button "結帳" at bounding box center [937, 744] width 62 height 35
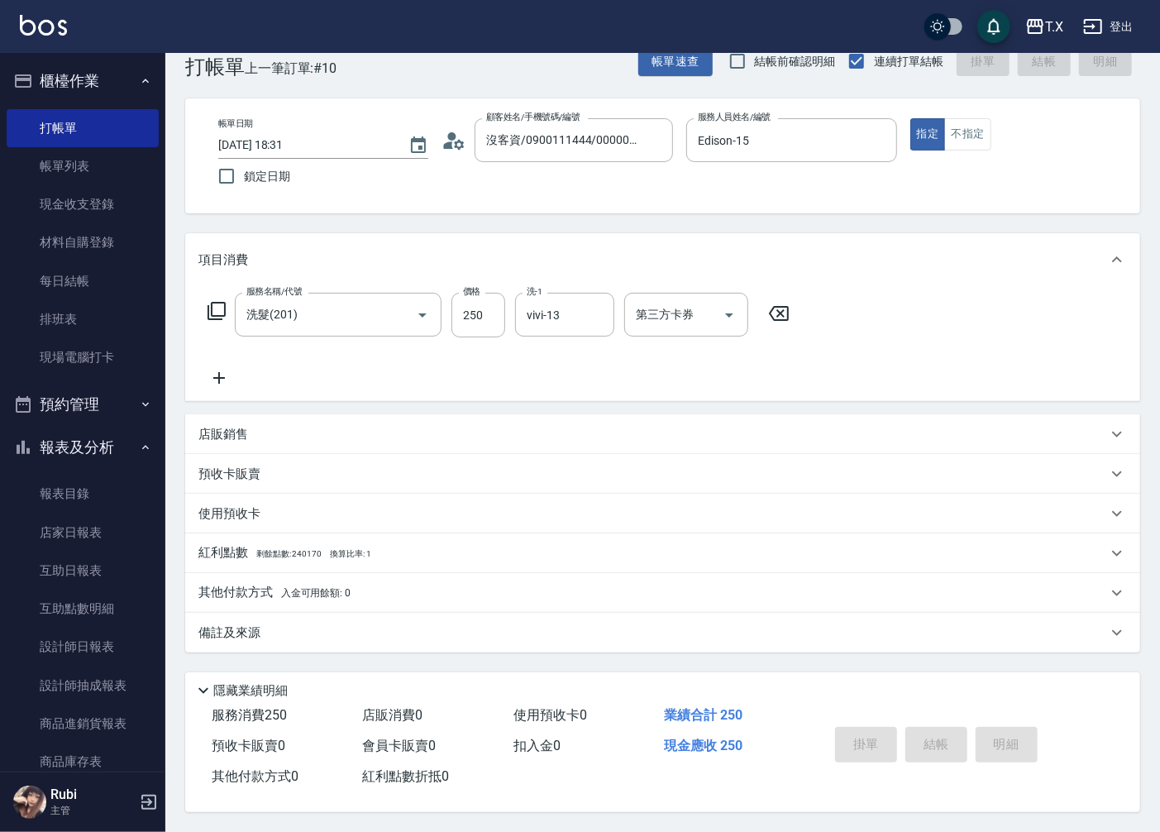
type input "0"
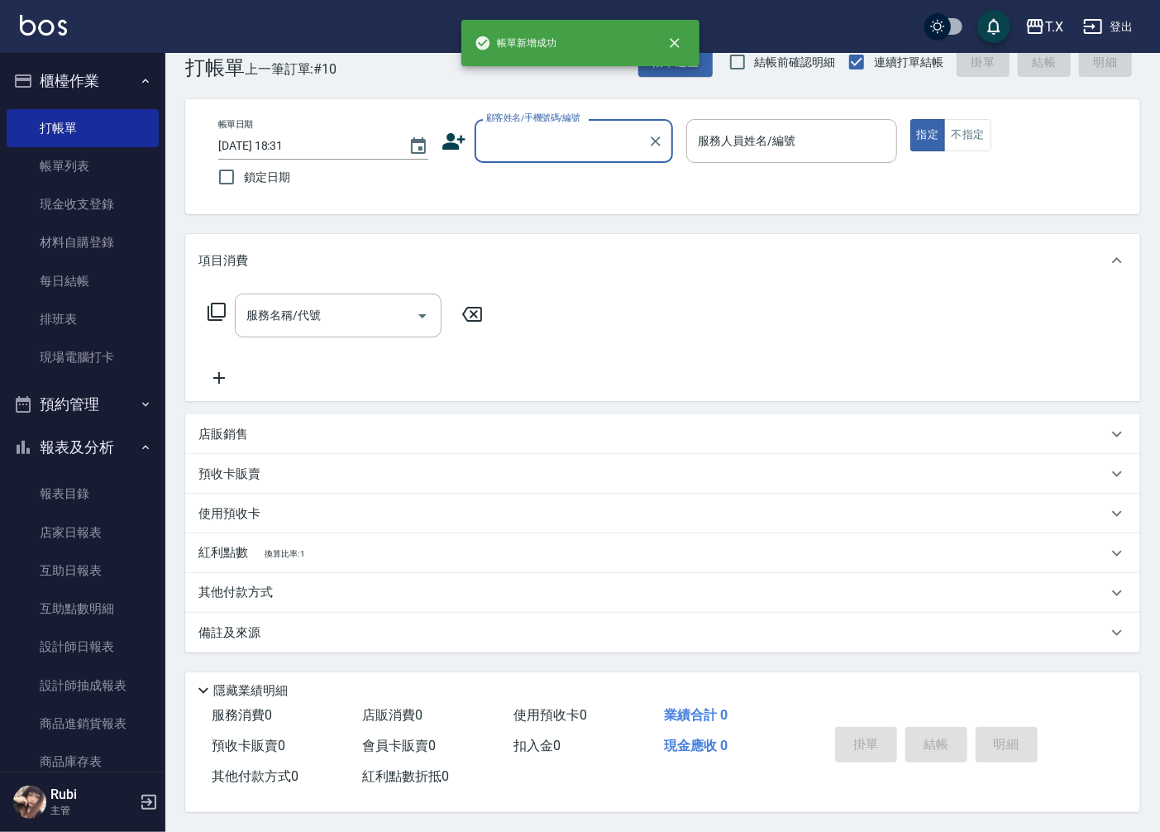
scroll to position [0, 0]
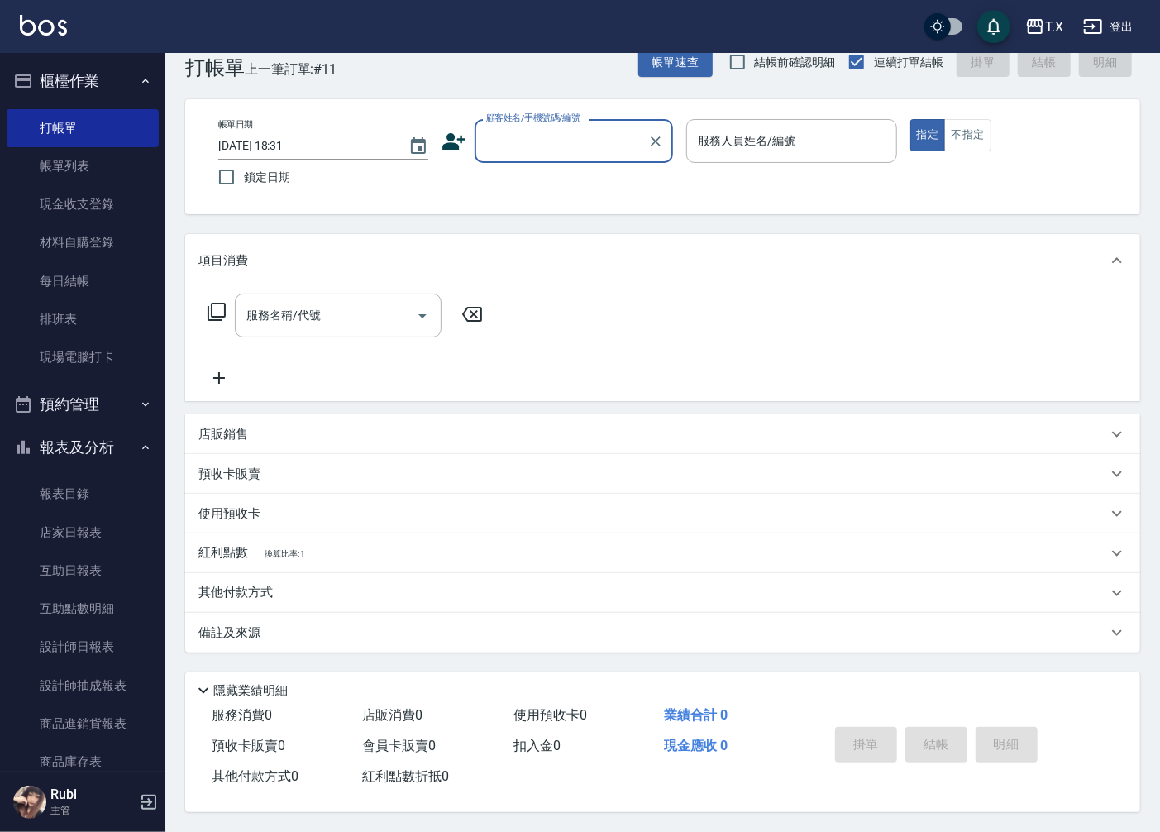
click at [586, 136] on input "顧客姓名/手機號碼/編號" at bounding box center [561, 141] width 159 height 29
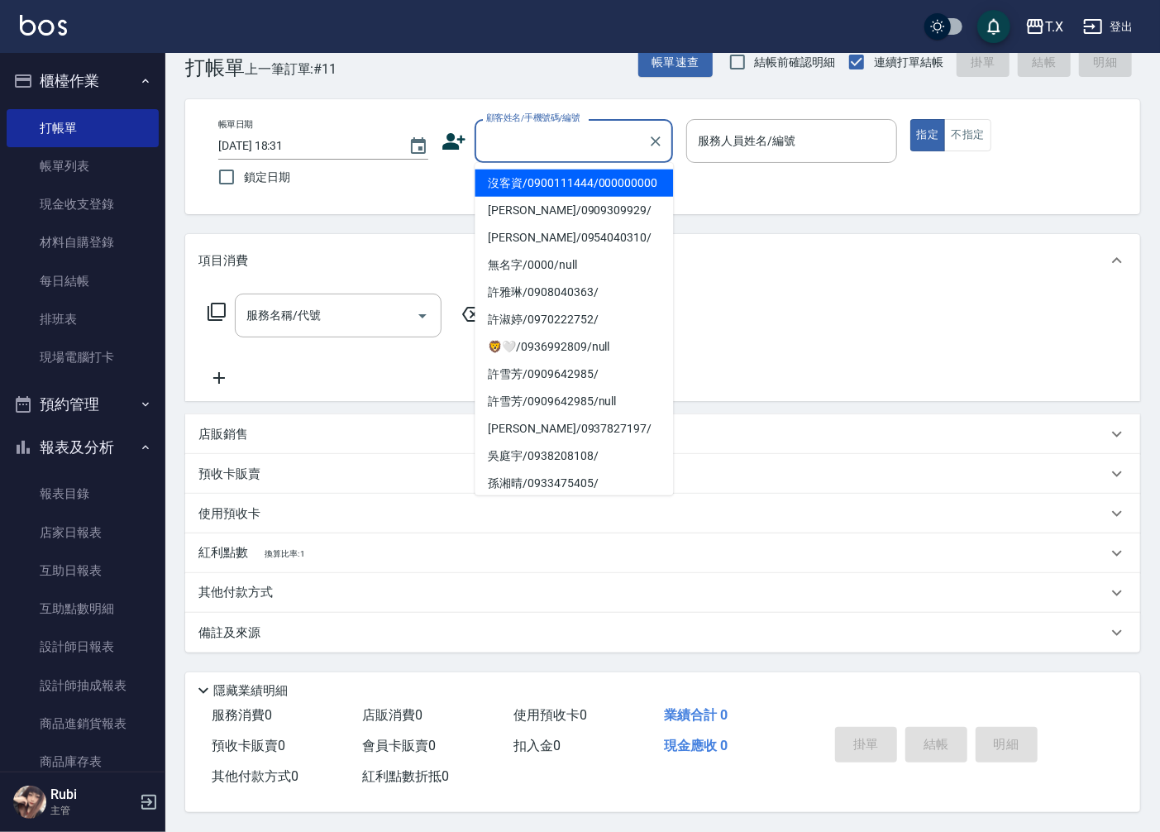
click at [560, 195] on li "沒客資/0900111444/000000000" at bounding box center [574, 183] width 199 height 27
type input "沒客資/0900111444/000000000"
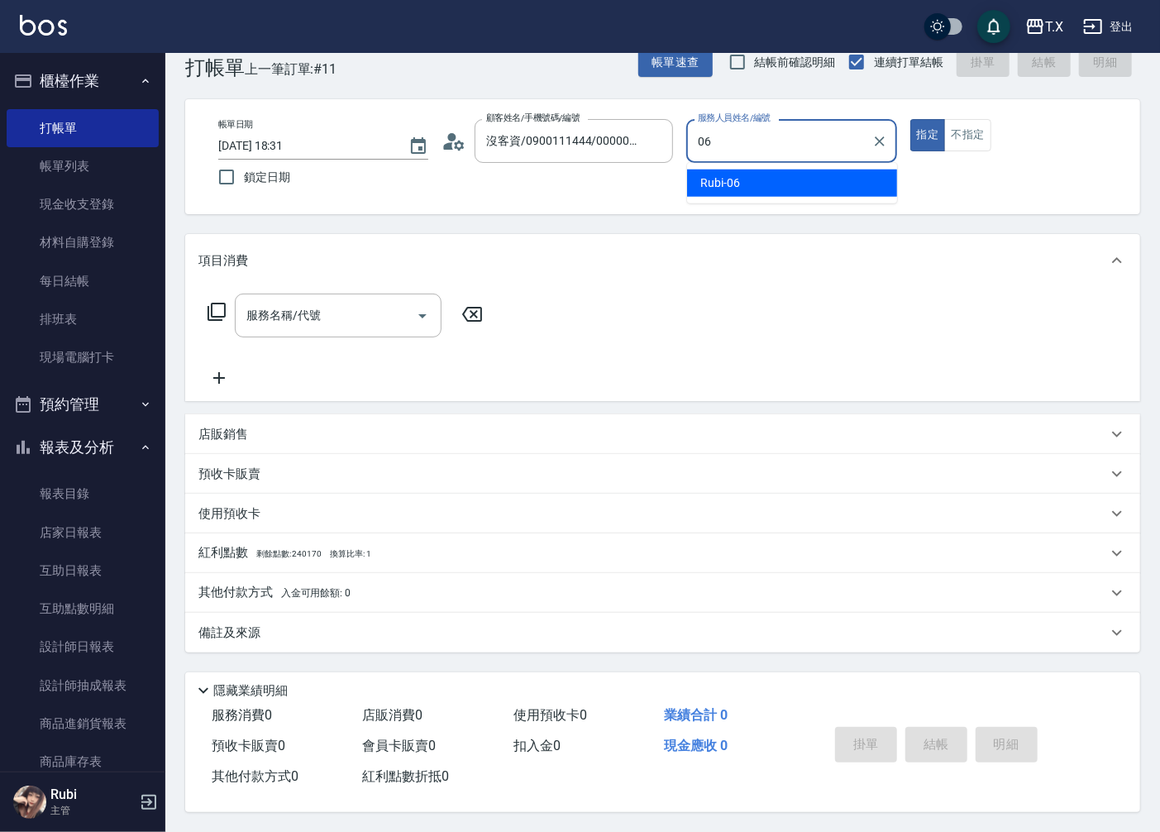
type input "Rubi-06"
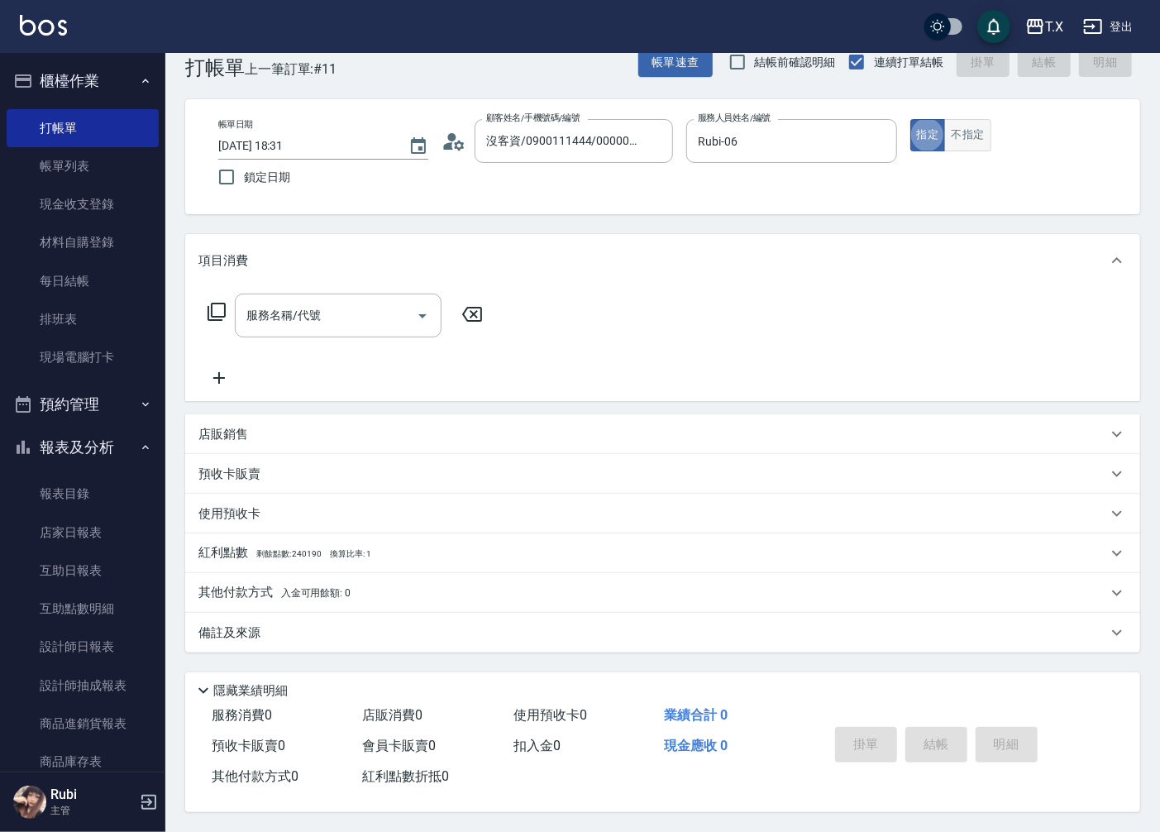
click at [976, 134] on button "不指定" at bounding box center [968, 135] width 46 height 32
click at [303, 313] on div "服務名稱/代號 服務名稱/代號" at bounding box center [338, 316] width 207 height 44
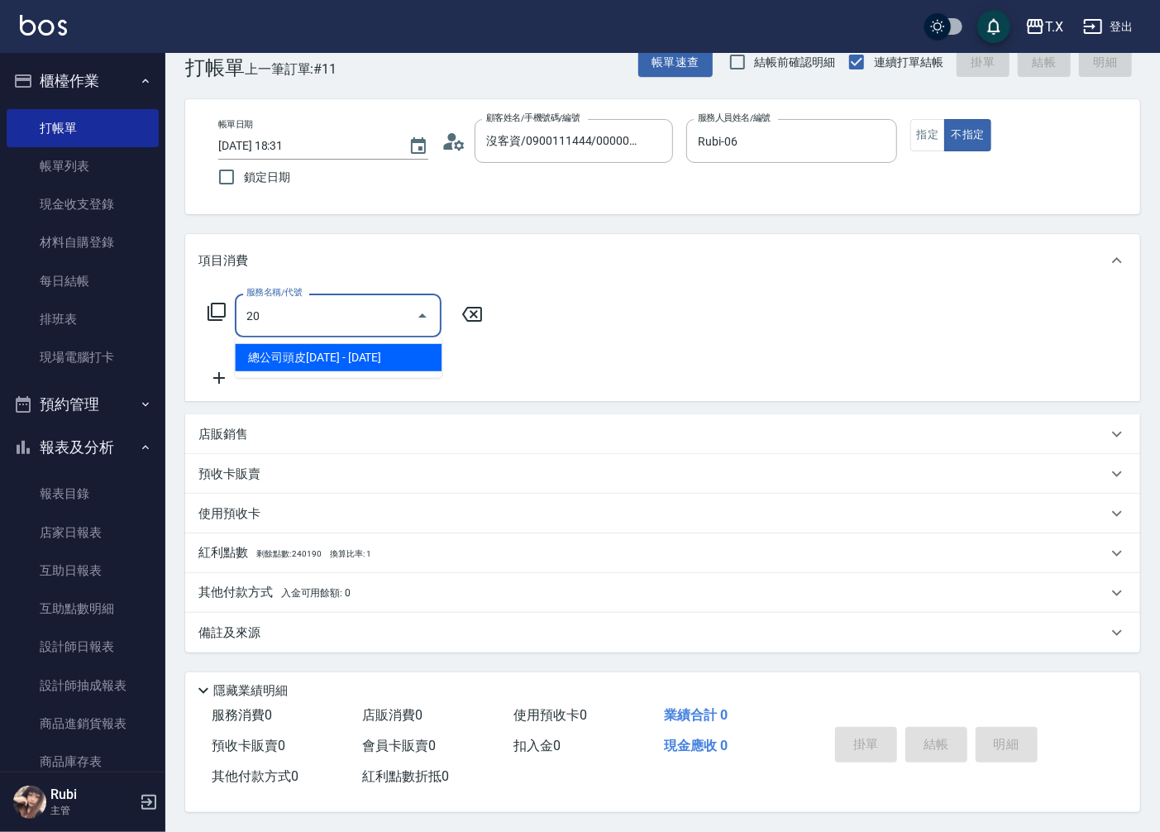
type input "203"
type input "20"
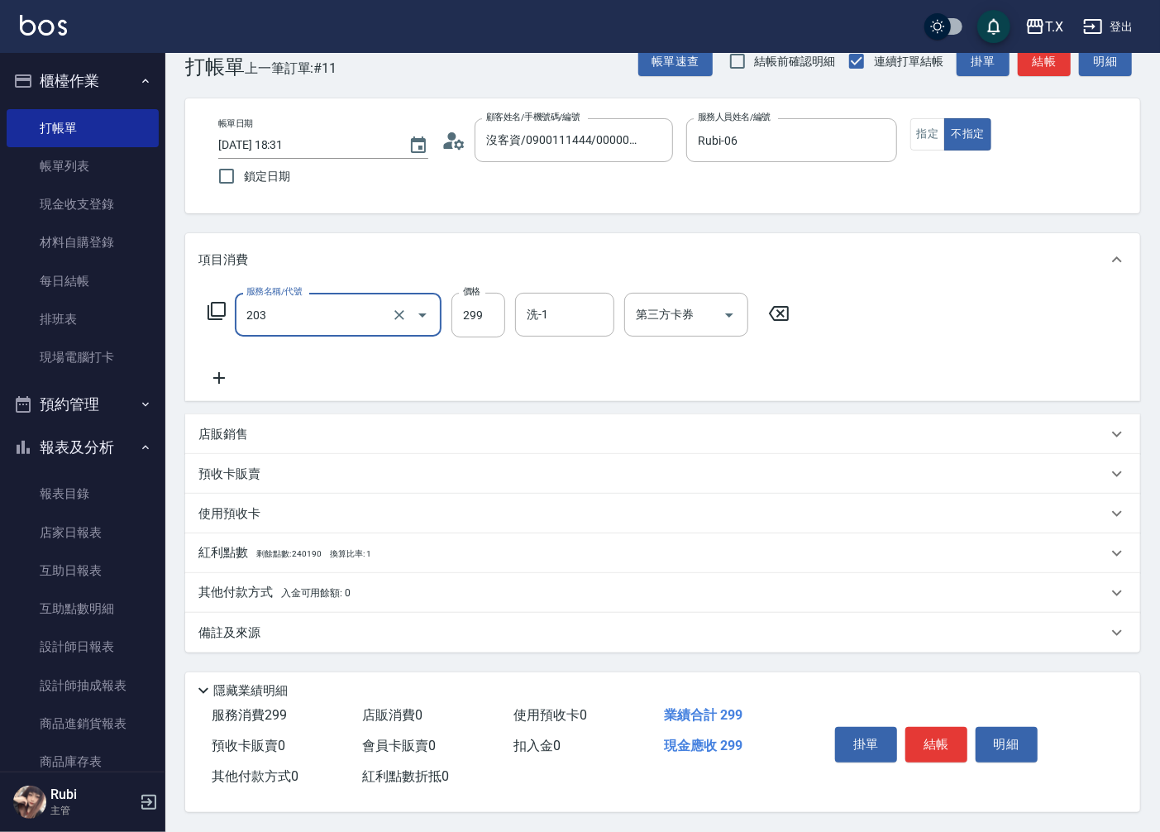
type input "健康洗髮(203)"
click at [952, 736] on button "結帳" at bounding box center [937, 744] width 62 height 35
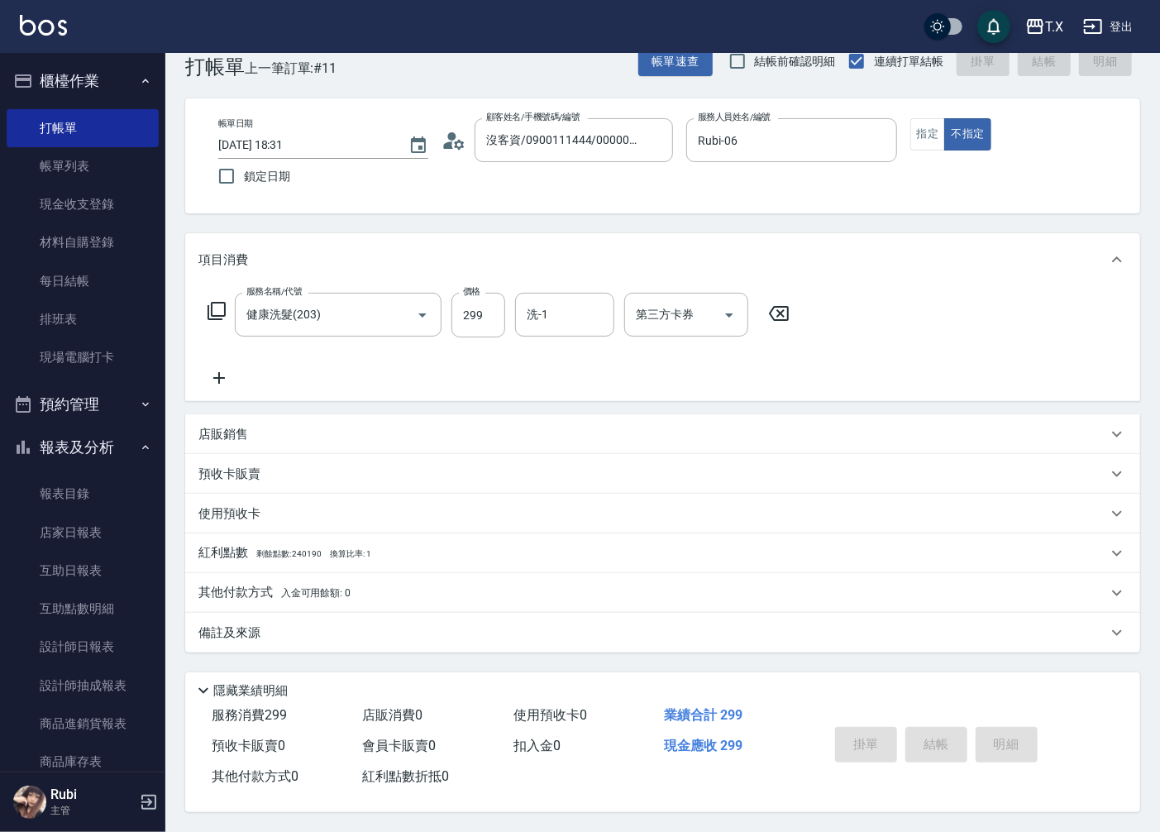
type input "[DATE] 18:33"
type input "0"
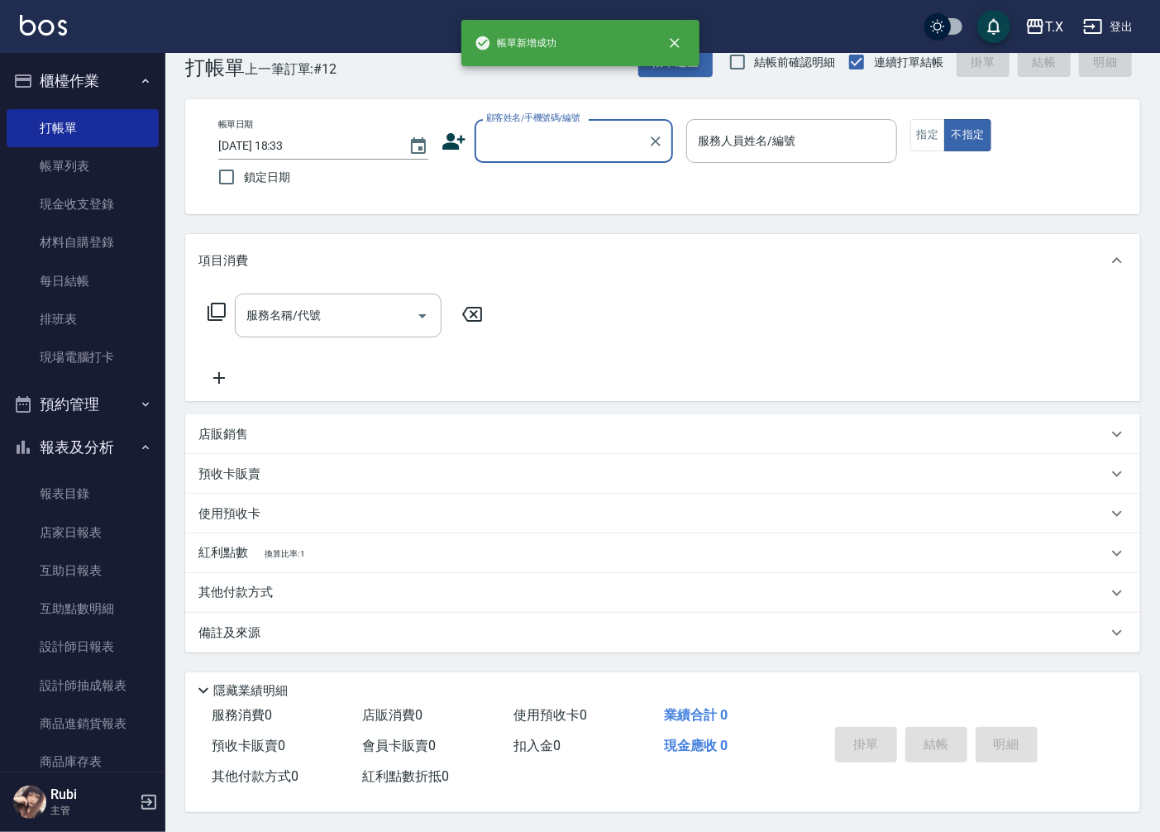
drag, startPoint x: 72, startPoint y: 389, endPoint x: 0, endPoint y: 281, distance: 129.4
click at [80, 352] on ul "櫃檯作業 打帳單 帳單列表 現金收支登錄 材料自購登錄 每日結帳 排班表 現場電腦打卡 預約管理 預約管理 單日預約紀錄 單週預約紀錄 報表及分析 報表目錄 …" at bounding box center [83, 547] width 152 height 988
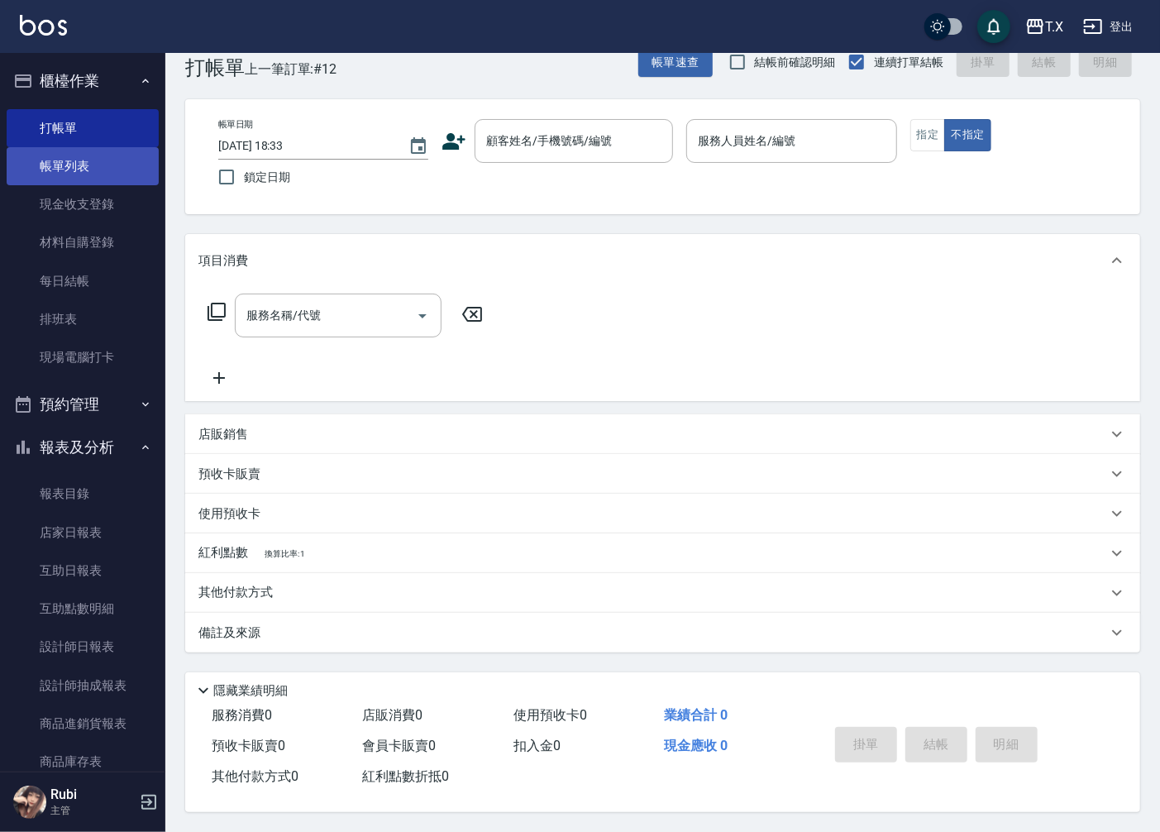
click at [74, 158] on link "帳單列表" at bounding box center [83, 166] width 152 height 38
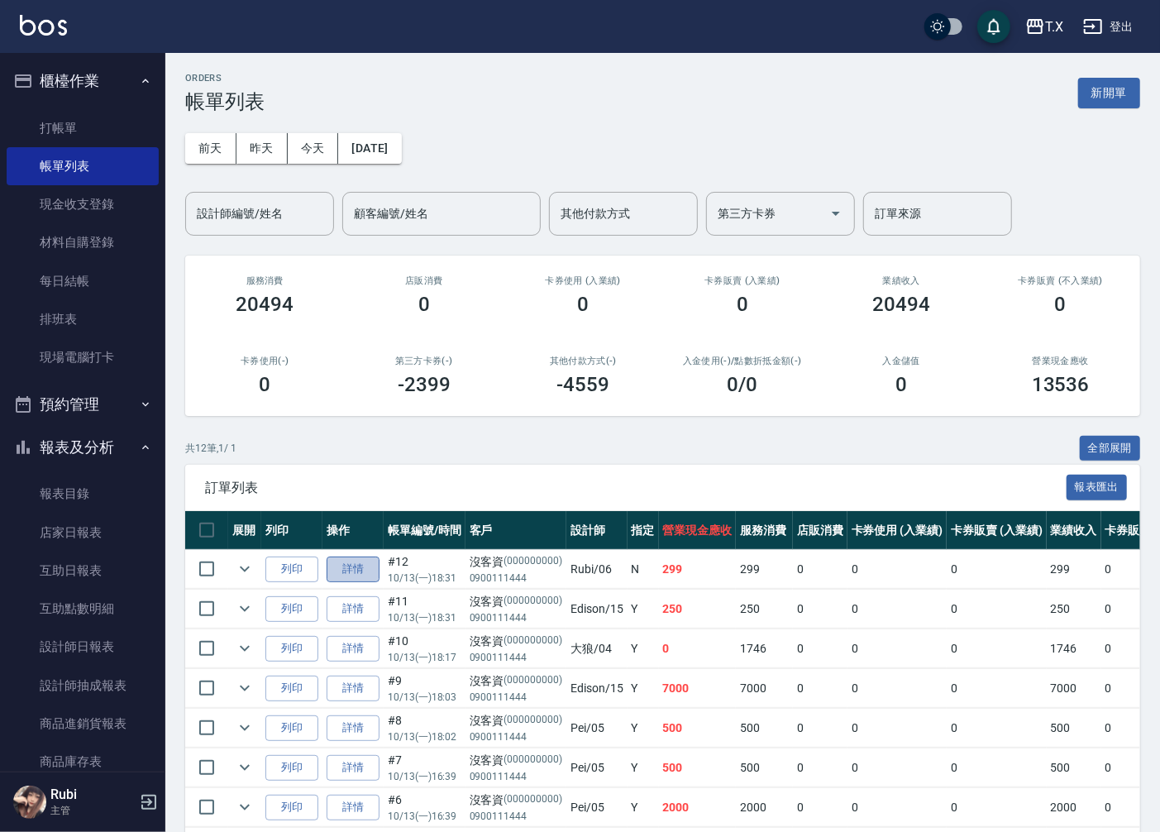
click at [335, 575] on link "詳情" at bounding box center [353, 570] width 53 height 26
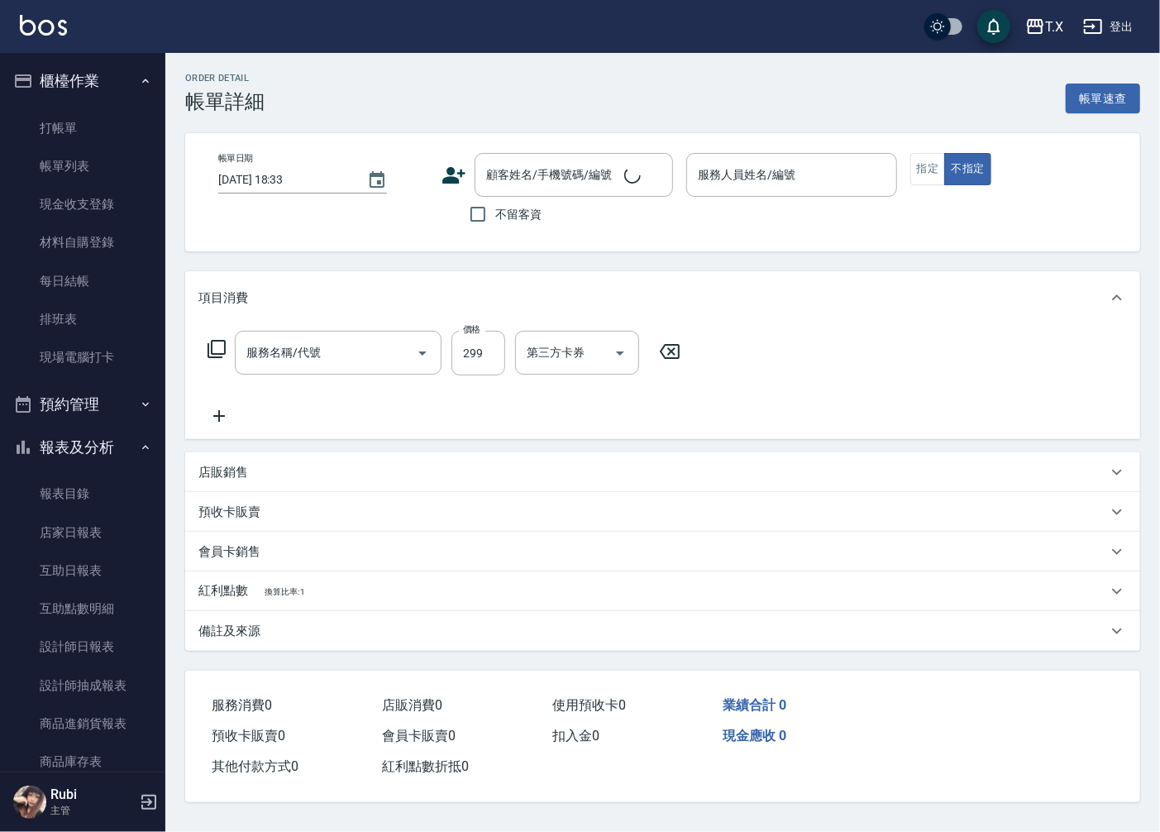
type input "[DATE] 18:31"
type input "Rubi-06"
type input "20"
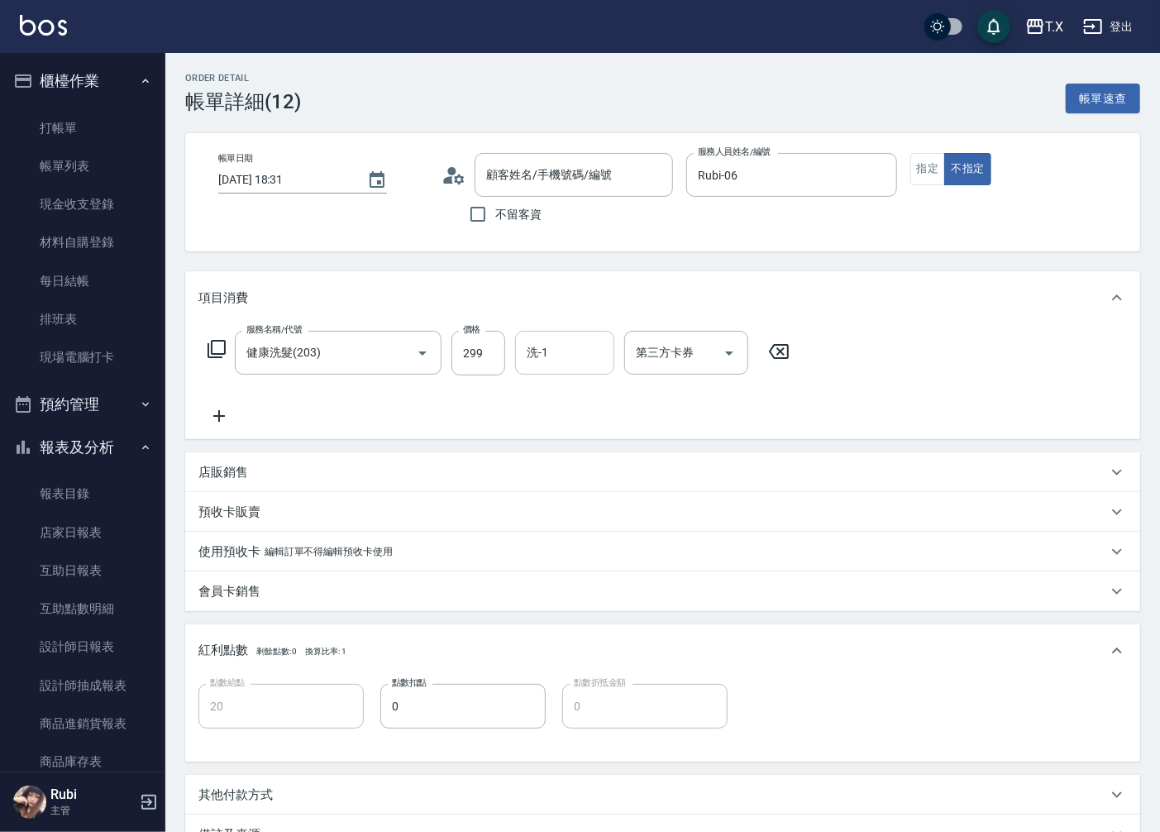
type input "沒客資/0900111444/000000000"
type input "健康洗髮(203)"
type input "3"
type input "0"
type input "30"
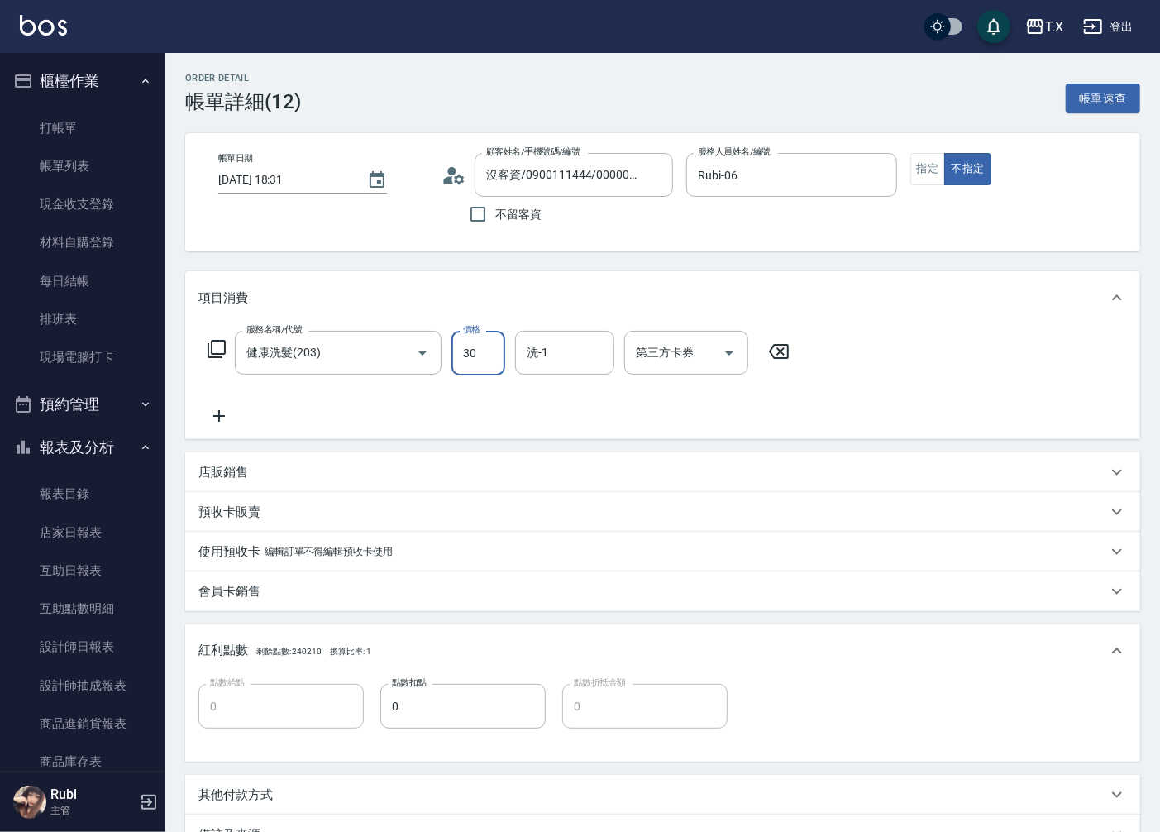
type input "30"
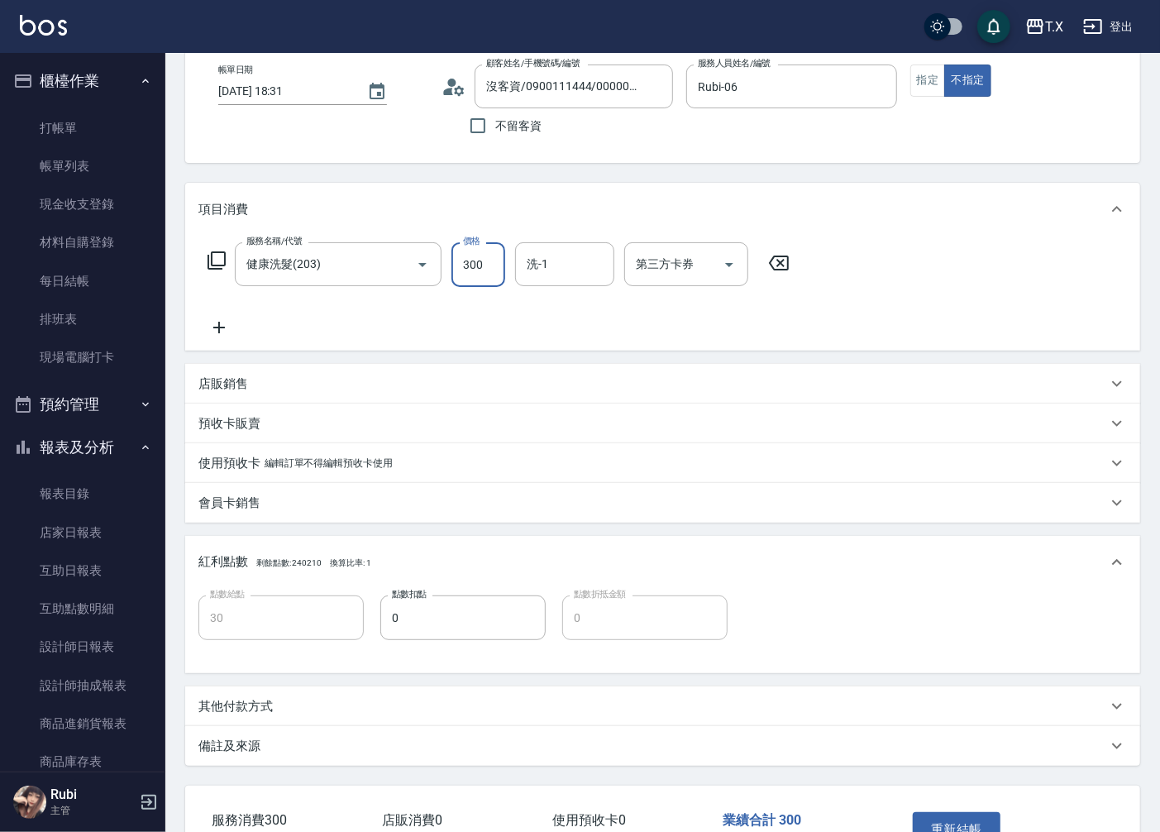
scroll to position [199, 0]
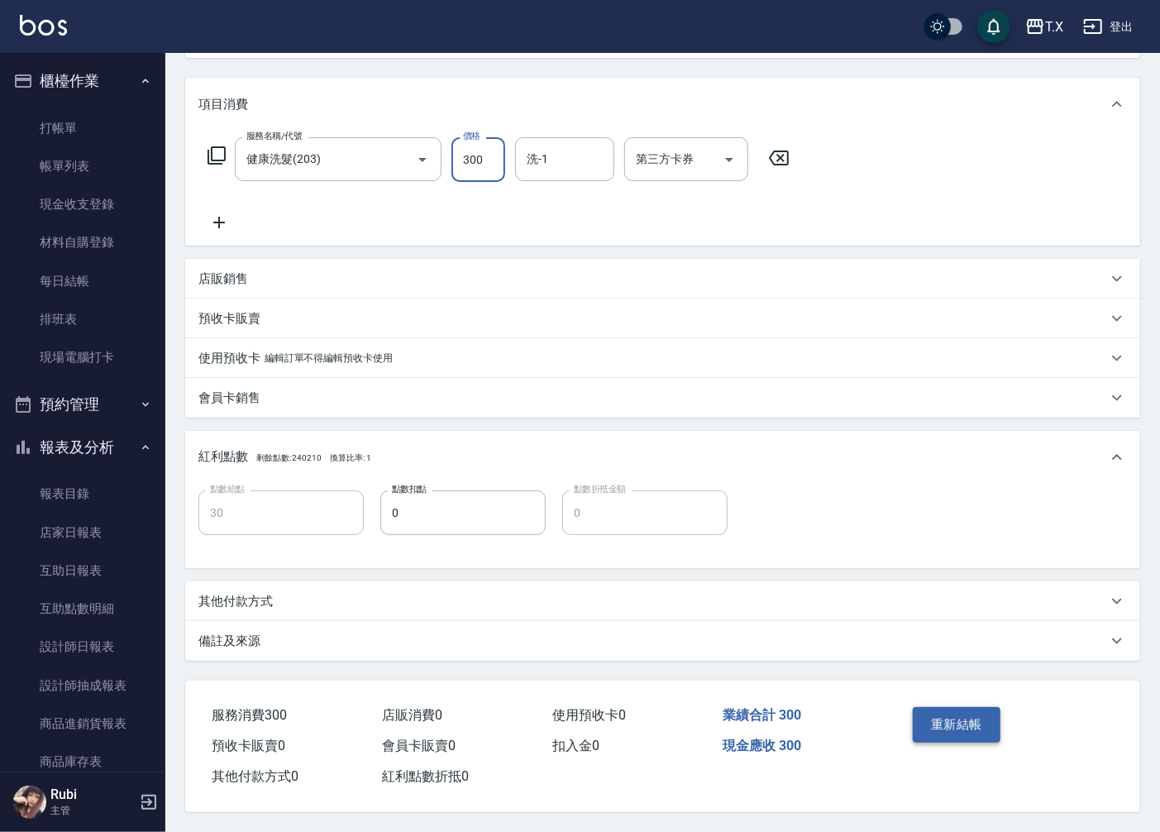
type input "300"
click at [931, 713] on button "重新結帳" at bounding box center [957, 724] width 88 height 35
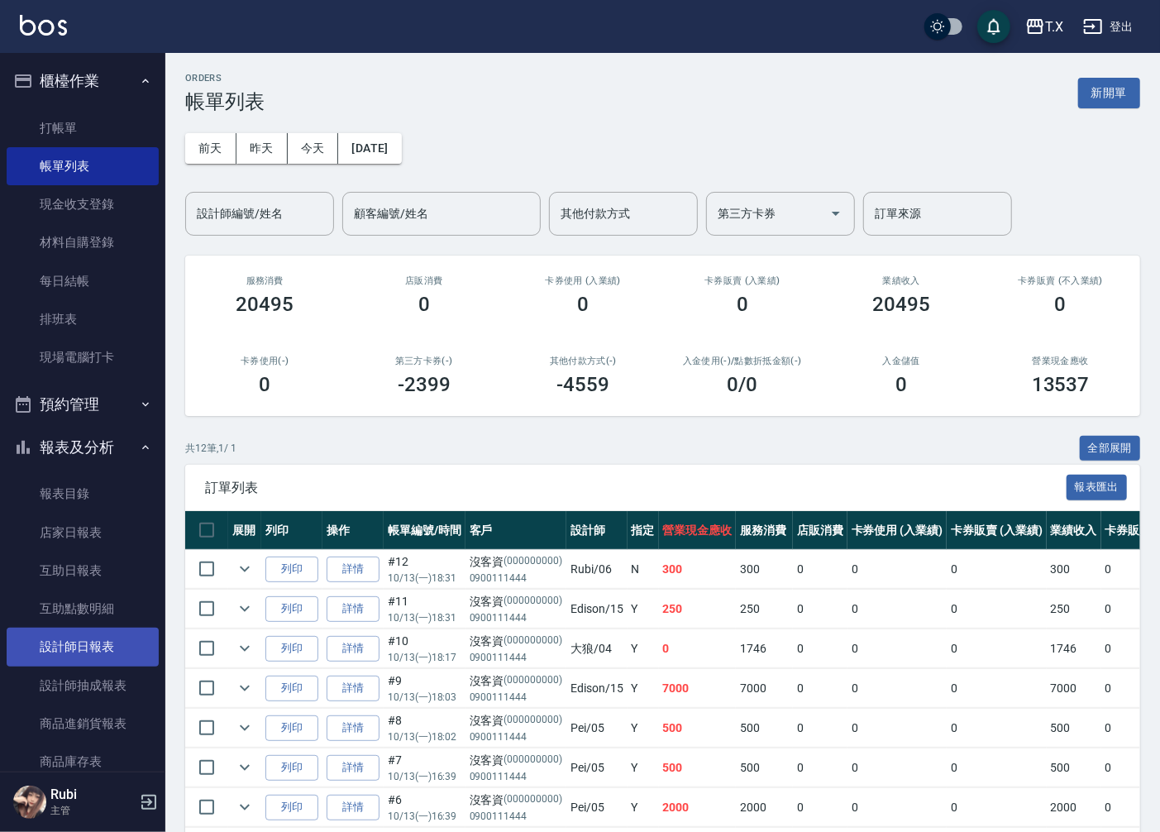
click at [112, 646] on link "設計師日報表" at bounding box center [83, 647] width 152 height 38
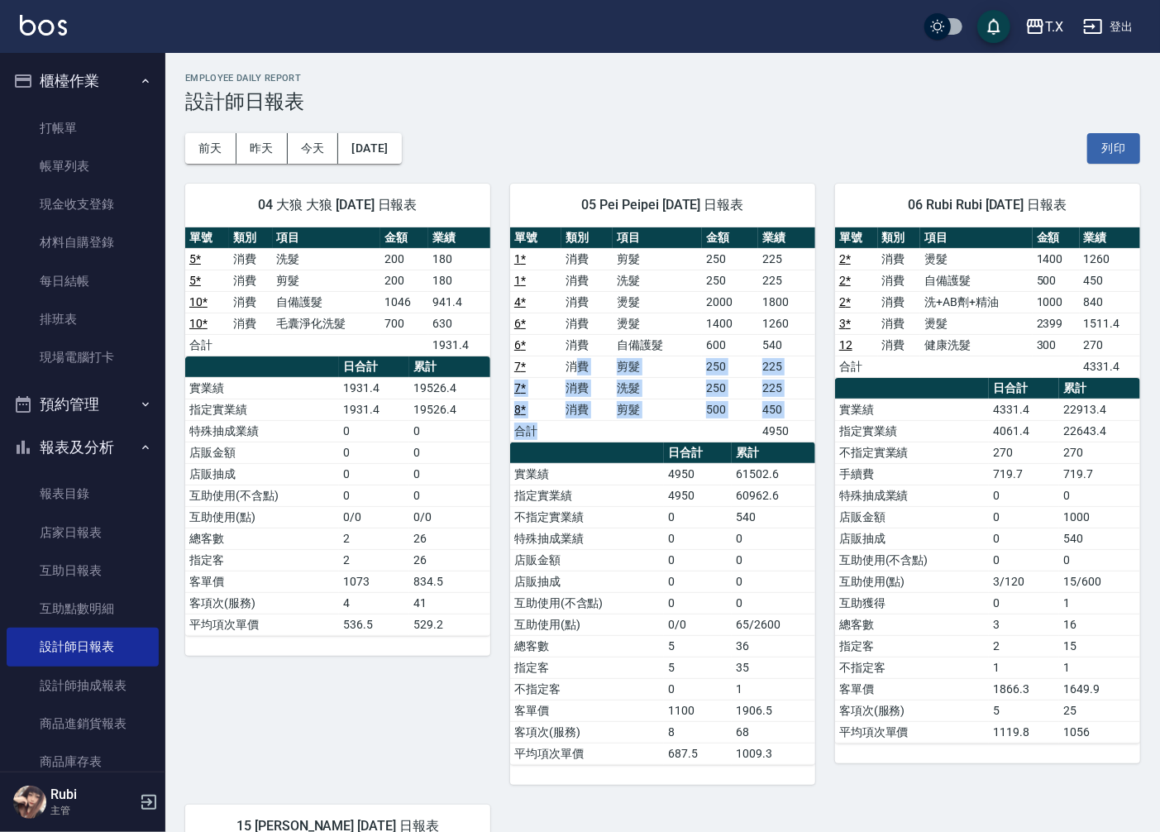
drag, startPoint x: 581, startPoint y: 359, endPoint x: 635, endPoint y: 532, distance: 181.3
click at [629, 434] on tbody "1 * 消費 剪髮 250 225 1 * 消費 洗髮 250 225 4 * 消費 燙髮 2000 1800 6 * 消費 燙髮 1400 1260 6 *…" at bounding box center [662, 345] width 305 height 194
drag, startPoint x: 631, startPoint y: 610, endPoint x: 634, endPoint y: 581, distance: 28.2
click at [631, 591] on tbody "實業績 4950 61502.6 指定實業績 4950 60962.6 不指定實業績 0 540 特殊抽成業績 0 0 店販金額 0 0 店販抽成 0 0 互…" at bounding box center [662, 613] width 305 height 301
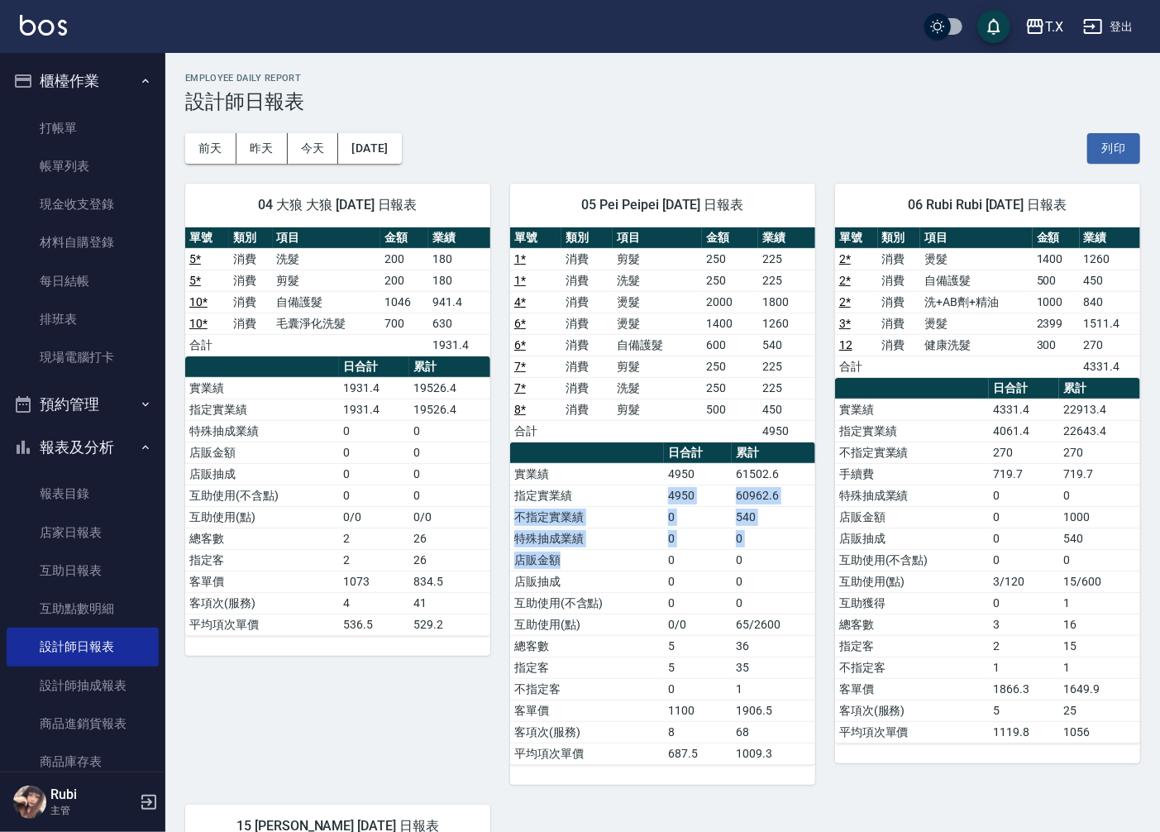
drag, startPoint x: 639, startPoint y: 475, endPoint x: 639, endPoint y: 458, distance: 16.5
click at [639, 458] on table "日合計 累計 實業績 4950 61502.6 指定實業績 4950 60962.6 不指定實業績 0 540 特殊抽成業績 0 0 店販金額 0 0 店販抽…" at bounding box center [662, 604] width 305 height 323
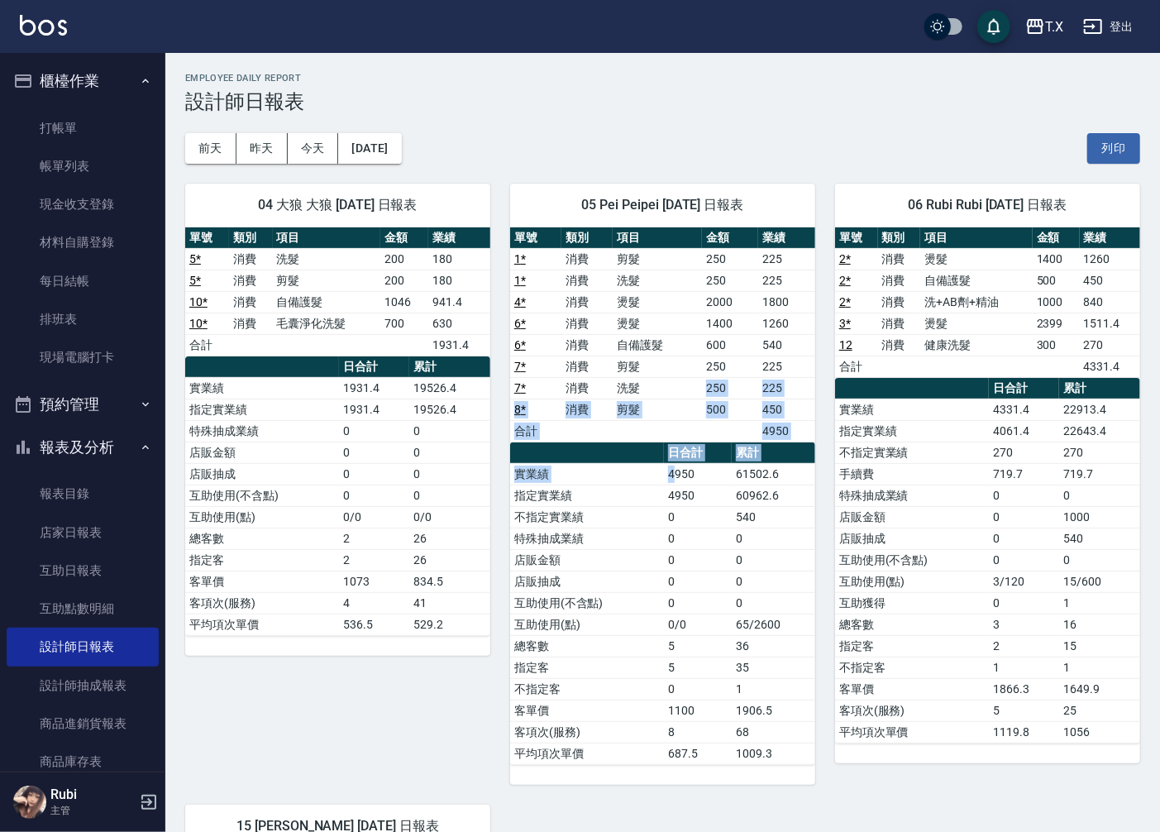
drag, startPoint x: 635, startPoint y: 392, endPoint x: 685, endPoint y: 495, distance: 113.9
click at [682, 489] on div "單號 類別 項目 金額 業績 1 * 消費 剪髮 250 225 1 * 消費 洗髮 250 225 4 * 消費 燙髮 2000 1800 6 * 消費 燙…" at bounding box center [662, 496] width 305 height 538
drag, startPoint x: 706, startPoint y: 614, endPoint x: 705, endPoint y: 592, distance: 21.6
click at [706, 608] on td "0" at bounding box center [698, 603] width 68 height 22
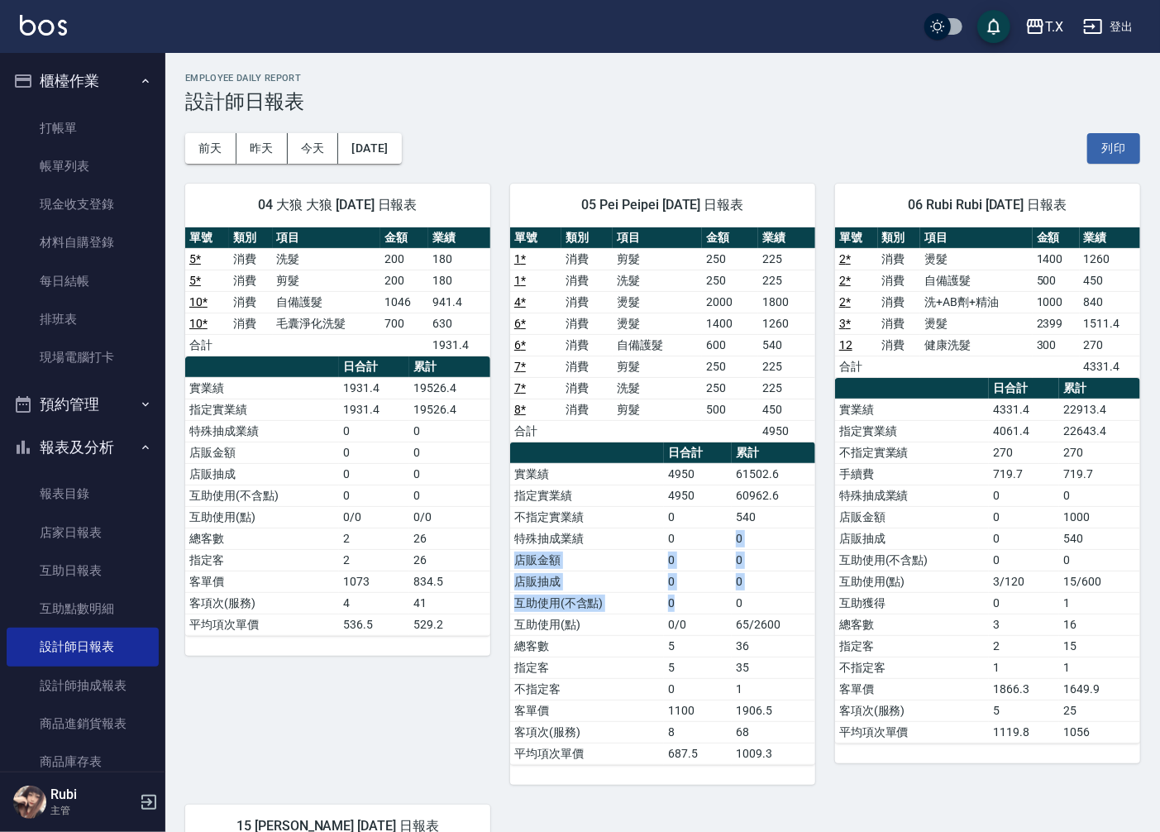
drag, startPoint x: 705, startPoint y: 592, endPoint x: 678, endPoint y: 432, distance: 162.6
click at [687, 498] on tbody "實業績 4950 61502.6 指定實業績 4950 60962.6 不指定實業績 0 540 特殊抽成業績 0 0 店販金額 0 0 店販抽成 0 0 互…" at bounding box center [662, 613] width 305 height 301
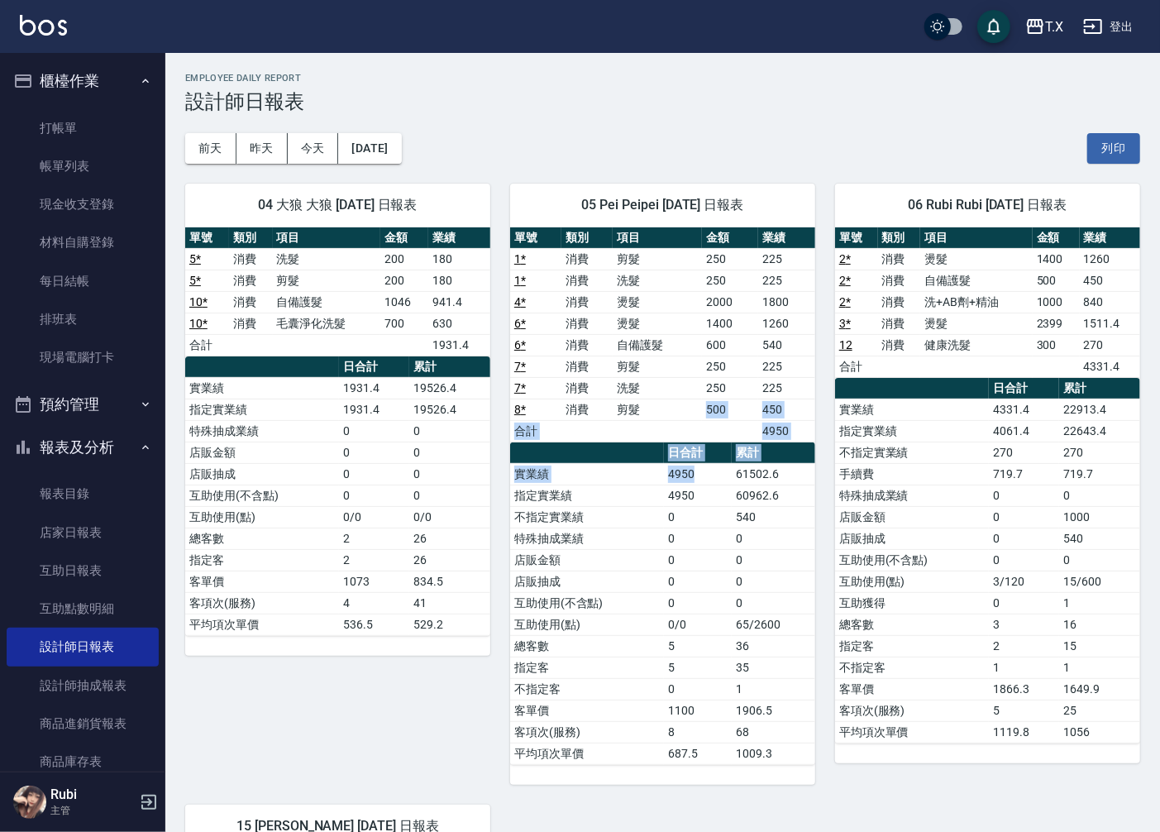
drag, startPoint x: 676, startPoint y: 409, endPoint x: 730, endPoint y: 604, distance: 201.7
click at [729, 536] on div "單號 類別 項目 金額 業績 1 * 消費 剪髮 250 225 1 * 消費 洗髮 250 225 4 * 消費 燙髮 2000 1800 6 * 消費 燙…" at bounding box center [662, 496] width 305 height 538
click at [730, 605] on td "0" at bounding box center [698, 603] width 68 height 22
drag, startPoint x: 725, startPoint y: 585, endPoint x: 684, endPoint y: 447, distance: 144.0
click at [695, 488] on tbody "實業績 4950 61502.6 指定實業績 4950 60962.6 不指定實業績 0 540 特殊抽成業績 0 0 店販金額 0 0 店販抽成 0 0 互…" at bounding box center [662, 613] width 305 height 301
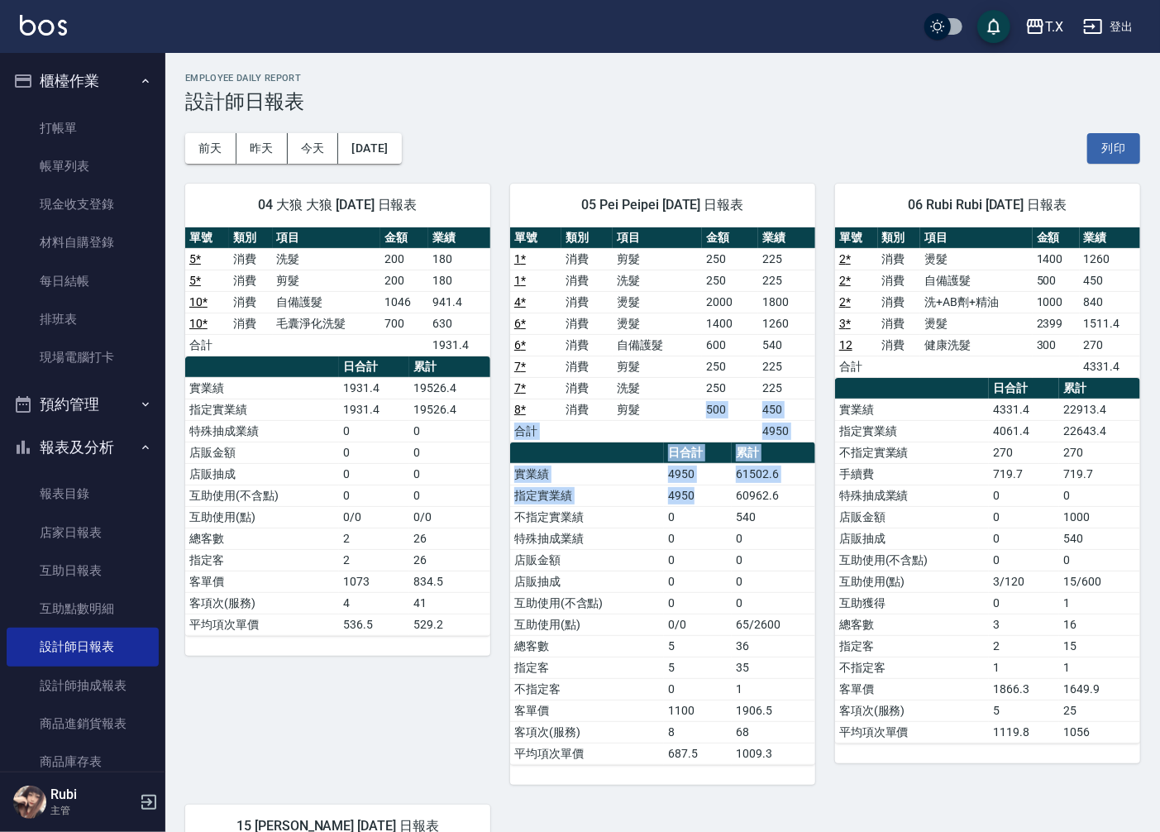
drag, startPoint x: 684, startPoint y: 414, endPoint x: 715, endPoint y: 625, distance: 213.2
click at [720, 531] on div "單號 類別 項目 金額 業績 1 * 消費 剪髮 250 225 1 * 消費 洗髮 250 225 4 * 消費 燙髮 2000 1800 6 * 消費 燙…" at bounding box center [662, 496] width 305 height 538
drag, startPoint x: 715, startPoint y: 626, endPoint x: 712, endPoint y: 591, distance: 35.7
click at [712, 605] on tbody "實業績 4950 61502.6 指定實業績 4950 60962.6 不指定實業績 0 540 特殊抽成業績 0 0 店販金額 0 0 店販抽成 0 0 互…" at bounding box center [662, 613] width 305 height 301
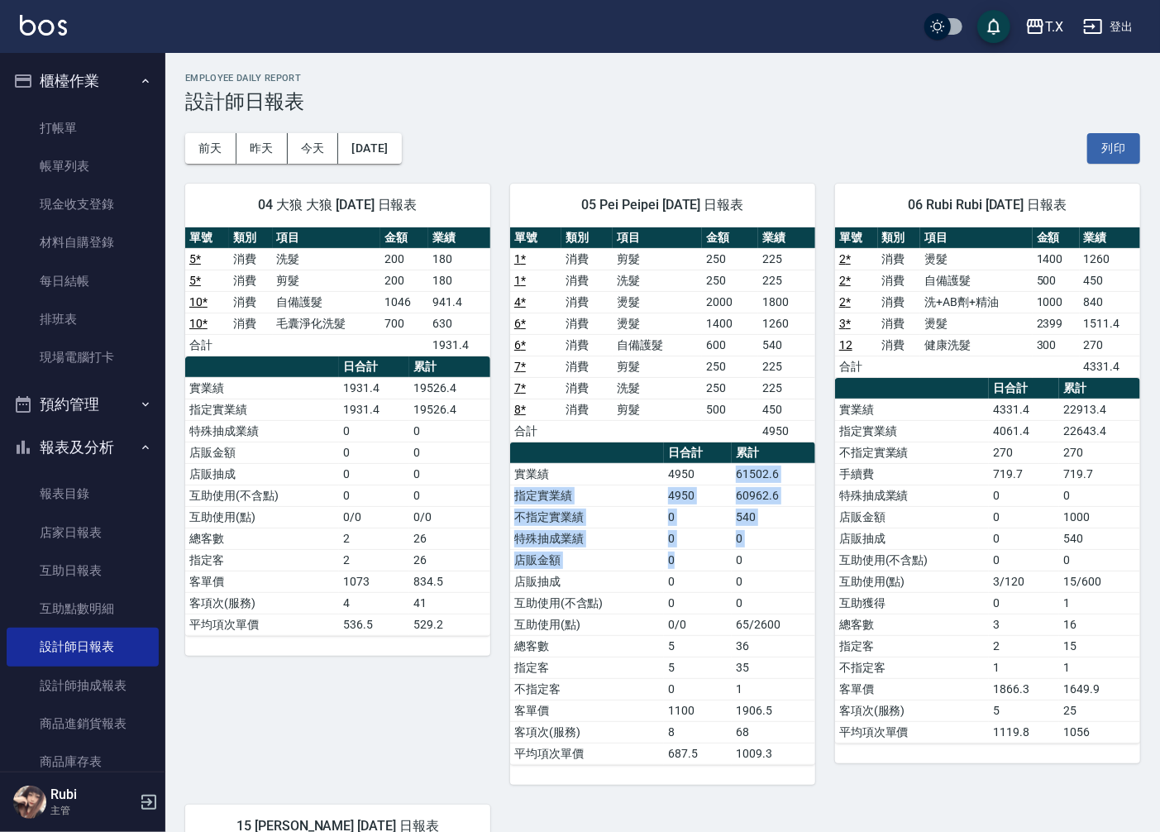
drag, startPoint x: 708, startPoint y: 500, endPoint x: 693, endPoint y: 372, distance: 129.1
click at [703, 432] on div "單號 類別 項目 金額 業績 1 * 消費 剪髮 250 225 1 * 消費 洗髮 250 225 4 * 消費 燙髮 2000 1800 6 * 消費 燙…" at bounding box center [662, 496] width 305 height 538
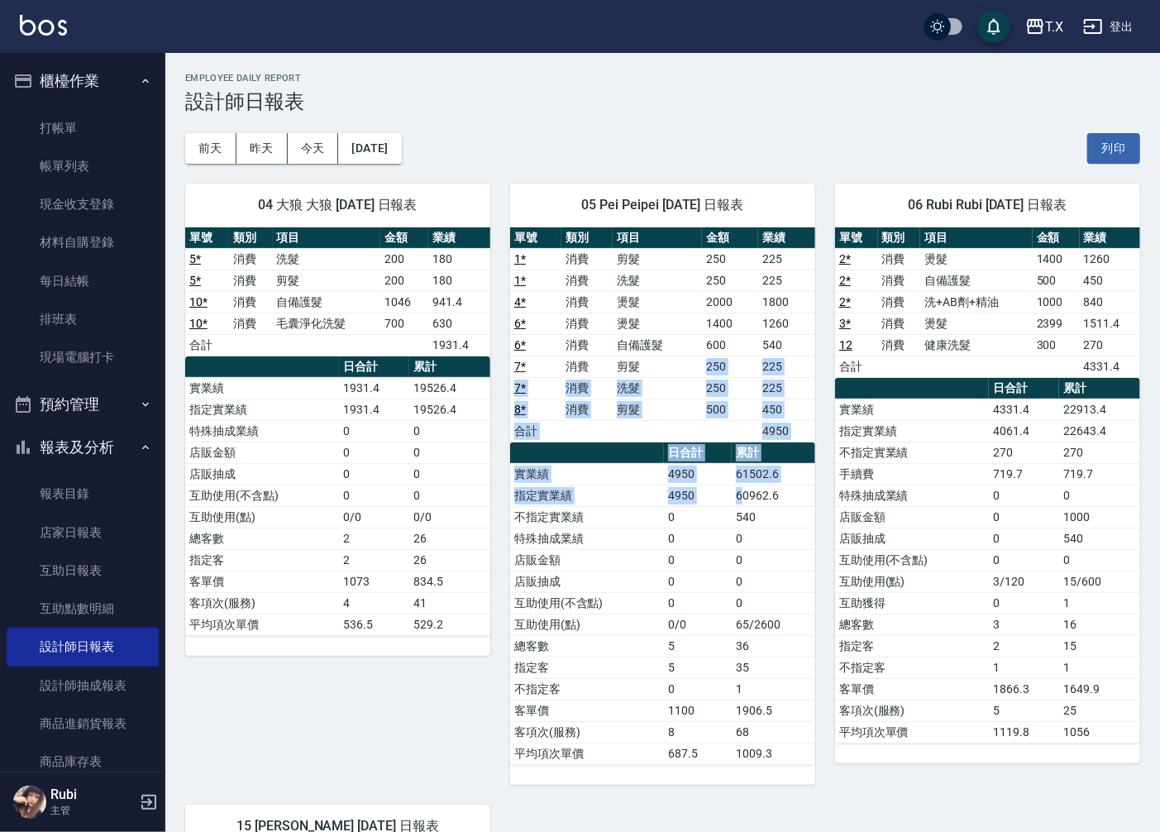
drag, startPoint x: 693, startPoint y: 372, endPoint x: 750, endPoint y: 542, distance: 178.9
click at [743, 510] on div "單號 類別 項目 金額 業績 1 * 消費 剪髮 250 225 1 * 消費 洗髮 250 225 4 * 消費 燙髮 2000 1800 6 * 消費 燙…" at bounding box center [662, 496] width 305 height 538
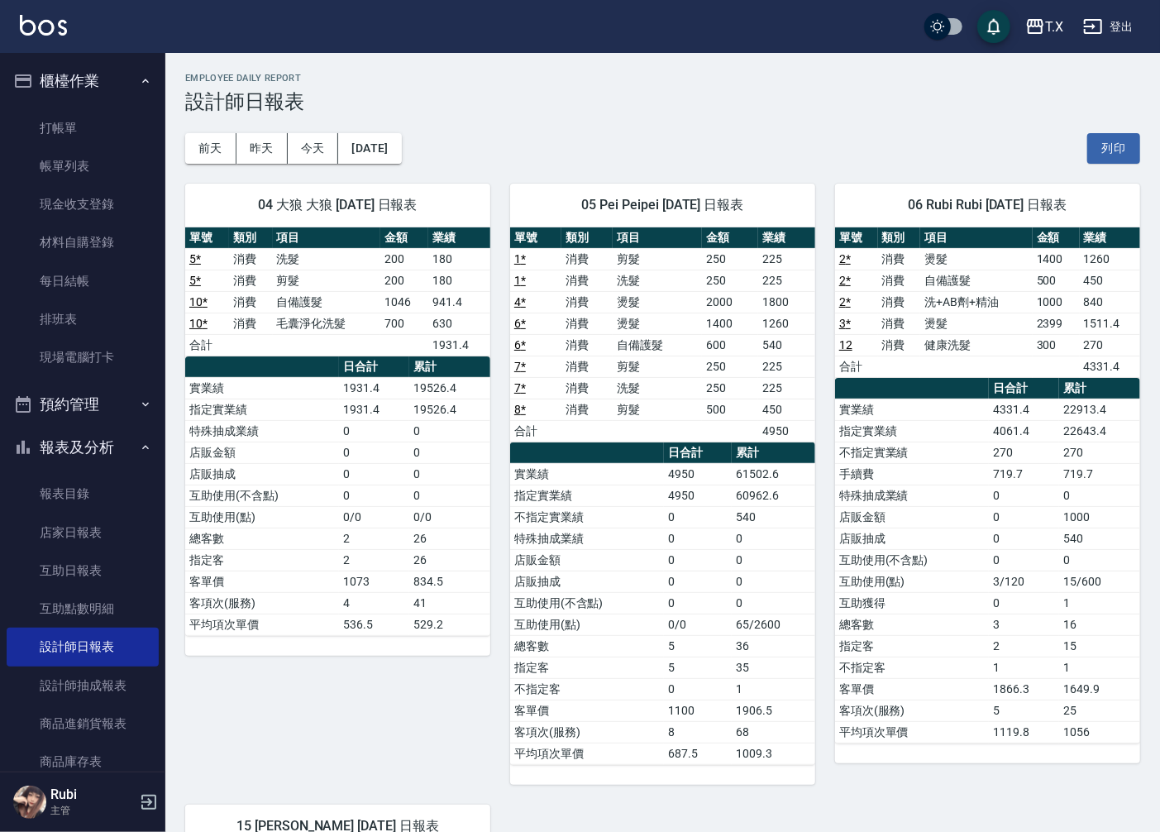
drag, startPoint x: 747, startPoint y: 609, endPoint x: 741, endPoint y: 591, distance: 19.1
click at [746, 609] on td "0" at bounding box center [774, 603] width 84 height 22
drag, startPoint x: 741, startPoint y: 591, endPoint x: 707, endPoint y: 478, distance: 117.5
click at [725, 531] on tbody "實業績 4950 61502.6 指定實業績 4950 60962.6 不指定實業績 0 540 特殊抽成業績 0 0 店販金額 0 0 店販抽成 0 0 互…" at bounding box center [662, 613] width 305 height 301
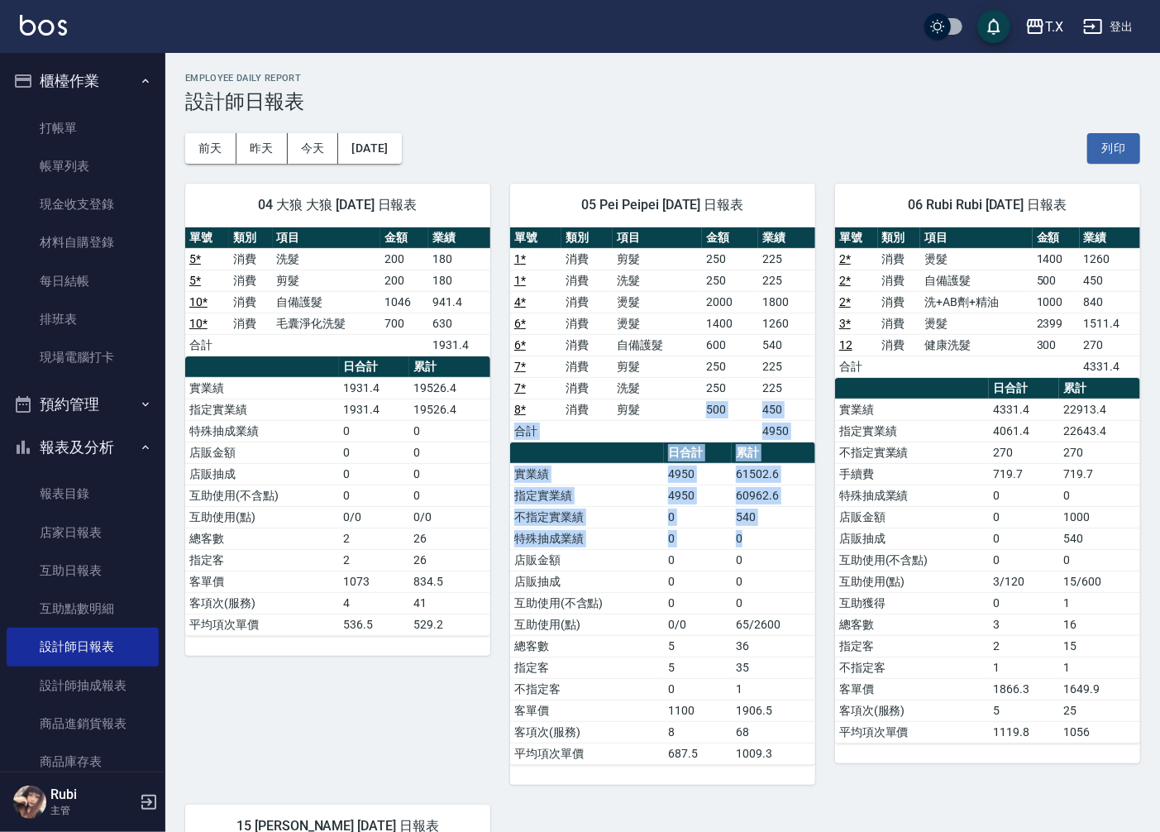
drag, startPoint x: 696, startPoint y: 419, endPoint x: 764, endPoint y: 572, distance: 167.7
click at [759, 538] on div "單號 類別 項目 金額 業績 1 * 消費 剪髮 250 225 1 * 消費 洗髮 250 225 4 * 消費 燙髮 2000 1800 6 * 消費 燙…" at bounding box center [662, 496] width 305 height 538
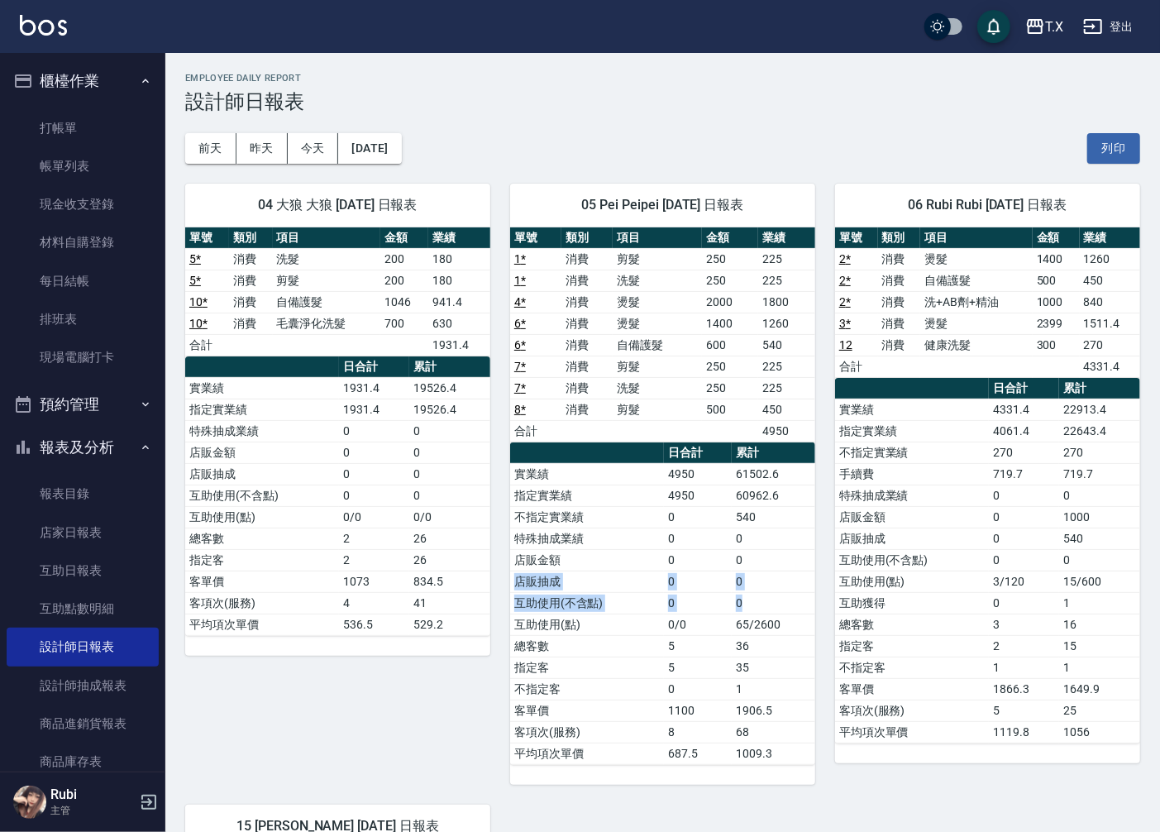
drag, startPoint x: 762, startPoint y: 604, endPoint x: 749, endPoint y: 558, distance: 47.2
click at [750, 560] on tbody "實業績 4950 61502.6 指定實業績 4950 60962.6 不指定實業績 0 540 特殊抽成業績 0 0 店販金額 0 0 店販抽成 0 0 互…" at bounding box center [662, 613] width 305 height 301
drag, startPoint x: 734, startPoint y: 524, endPoint x: 722, endPoint y: 457, distance: 67.3
click at [730, 496] on tbody "實業績 4950 61502.6 指定實業績 4950 60962.6 不指定實業績 0 540 特殊抽成業績 0 0 店販金額 0 0 店販抽成 0 0 互…" at bounding box center [662, 613] width 305 height 301
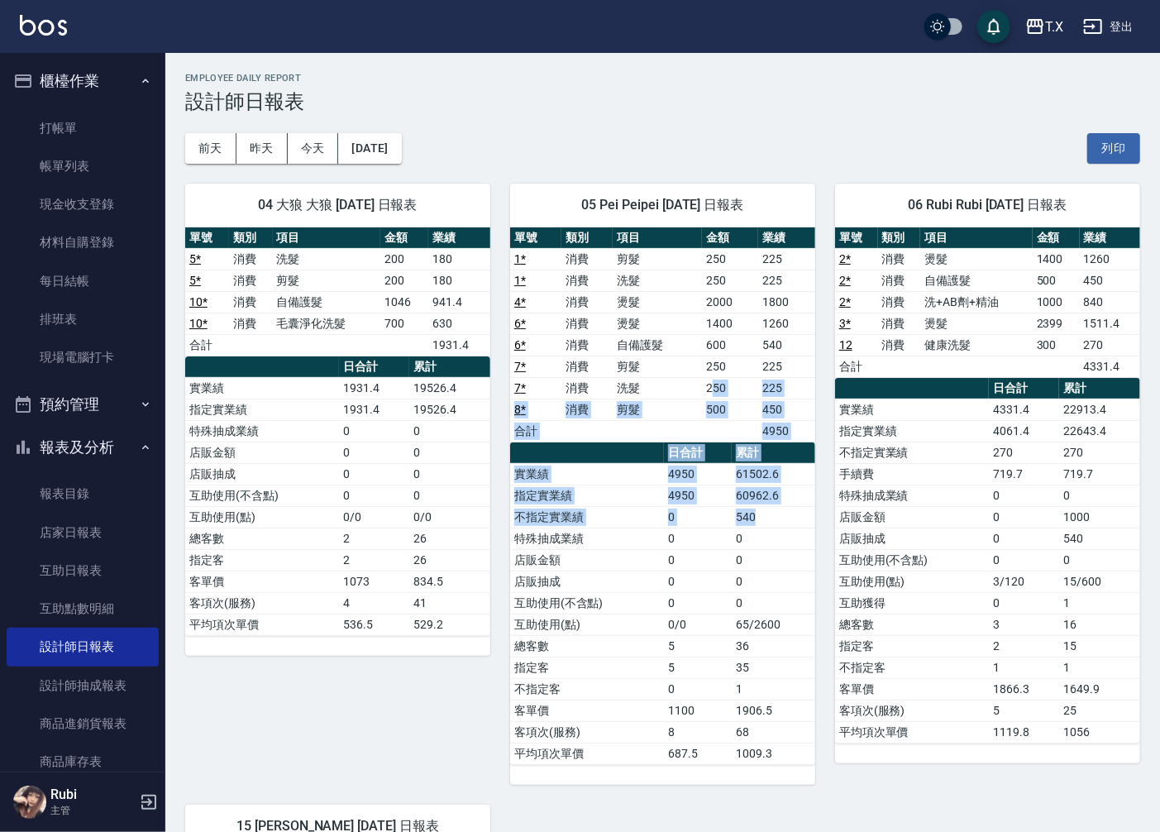
drag, startPoint x: 715, startPoint y: 385, endPoint x: 758, endPoint y: 528, distance: 149.2
click at [757, 526] on div "單號 類別 項目 金額 業績 1 * 消費 剪髮 250 225 1 * 消費 洗髮 250 225 4 * 消費 燙髮 2000 1800 6 * 消費 燙…" at bounding box center [662, 496] width 305 height 538
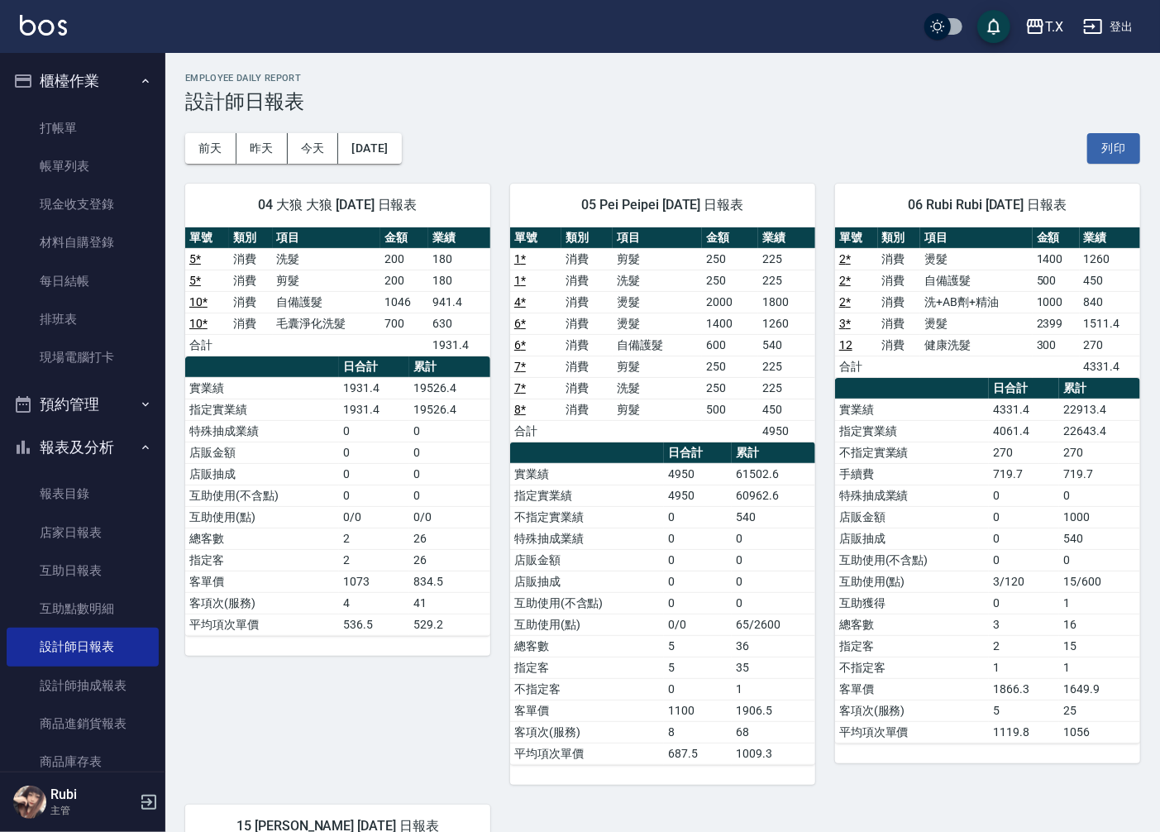
click at [753, 591] on td "0" at bounding box center [774, 582] width 84 height 22
click at [104, 136] on link "打帳單" at bounding box center [83, 128] width 152 height 38
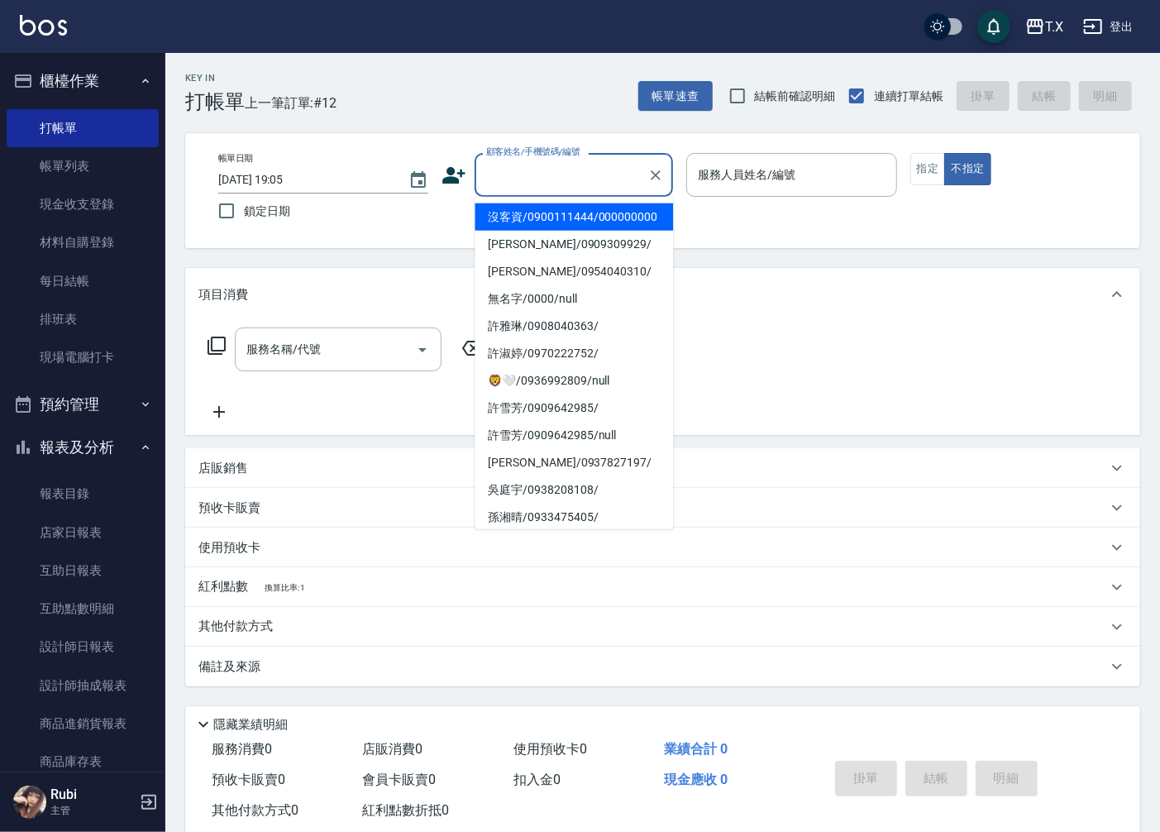
click at [566, 176] on input "顧客姓名/手機號碼/編號" at bounding box center [561, 174] width 159 height 29
click at [557, 229] on li "沒客資/0900111444/000000000" at bounding box center [574, 216] width 199 height 27
type input "沒客資/0900111444/000000000"
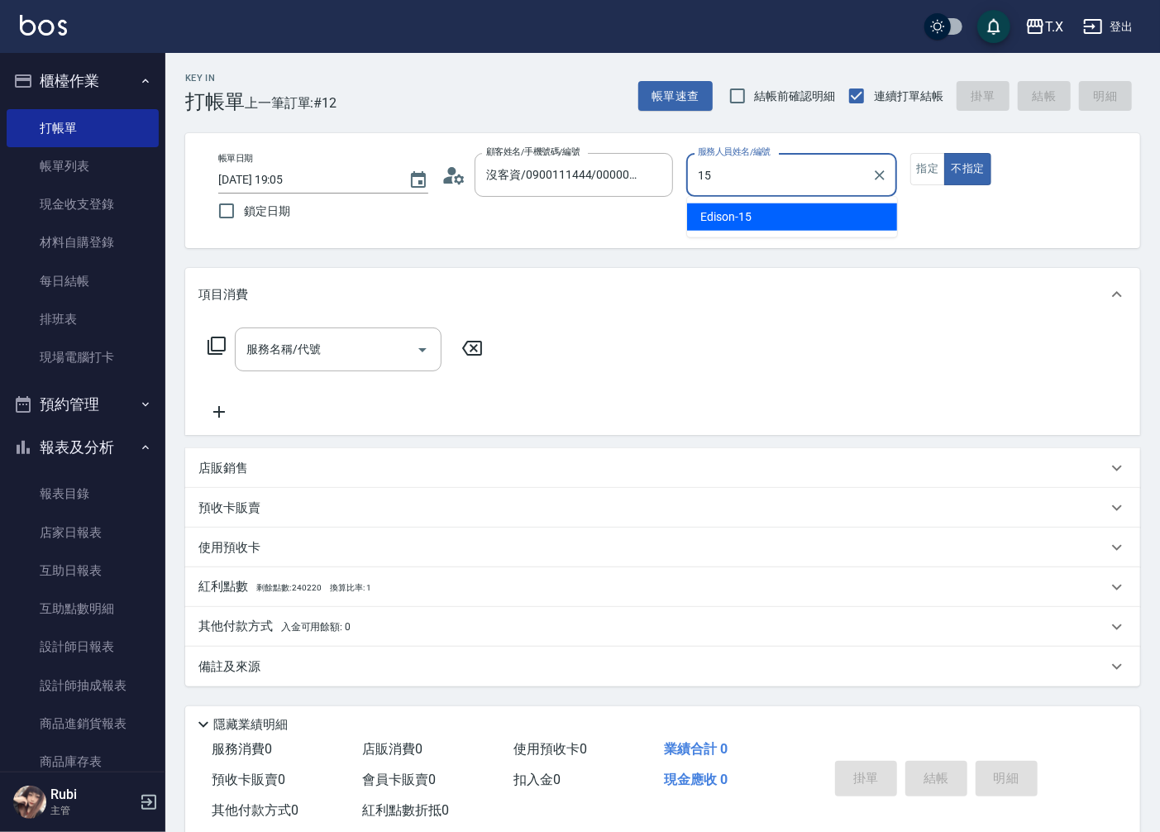
type input "Edison-15"
type button "false"
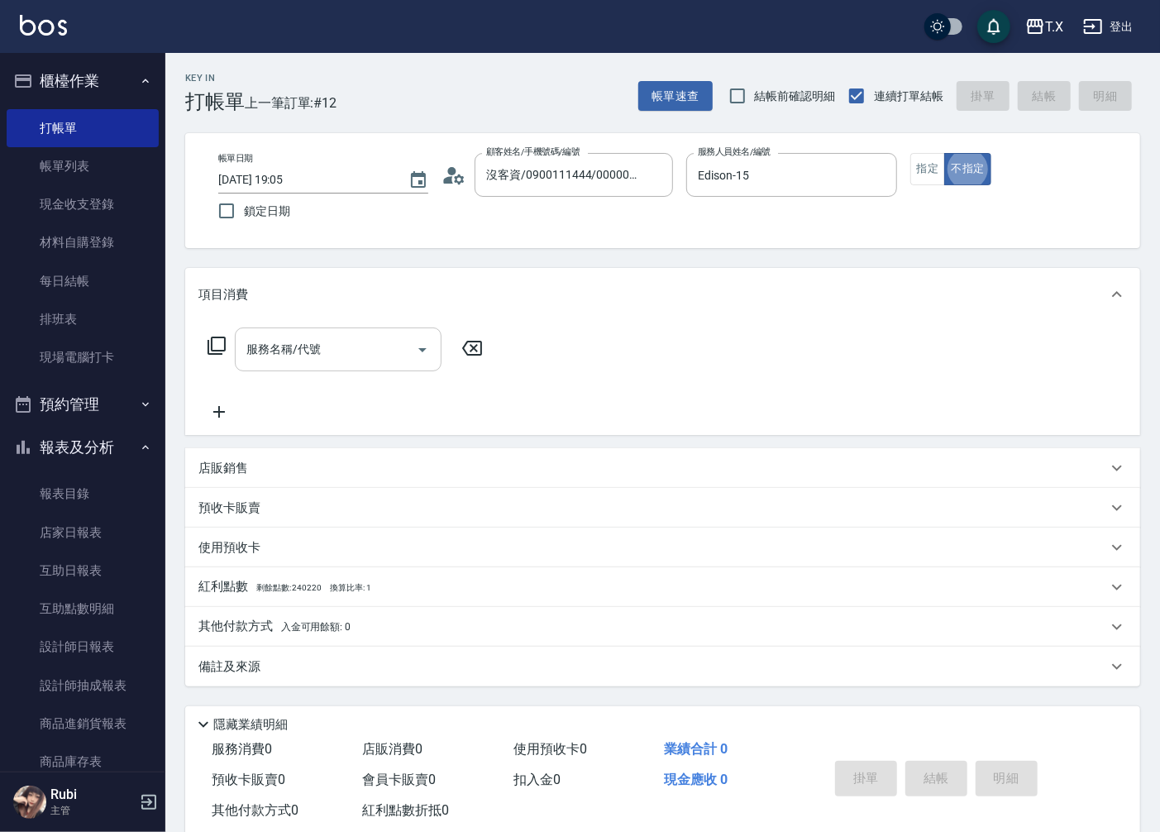
click at [334, 342] on input "服務名稱/代號" at bounding box center [325, 349] width 167 height 29
type input "301"
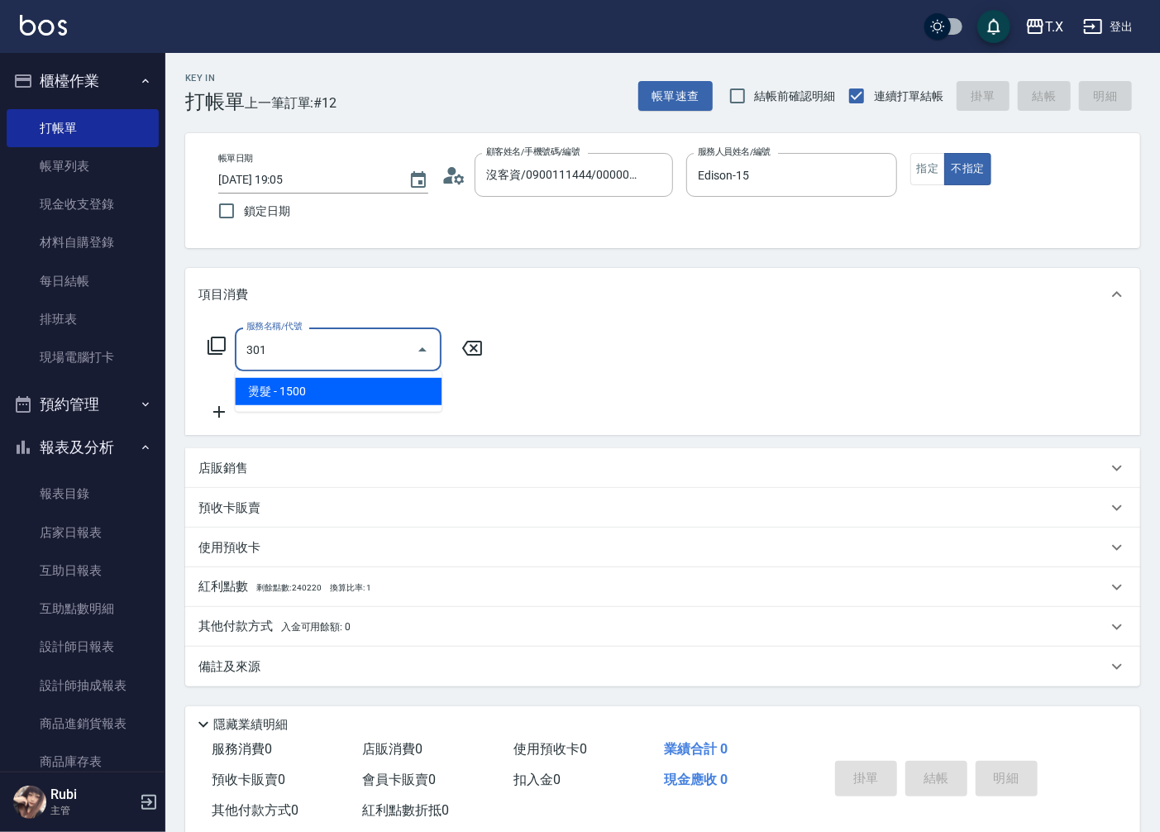
type input "150"
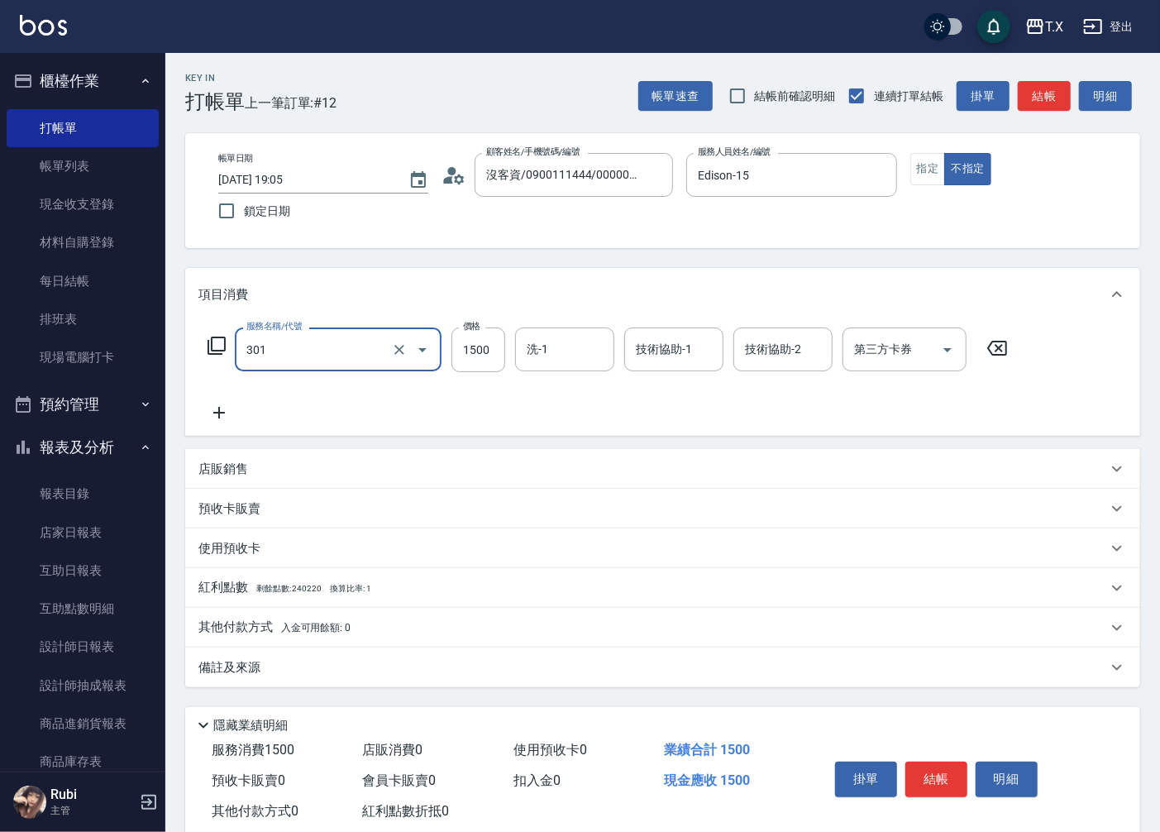
type input "燙髮(301)"
type input "1"
type input "0"
type input "133"
type input "10"
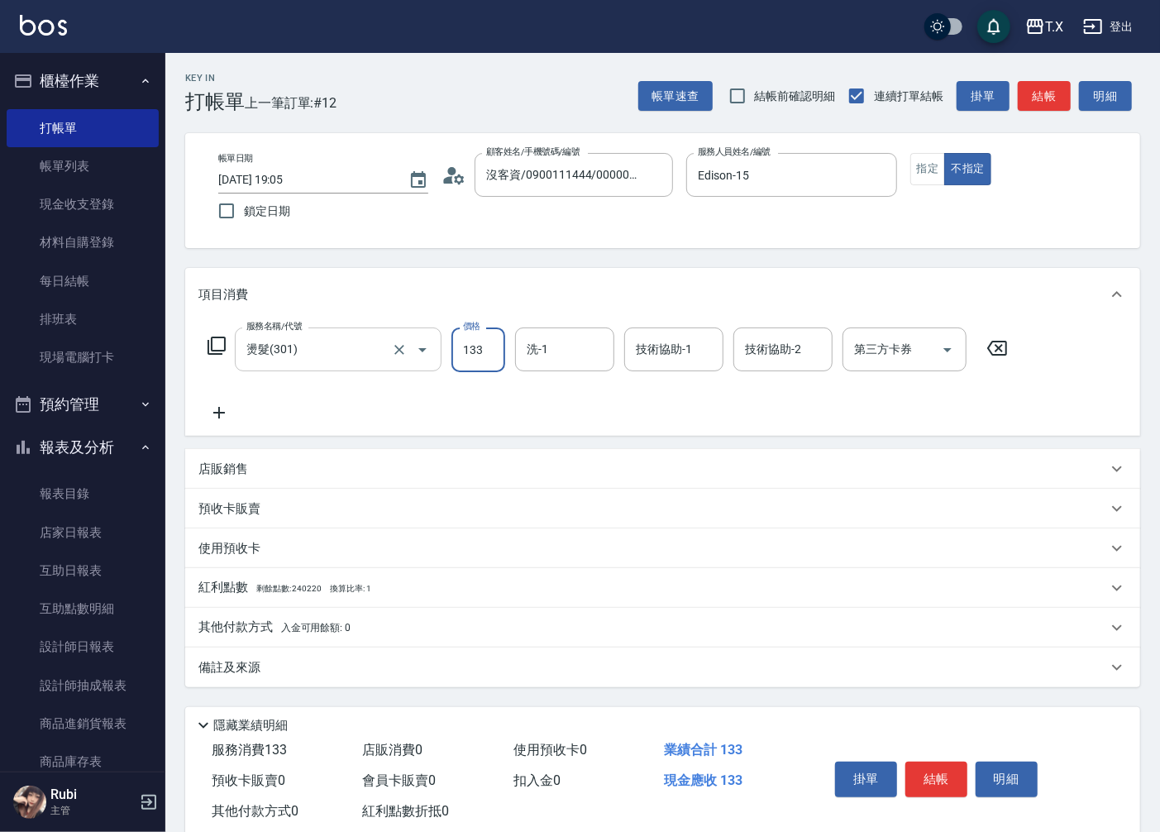
type input "1335"
type input "130"
type input "1335"
click at [221, 417] on icon at bounding box center [219, 413] width 41 height 20
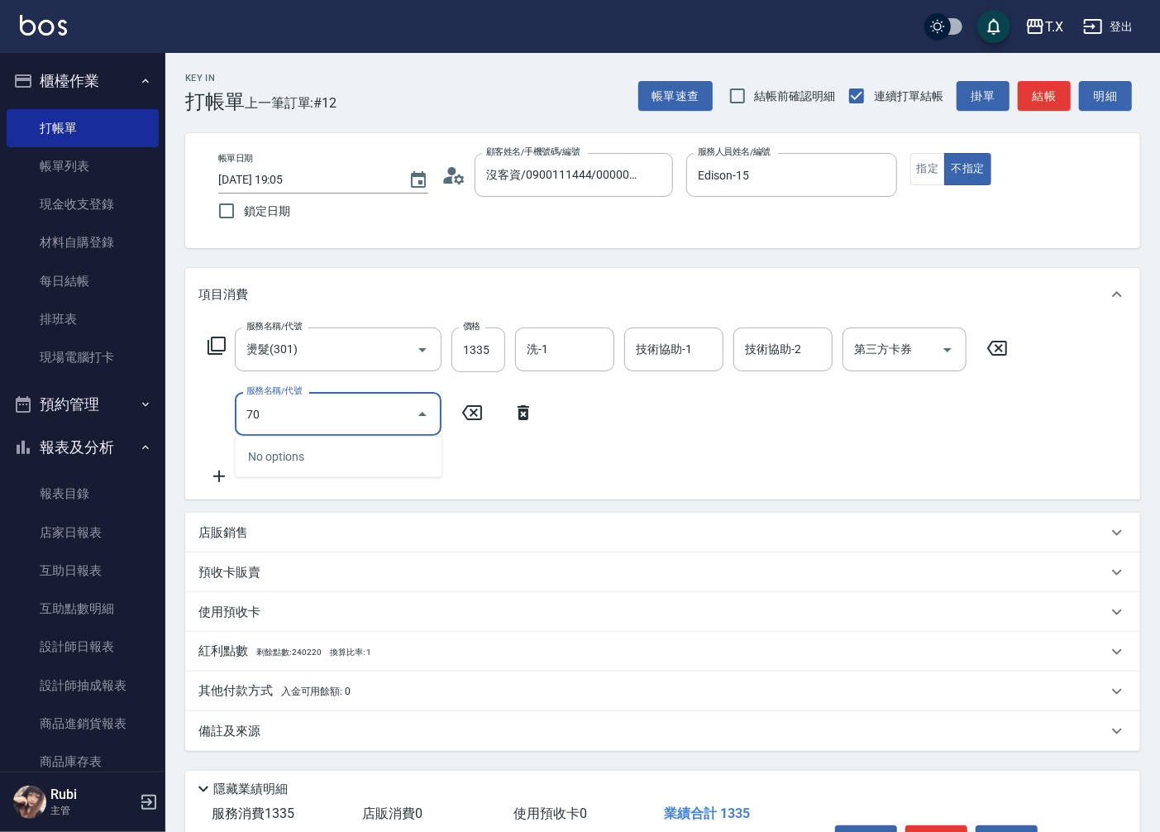
type input "704"
type input "630"
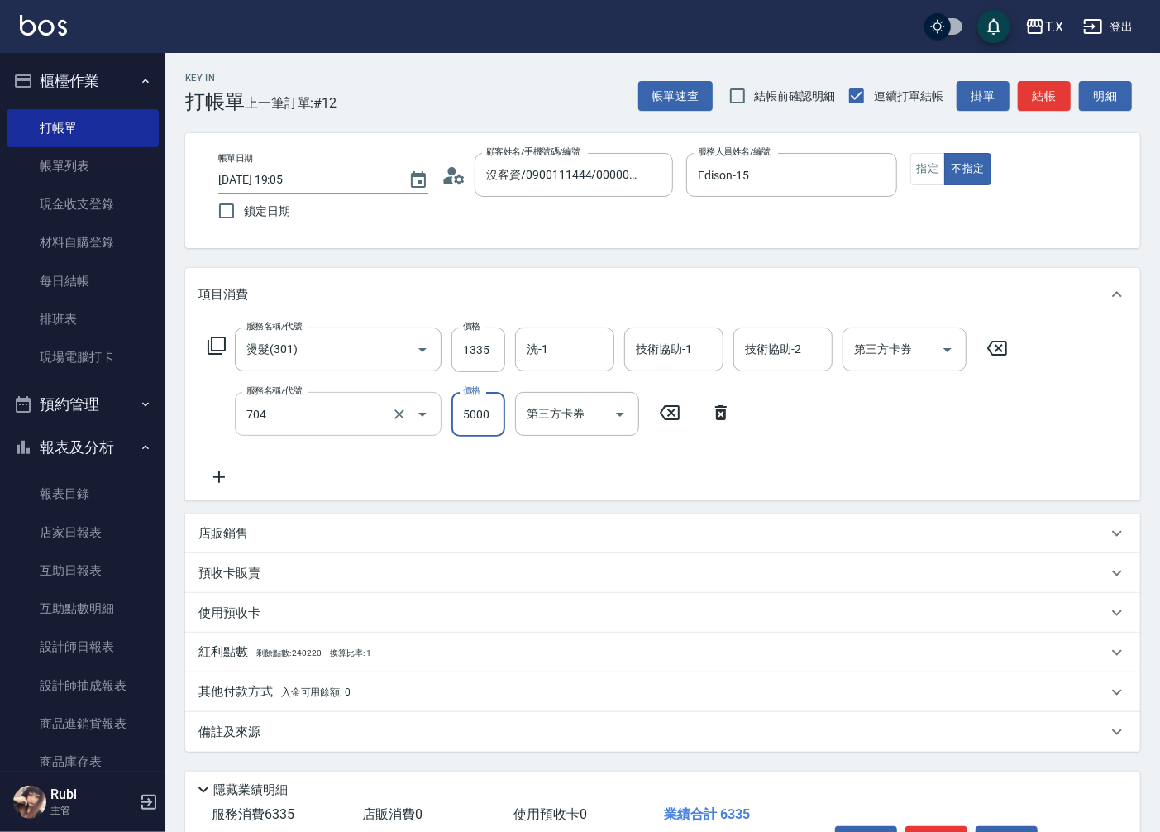
type input "新羽毛鉑金接髮調整(704)"
type input "4"
type input "130"
type input "400"
type input "170"
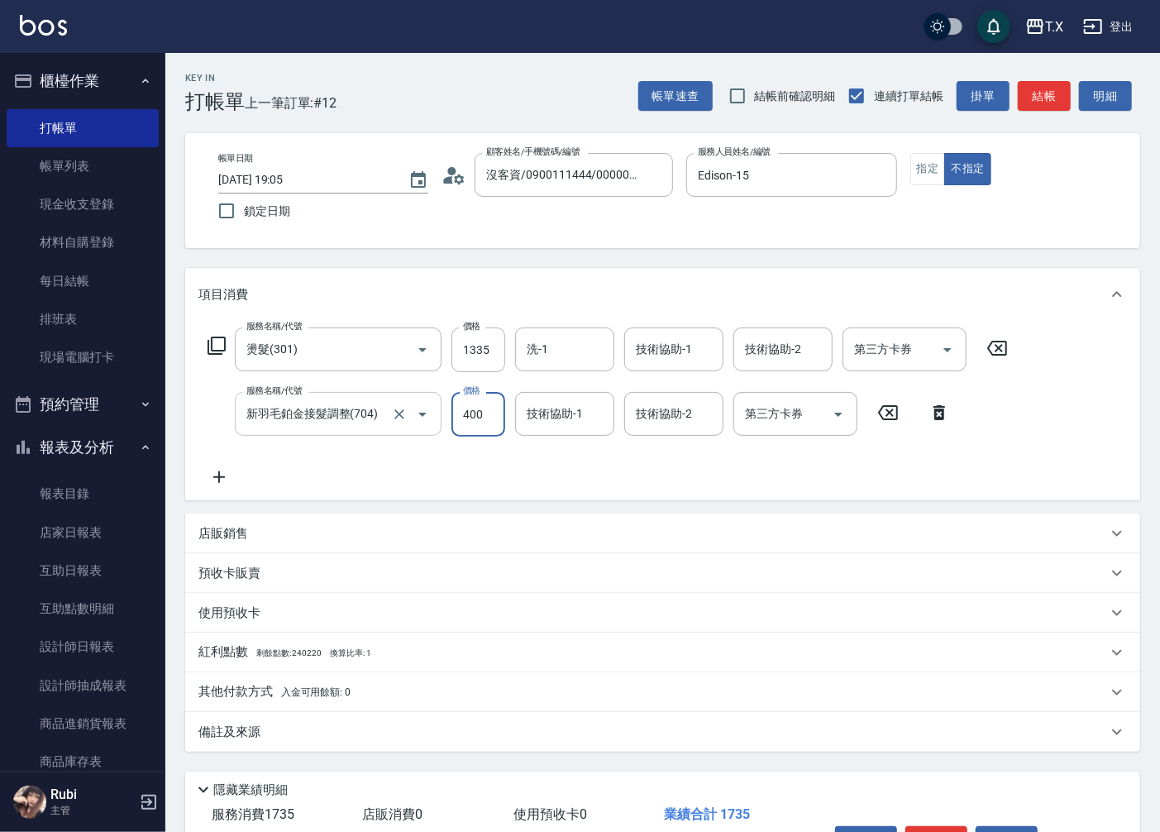
type input "4000"
type input "530"
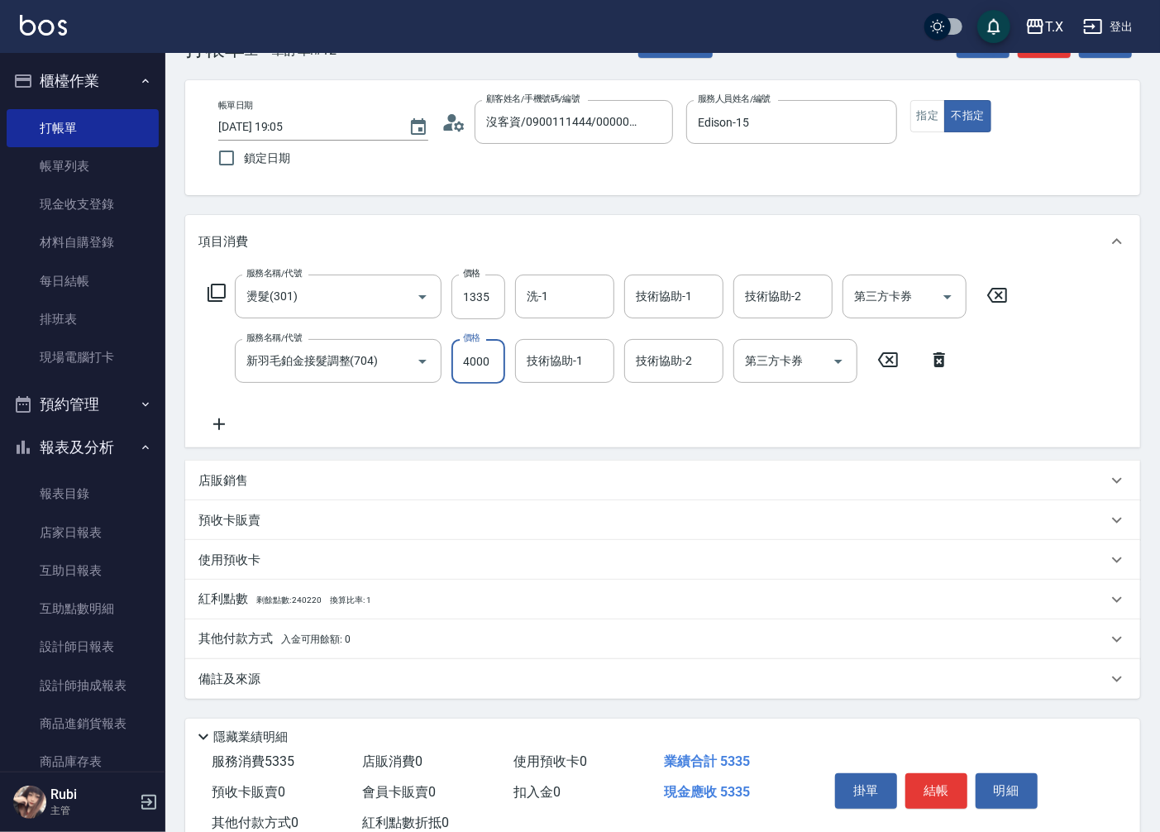
scroll to position [104, 0]
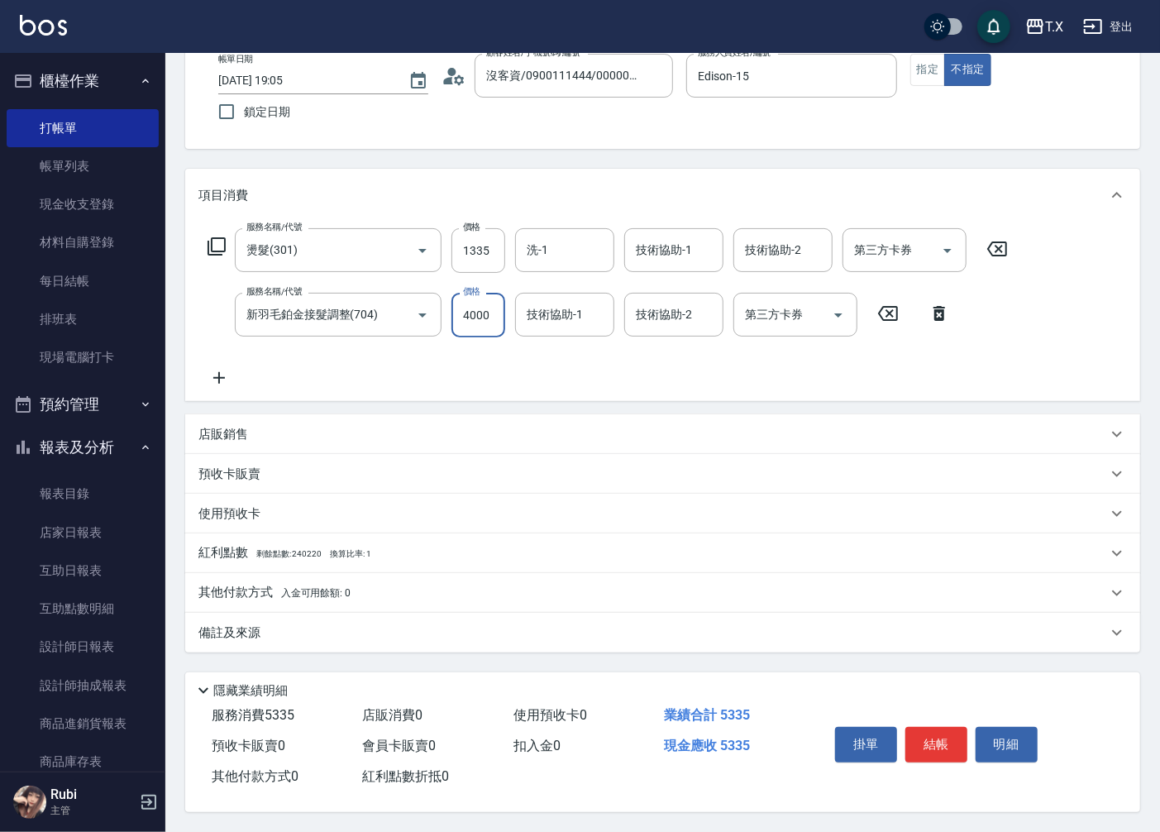
type input "4000"
click at [295, 589] on span "入金可用餘額: 0" at bounding box center [316, 593] width 70 height 12
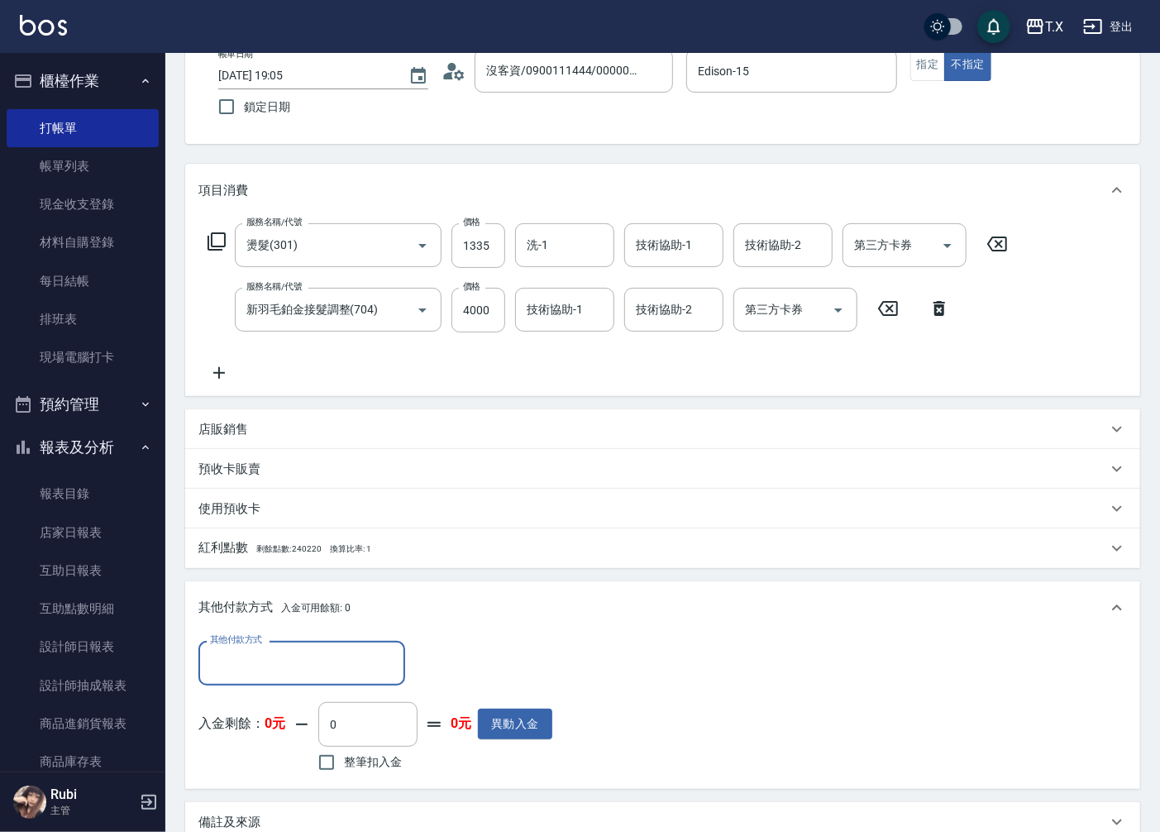
scroll to position [0, 0]
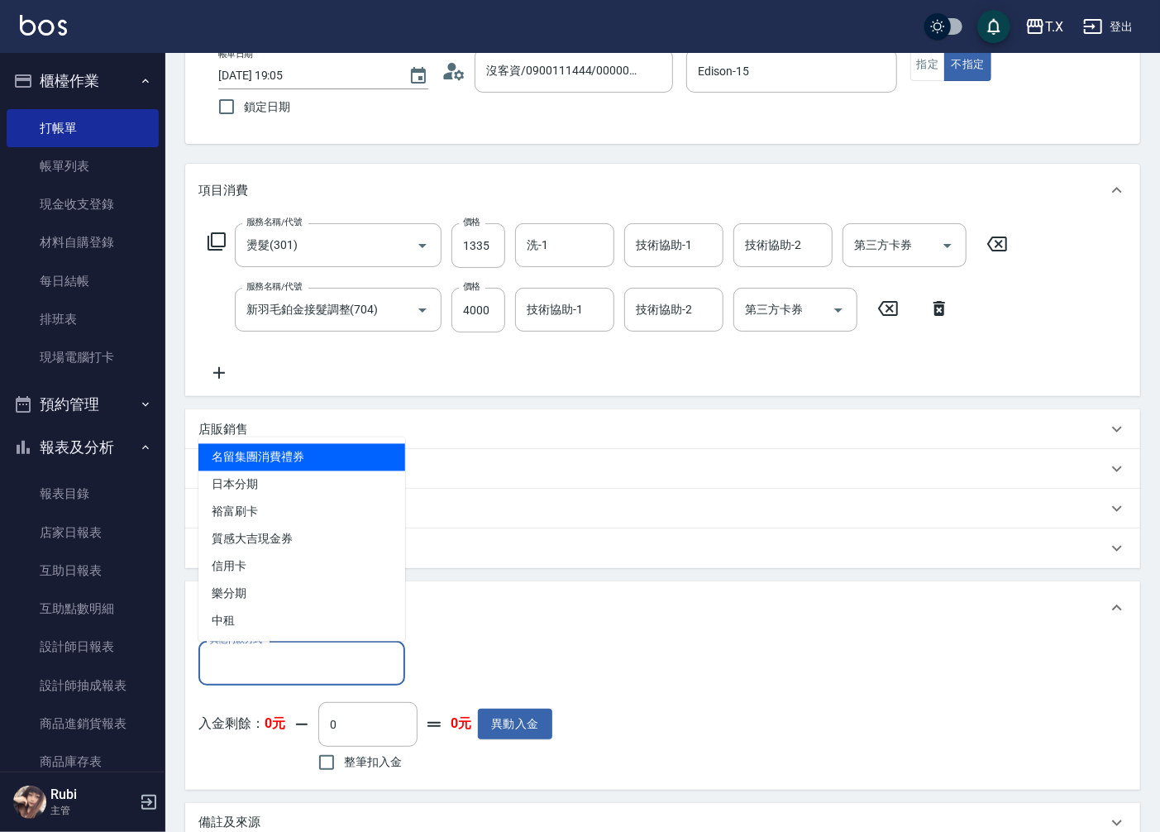
click at [275, 666] on input "其他付款方式" at bounding box center [302, 662] width 192 height 29
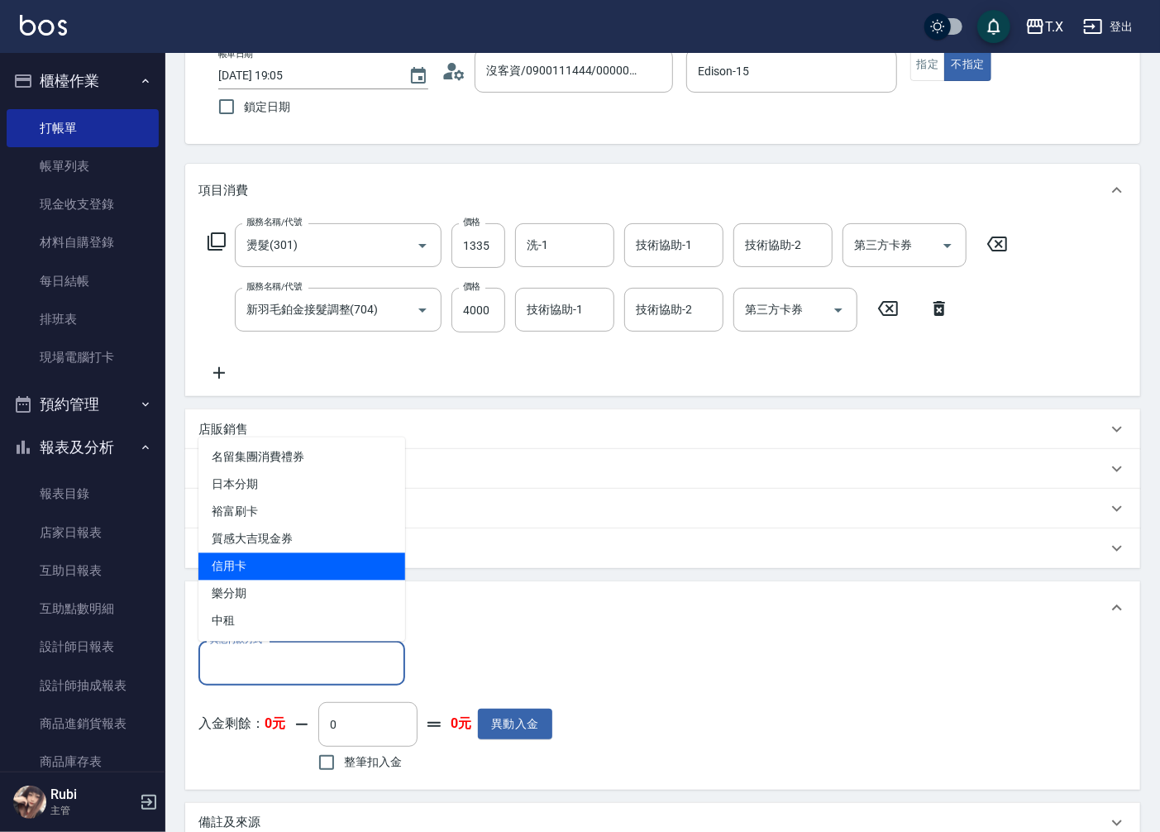
click at [279, 573] on span "信用卡" at bounding box center [302, 566] width 207 height 27
type input "信用卡"
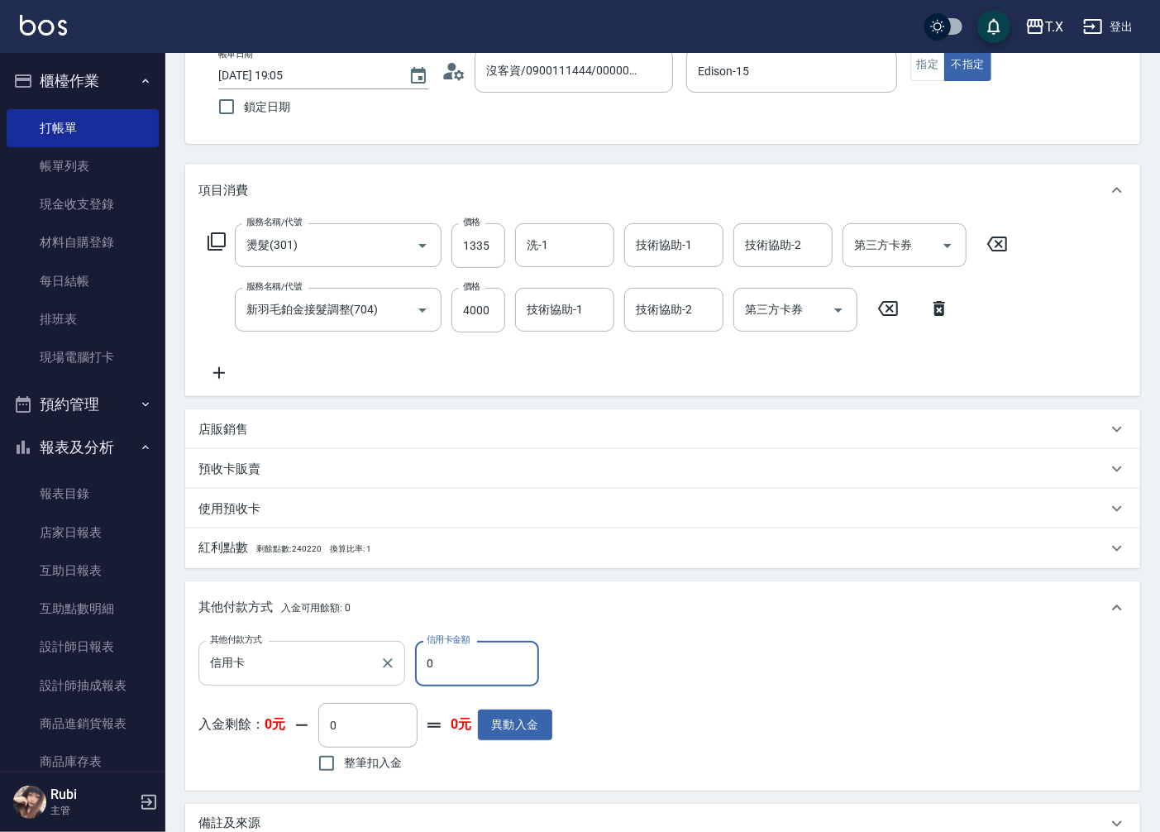
drag, startPoint x: 447, startPoint y: 667, endPoint x: 352, endPoint y: 682, distance: 96.3
click at [352, 684] on div "其他付款方式 信用卡 其他付款方式 信用卡金額 0 信用卡金額" at bounding box center [376, 663] width 354 height 45
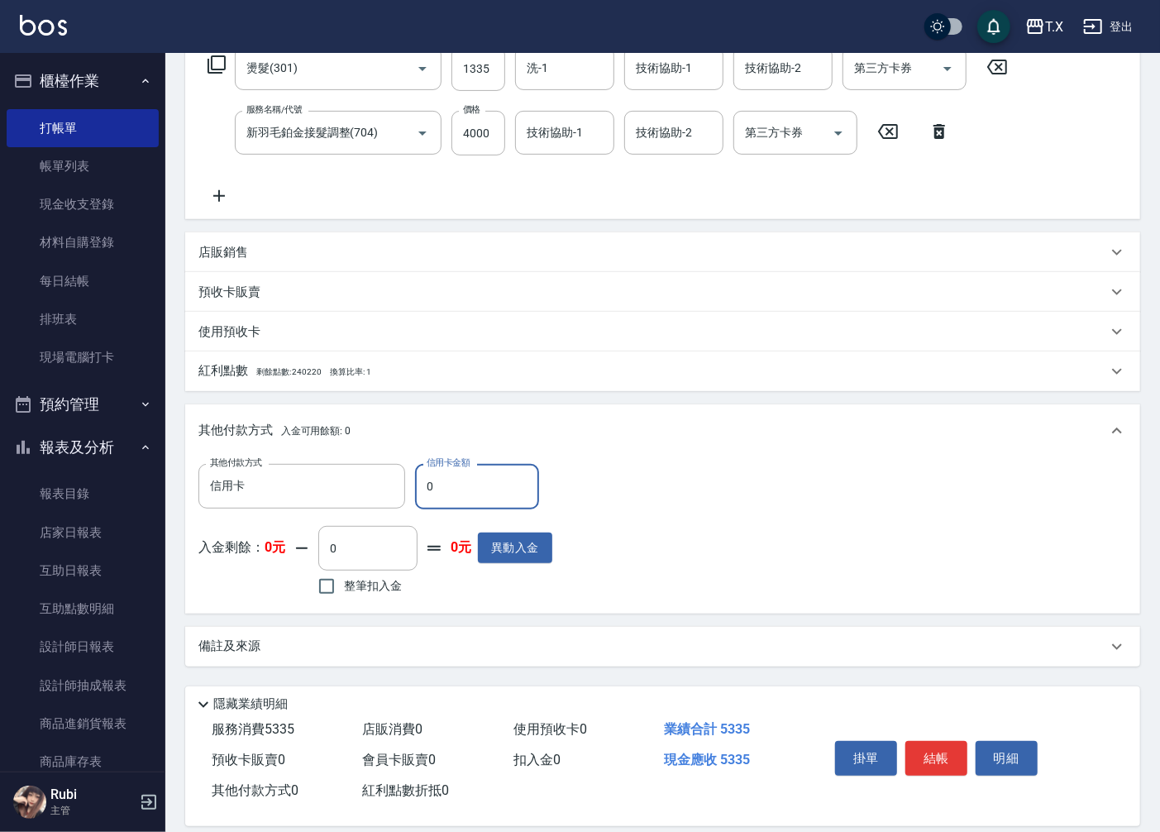
scroll to position [288, 0]
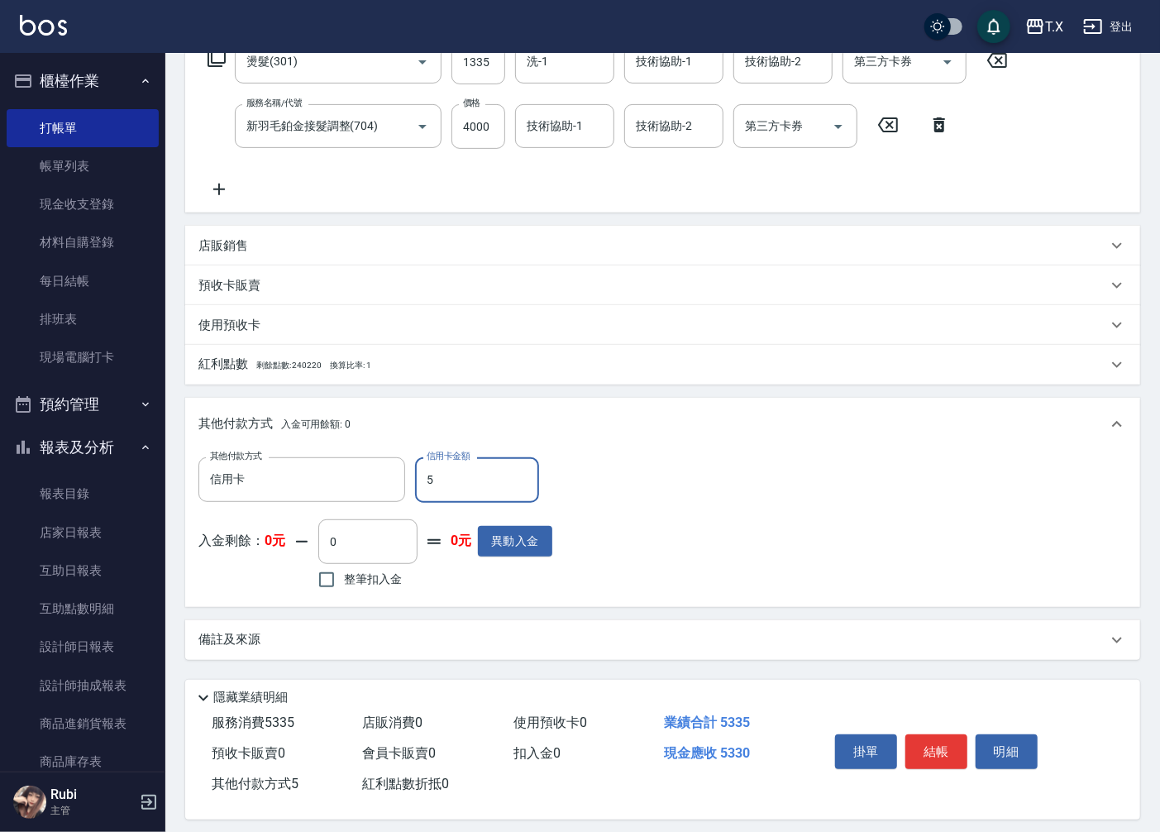
type input "53"
type input "520"
type input "533"
type input "0"
type input "5335"
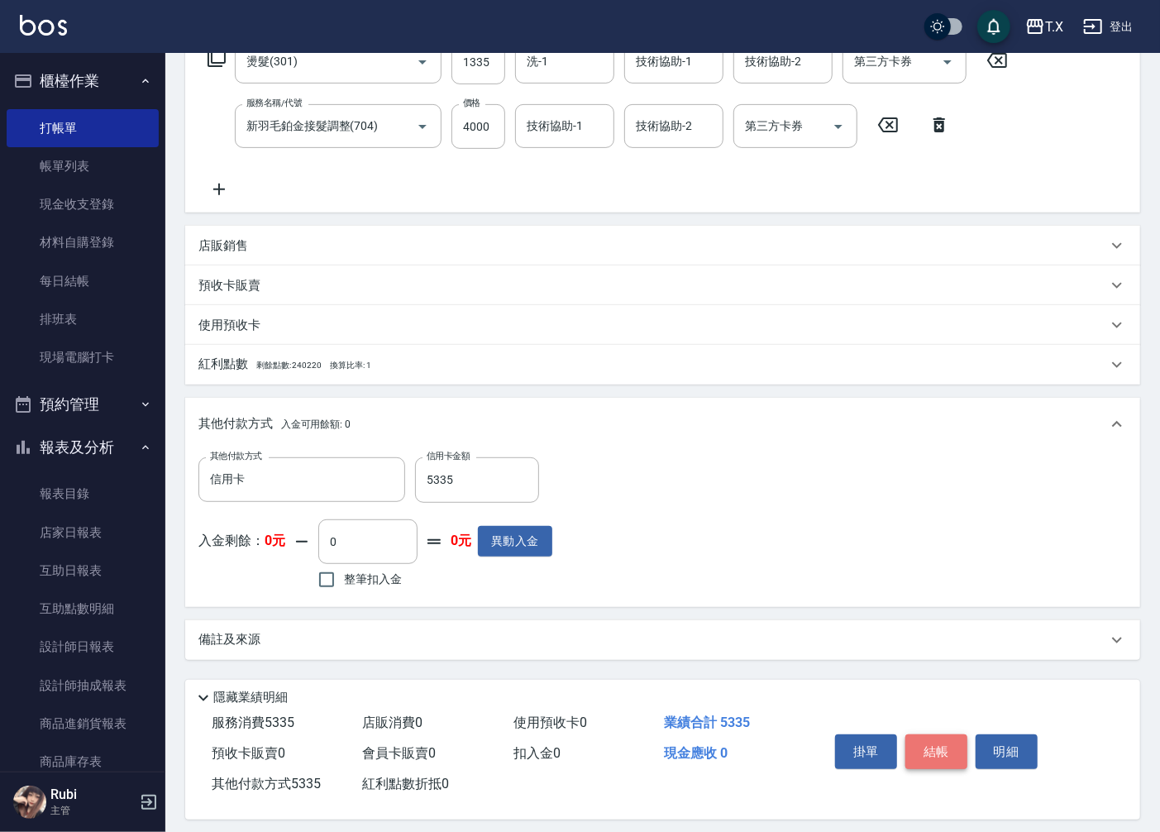
click at [922, 751] on button "結帳" at bounding box center [937, 751] width 62 height 35
type input "[DATE] 19:06"
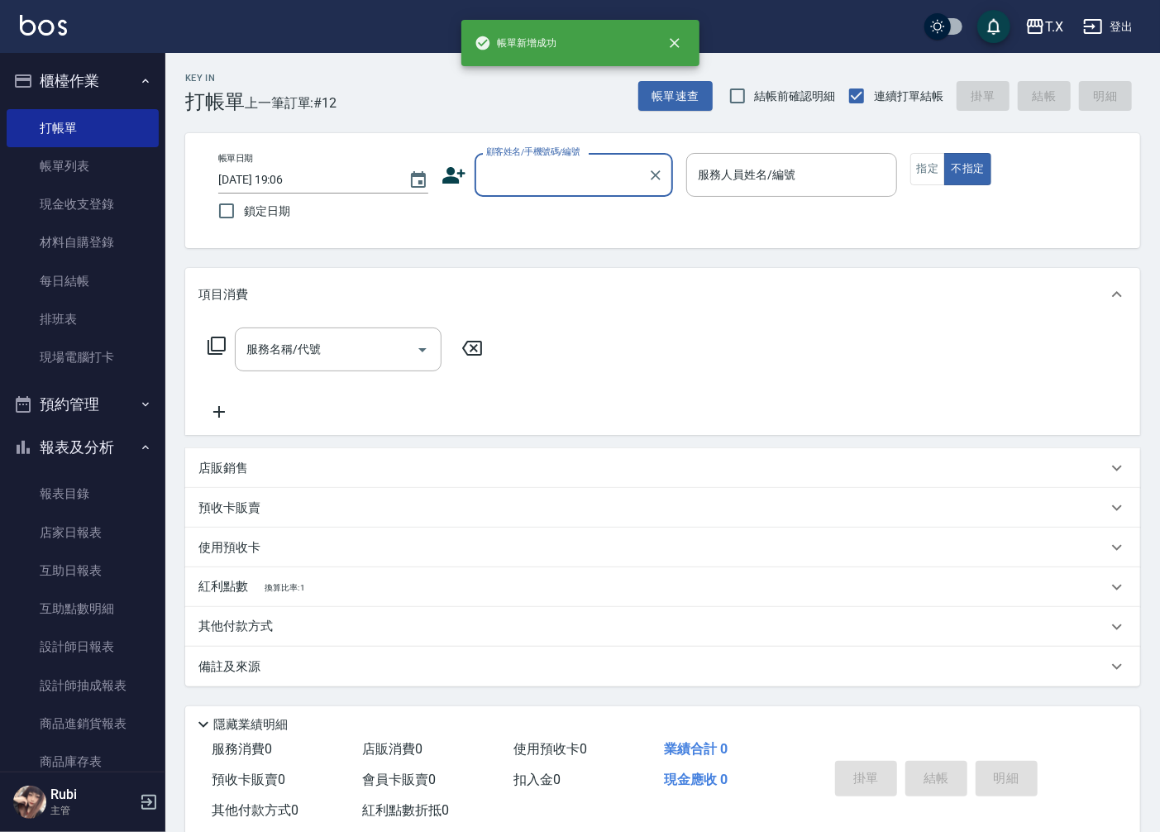
scroll to position [0, 0]
